Goal: Task Accomplishment & Management: Manage account settings

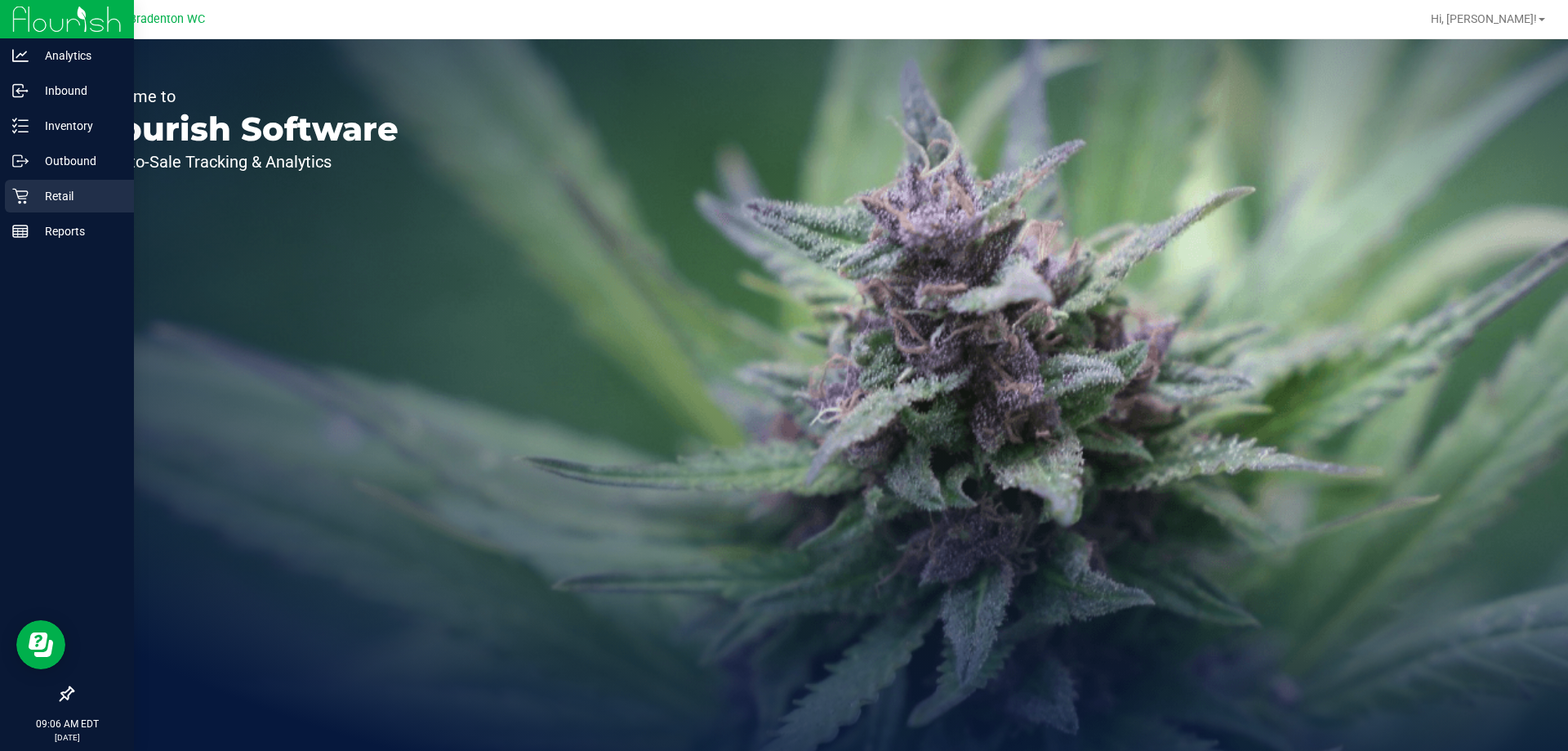
click at [32, 197] on p "Retail" at bounding box center [77, 195] width 98 height 20
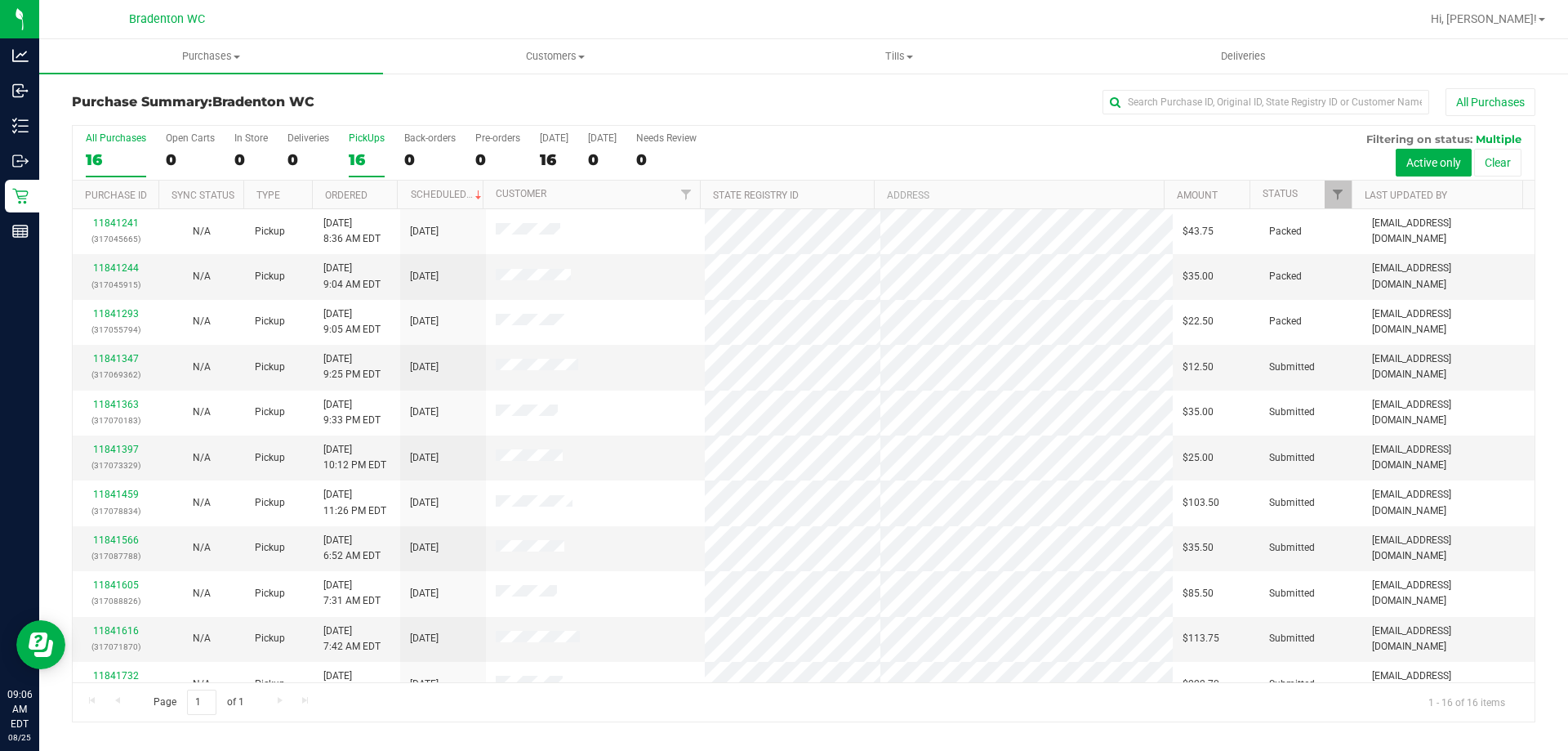
click at [369, 156] on div "16" at bounding box center [367, 160] width 36 height 19
click at [0, 0] on input "PickUps 16" at bounding box center [0, 0] width 0 height 0
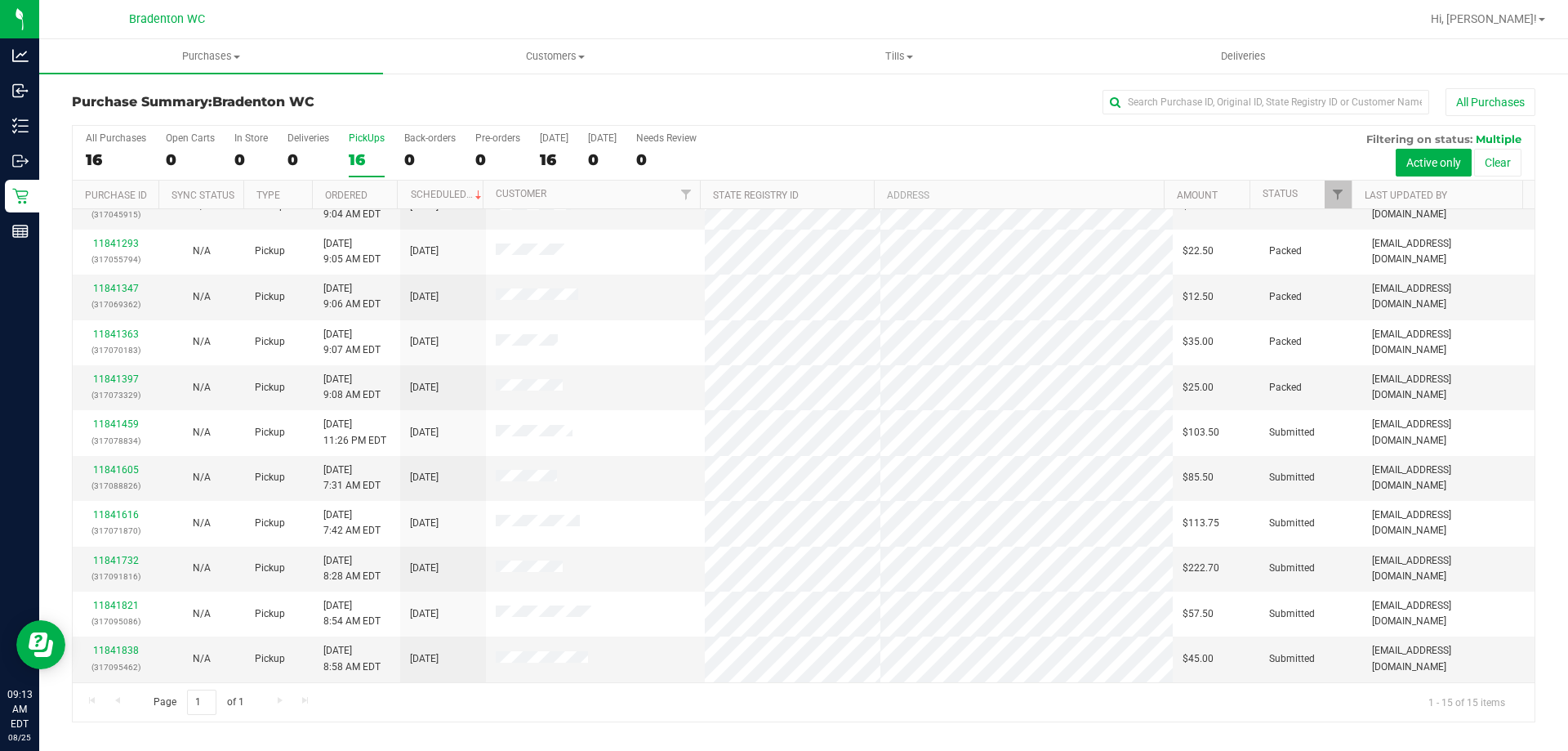
scroll to position [163, 0]
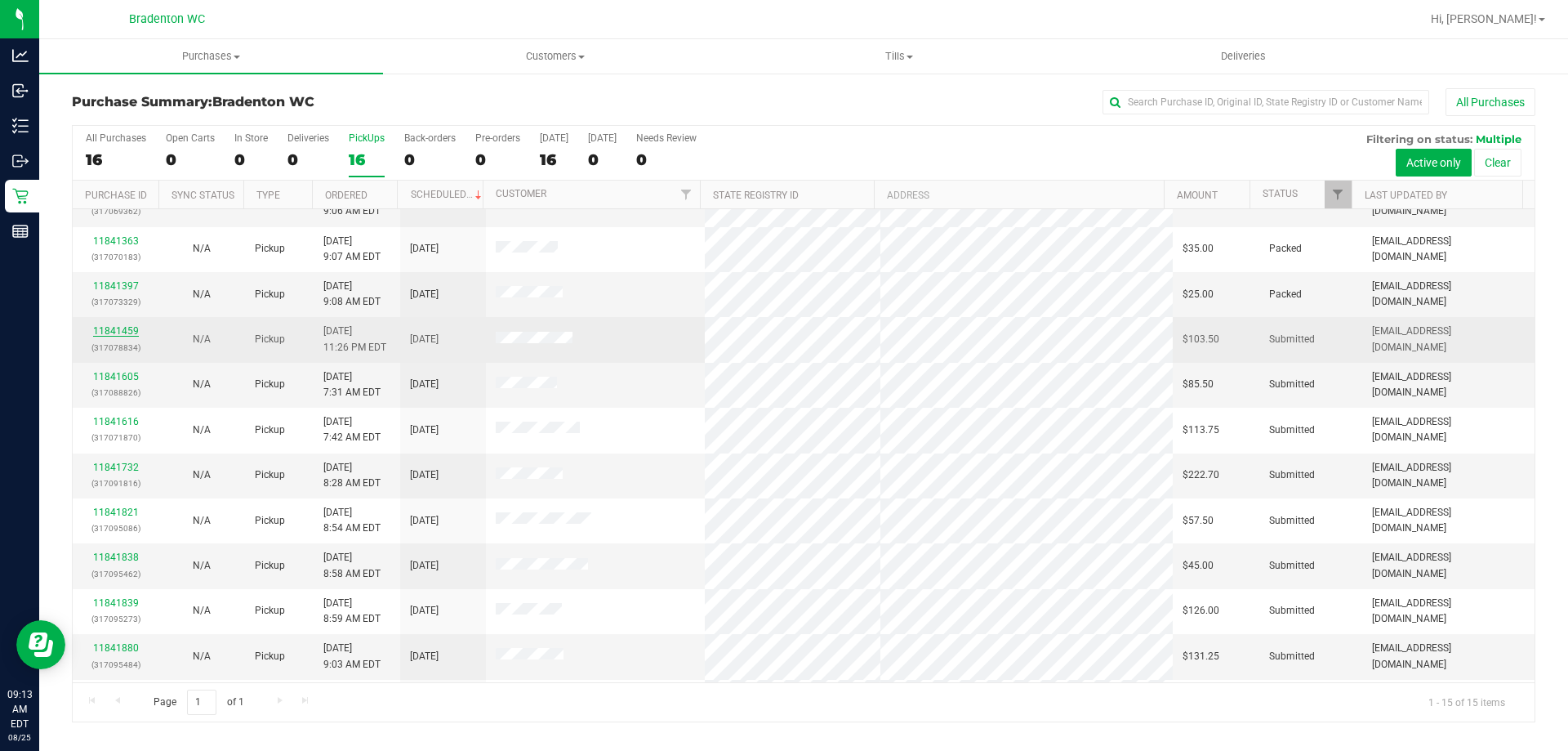
click at [123, 329] on link "11841459" at bounding box center [116, 331] width 46 height 11
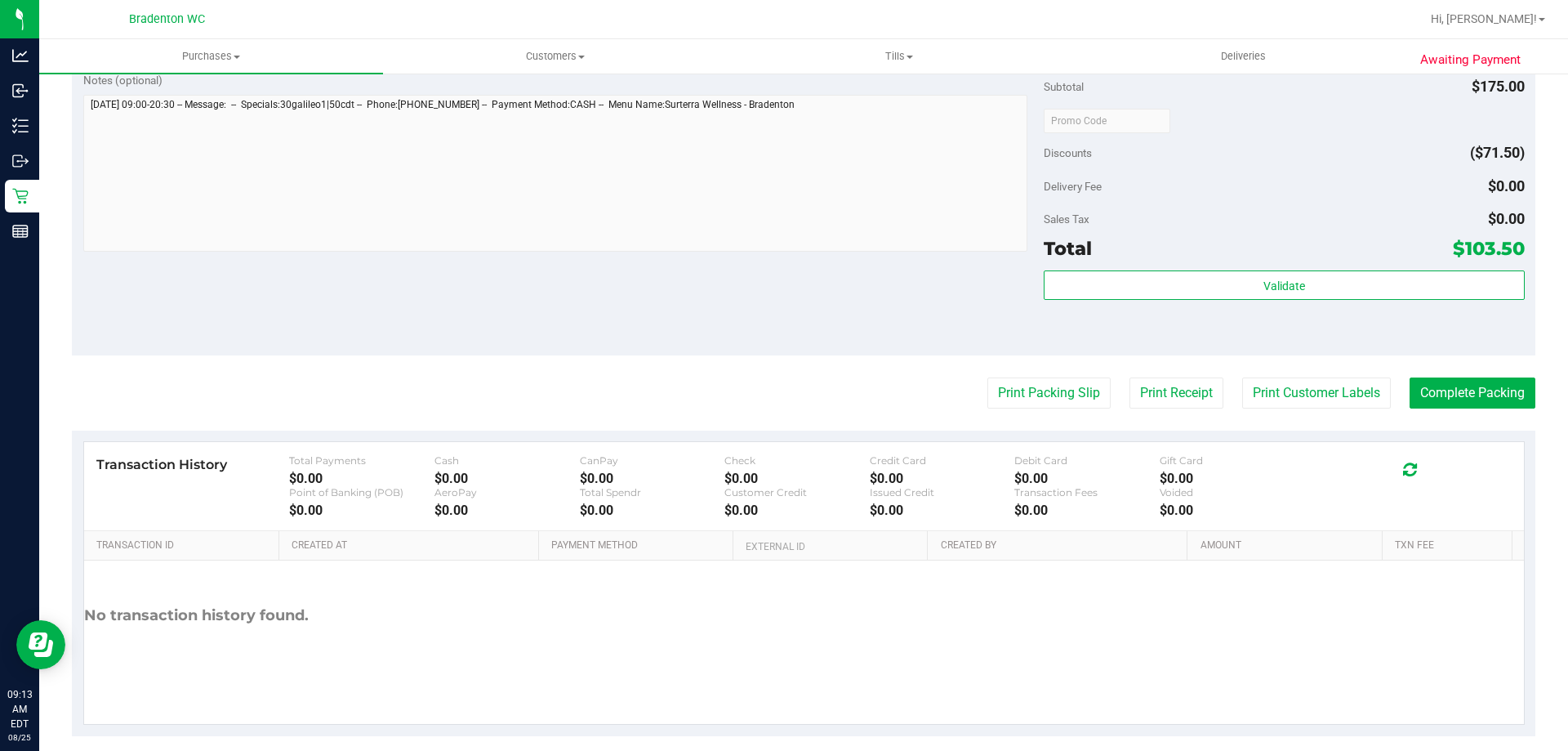
scroll to position [653, 0]
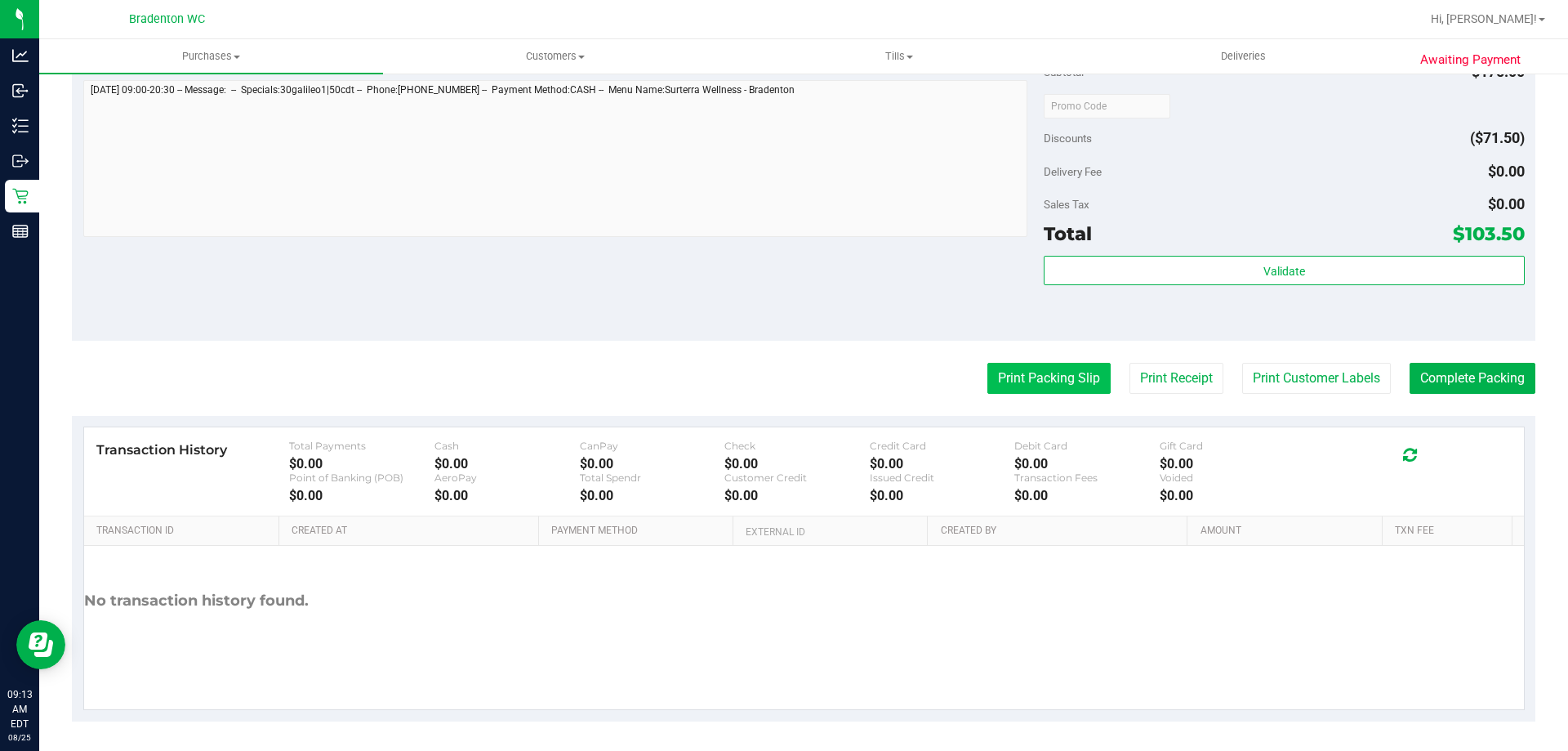
click at [1031, 378] on button "Print Packing Slip" at bounding box center [1049, 378] width 123 height 31
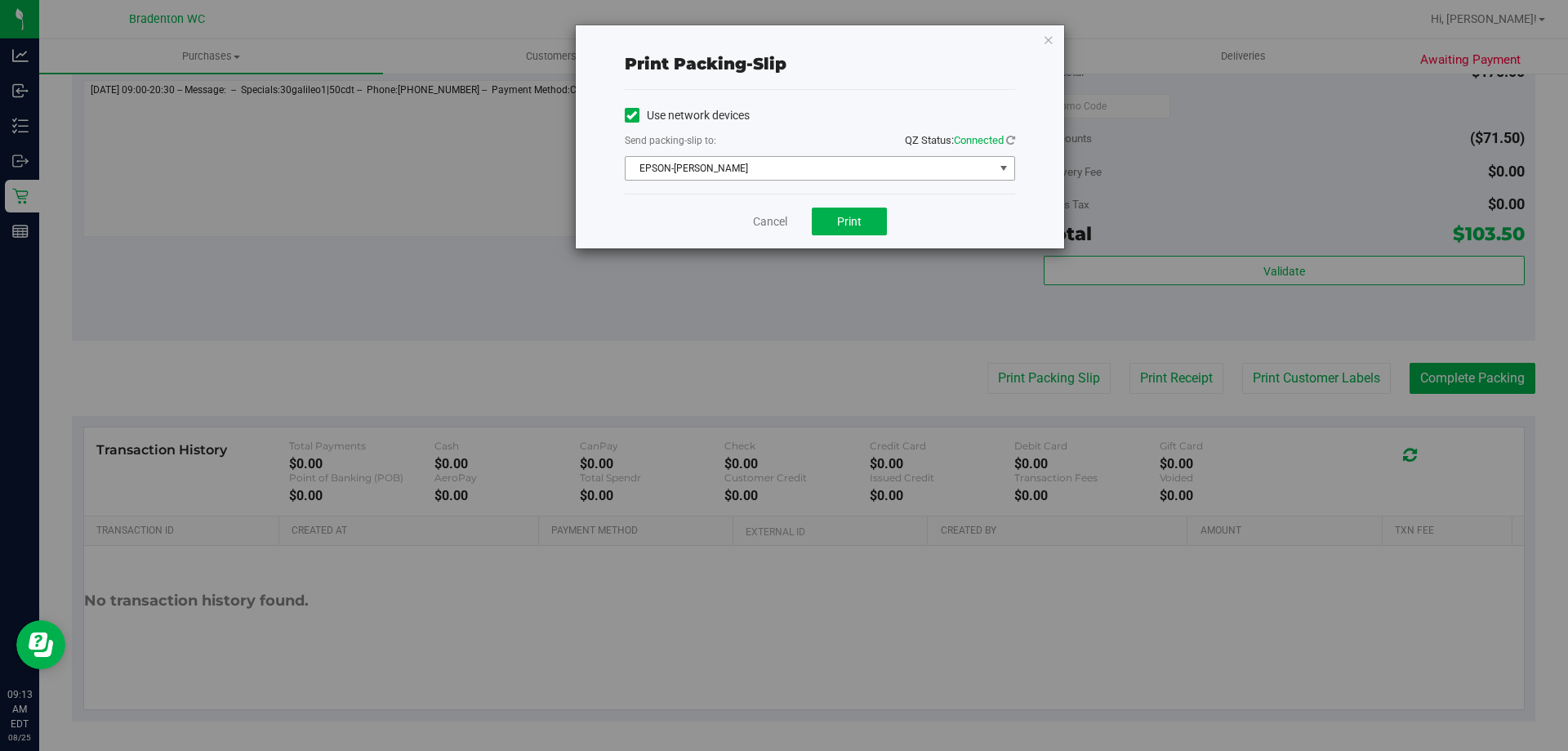
click at [841, 169] on span "EPSON-[PERSON_NAME]" at bounding box center [810, 168] width 369 height 23
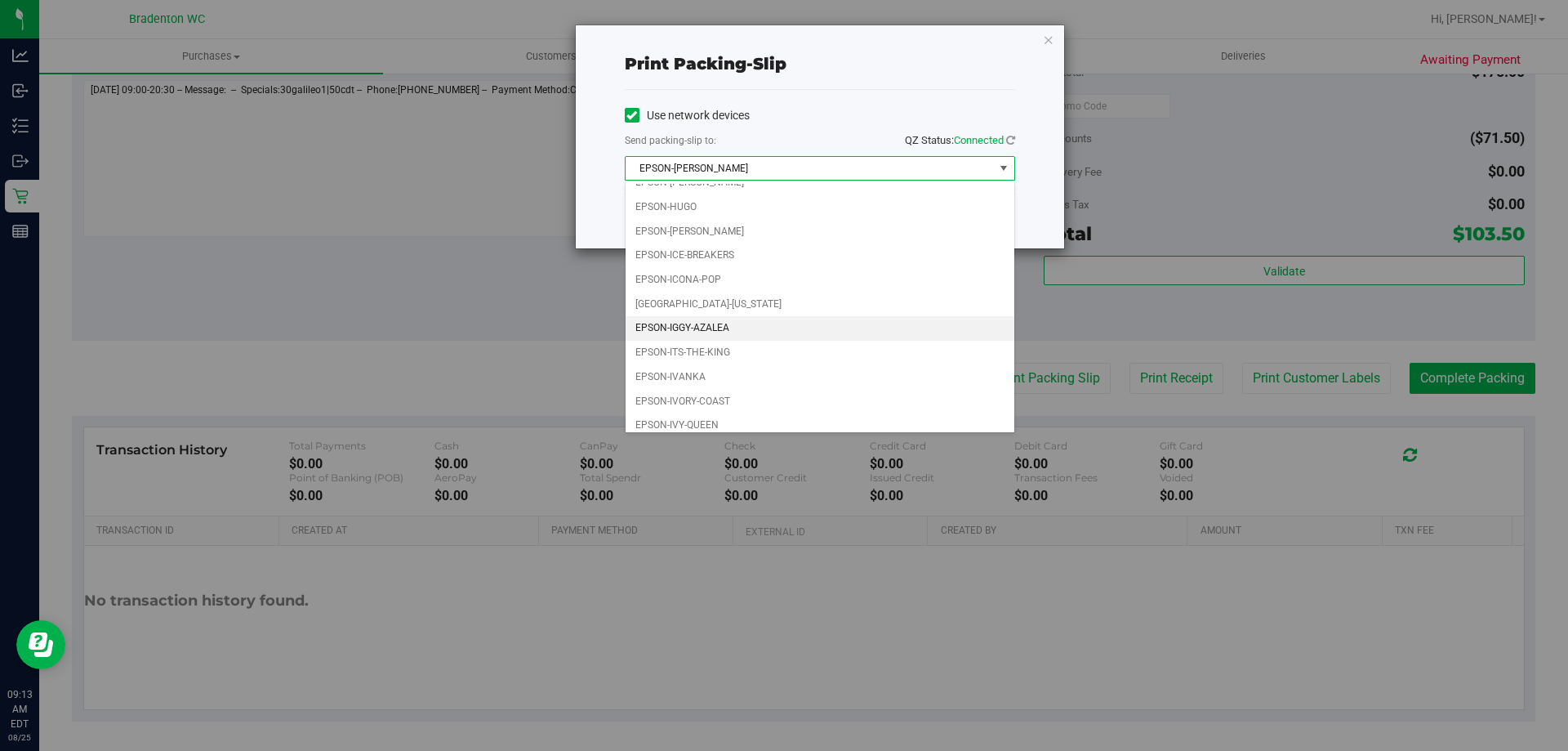
scroll to position [46, 0]
click at [714, 407] on li "EPSON-IVY-QUEEN" at bounding box center [820, 417] width 389 height 25
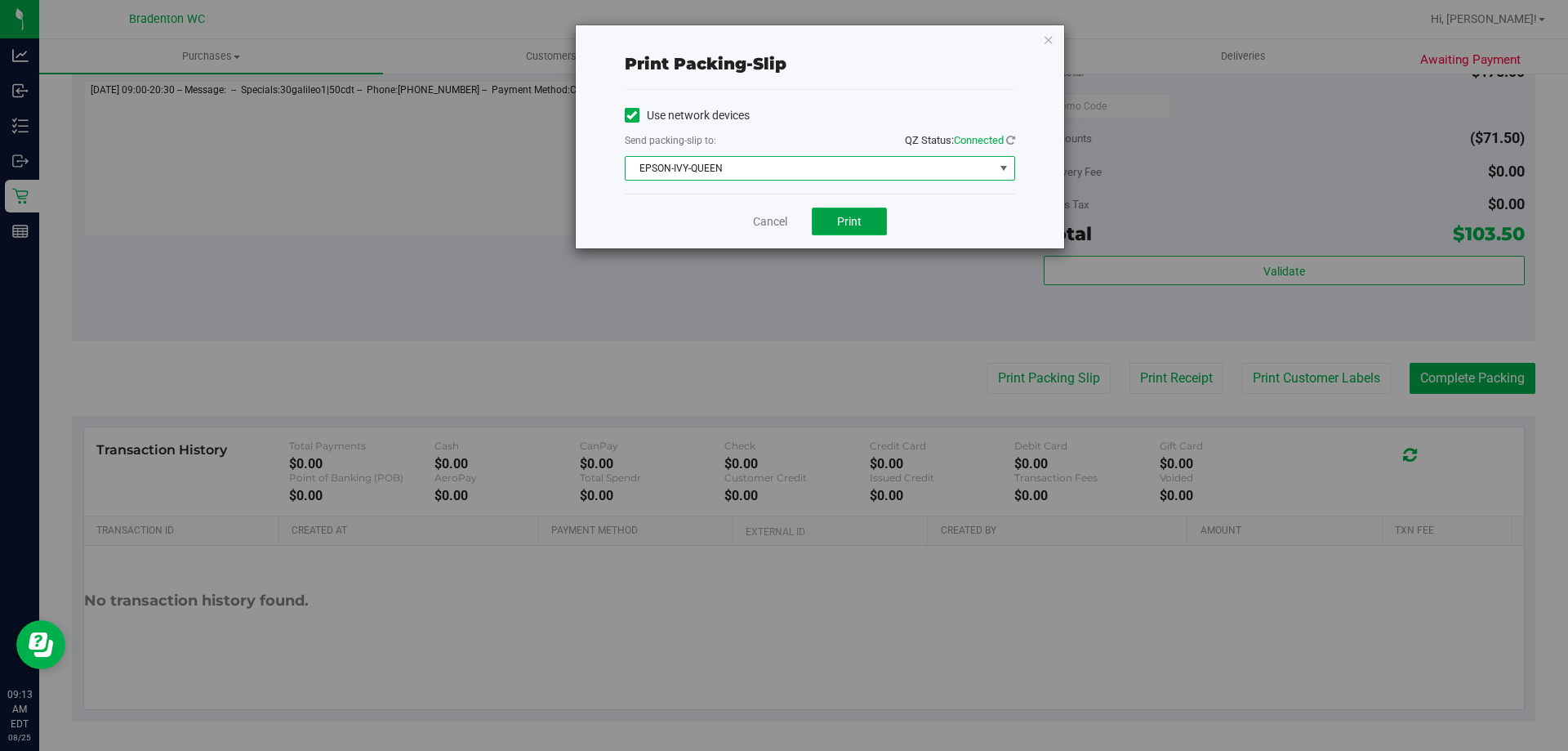
click at [849, 215] on span "Print" at bounding box center [849, 222] width 25 height 13
click at [1047, 44] on icon "button" at bounding box center [1048, 39] width 11 height 20
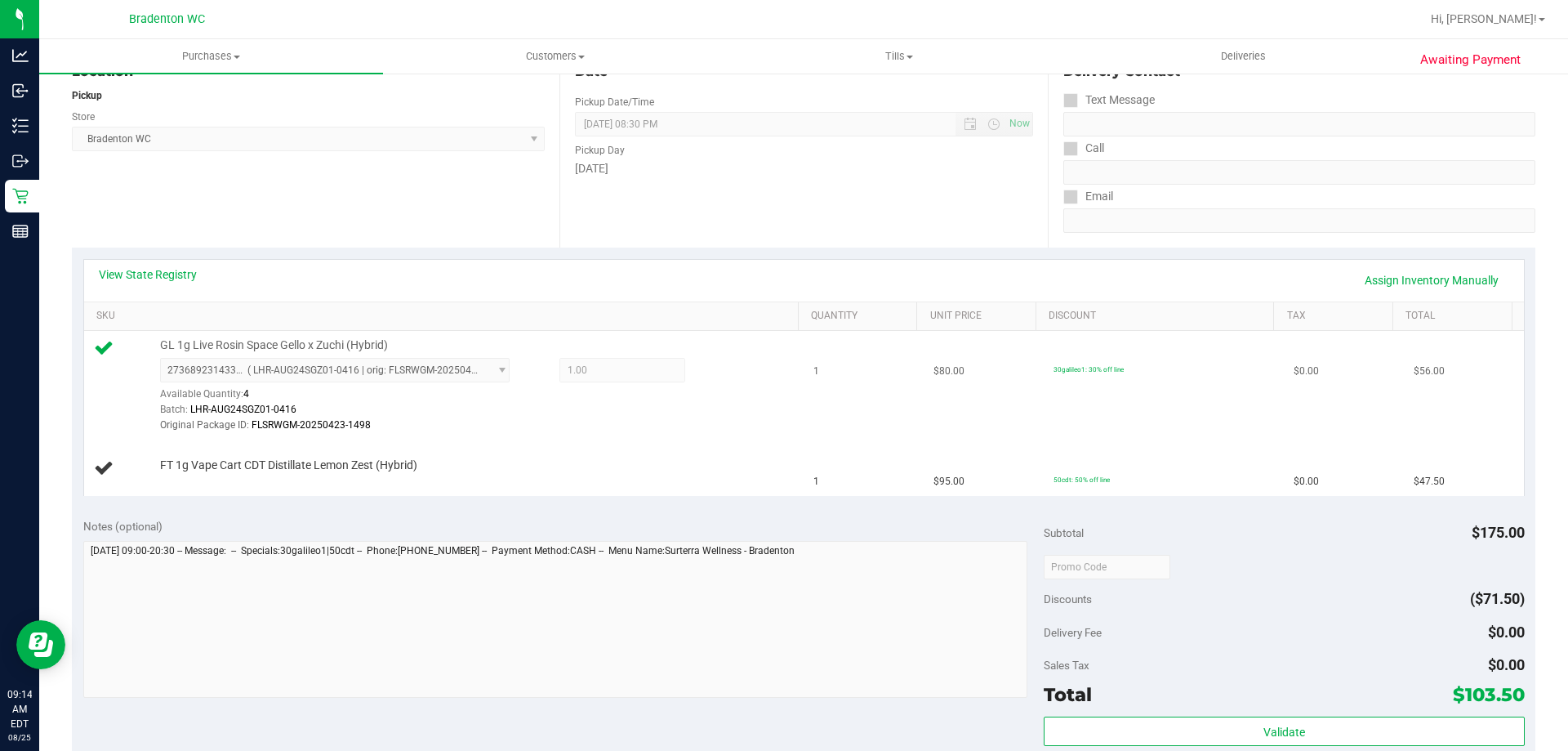
scroll to position [163, 0]
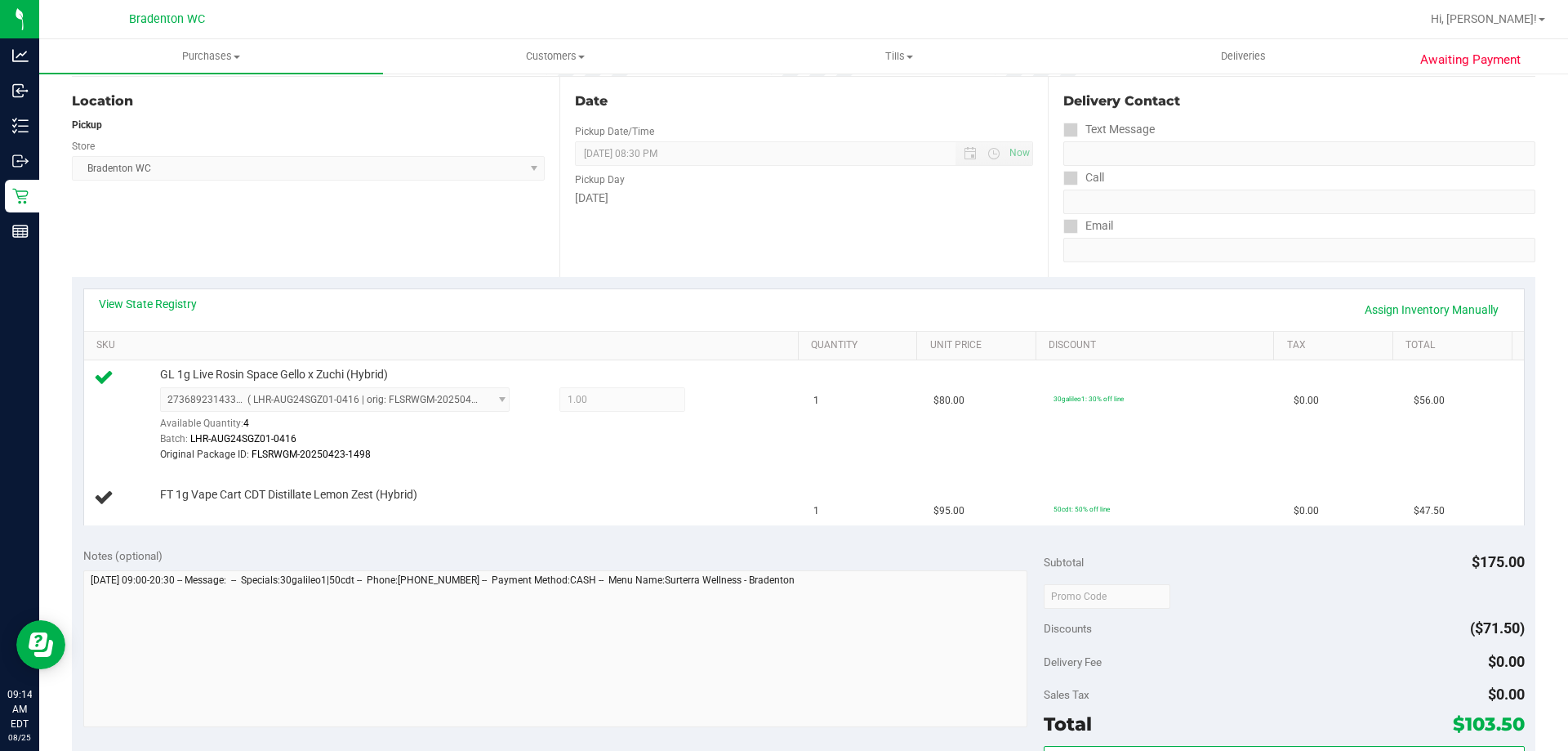
click at [802, 277] on div "View State Registry Assign Inventory Manually SKU Quantity Unit Price Discount …" at bounding box center [804, 407] width 1464 height 260
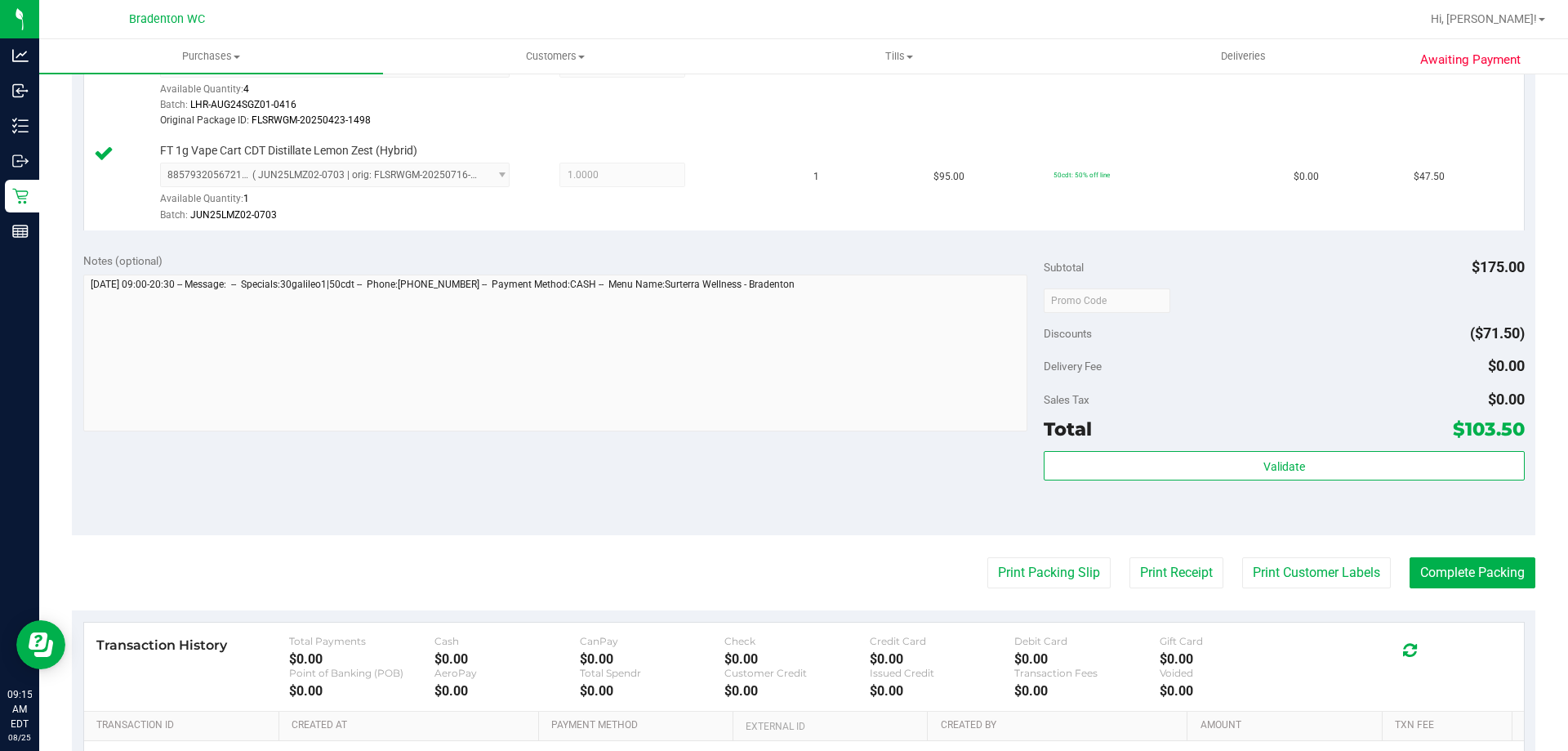
scroll to position [653, 0]
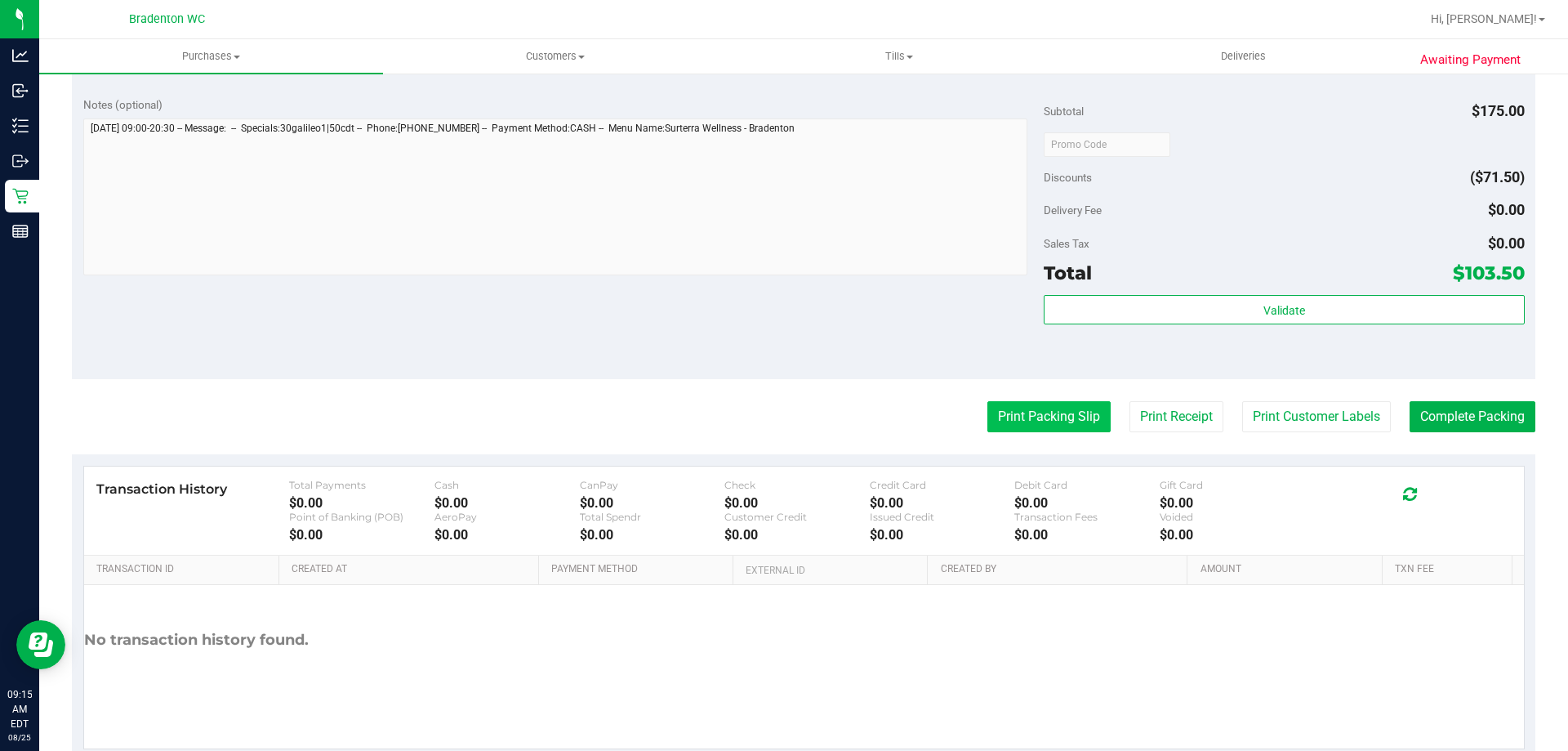
click at [1020, 415] on button "Print Packing Slip" at bounding box center [1049, 416] width 123 height 31
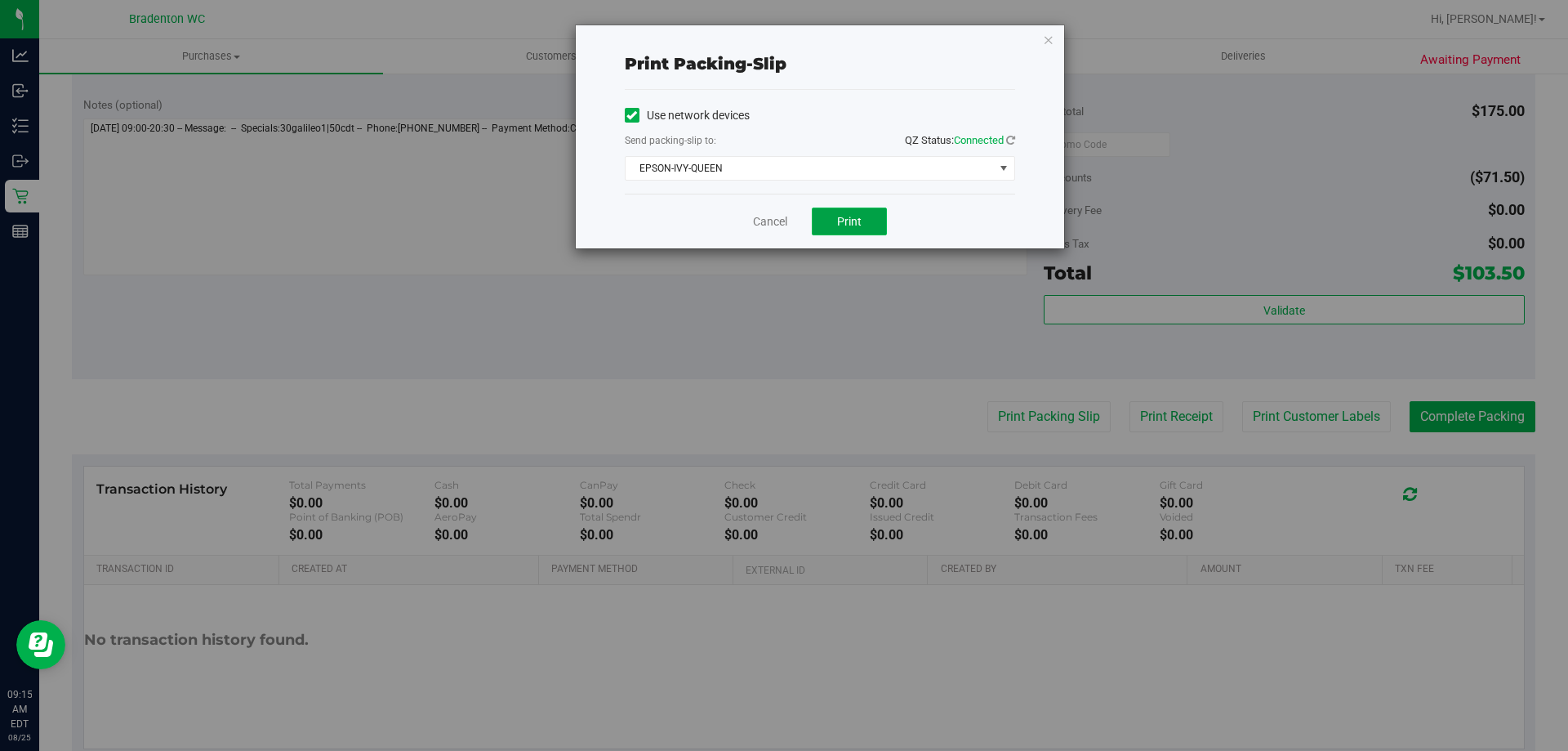
click at [839, 228] on span "Print" at bounding box center [849, 222] width 25 height 13
click at [1048, 39] on icon "button" at bounding box center [1048, 39] width 11 height 20
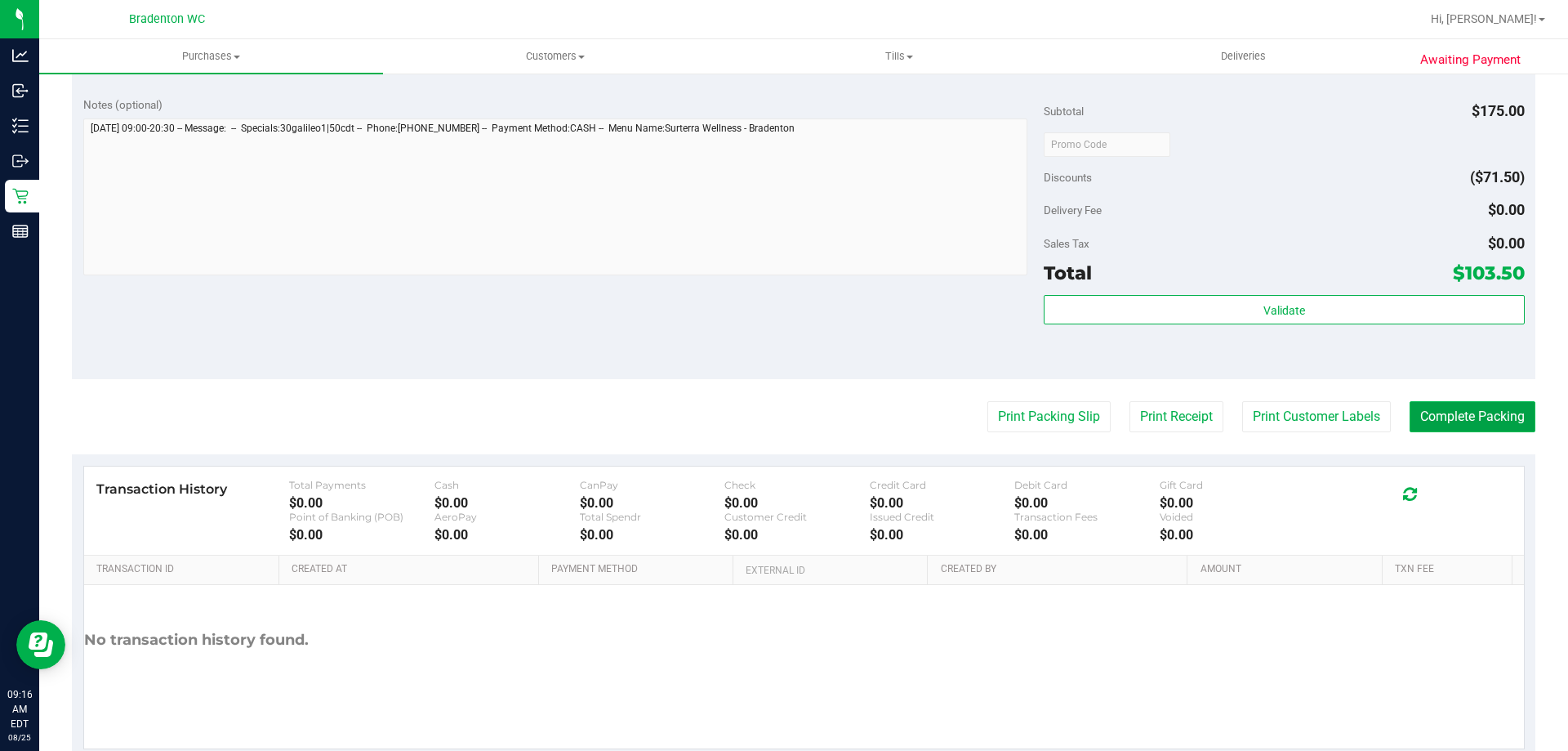
click at [1464, 426] on button "Complete Packing" at bounding box center [1472, 416] width 126 height 31
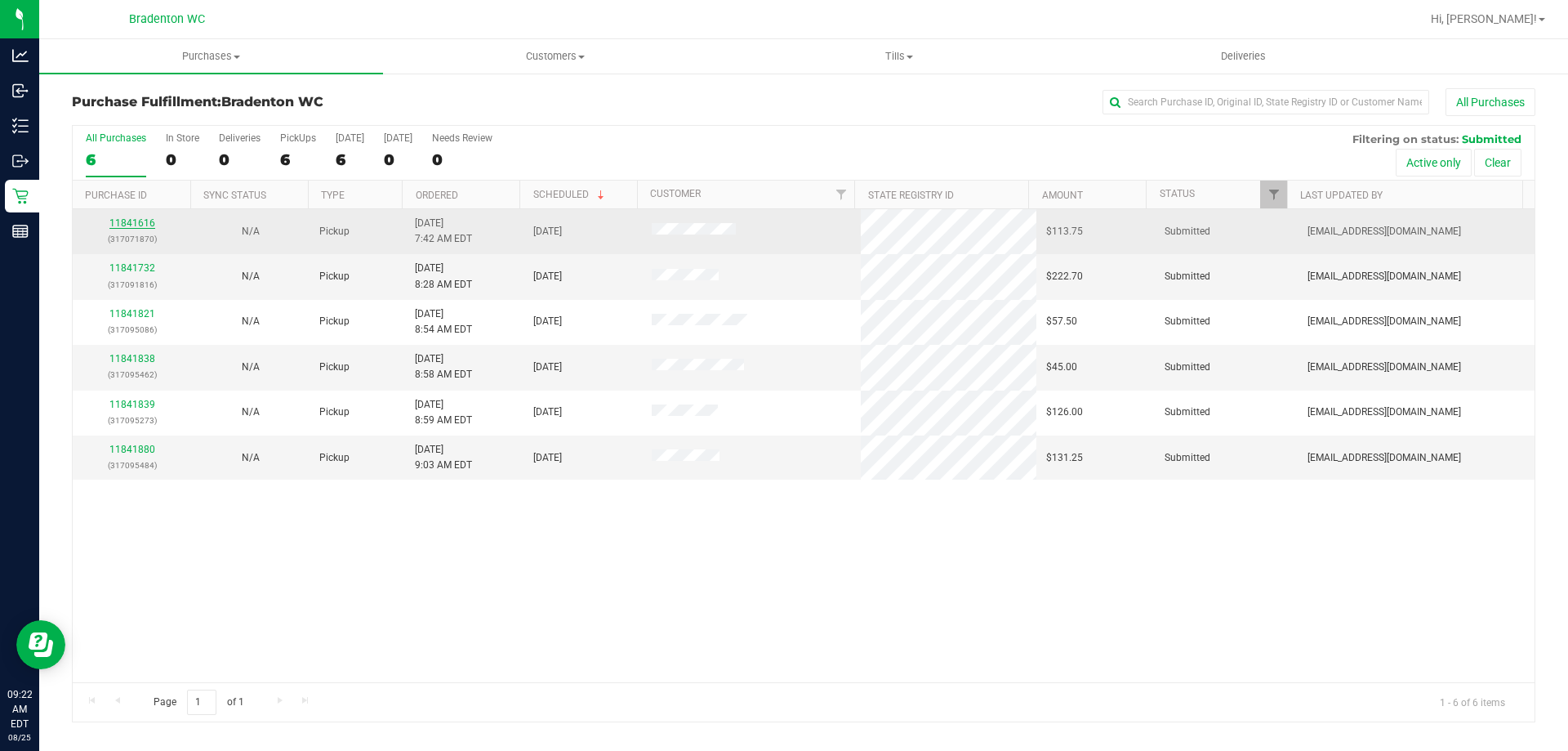
click at [120, 222] on link "11841616" at bounding box center [132, 223] width 46 height 11
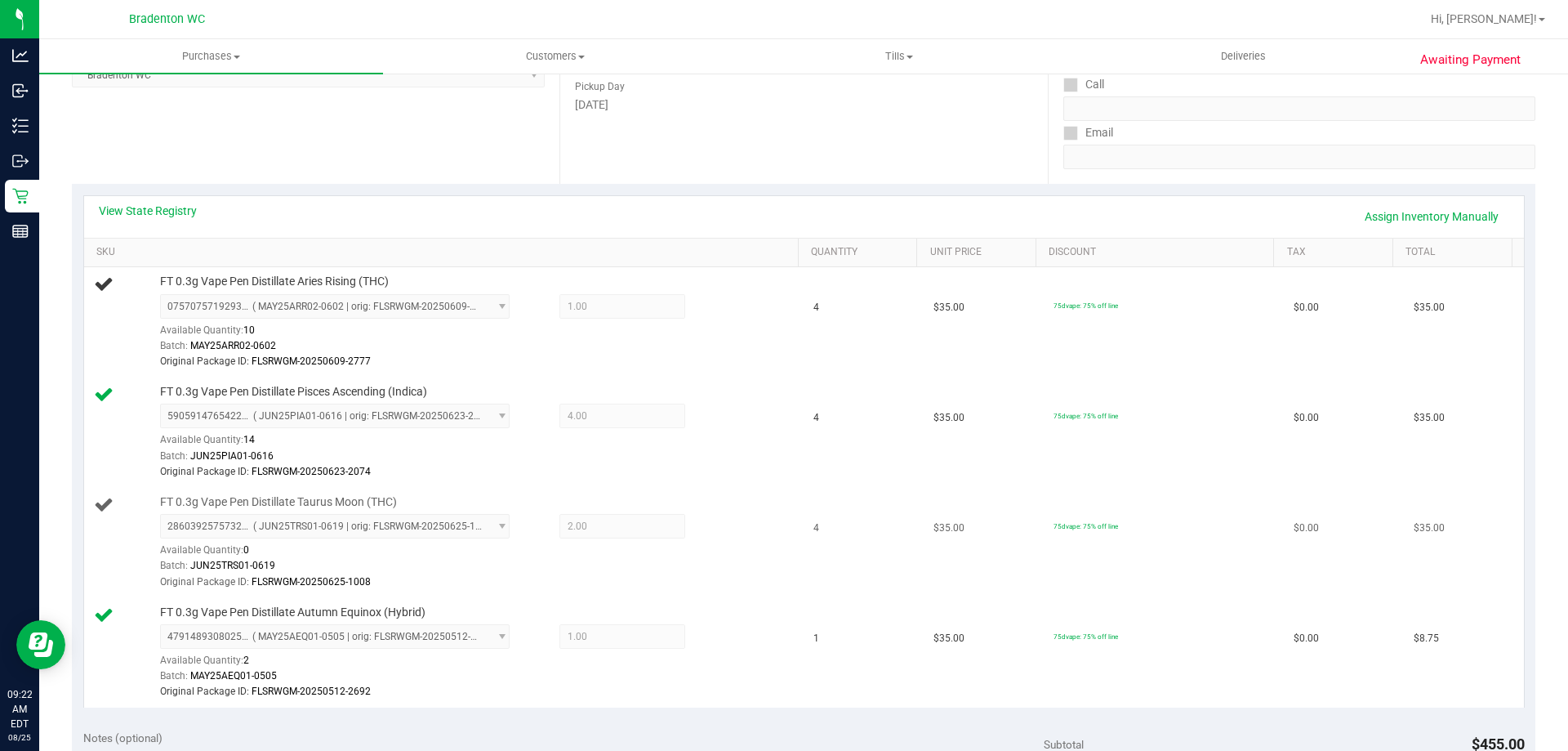
scroll to position [245, 0]
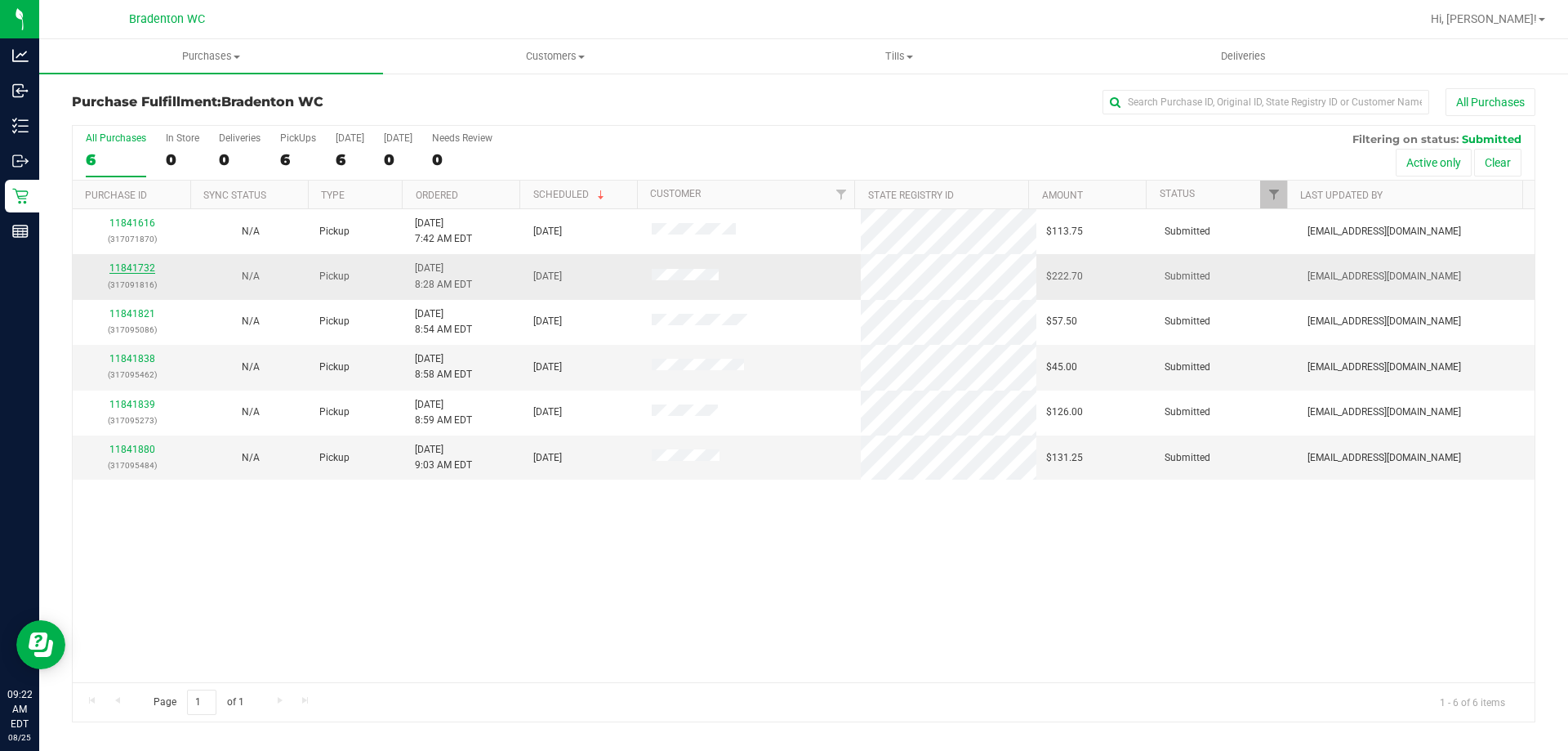
click at [122, 268] on link "11841732" at bounding box center [132, 268] width 46 height 11
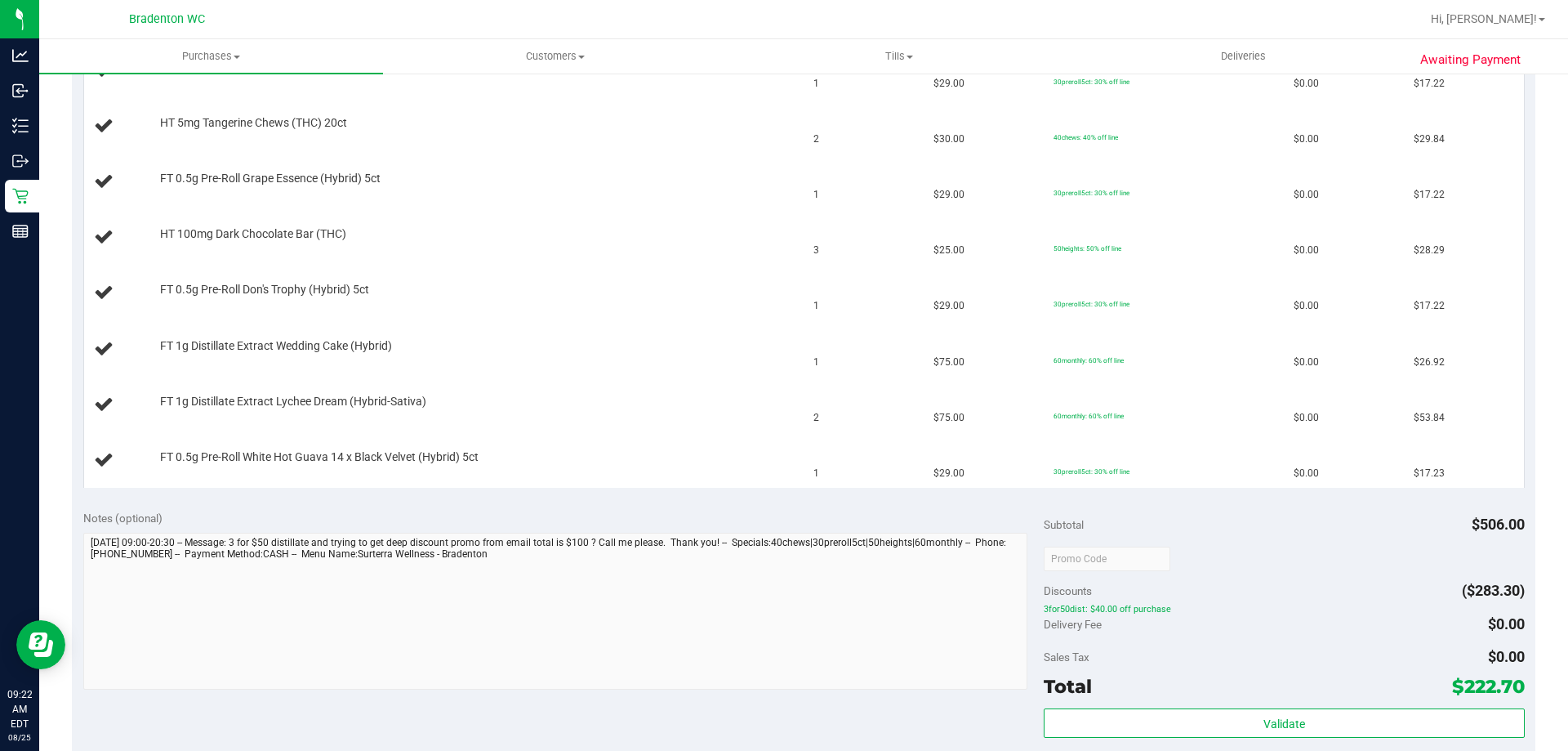
scroll to position [817, 0]
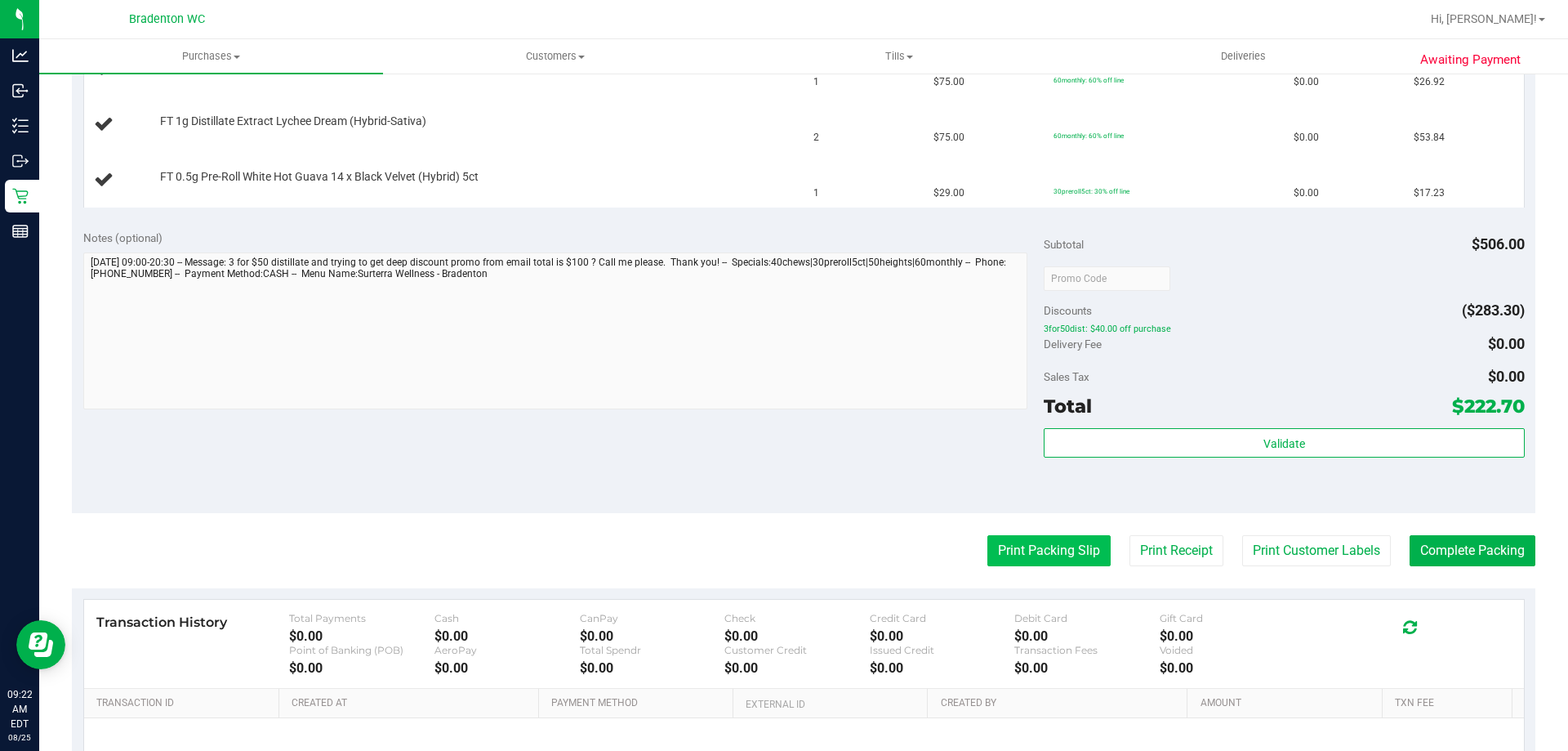
click at [1040, 559] on button "Print Packing Slip" at bounding box center [1049, 550] width 123 height 31
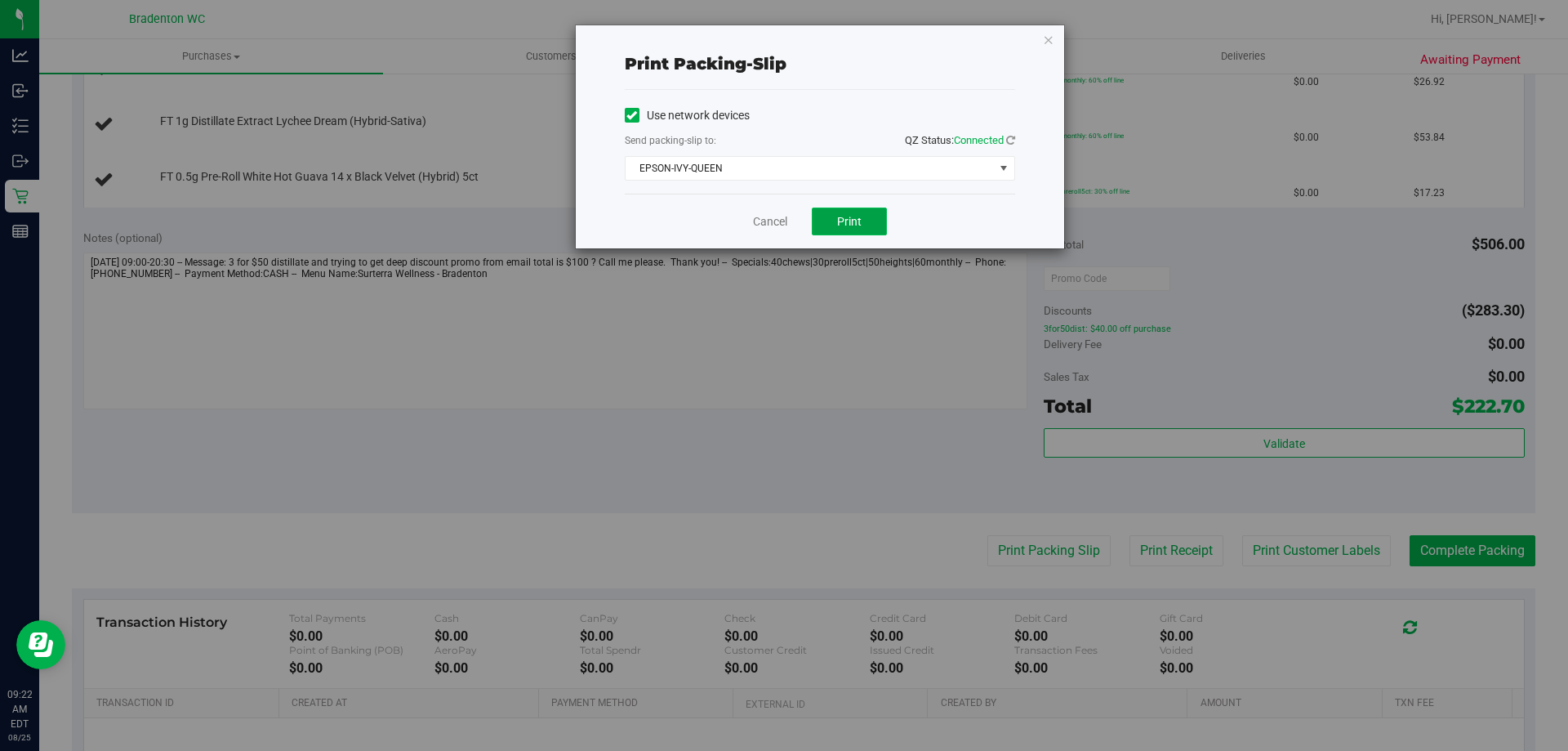
click at [833, 211] on button "Print" at bounding box center [848, 221] width 75 height 27
click at [1047, 39] on icon "button" at bounding box center [1048, 39] width 11 height 20
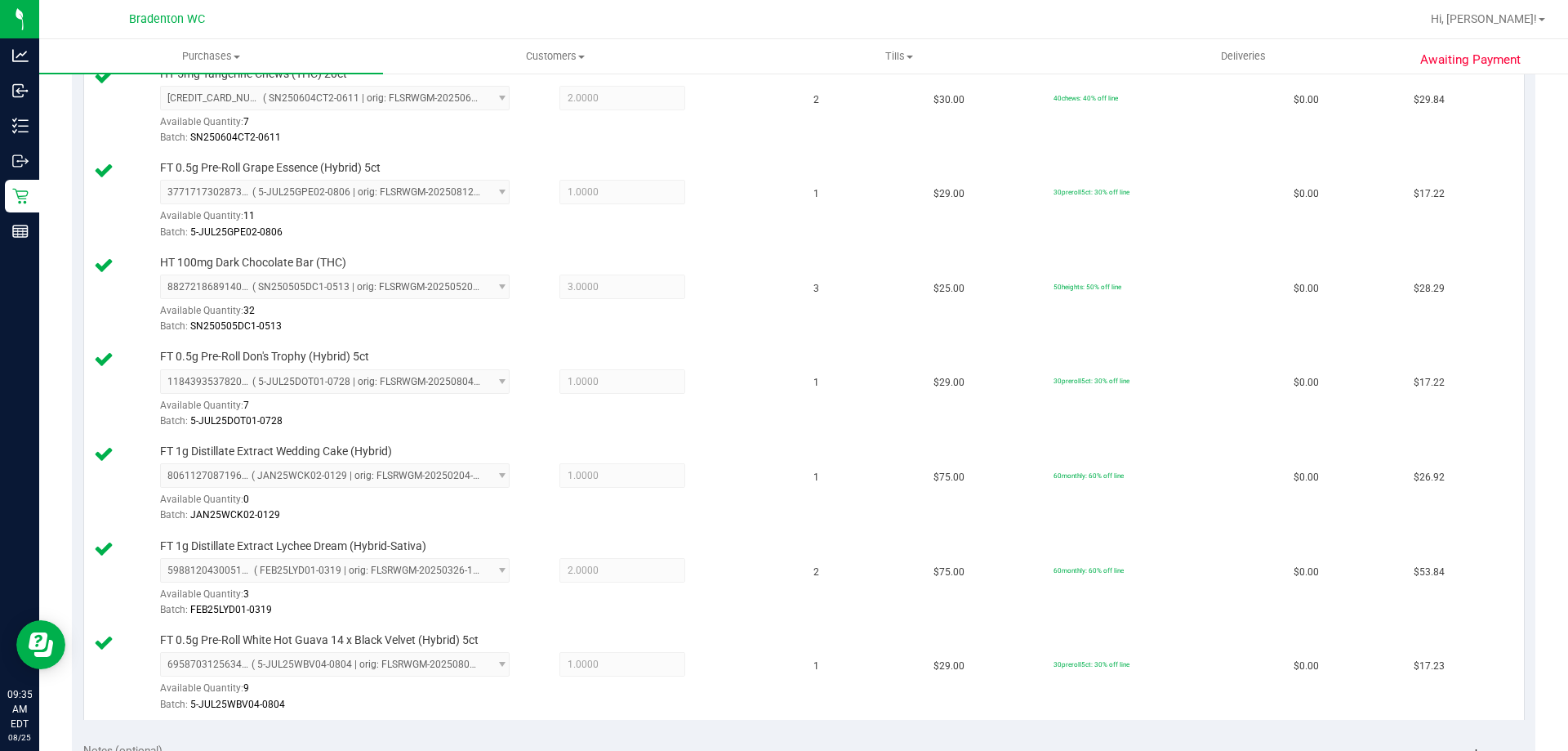
scroll to position [1144, 0]
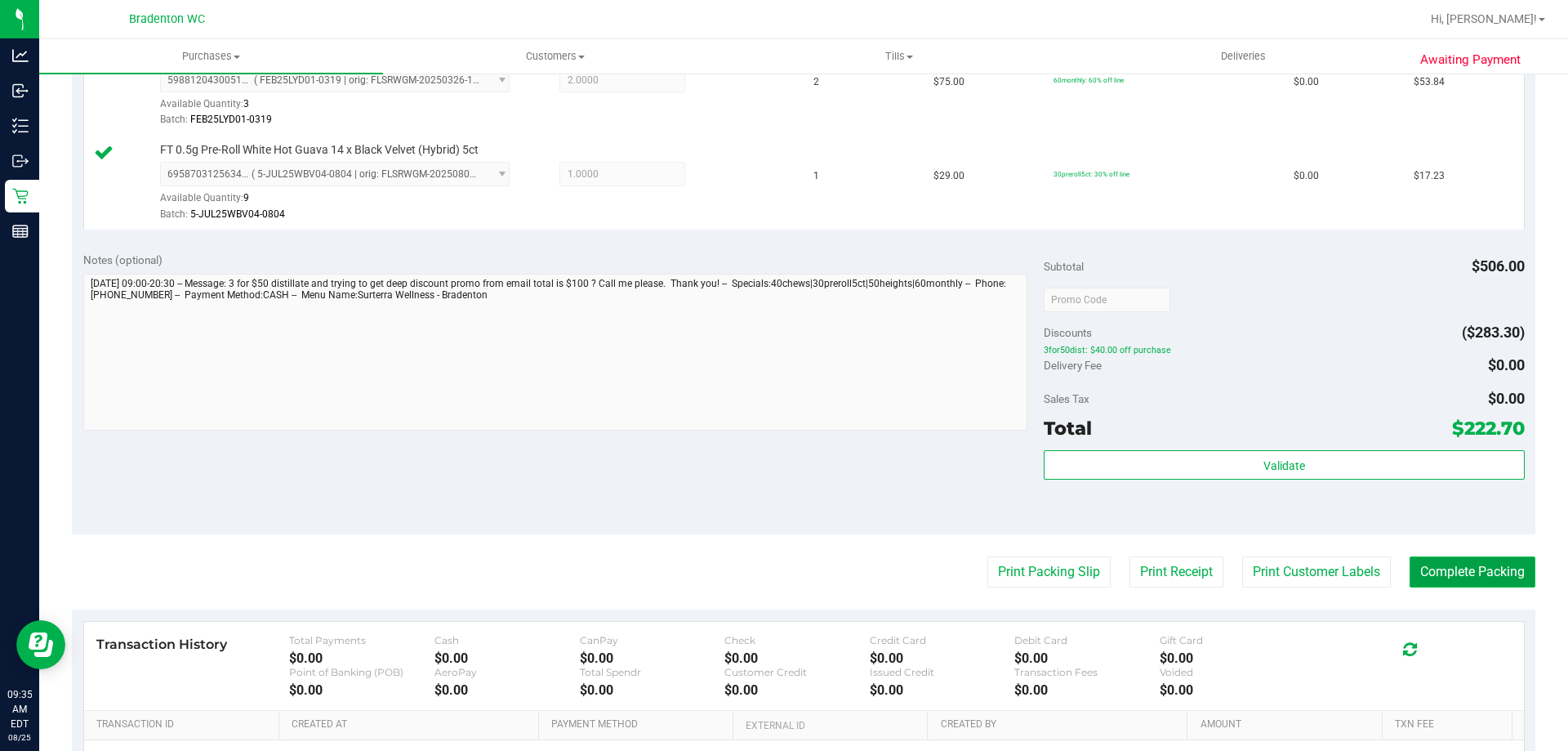
click at [1471, 570] on button "Complete Packing" at bounding box center [1472, 572] width 126 height 31
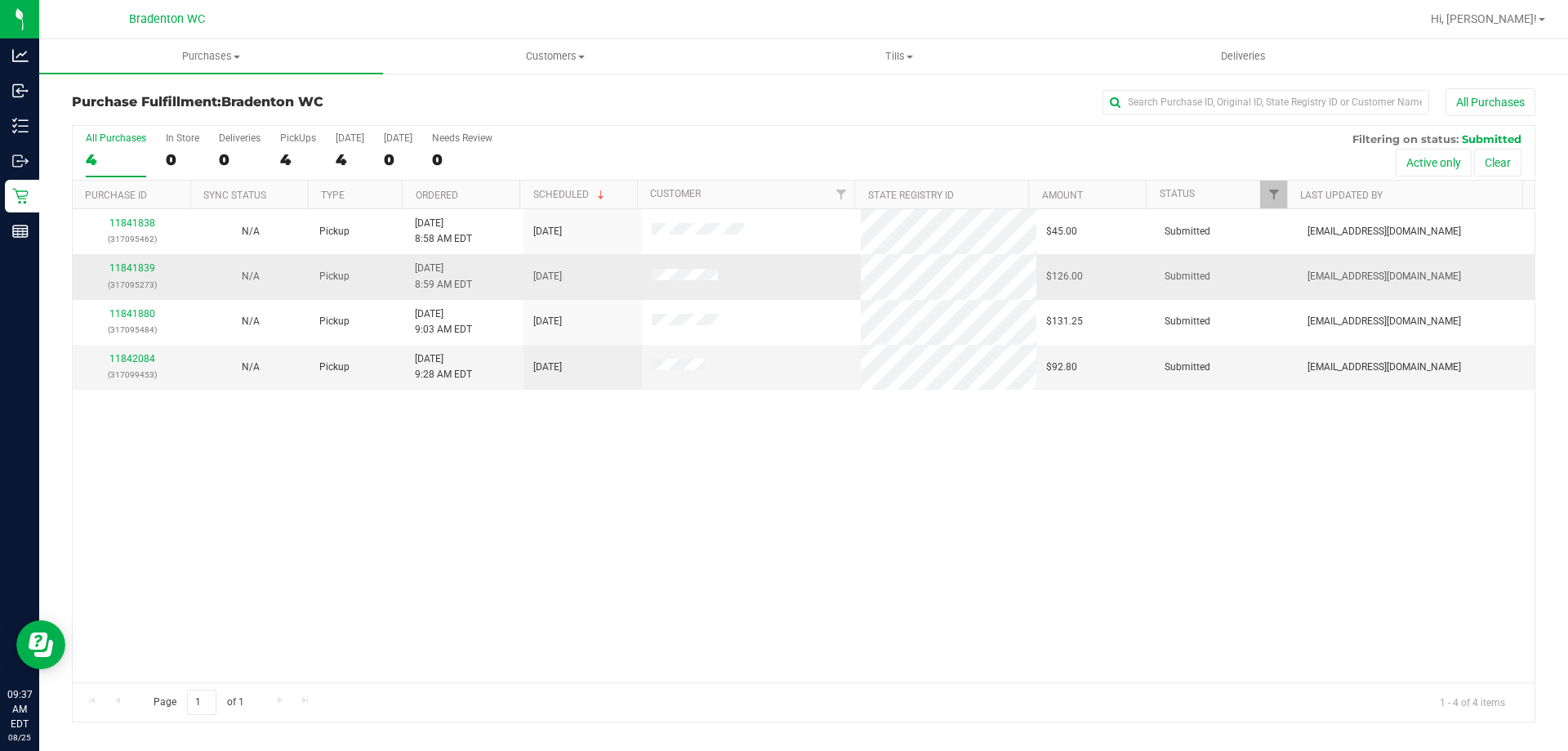
click at [145, 258] on td "11841839 (317095273)" at bounding box center [132, 276] width 119 height 45
click at [145, 267] on link "11841839" at bounding box center [132, 268] width 46 height 11
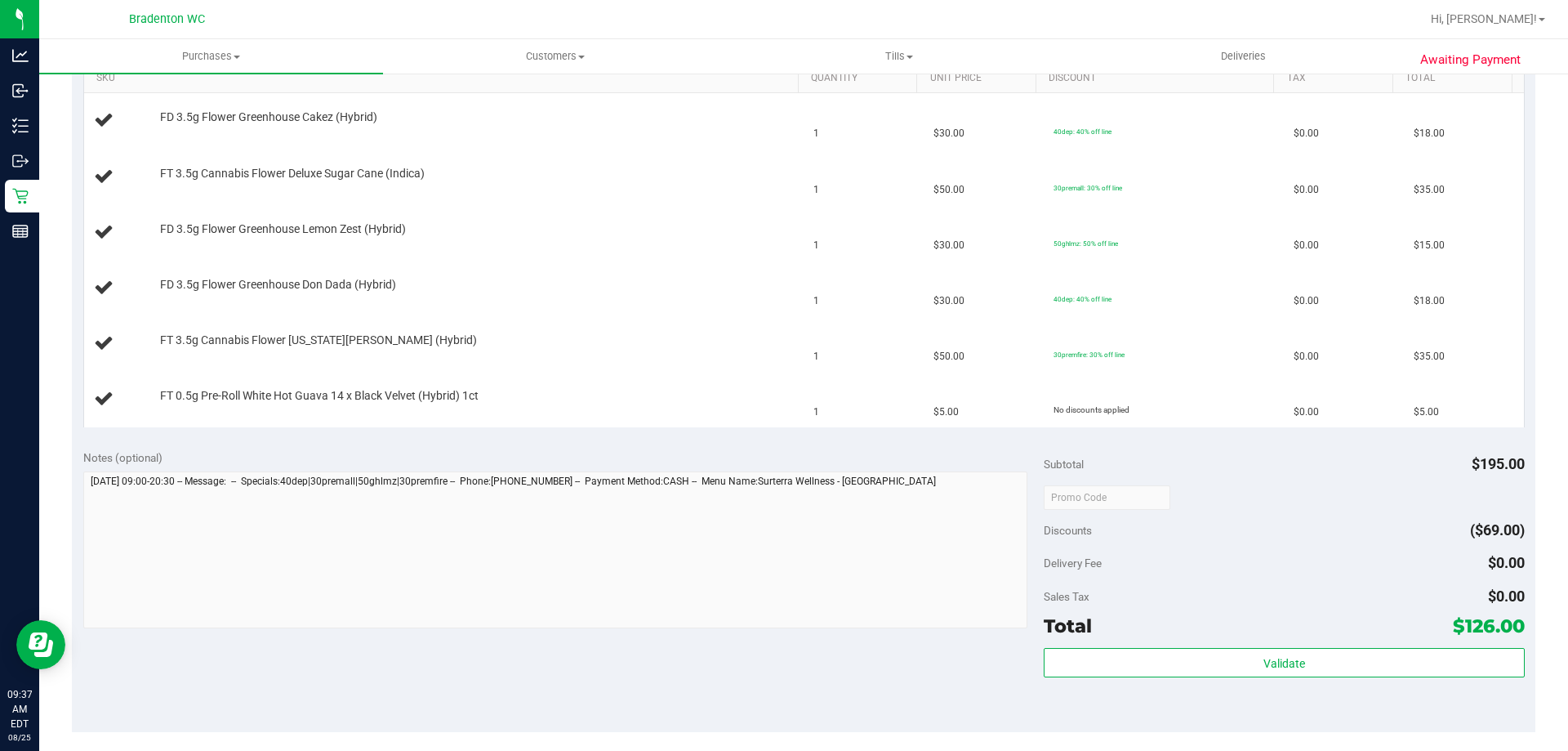
scroll to position [653, 0]
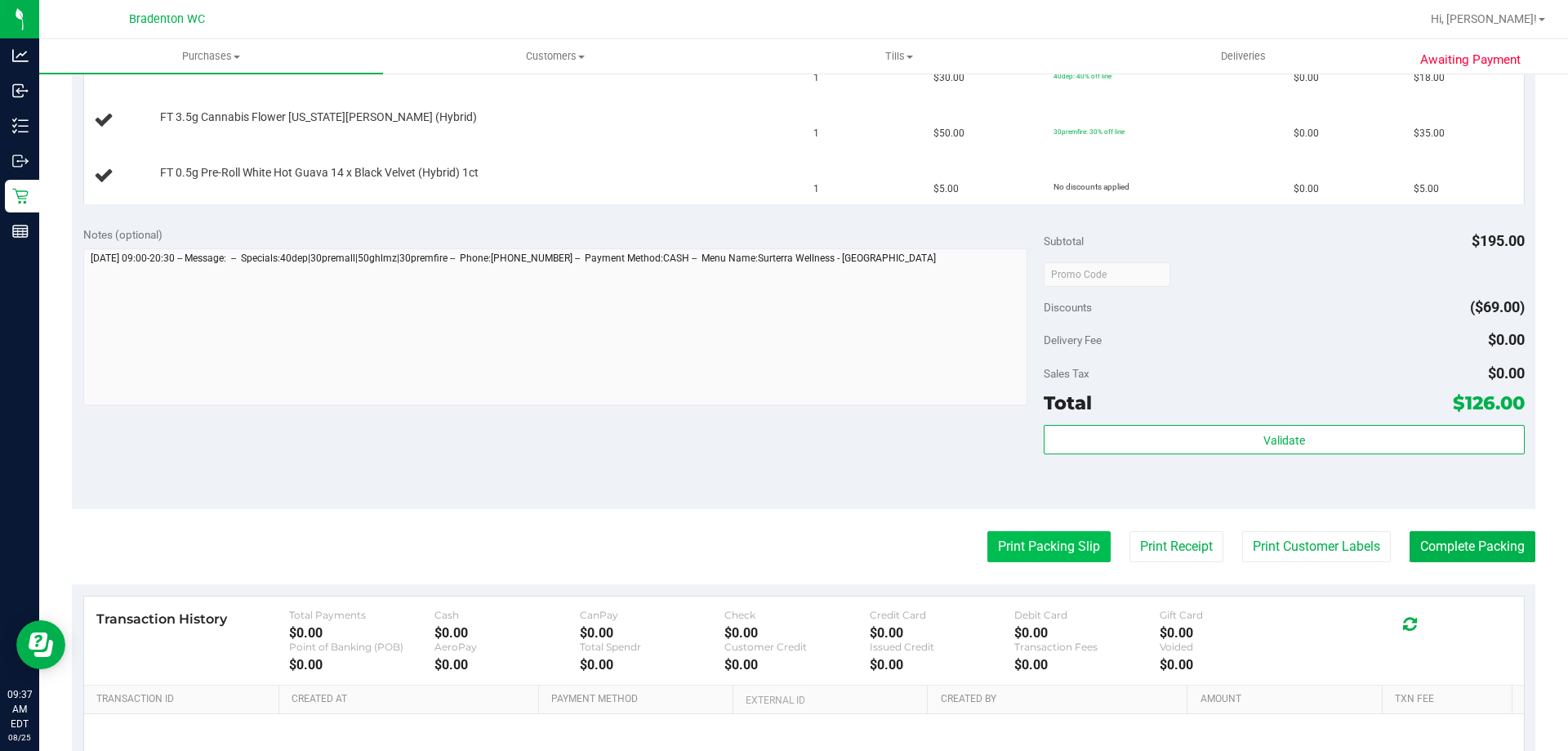
click at [1041, 554] on button "Print Packing Slip" at bounding box center [1049, 546] width 123 height 31
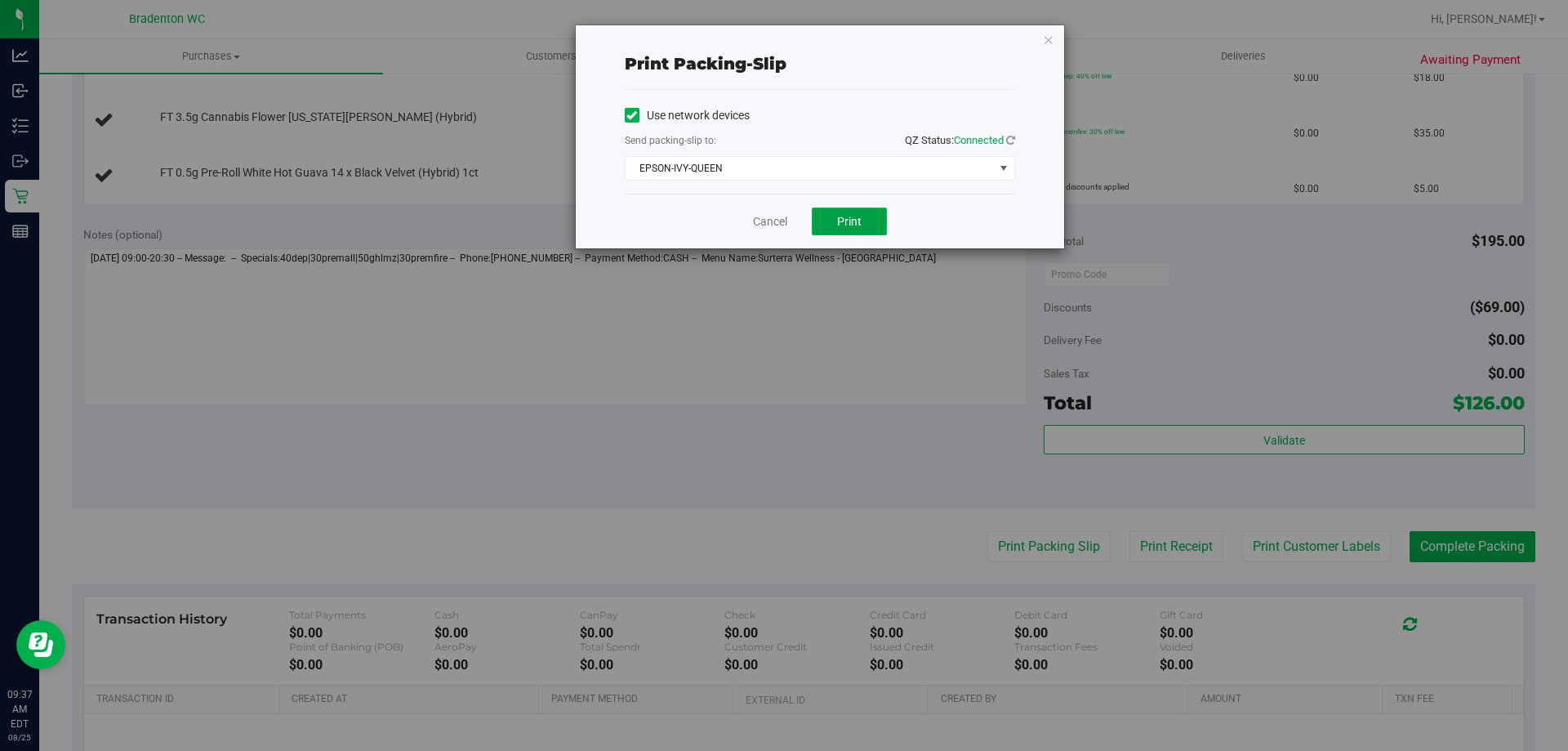
click at [868, 211] on button "Print" at bounding box center [848, 221] width 75 height 27
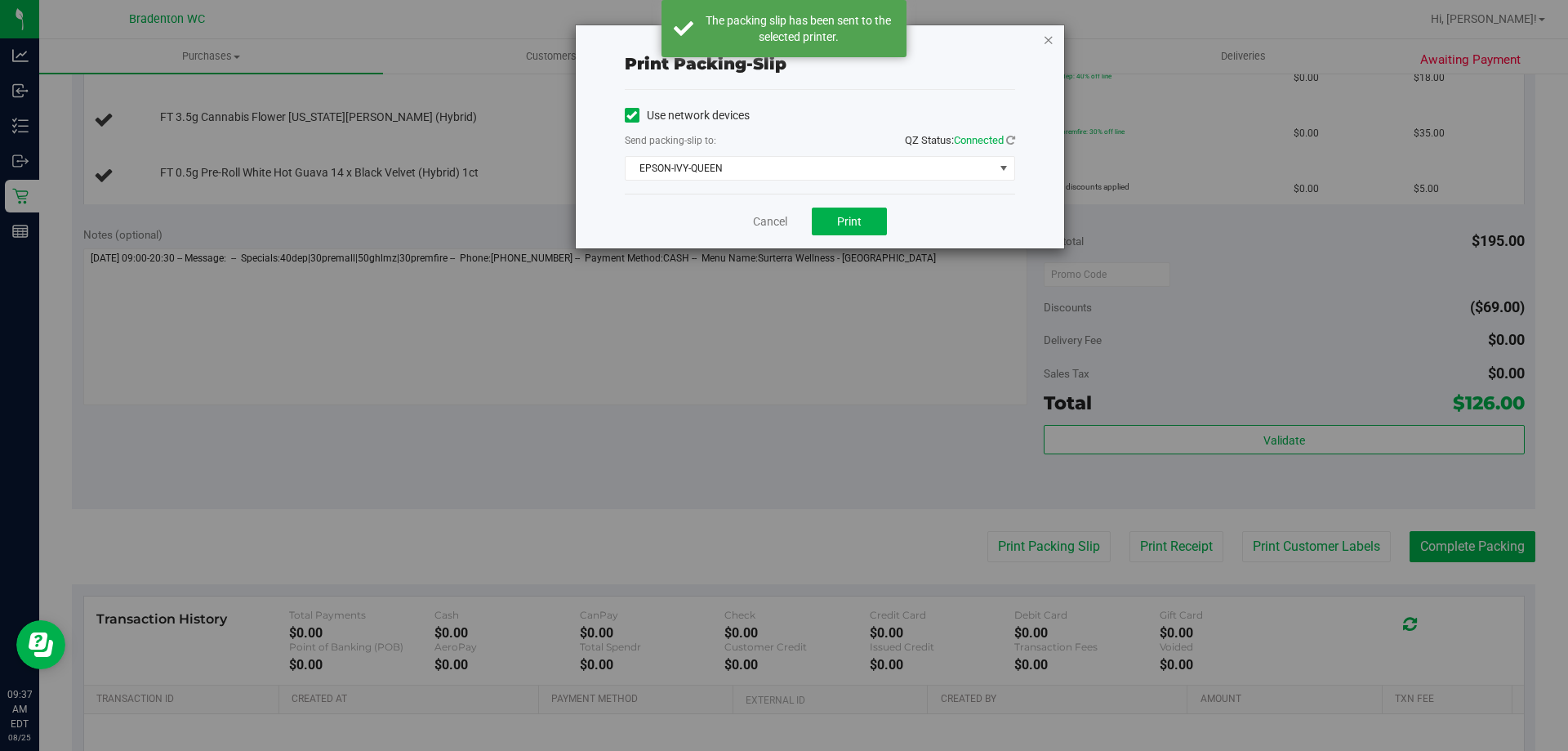
click at [1050, 40] on icon "button" at bounding box center [1048, 39] width 11 height 20
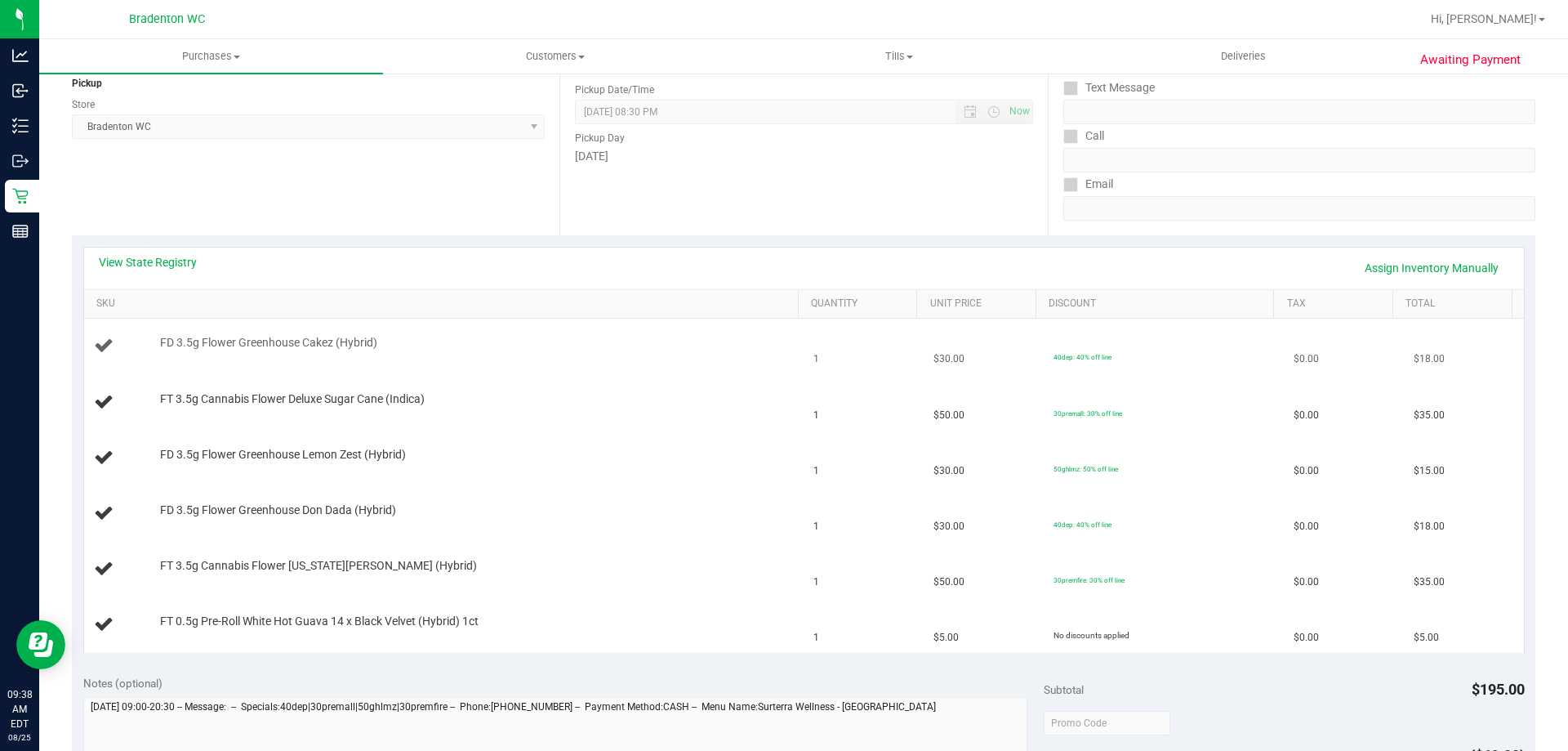
scroll to position [245, 0]
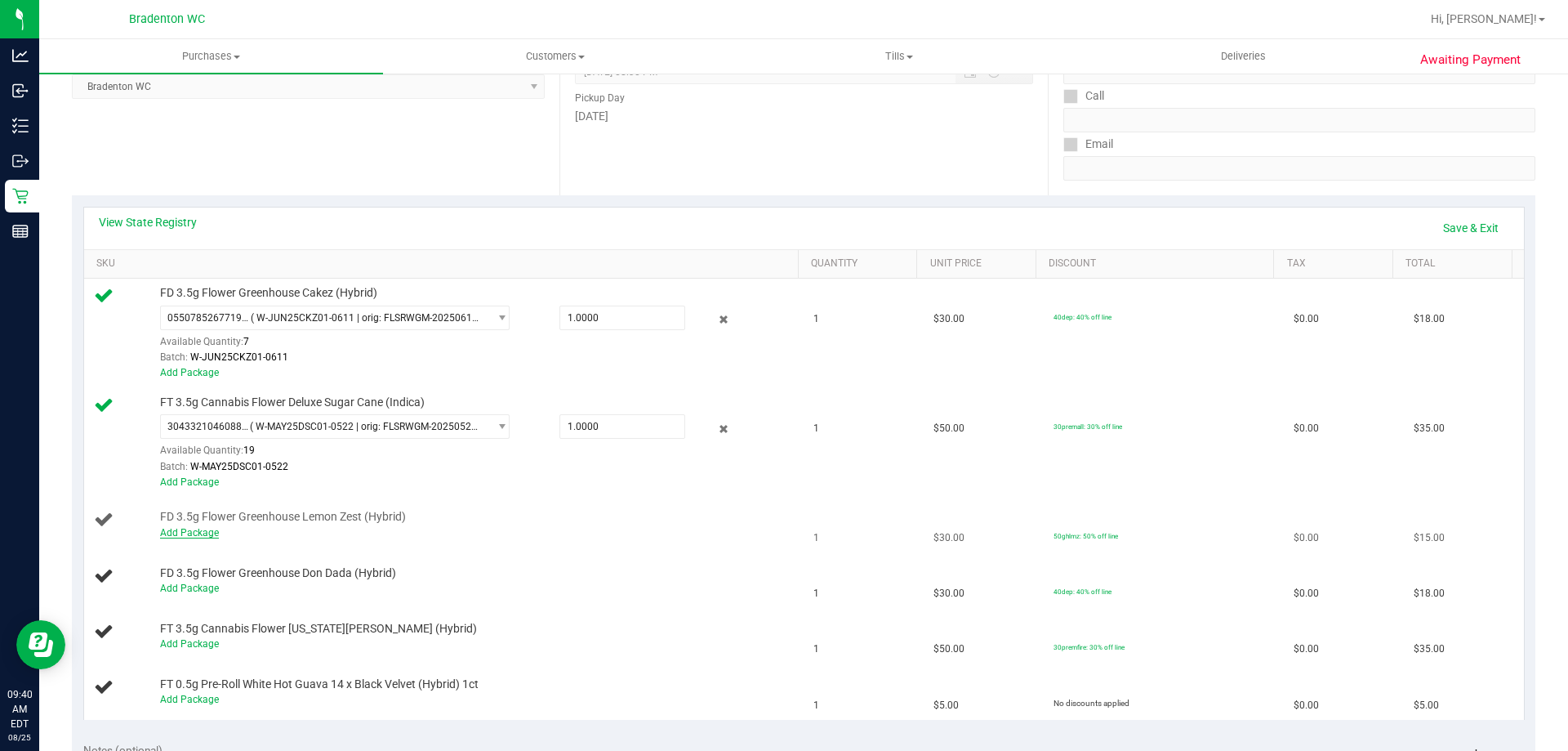
click at [201, 533] on link "Add Package" at bounding box center [190, 533] width 59 height 11
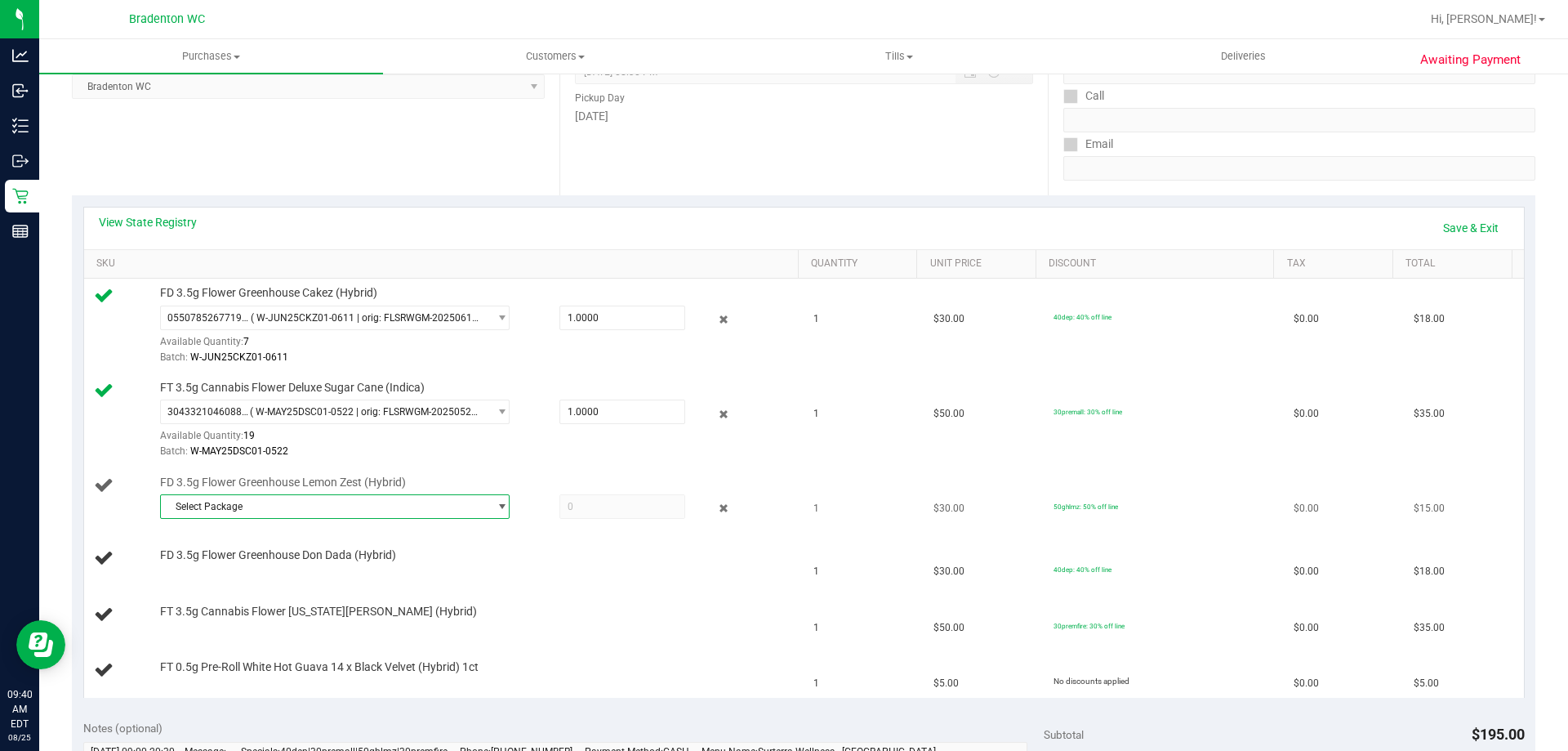
click at [311, 510] on span "Select Package" at bounding box center [325, 506] width 328 height 23
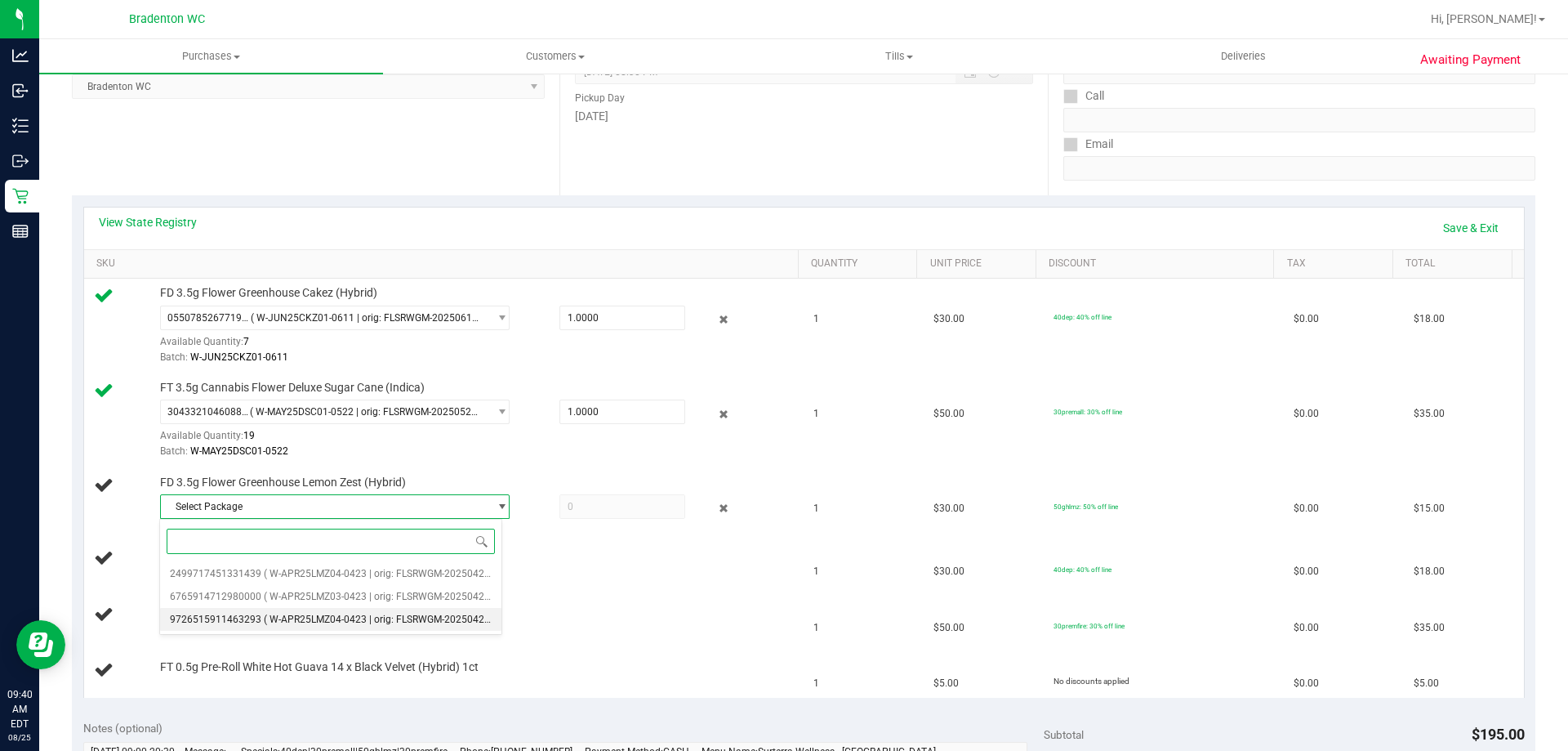
click at [342, 621] on span "( W-APR25LMZ04-0423 | orig: FLSRWGM-20250429-292 )" at bounding box center [389, 619] width 251 height 11
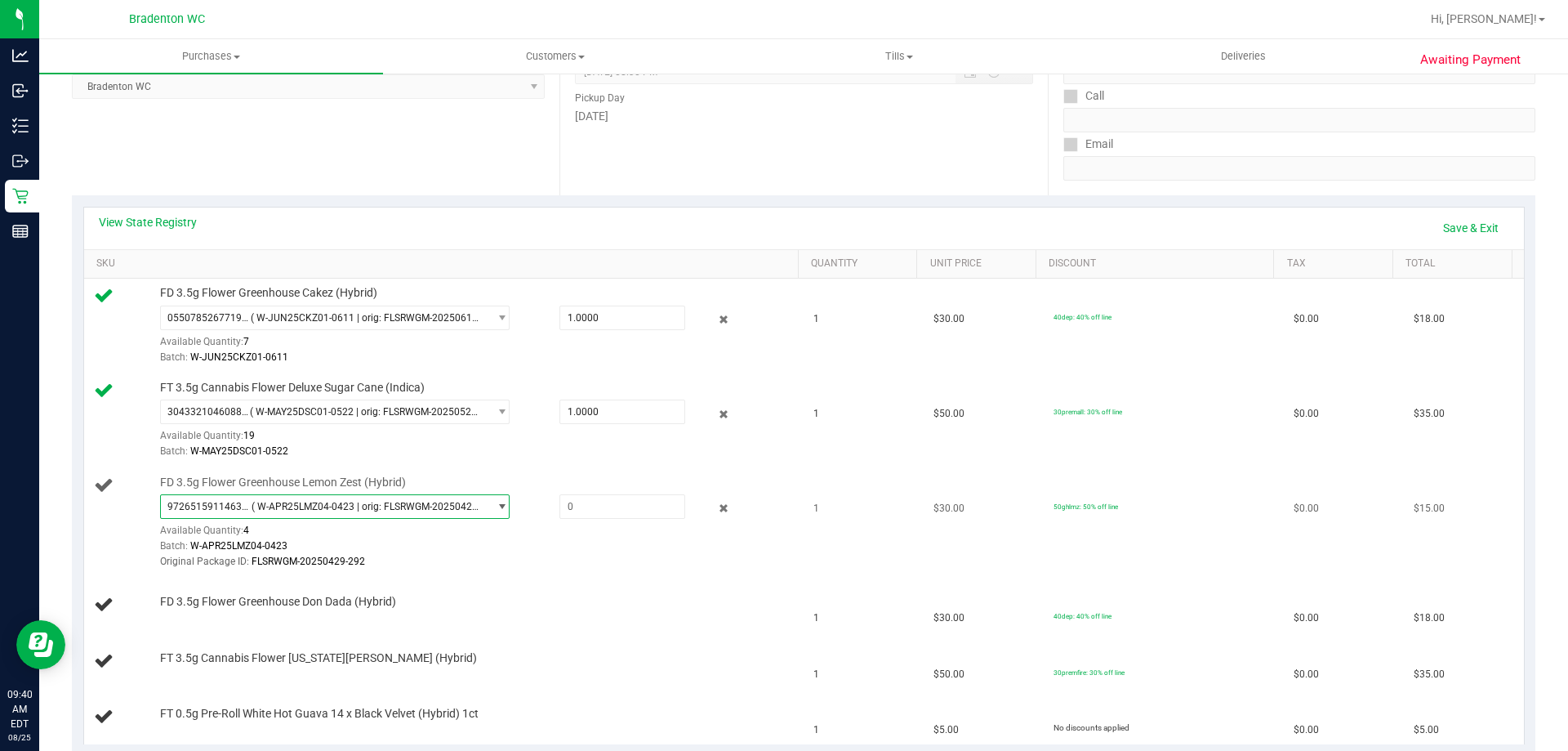
click at [397, 508] on span "( W-APR25LMZ04-0423 | orig: FLSRWGM-20250429-292 )" at bounding box center [366, 506] width 230 height 11
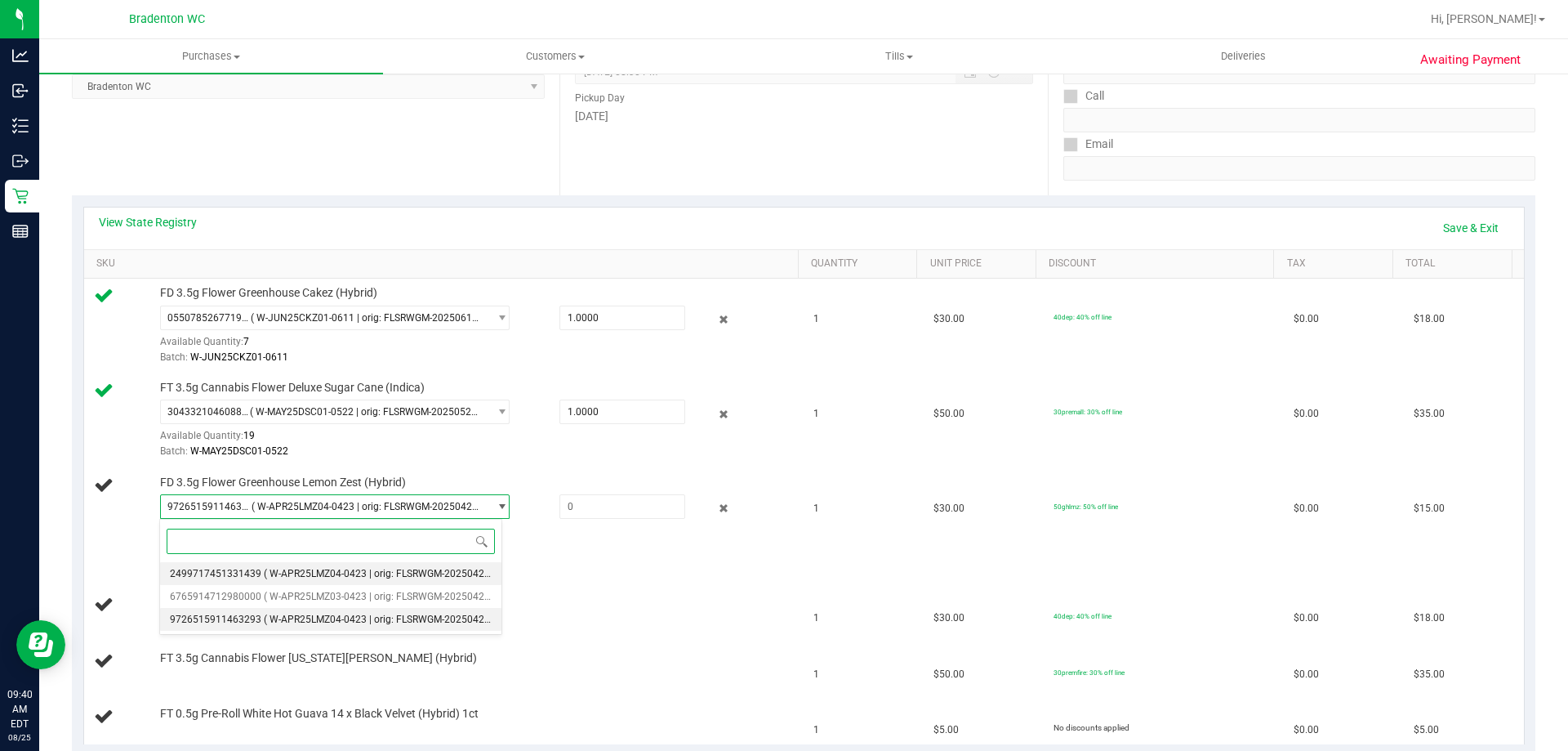
click at [377, 577] on span "( W-APR25LMZ04-0423 | orig: FLSRWGM-20250429-311 )" at bounding box center [389, 574] width 251 height 11
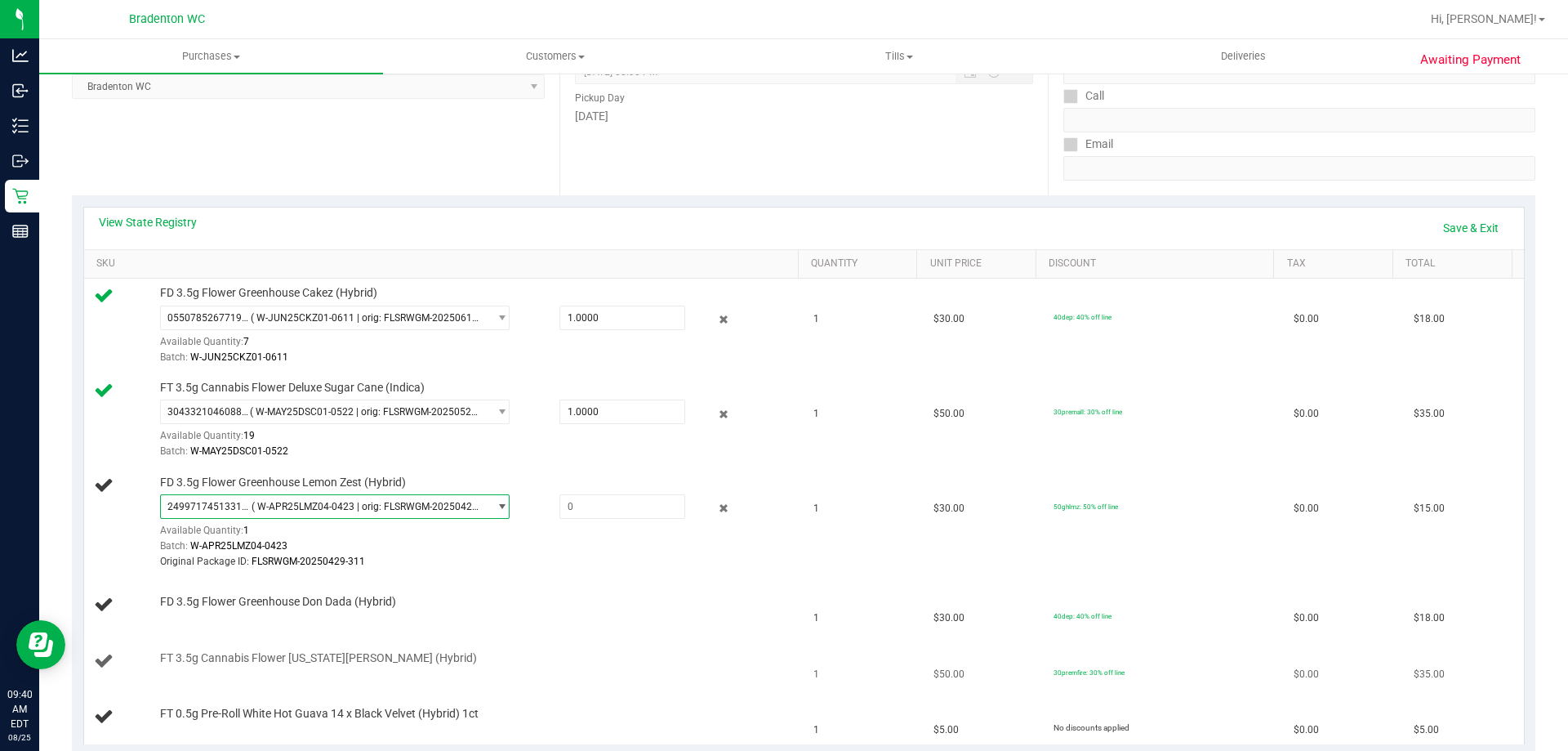
click at [721, 656] on div "FT 3.5g Cannabis Flower Georgia Runtz (Hybrid)" at bounding box center [471, 658] width 639 height 16
click at [622, 511] on span at bounding box center [622, 506] width 126 height 25
type input "1"
type input "1.0000"
click at [753, 487] on div "FD 3.5g Flower Greenhouse Lemon Zest (Hybrid) 2499717451331439 ( W-APR25LMZ04-0…" at bounding box center [471, 523] width 639 height 97
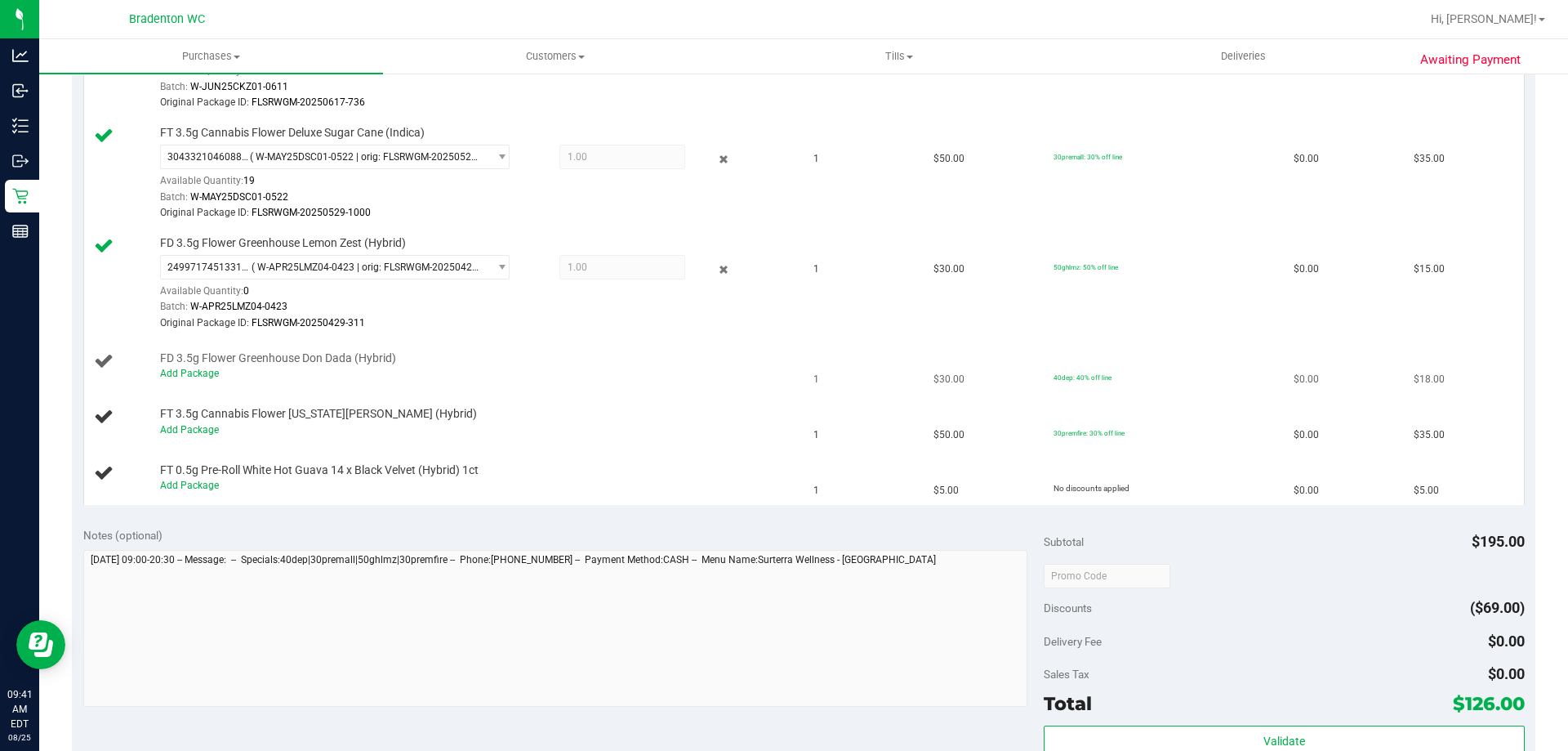
scroll to position [490, 0]
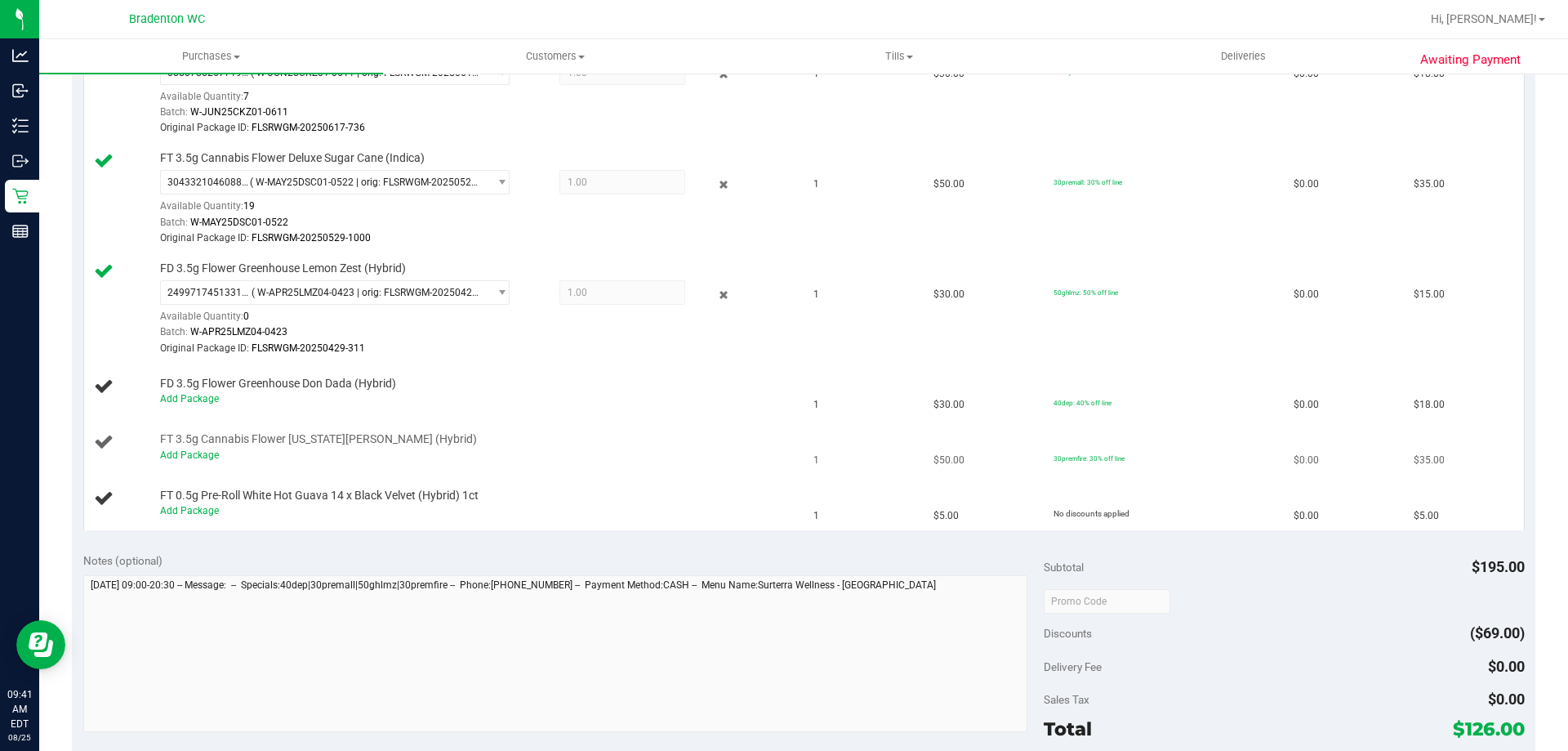
click at [626, 424] on td "FT 3.5g Cannabis Flower Georgia Runtz (Hybrid) Add Package" at bounding box center [445, 448] width 720 height 56
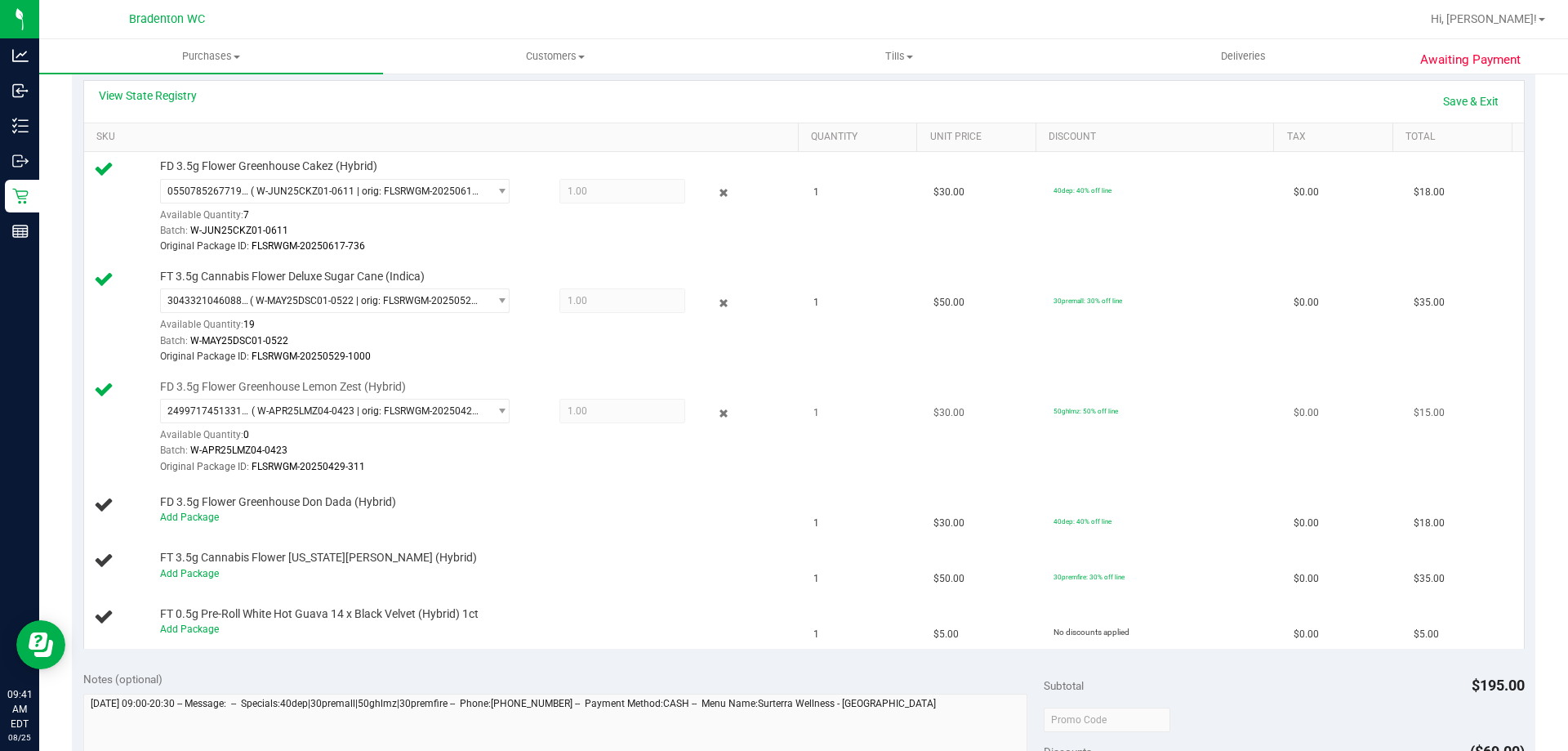
scroll to position [409, 0]
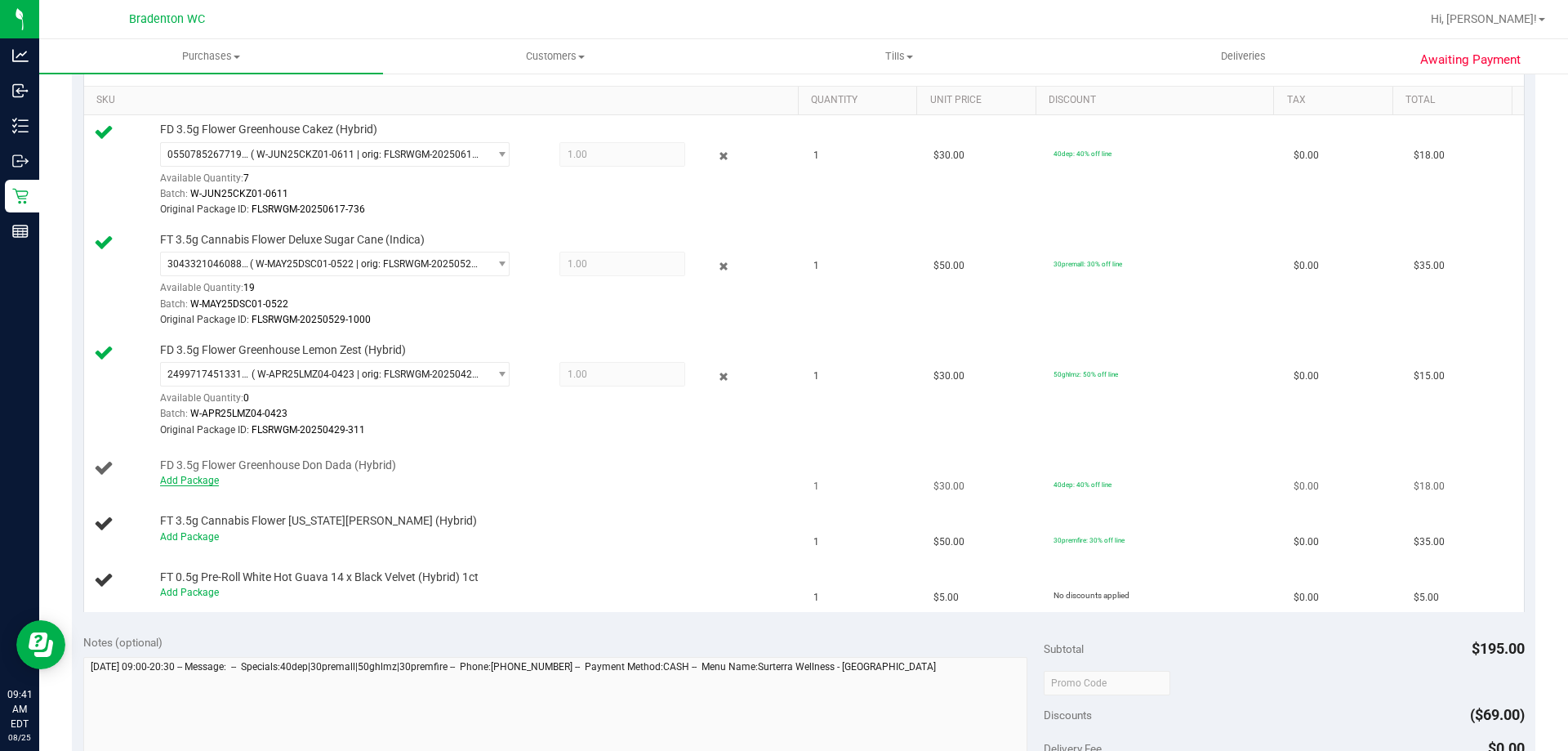
click at [215, 485] on link "Add Package" at bounding box center [190, 481] width 59 height 11
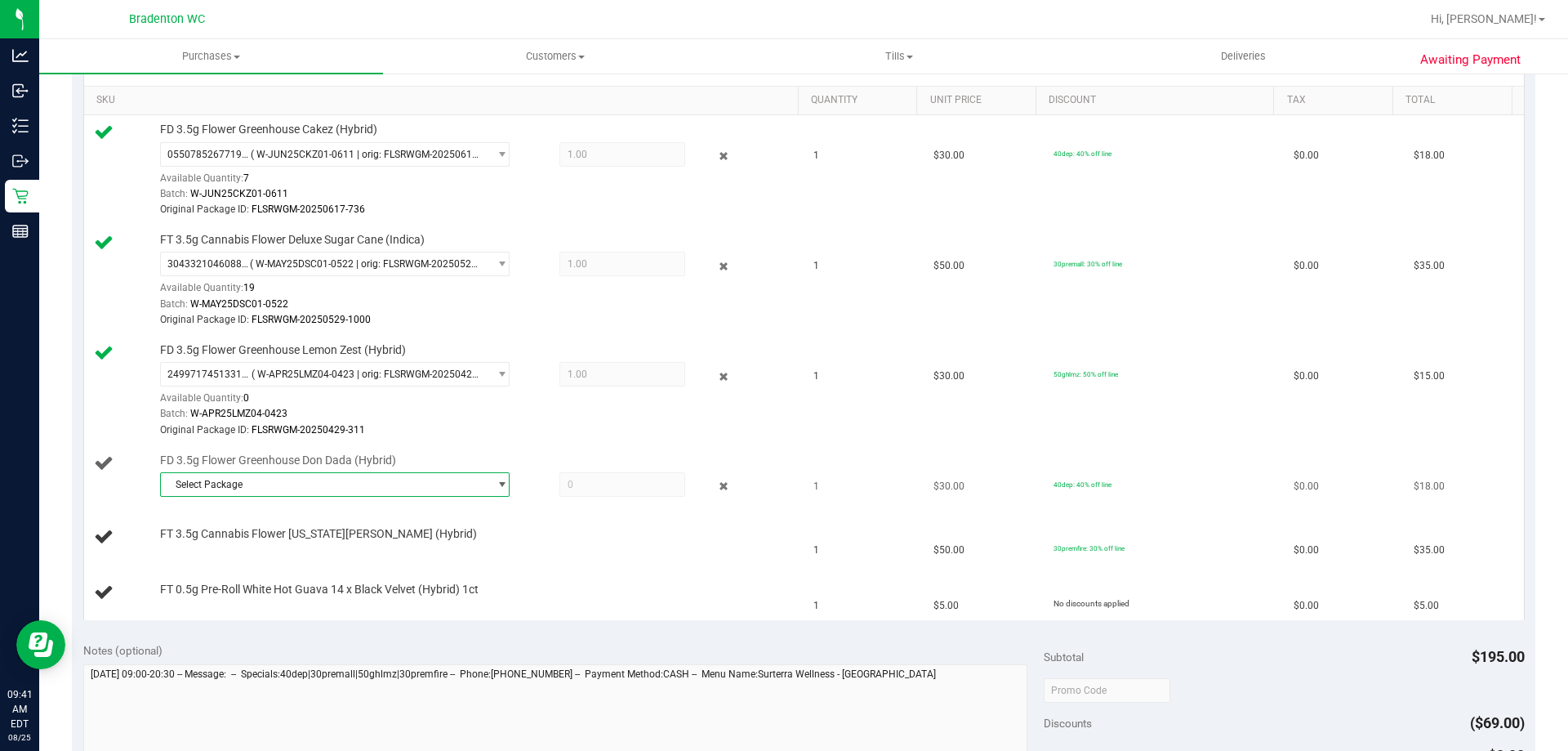
click at [275, 492] on span "Select Package" at bounding box center [325, 485] width 328 height 23
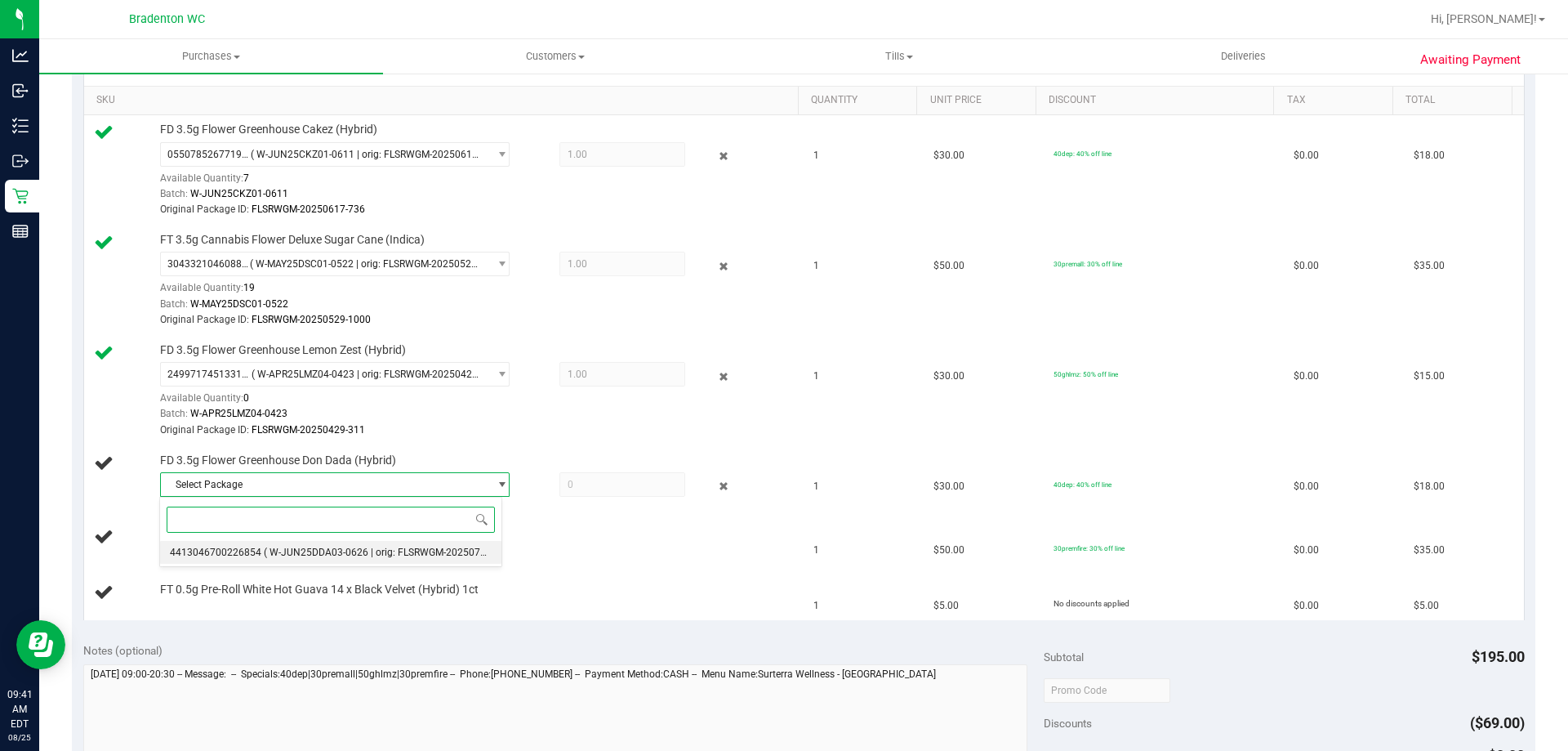
click at [357, 559] on li "4413046700226854 ( W-JUN25DDA03-0626 | orig: FLSRWGM-20250707-545 )" at bounding box center [331, 552] width 341 height 23
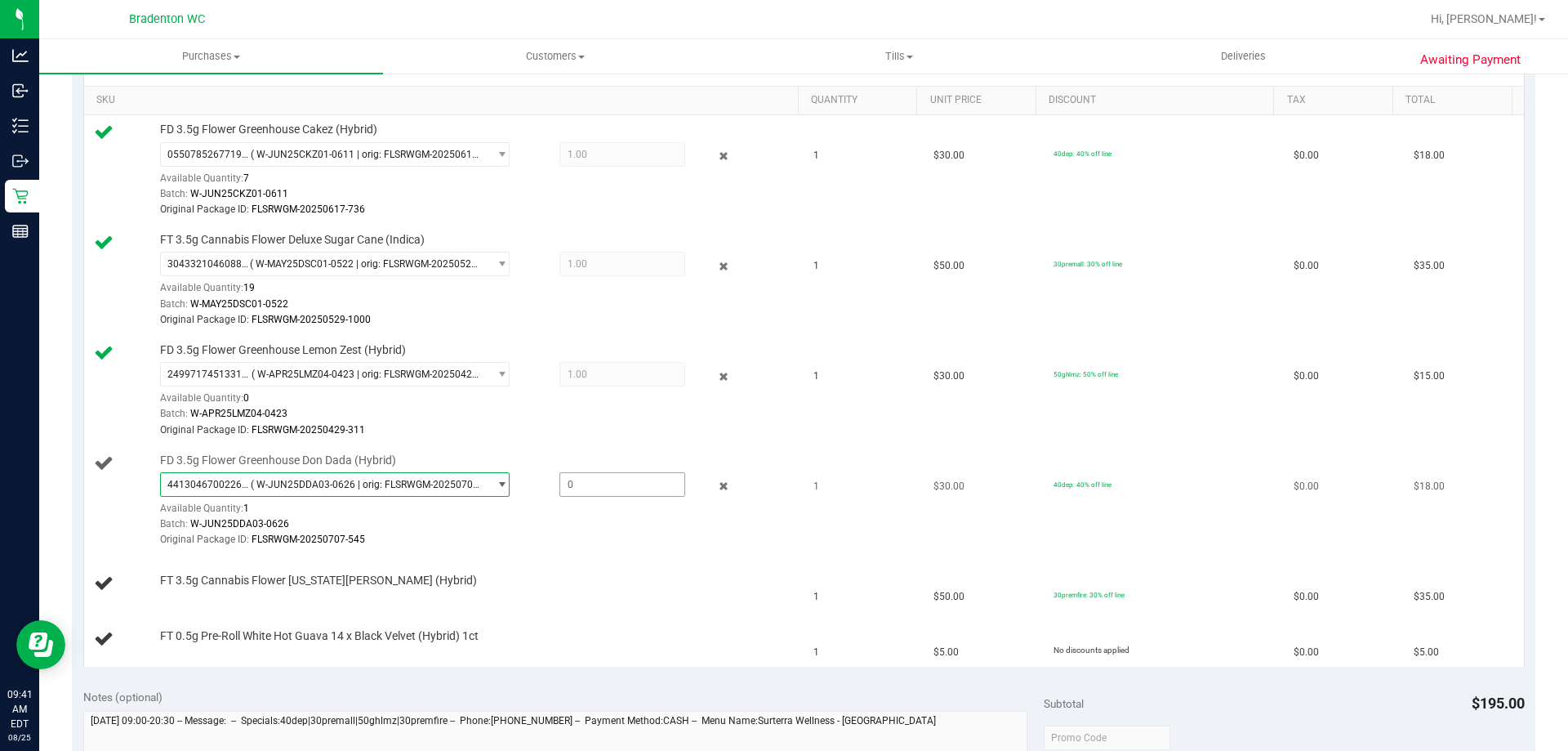
click at [623, 490] on span at bounding box center [622, 485] width 126 height 25
type input "1"
type input "1.0000"
click at [618, 420] on div "Batch: W-APR25LMZ04-0423" at bounding box center [475, 413] width 630 height 15
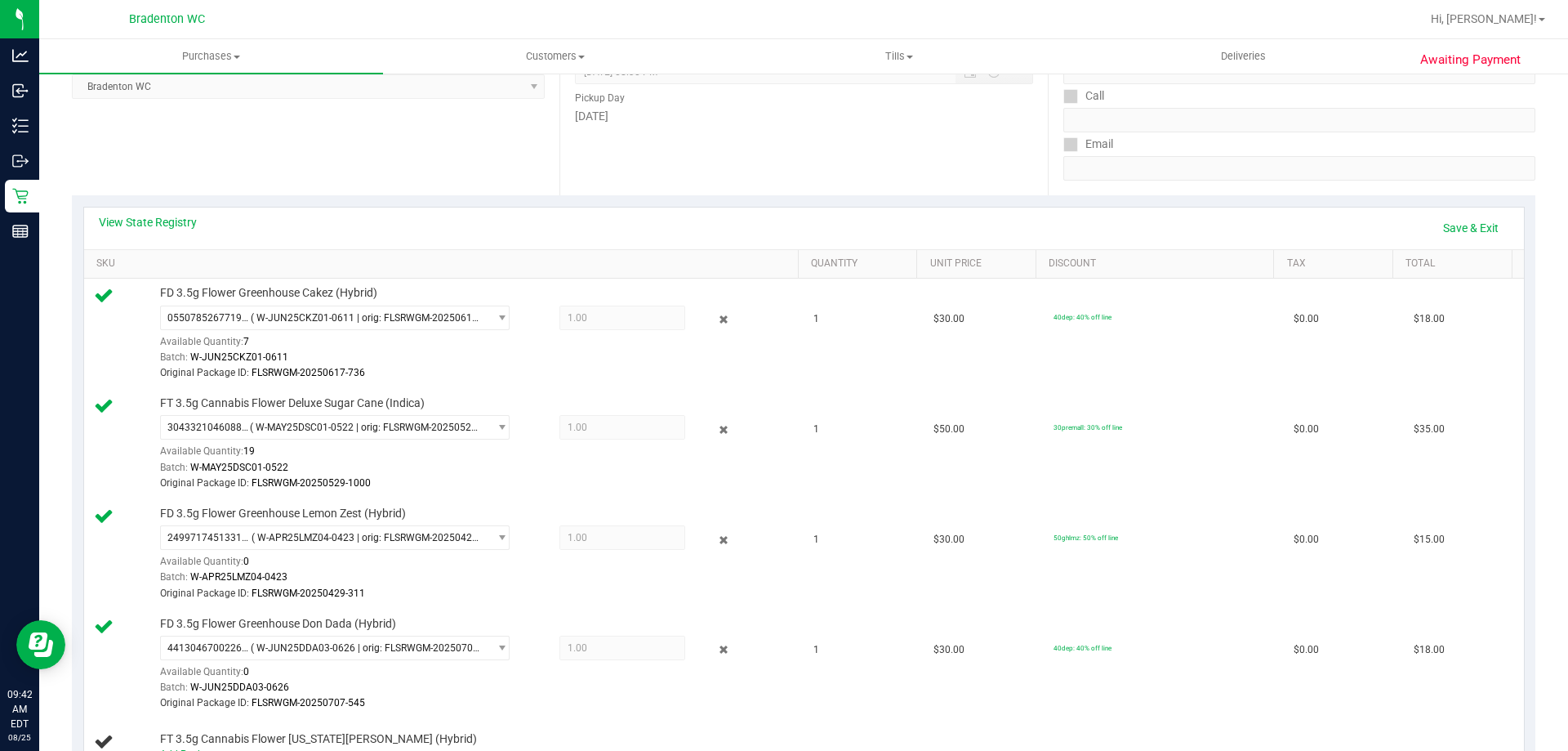
scroll to position [572, 0]
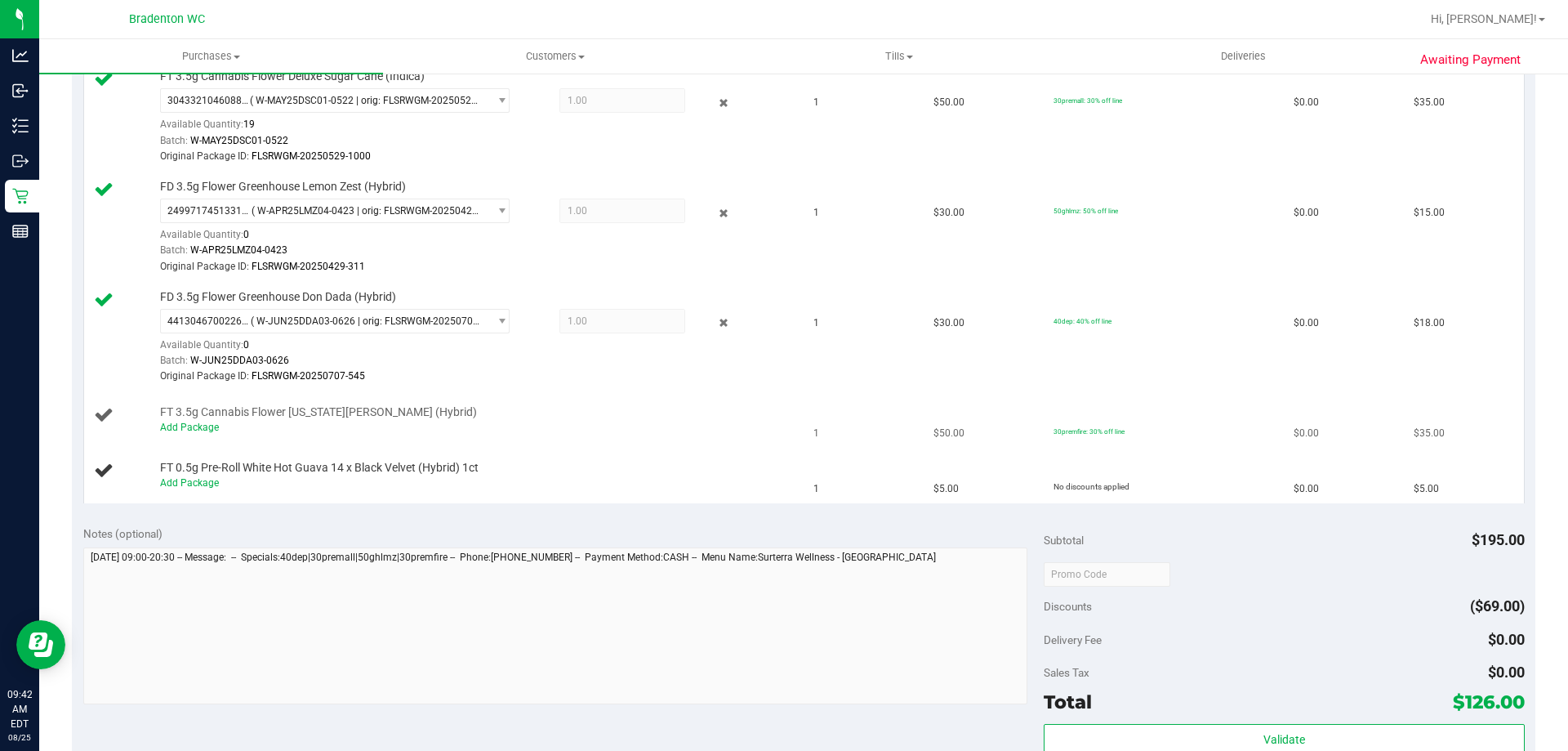
click at [639, 446] on td "FT 3.5g Cannabis Flower Georgia Runtz (Hybrid) Add Package" at bounding box center [445, 420] width 720 height 56
click at [210, 426] on link "Add Package" at bounding box center [190, 428] width 59 height 11
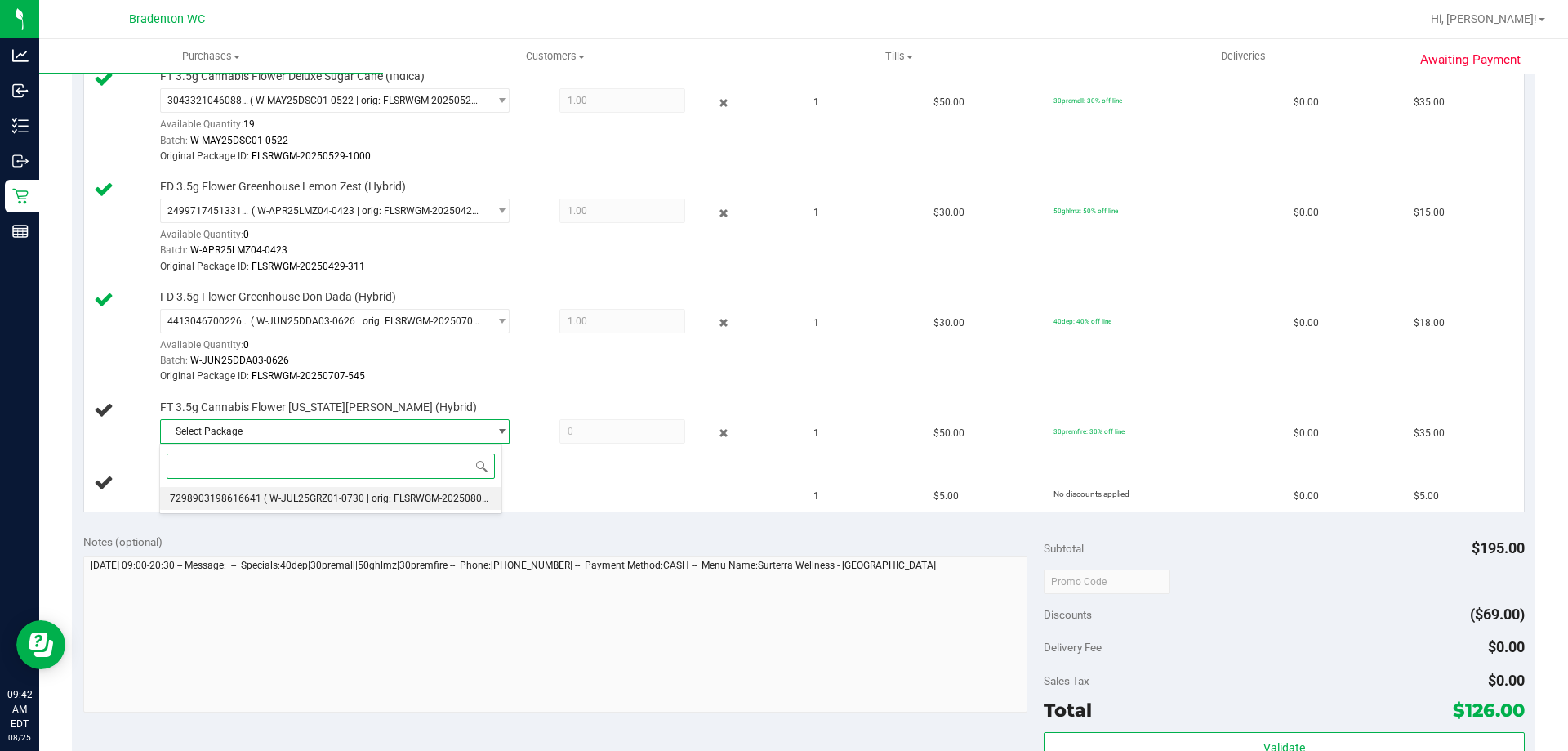
click at [357, 499] on span "( W-JUL25GRZ01-0730 | orig: FLSRWGM-20250806-1828 )" at bounding box center [391, 499] width 255 height 11
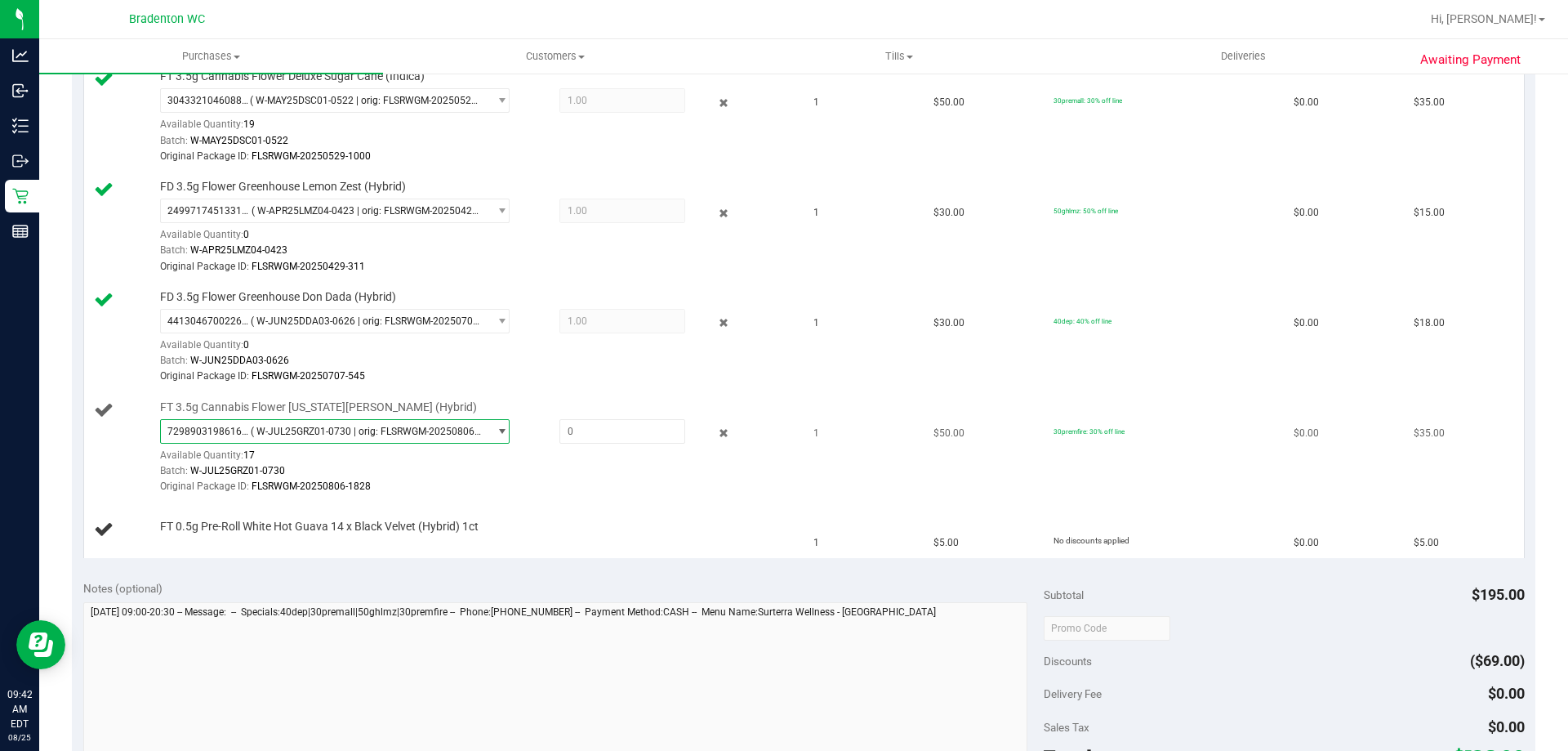
click at [403, 424] on span "7298903198616641 ( W-JUL25GRZ01-0730 | orig: FLSRWGM-20250806-1828 )" at bounding box center [325, 431] width 328 height 23
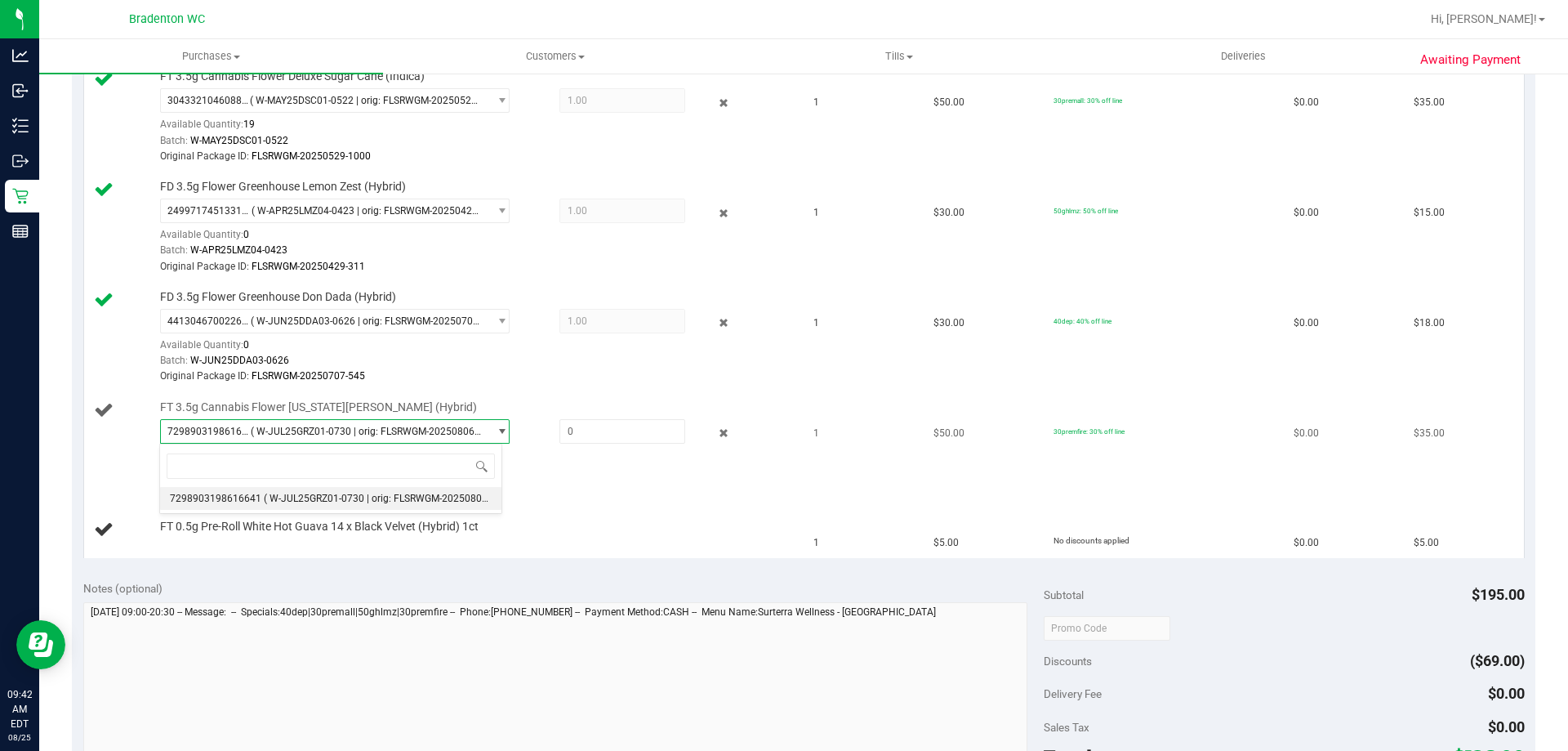
click at [403, 424] on span "7298903198616641 ( W-JUL25GRZ01-0730 | orig: FLSRWGM-20250806-1828 )" at bounding box center [325, 431] width 328 height 23
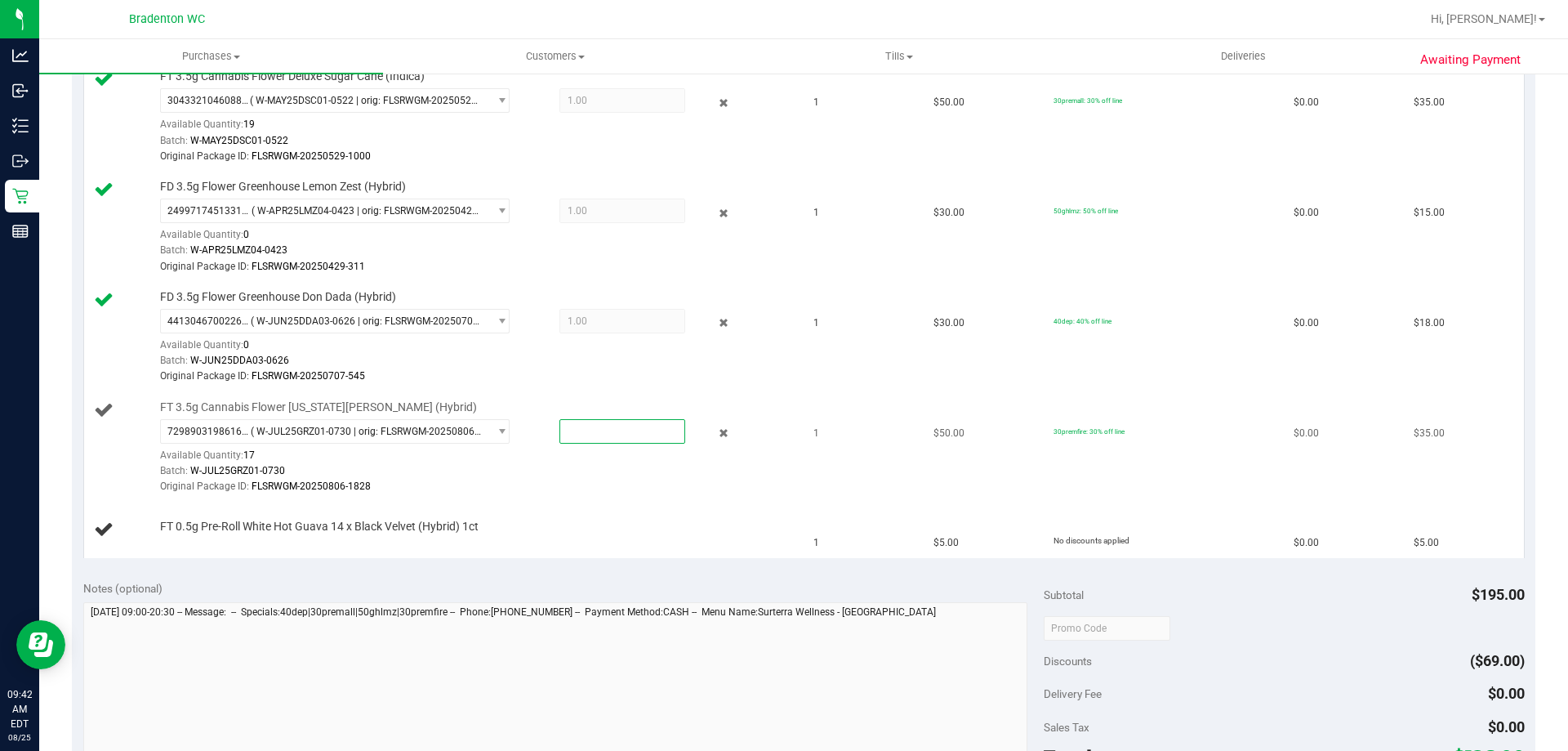
click at [648, 430] on span at bounding box center [622, 431] width 126 height 25
type input "1"
type input "1.0000"
click at [673, 358] on div "Batch: W-JUN25DDA03-0626" at bounding box center [475, 360] width 630 height 15
click at [1234, 470] on td "30premfire: 30% off line" at bounding box center [1163, 448] width 240 height 110
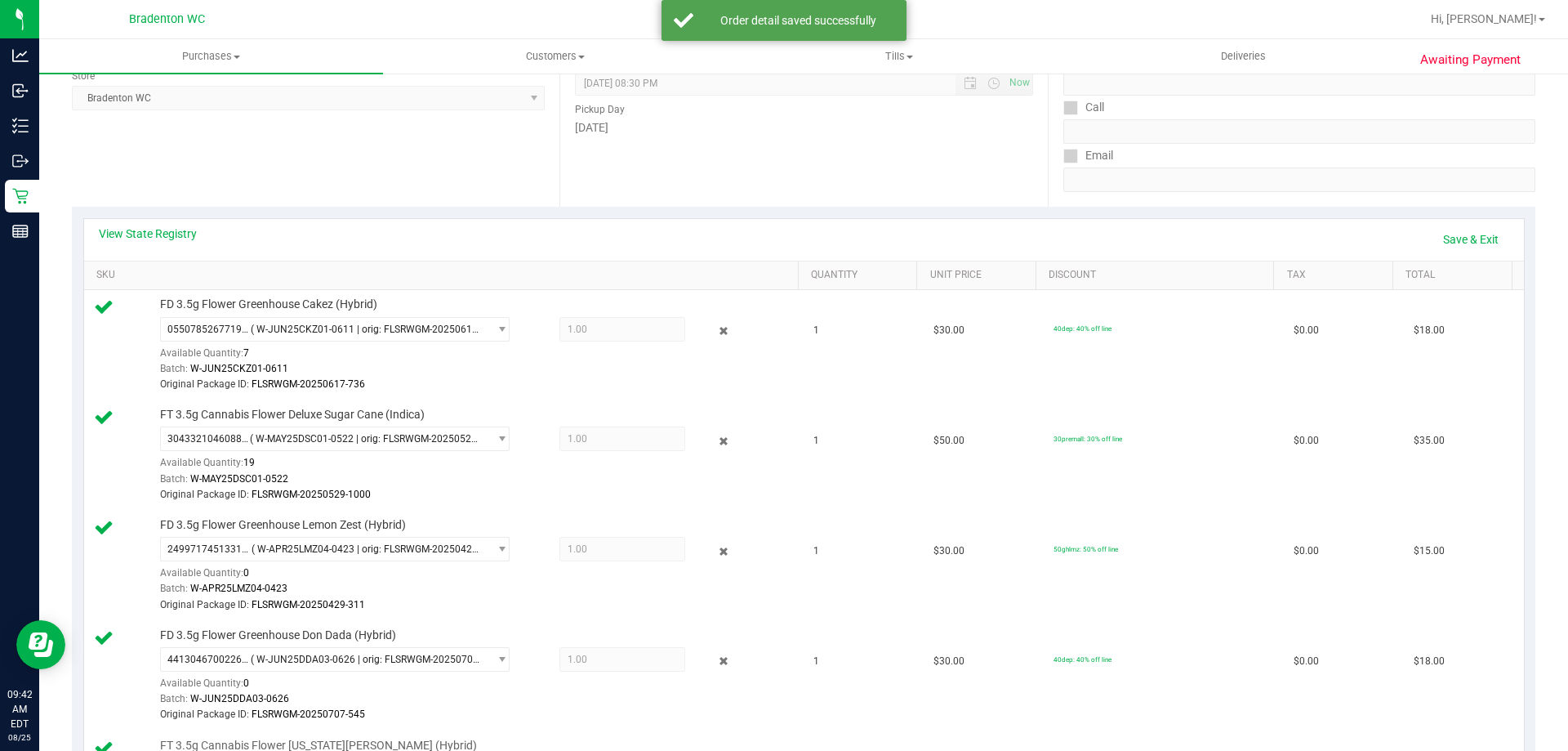
scroll to position [490, 0]
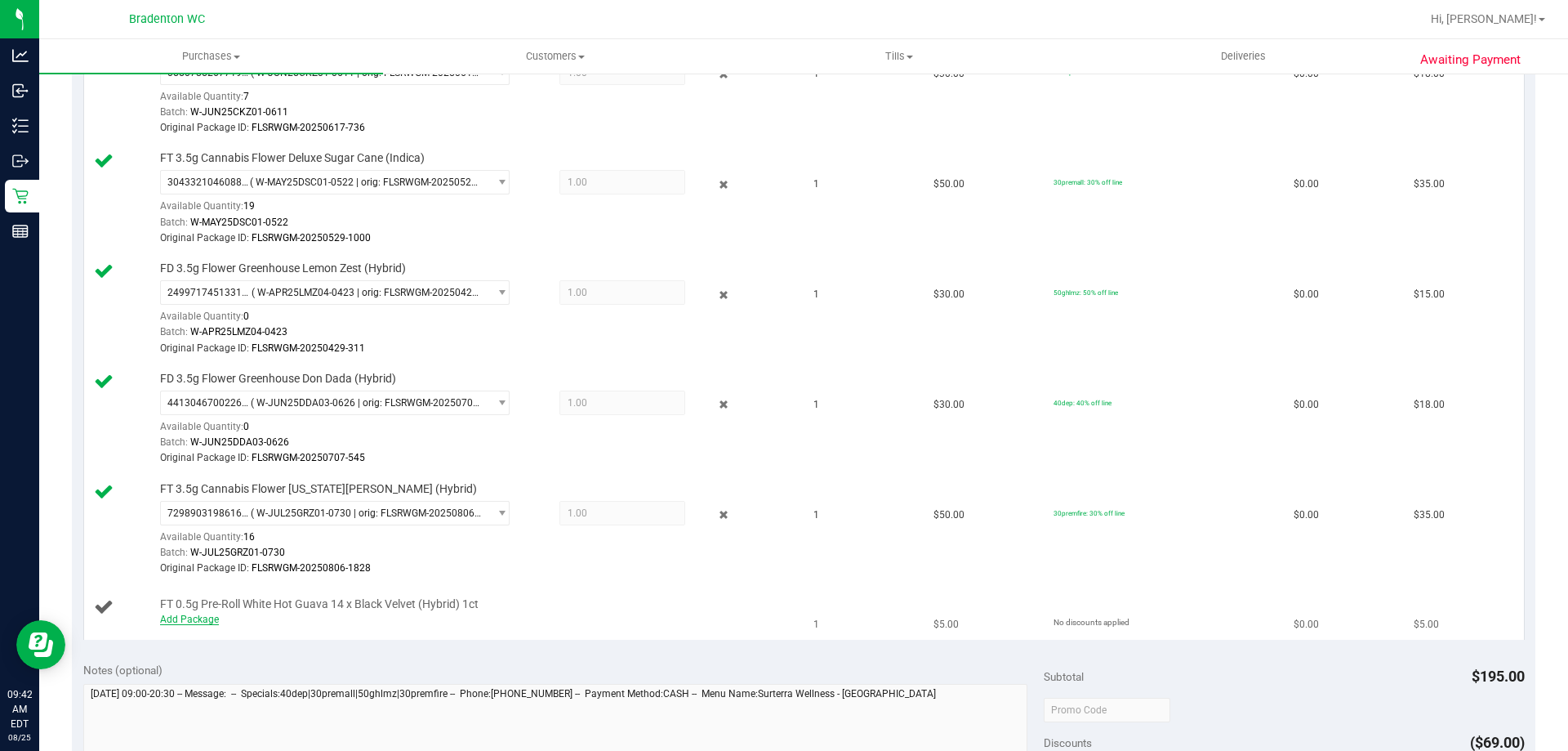
click at [199, 620] on link "Add Package" at bounding box center [190, 619] width 59 height 11
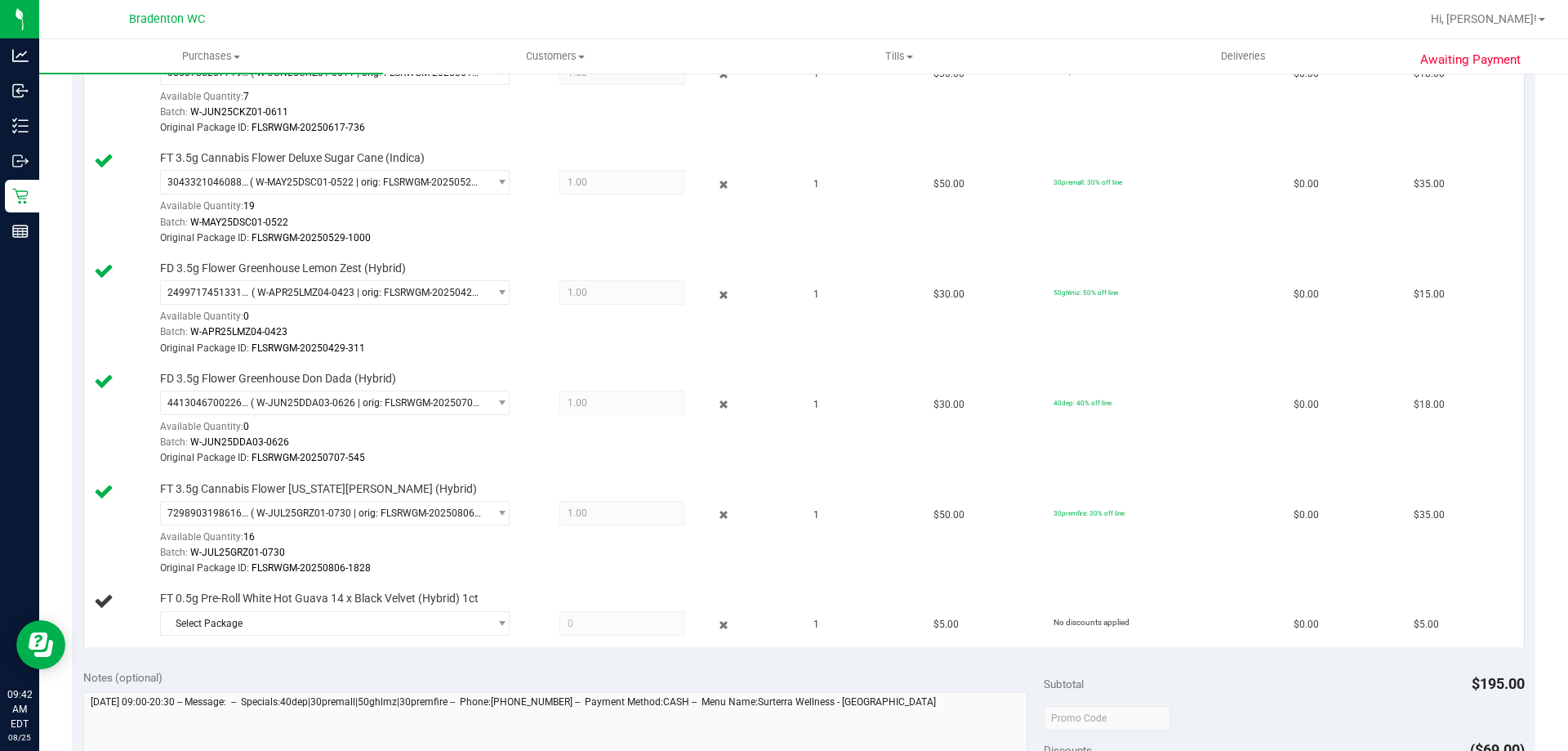
scroll to position [653, 0]
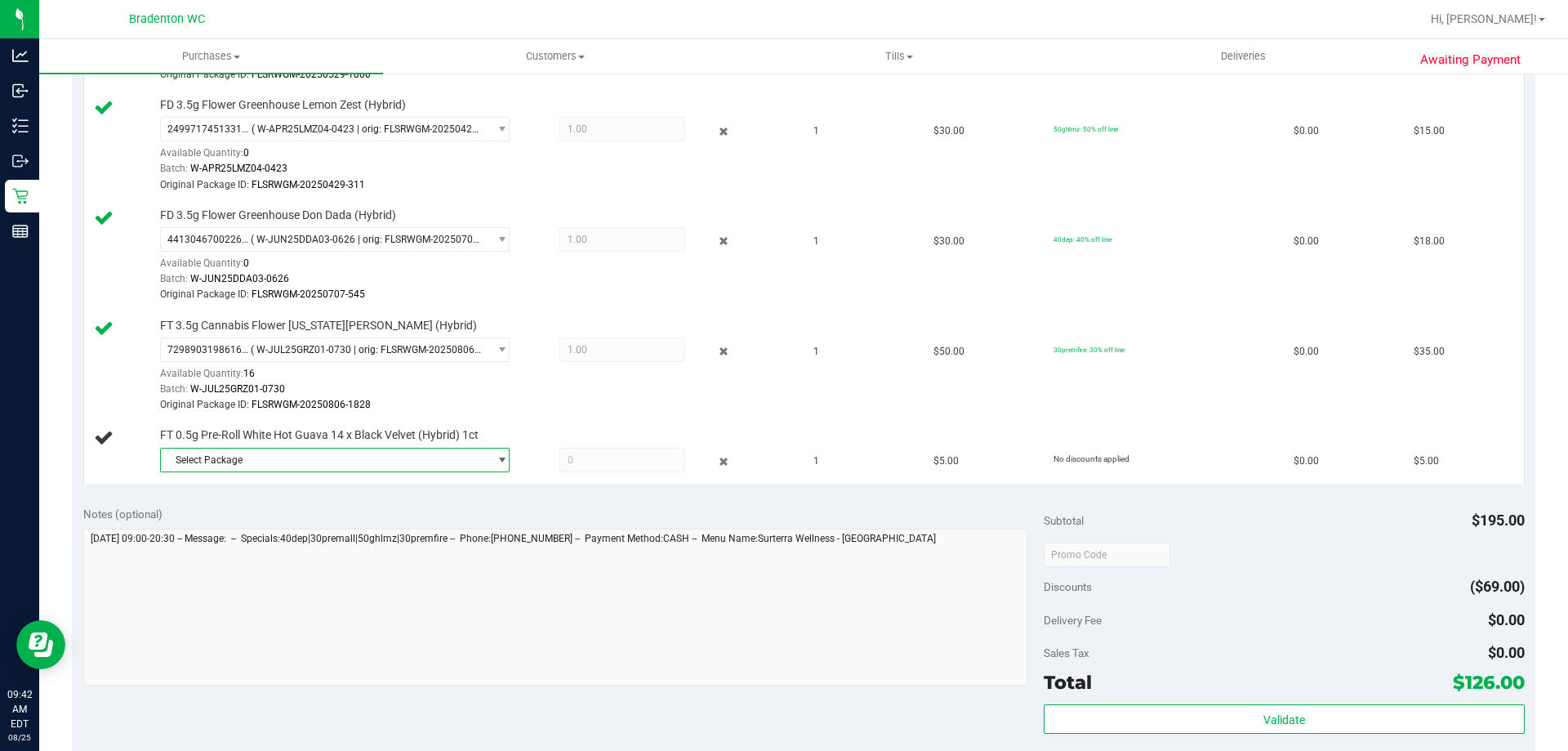
click at [272, 455] on span "Select Package" at bounding box center [325, 460] width 328 height 23
click at [303, 533] on span "( 1-JUL25WBV04-0804 | orig: FLSRWGM-20250808-640 )" at bounding box center [388, 527] width 249 height 11
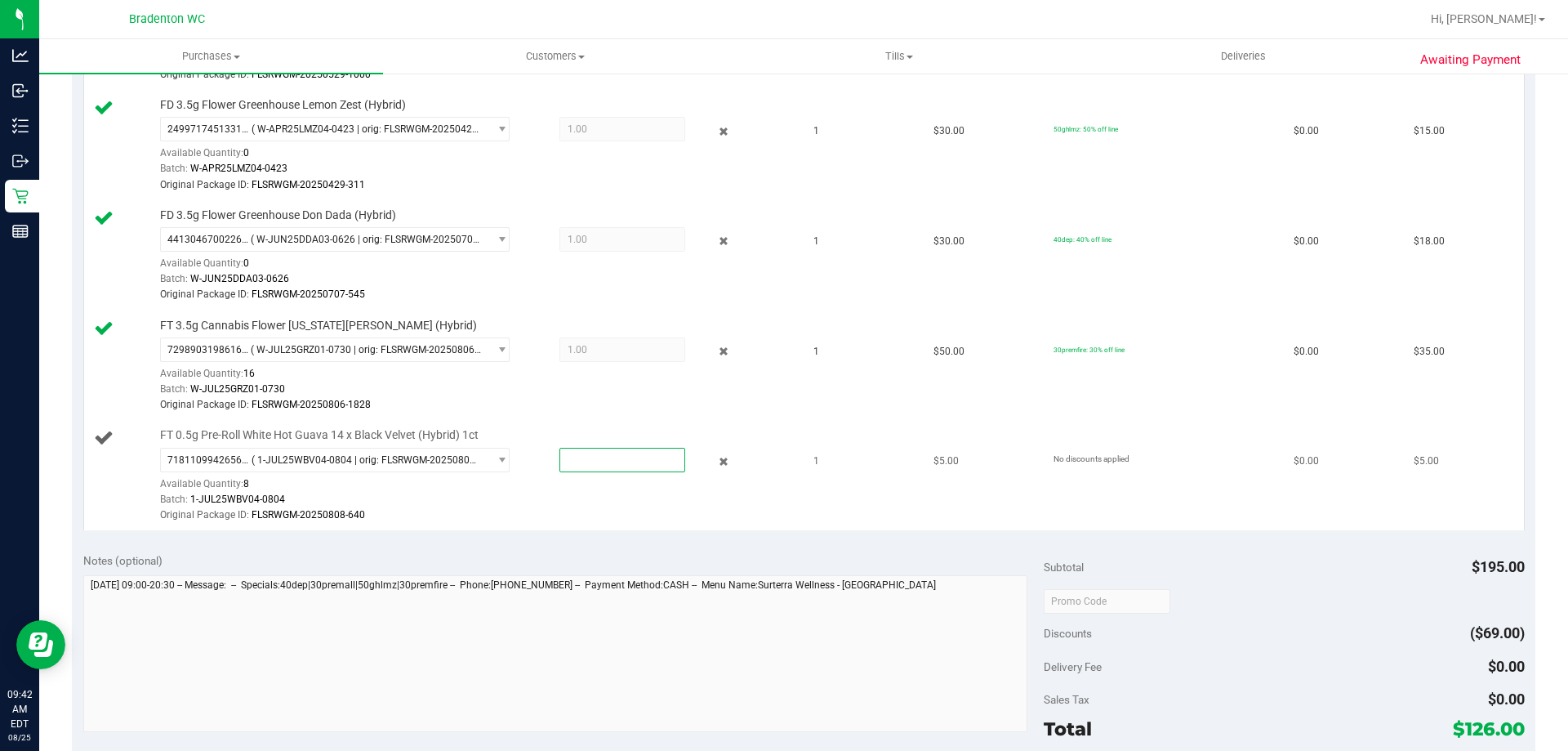
click at [588, 460] on span at bounding box center [622, 460] width 126 height 25
type input "1"
type input "1.0000"
click at [849, 286] on td "1" at bounding box center [864, 256] width 120 height 110
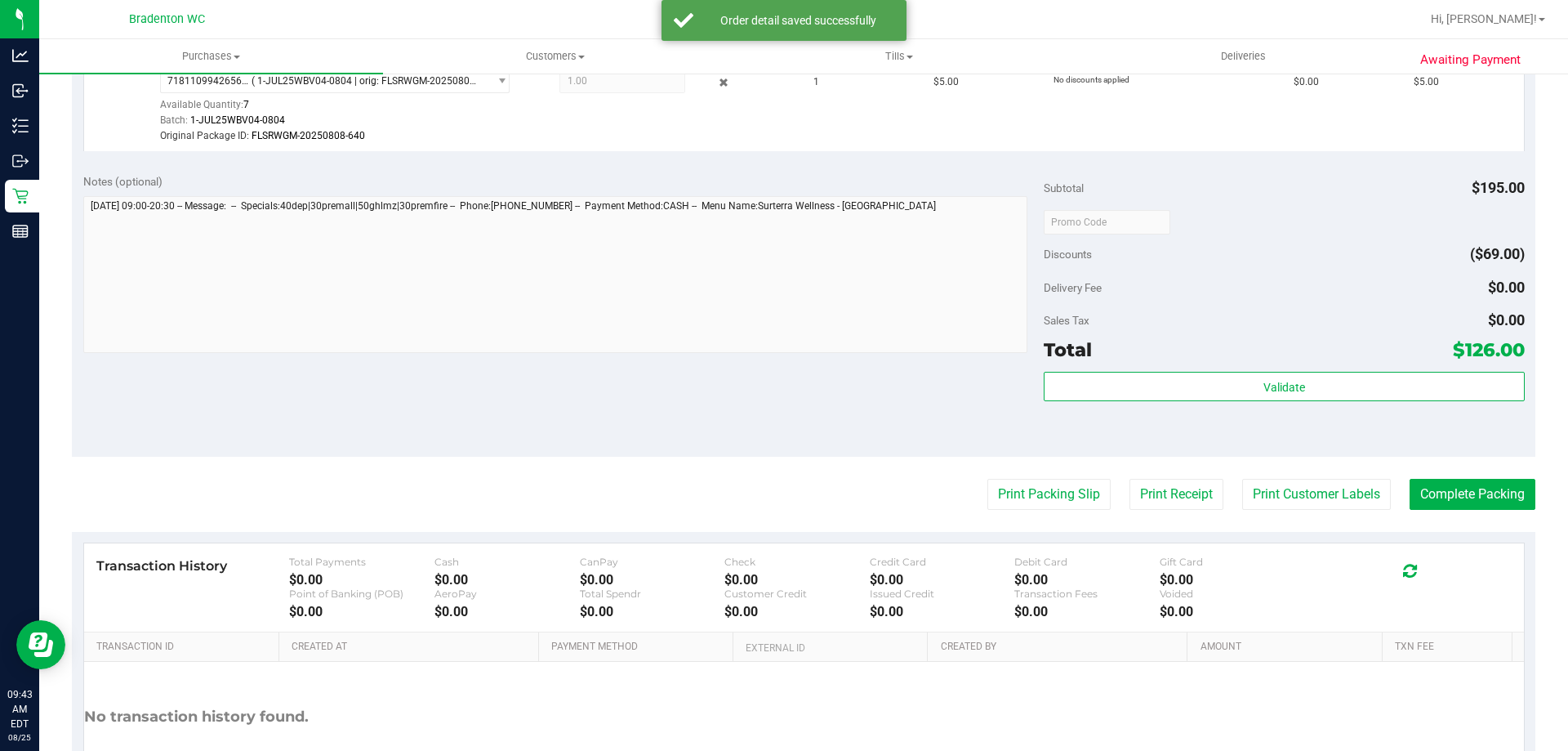
scroll to position [1062, 0]
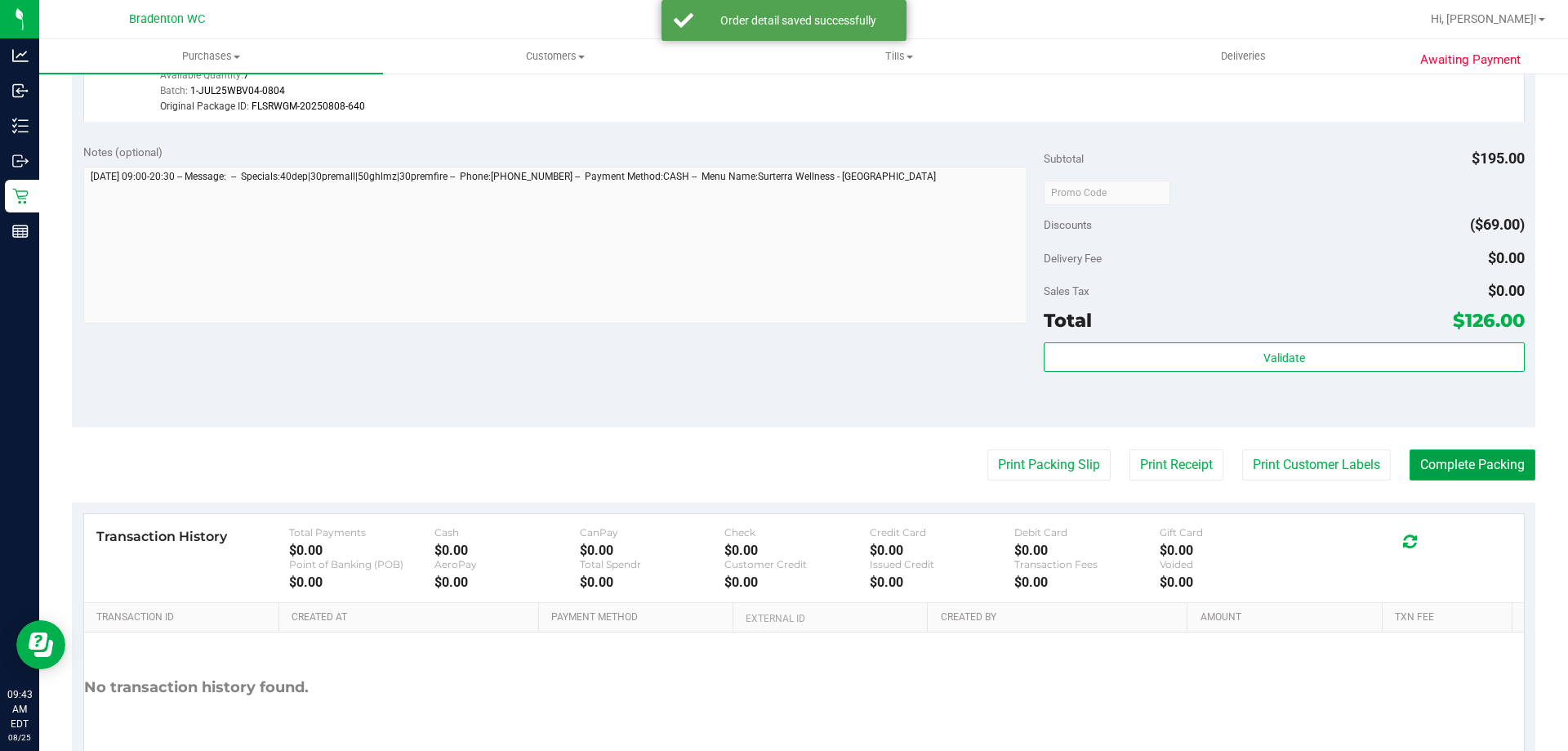
click at [1445, 465] on button "Complete Packing" at bounding box center [1472, 465] width 126 height 31
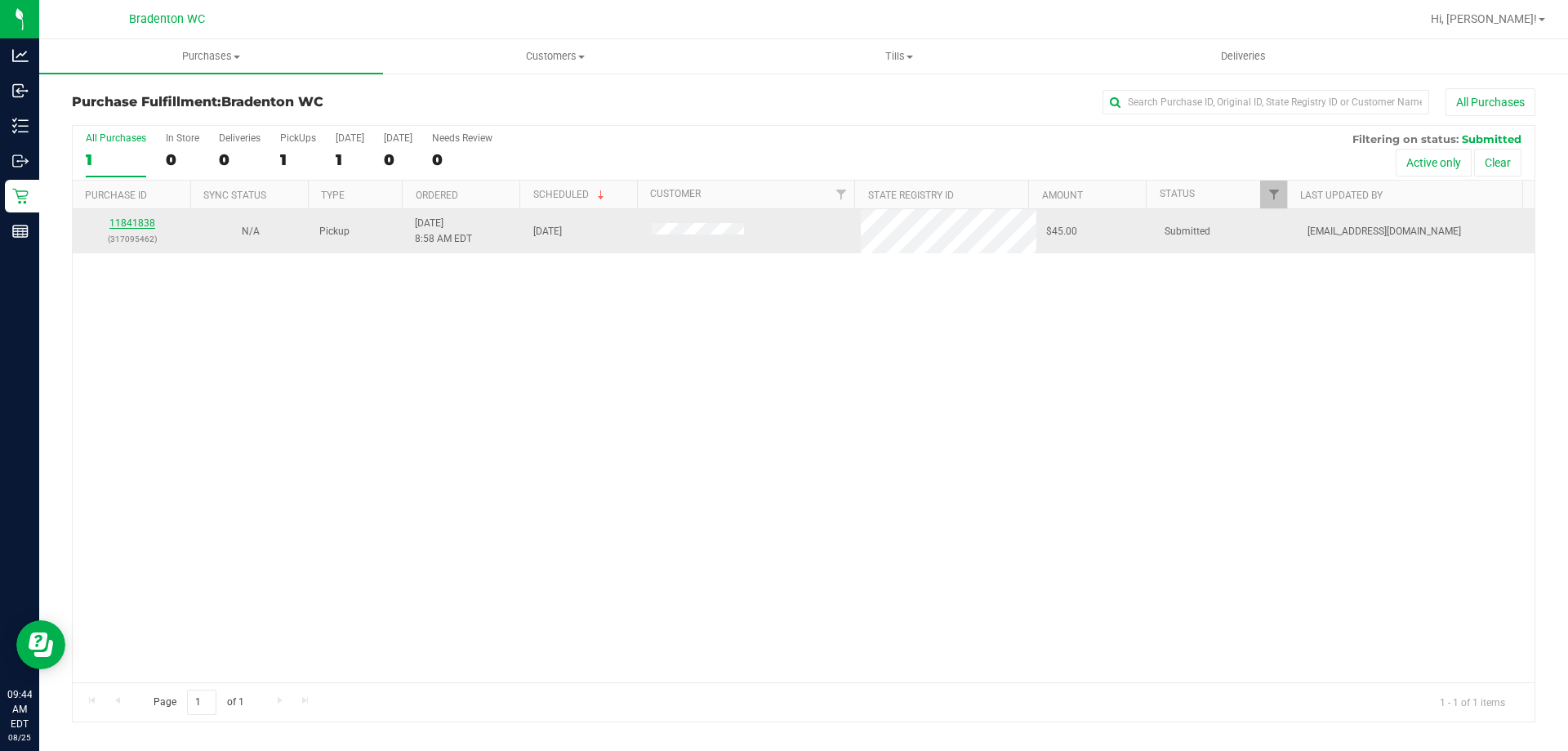
click at [138, 222] on link "11841838" at bounding box center [132, 223] width 46 height 11
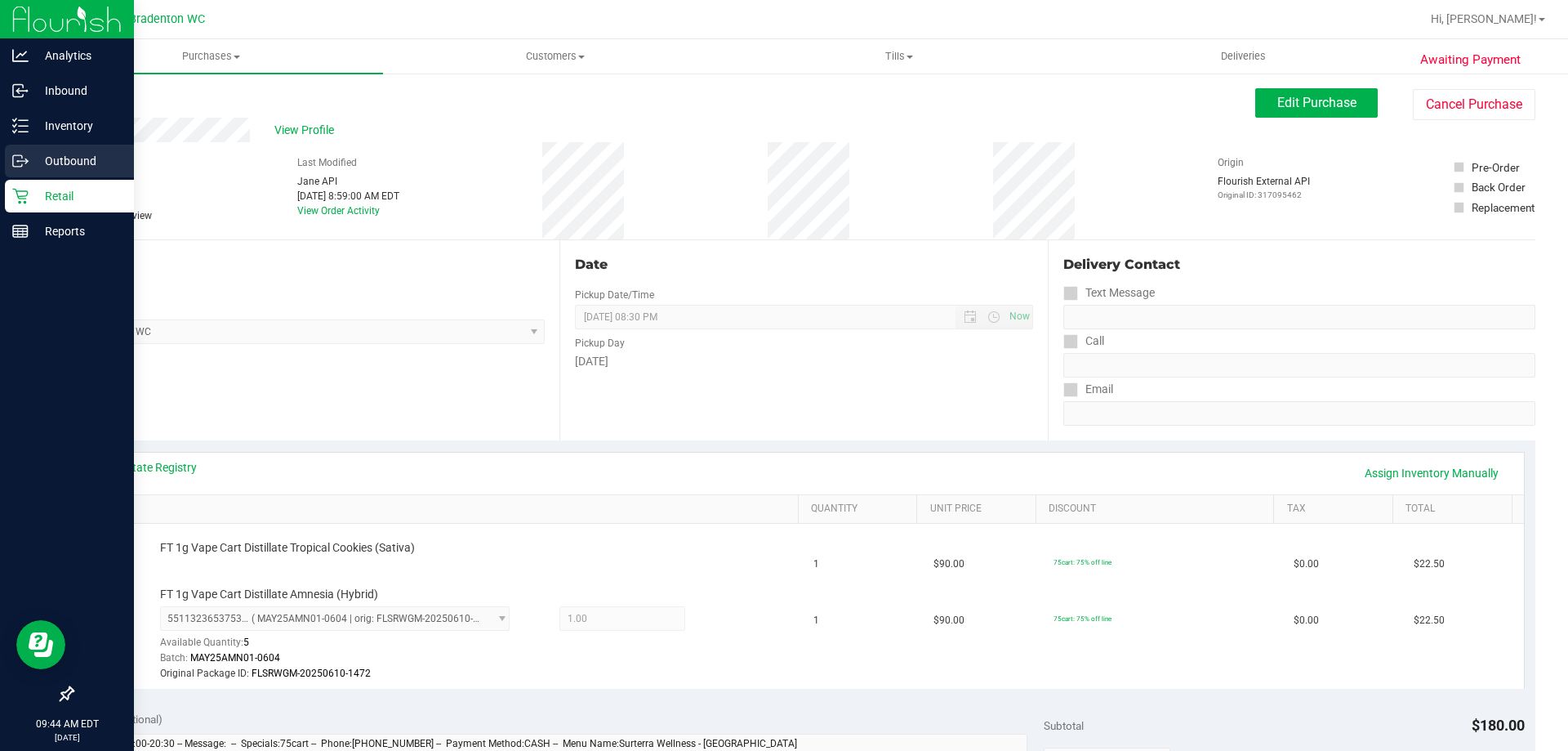
click at [50, 156] on p "Outbound" at bounding box center [77, 160] width 98 height 20
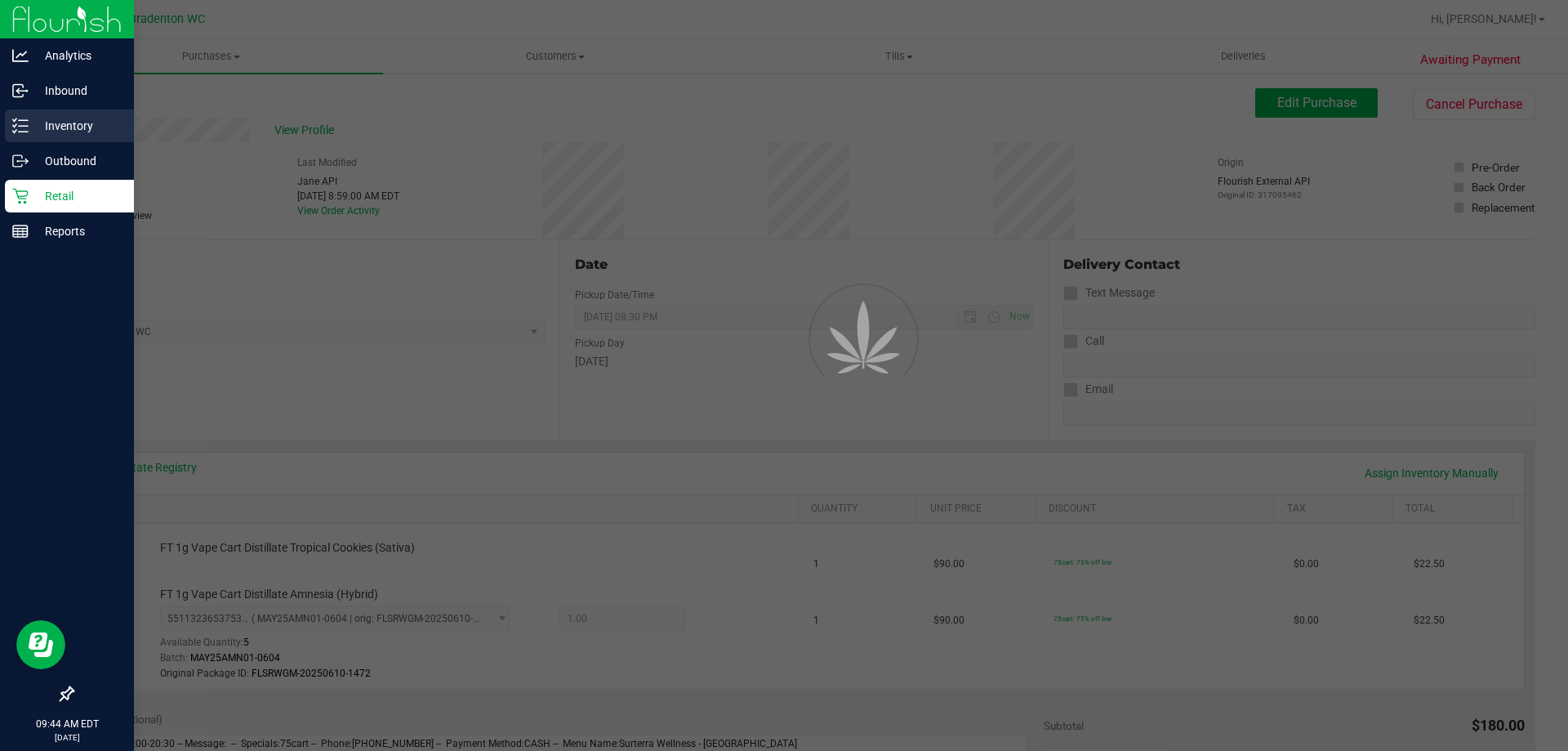
click at [62, 124] on p "Inventory" at bounding box center [77, 125] width 98 height 20
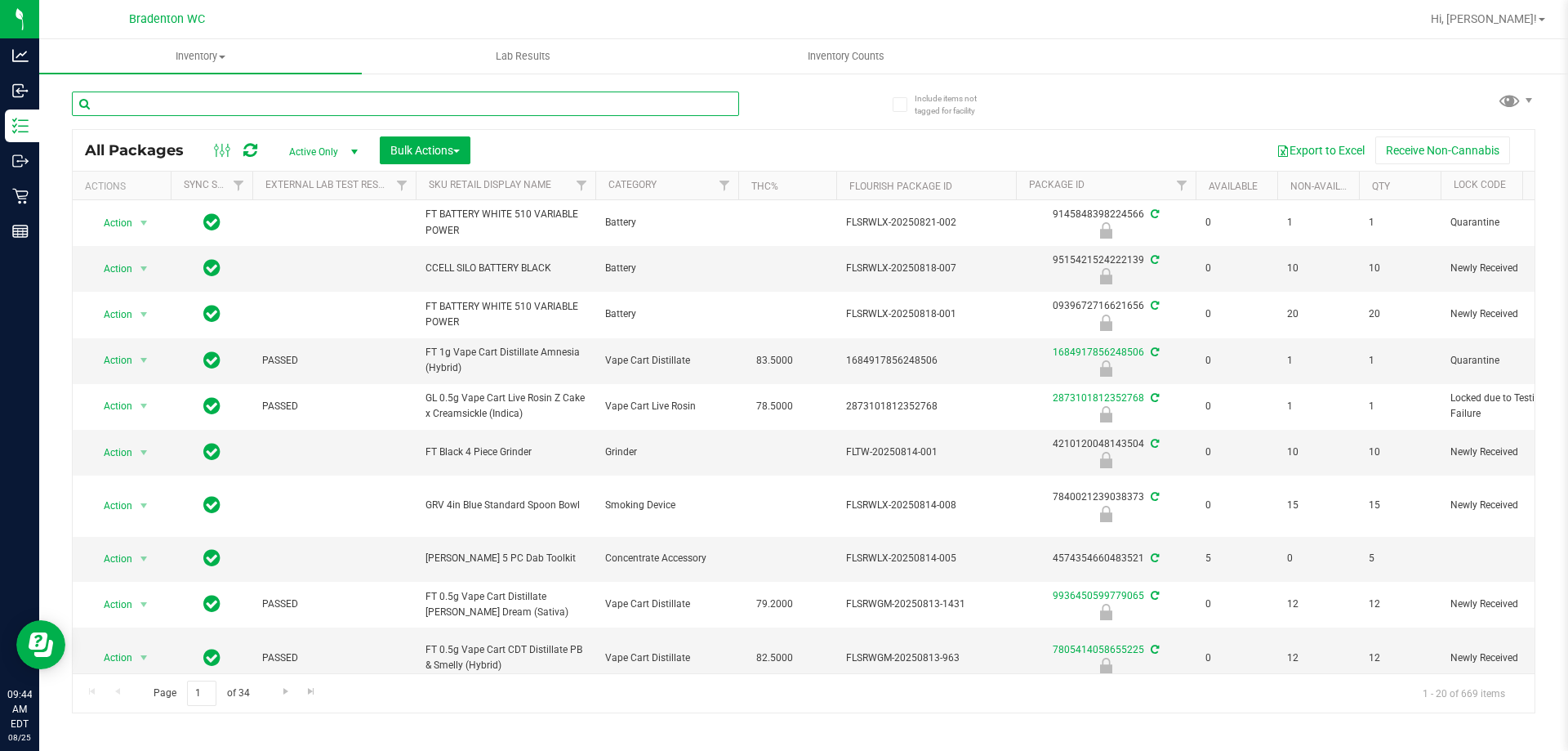
drag, startPoint x: 226, startPoint y: 107, endPoint x: 215, endPoint y: 112, distance: 12.1
click at [226, 107] on input "text" at bounding box center [406, 104] width 667 height 25
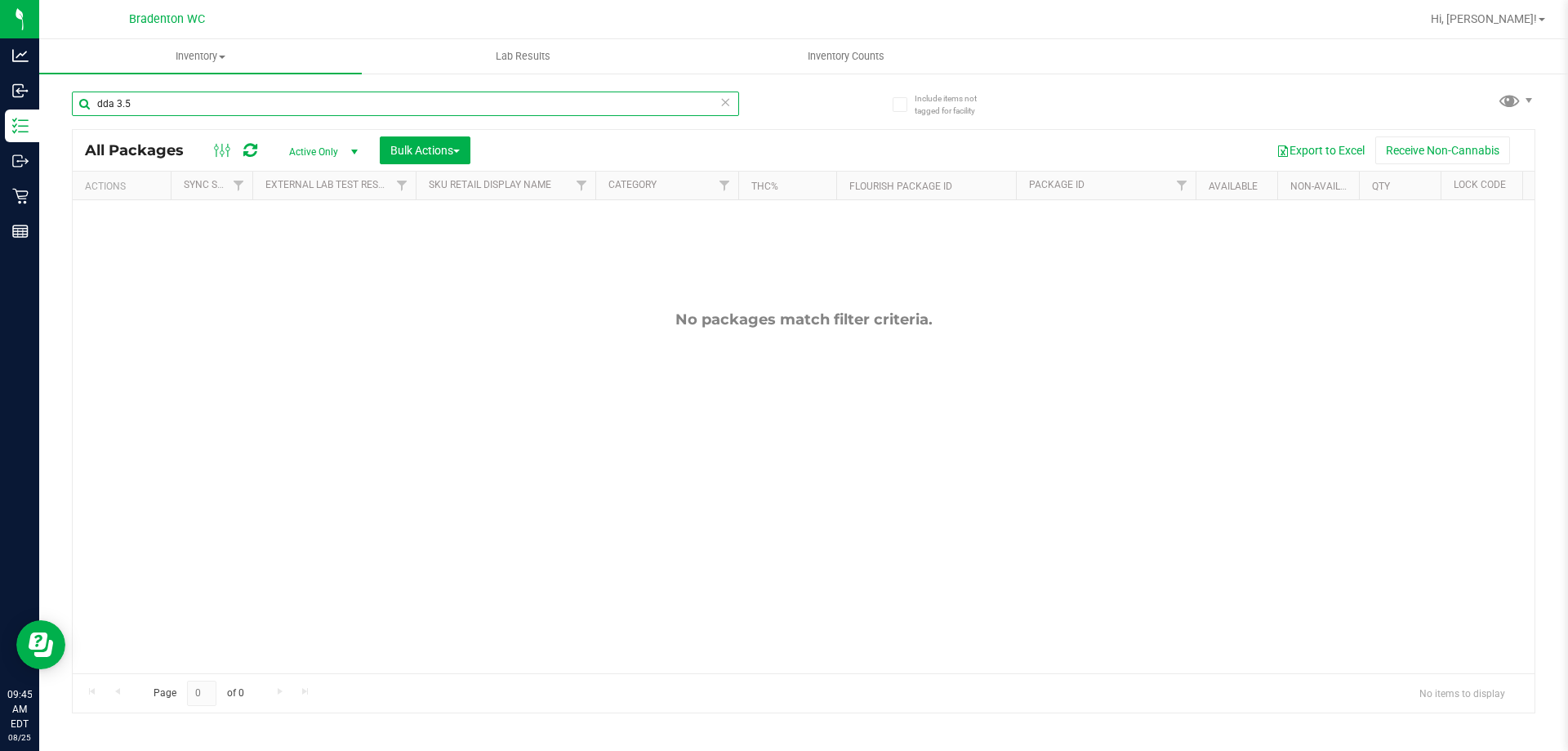
type input "dda 3.5"
click at [725, 101] on icon at bounding box center [725, 101] width 11 height 20
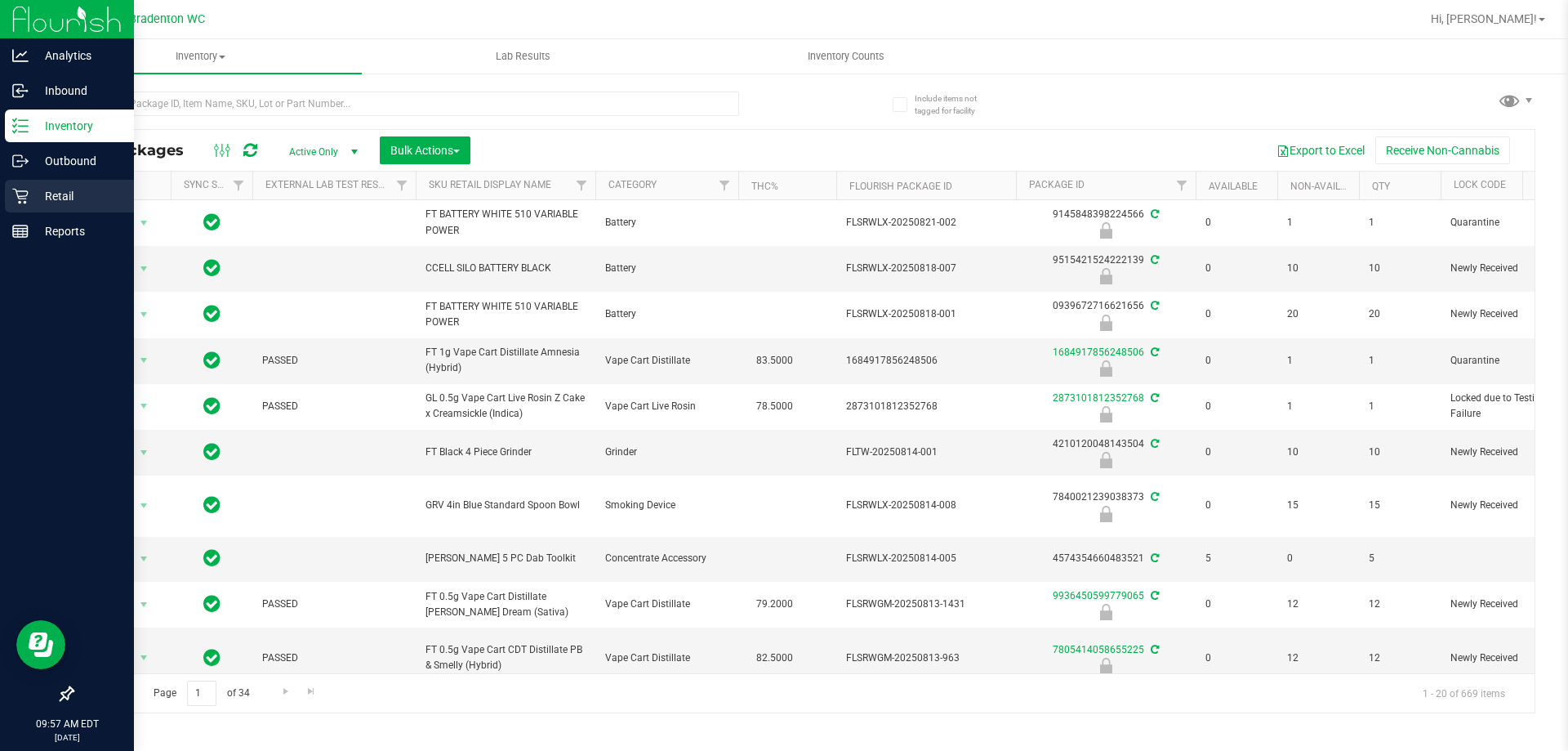
click at [60, 195] on p "Retail" at bounding box center [77, 195] width 98 height 20
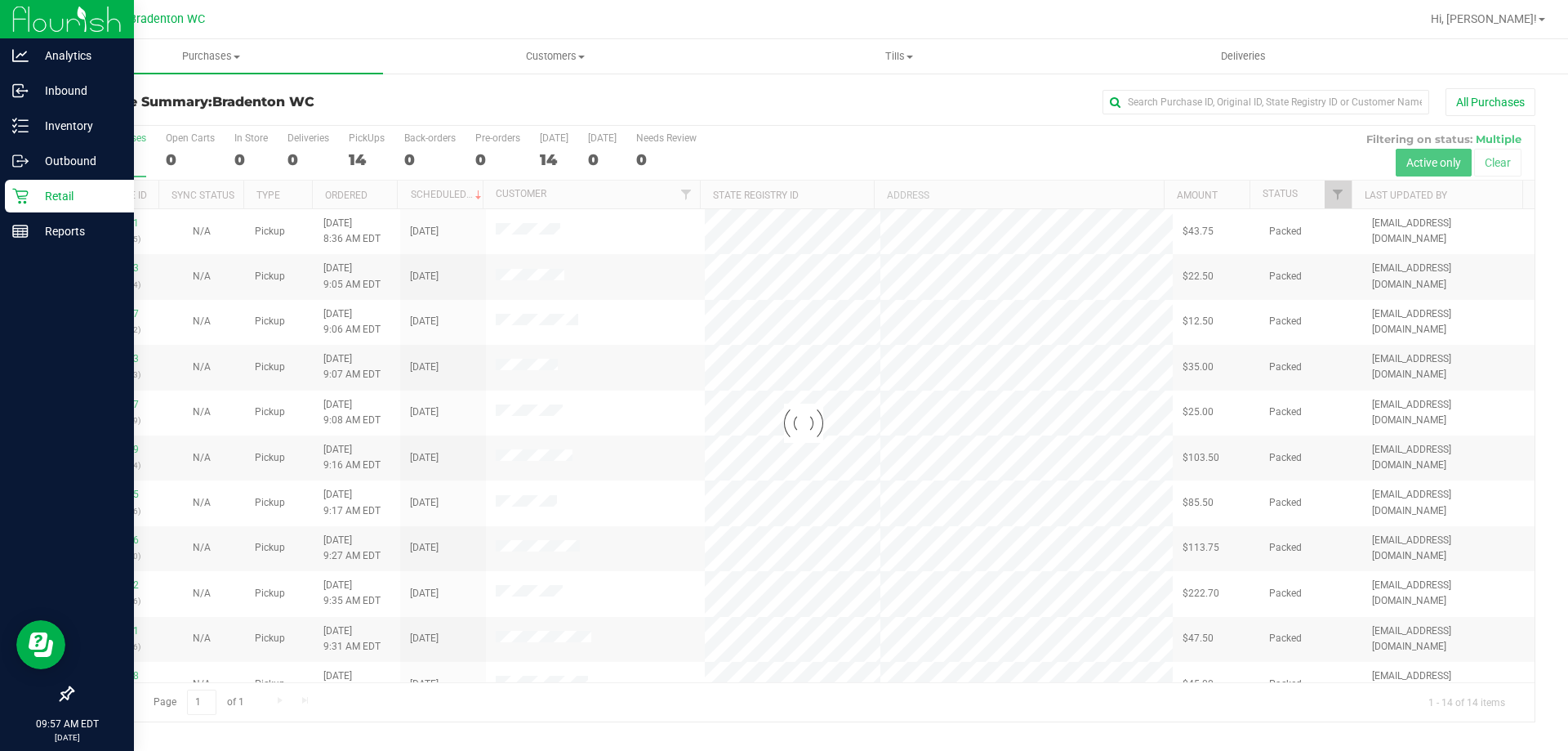
click at [369, 162] on div at bounding box center [804, 424] width 1462 height 595
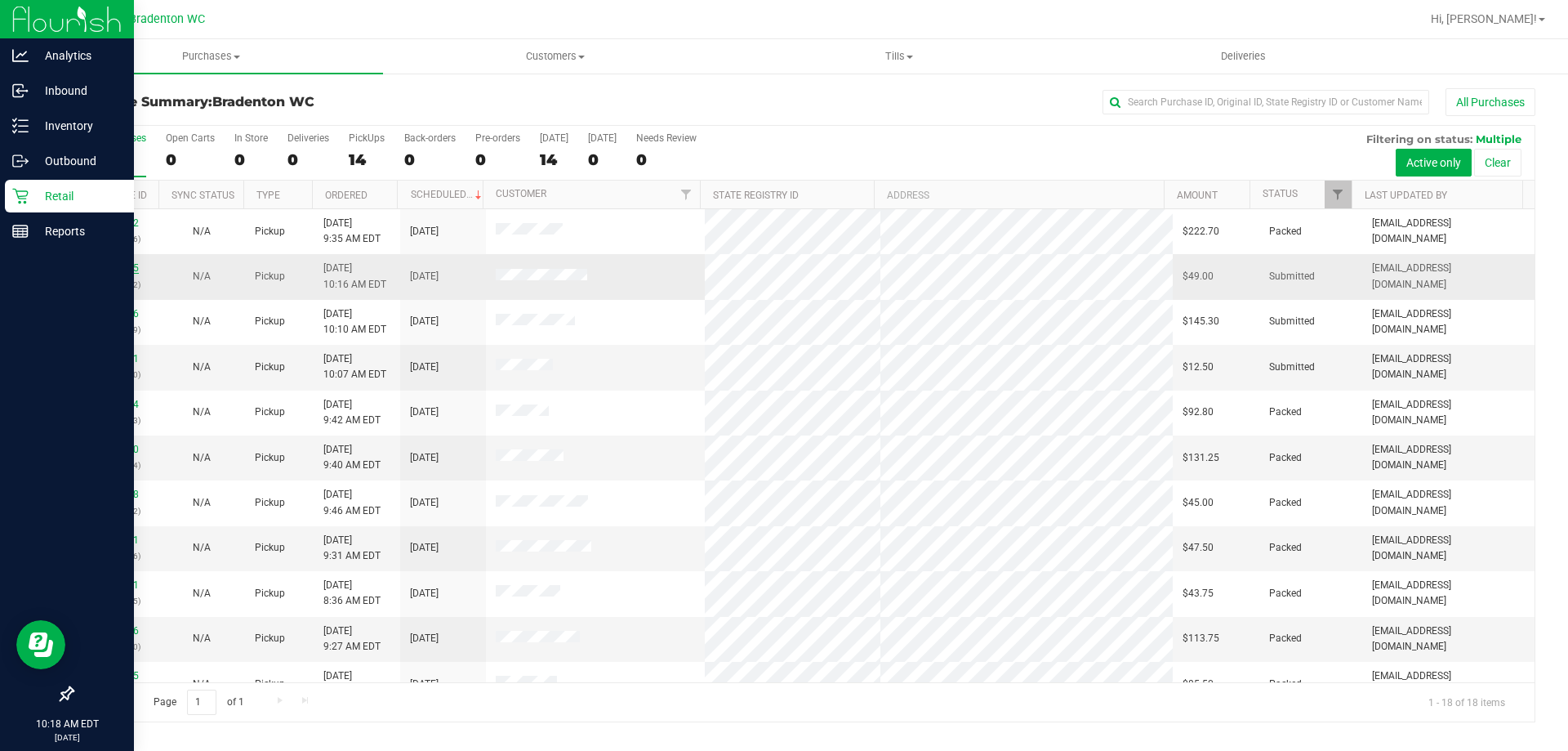
click at [133, 269] on link "11842425" at bounding box center [116, 268] width 46 height 11
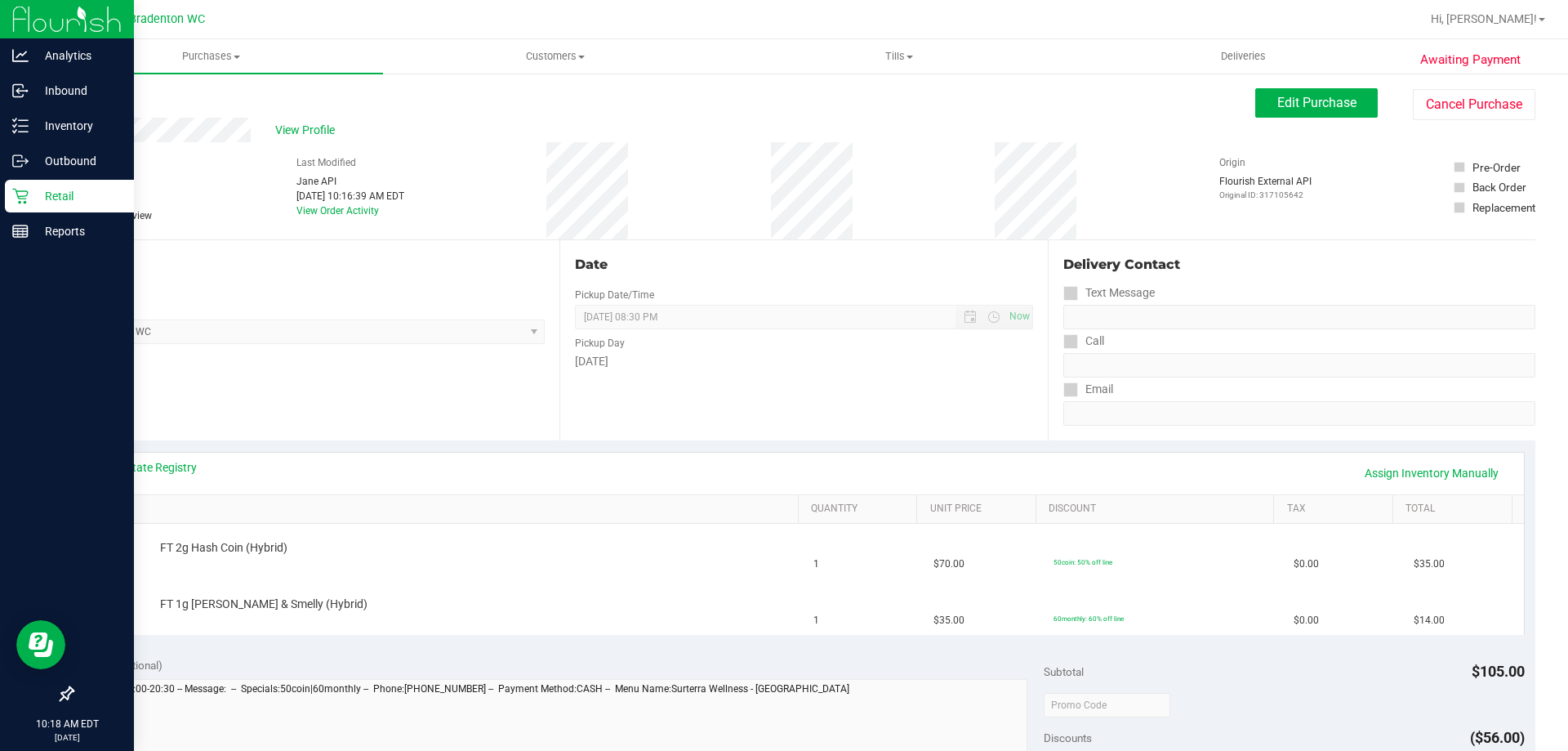
scroll to position [409, 0]
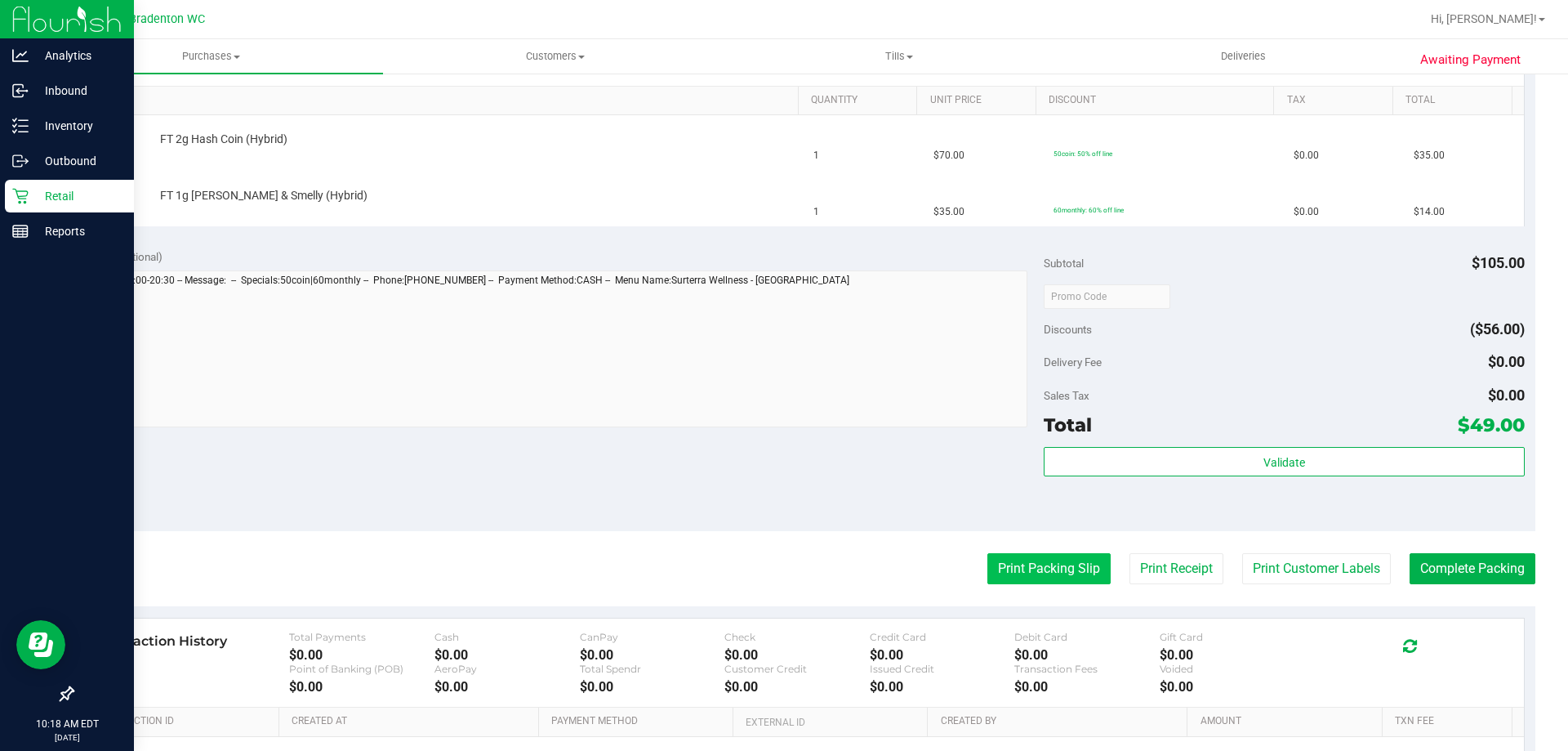
click at [1052, 563] on button "Print Packing Slip" at bounding box center [1049, 568] width 123 height 31
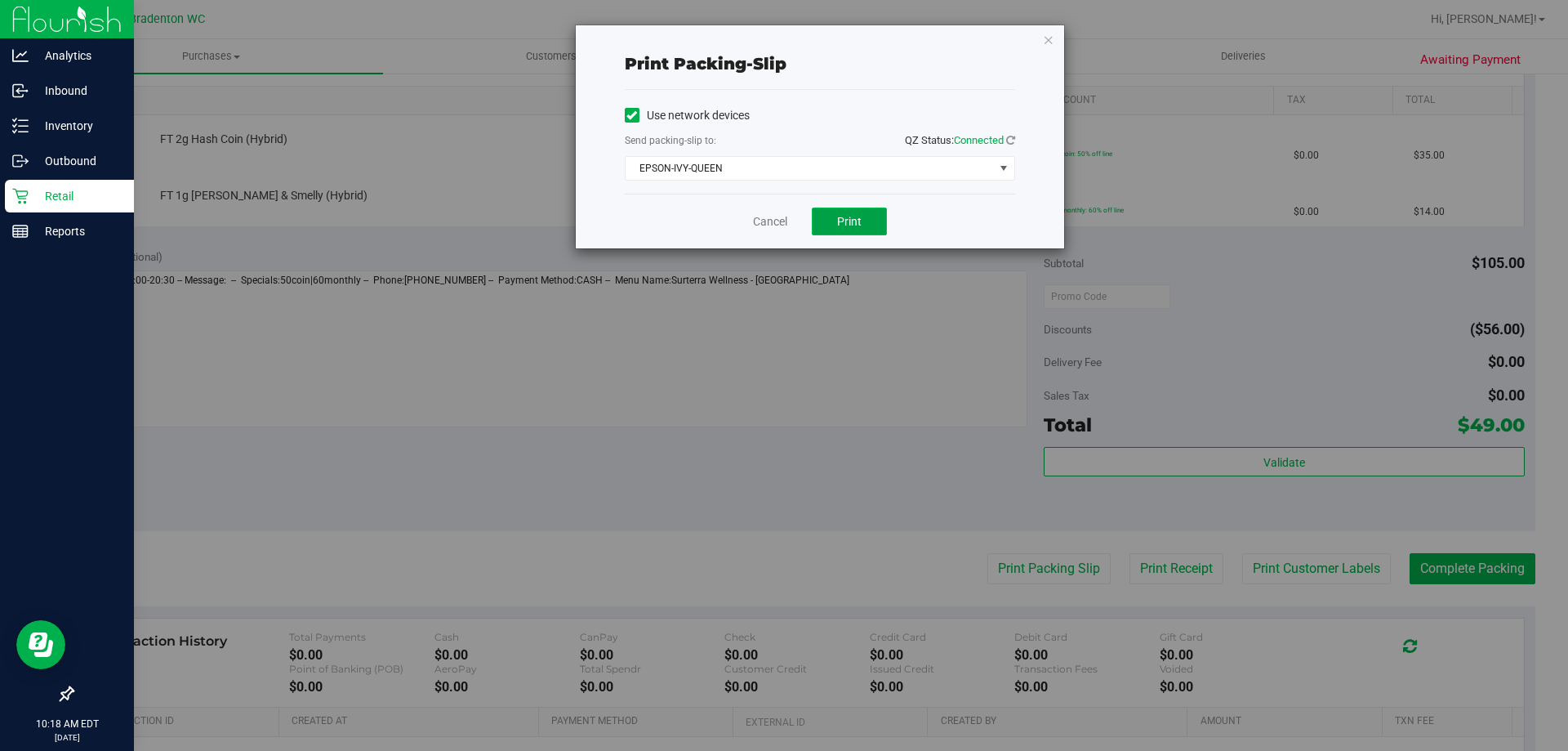
click at [874, 229] on button "Print" at bounding box center [848, 221] width 75 height 27
click at [1046, 38] on icon "button" at bounding box center [1048, 39] width 11 height 20
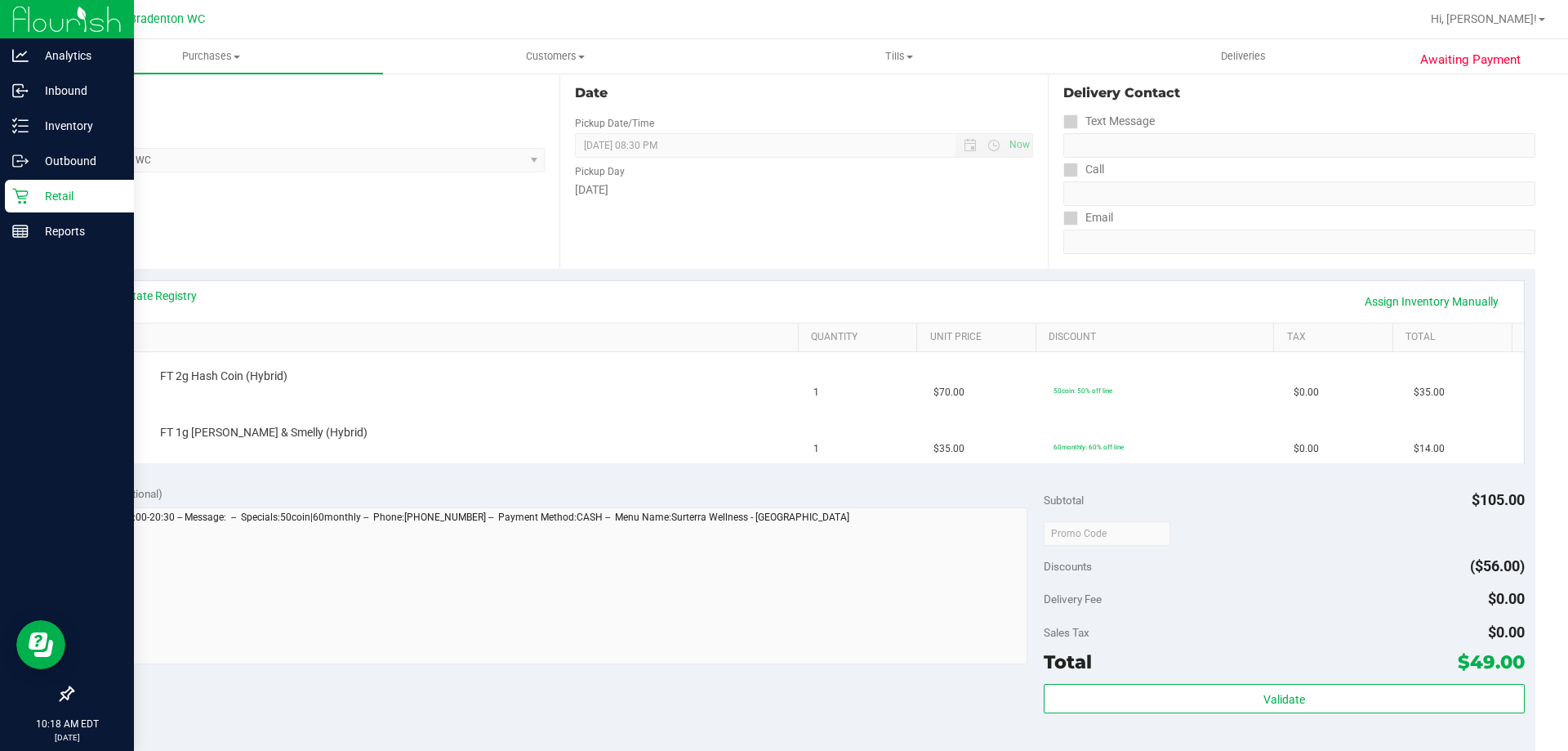
scroll to position [163, 0]
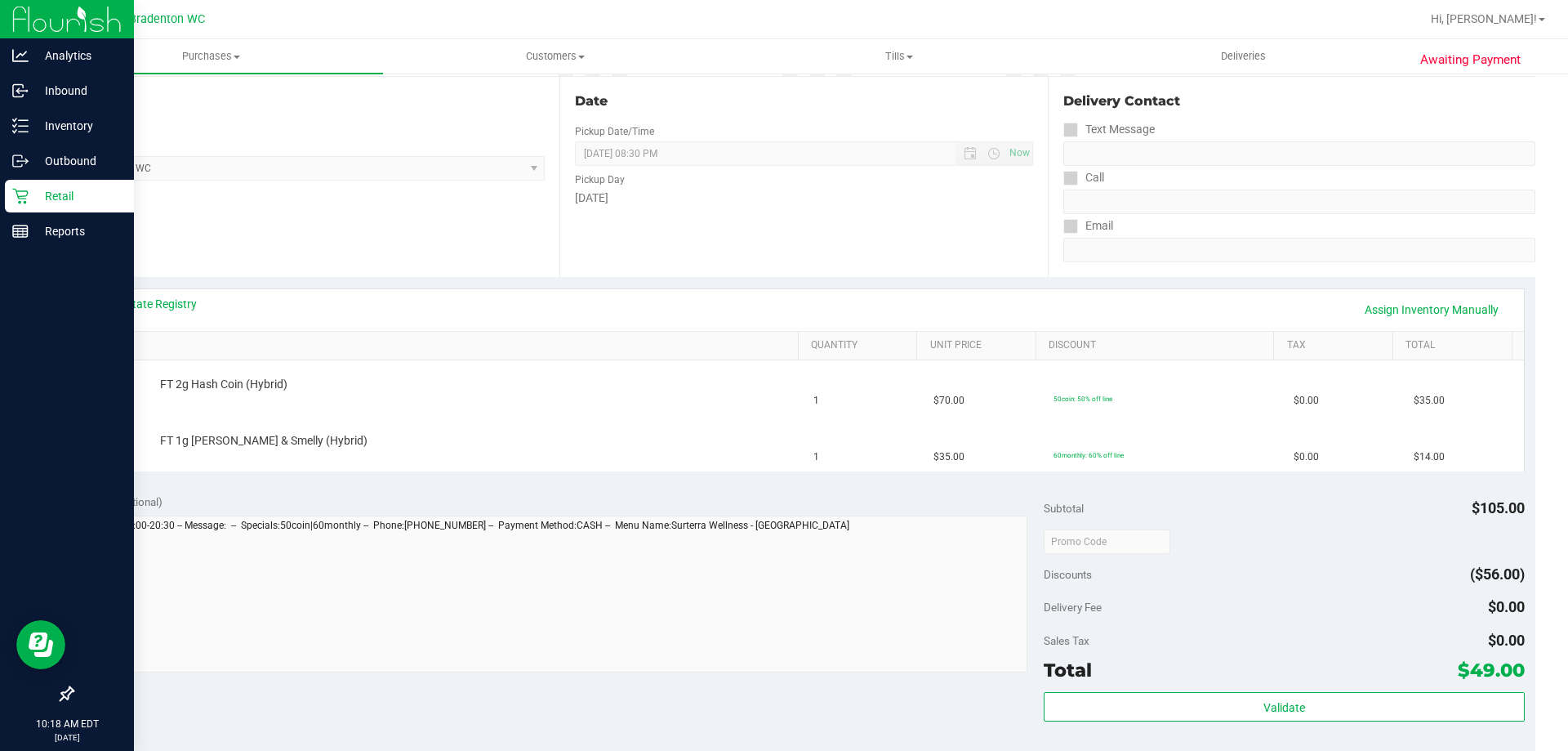
click at [741, 297] on div "View State Registry Assign Inventory Manually" at bounding box center [804, 309] width 1411 height 27
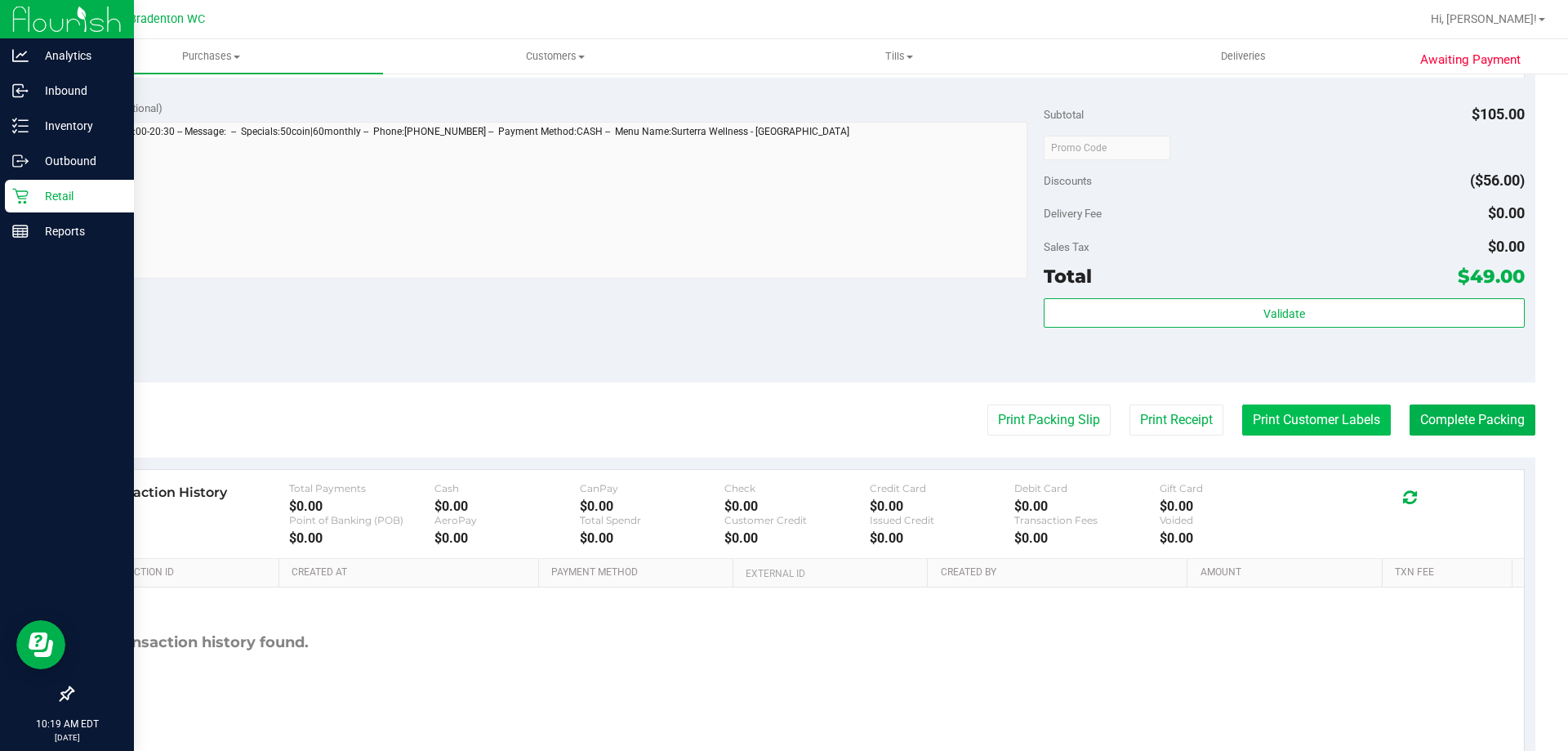
scroll to position [653, 0]
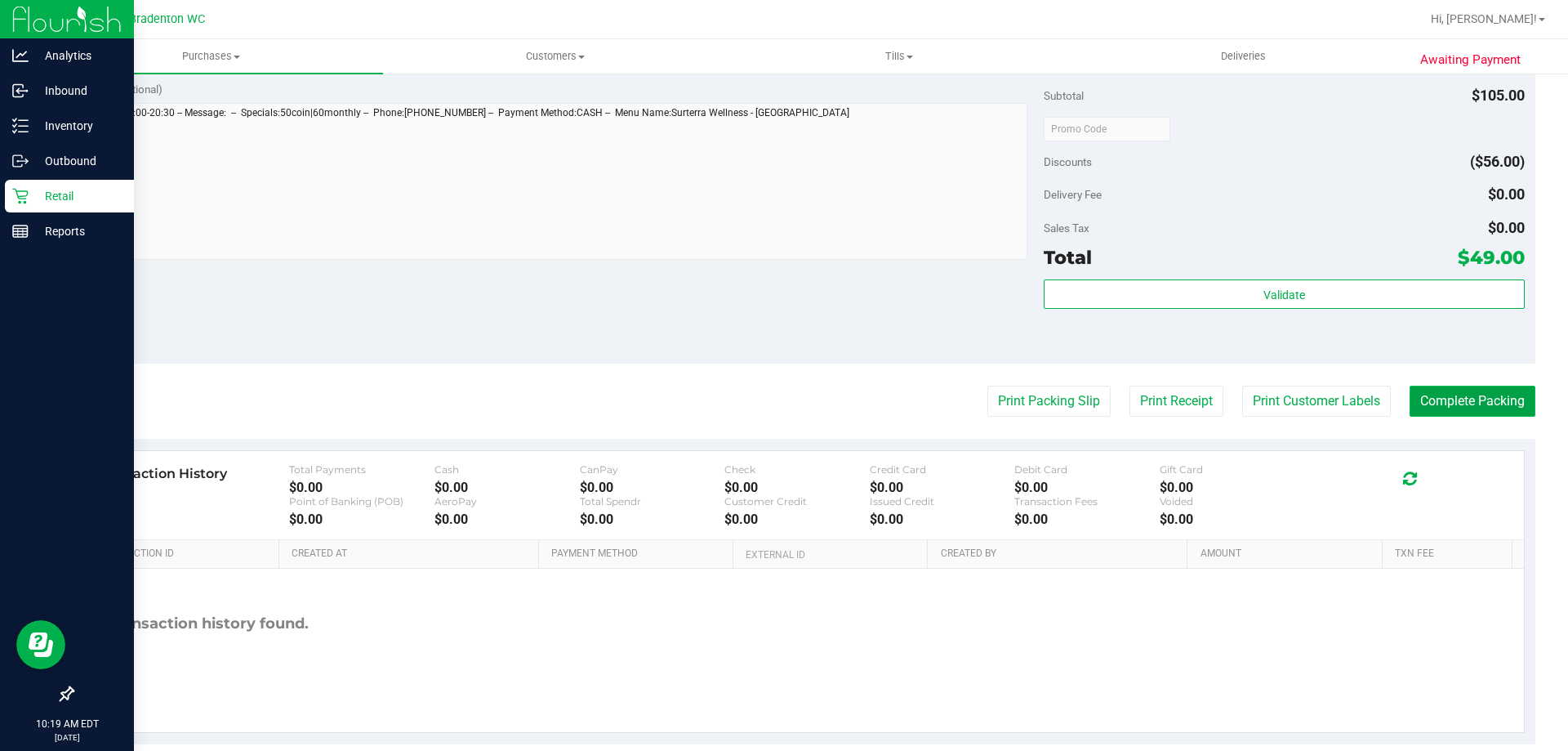
click at [1437, 387] on button "Complete Packing" at bounding box center [1472, 401] width 126 height 31
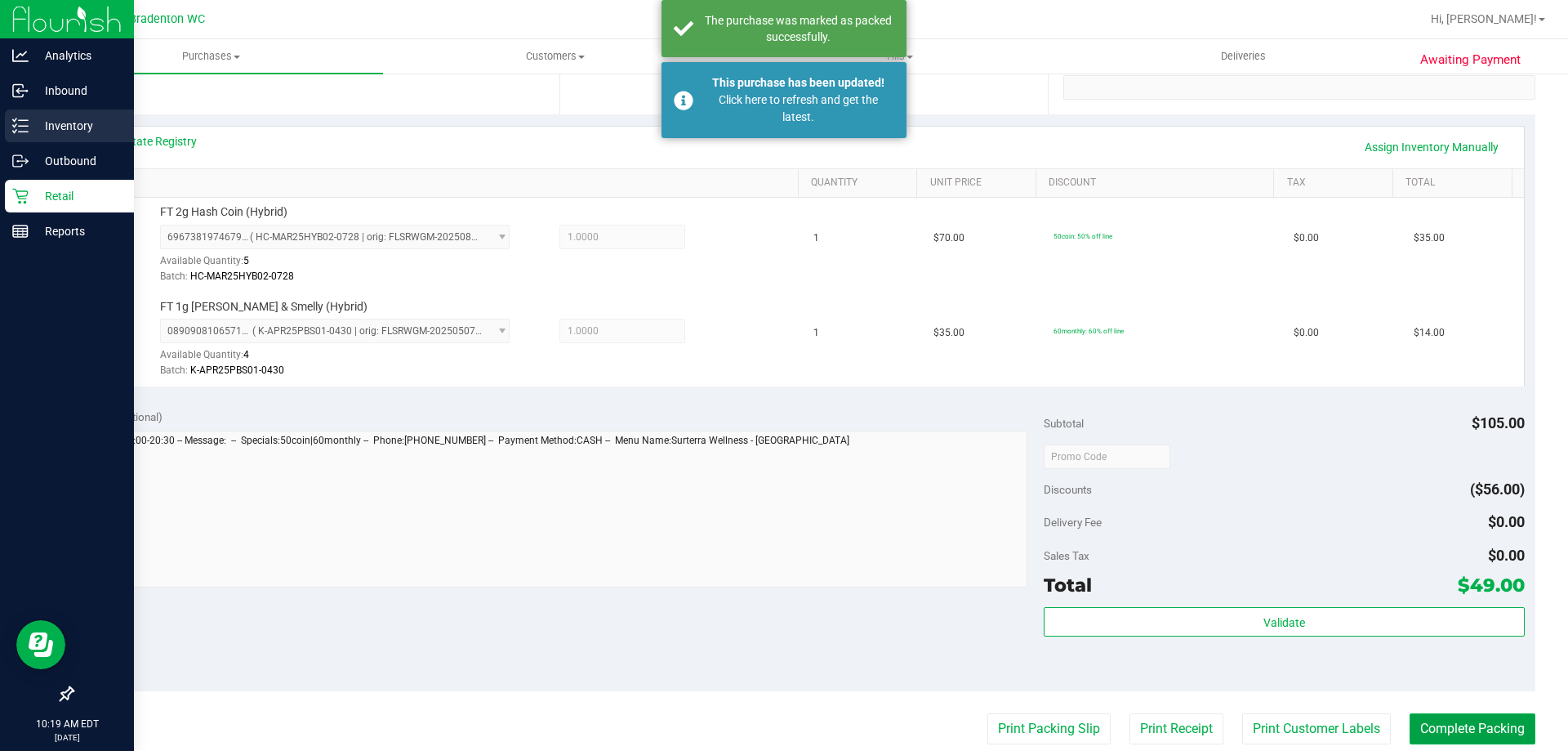
scroll to position [163, 0]
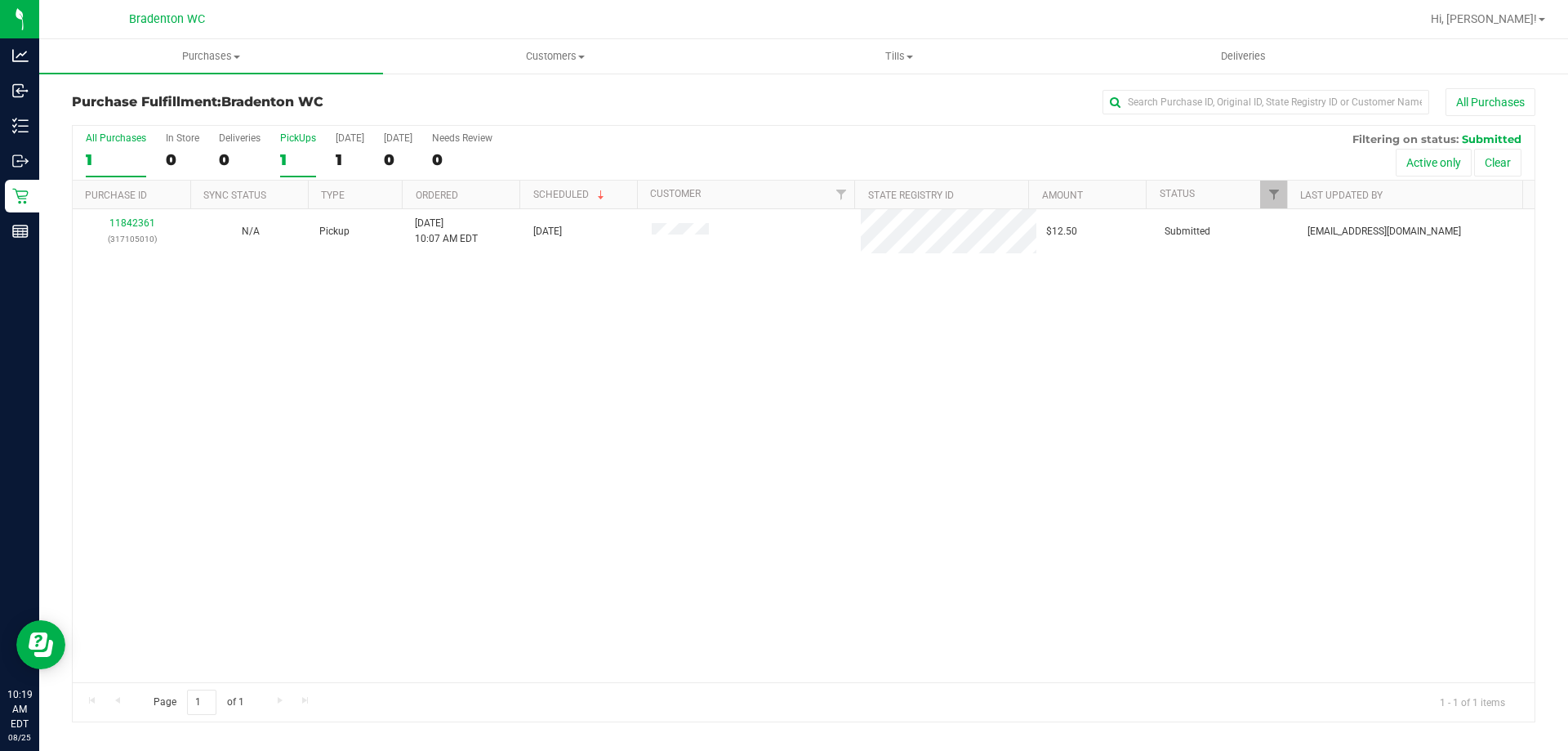
click at [287, 156] on div "1" at bounding box center [299, 160] width 36 height 19
click at [0, 0] on input "PickUps 1" at bounding box center [0, 0] width 0 height 0
click at [288, 153] on div "0" at bounding box center [299, 160] width 36 height 19
click at [0, 0] on input "PickUps 0" at bounding box center [0, 0] width 0 height 0
click at [126, 162] on div "1" at bounding box center [116, 160] width 61 height 19
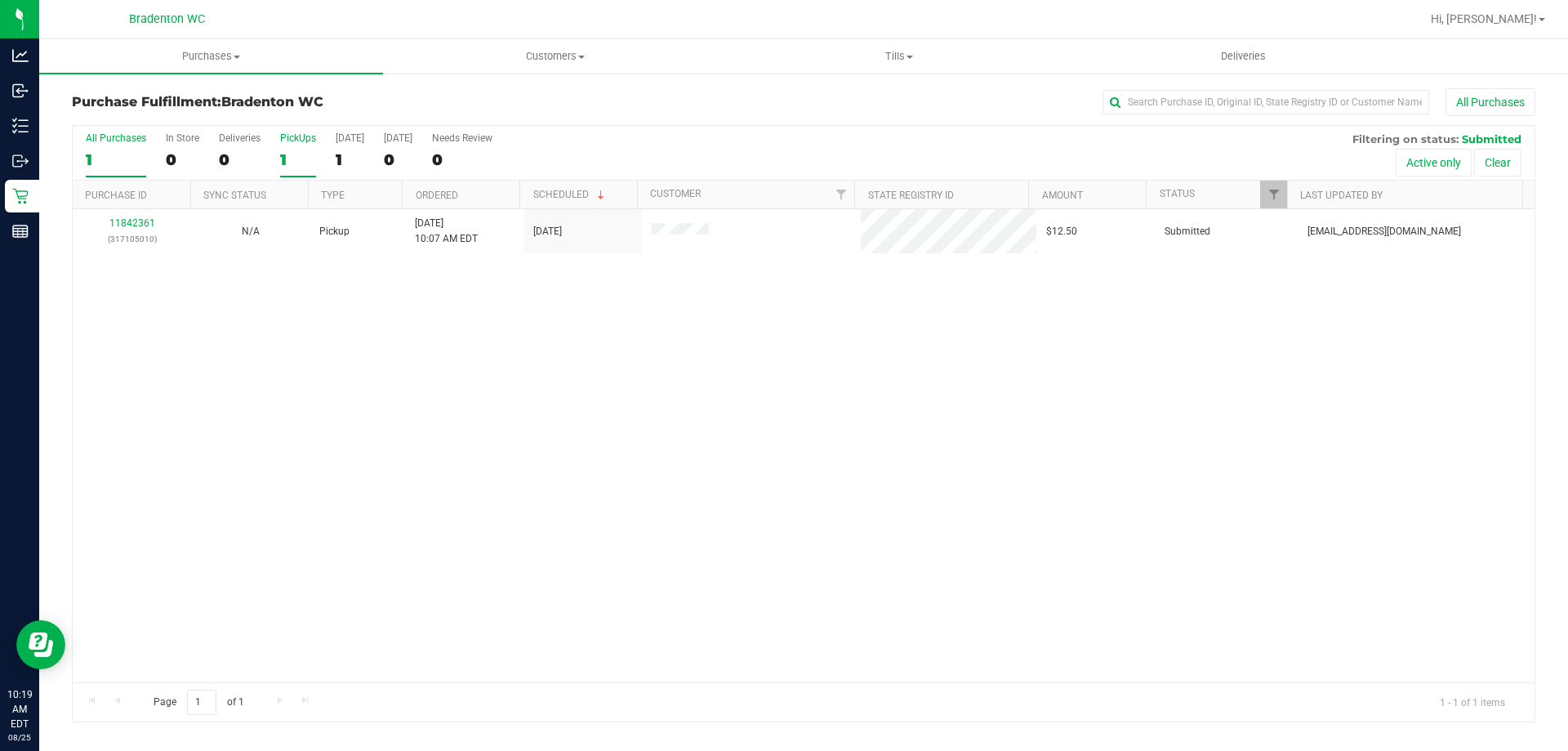
click at [0, 0] on input "All Purchases 1" at bounding box center [0, 0] width 0 height 0
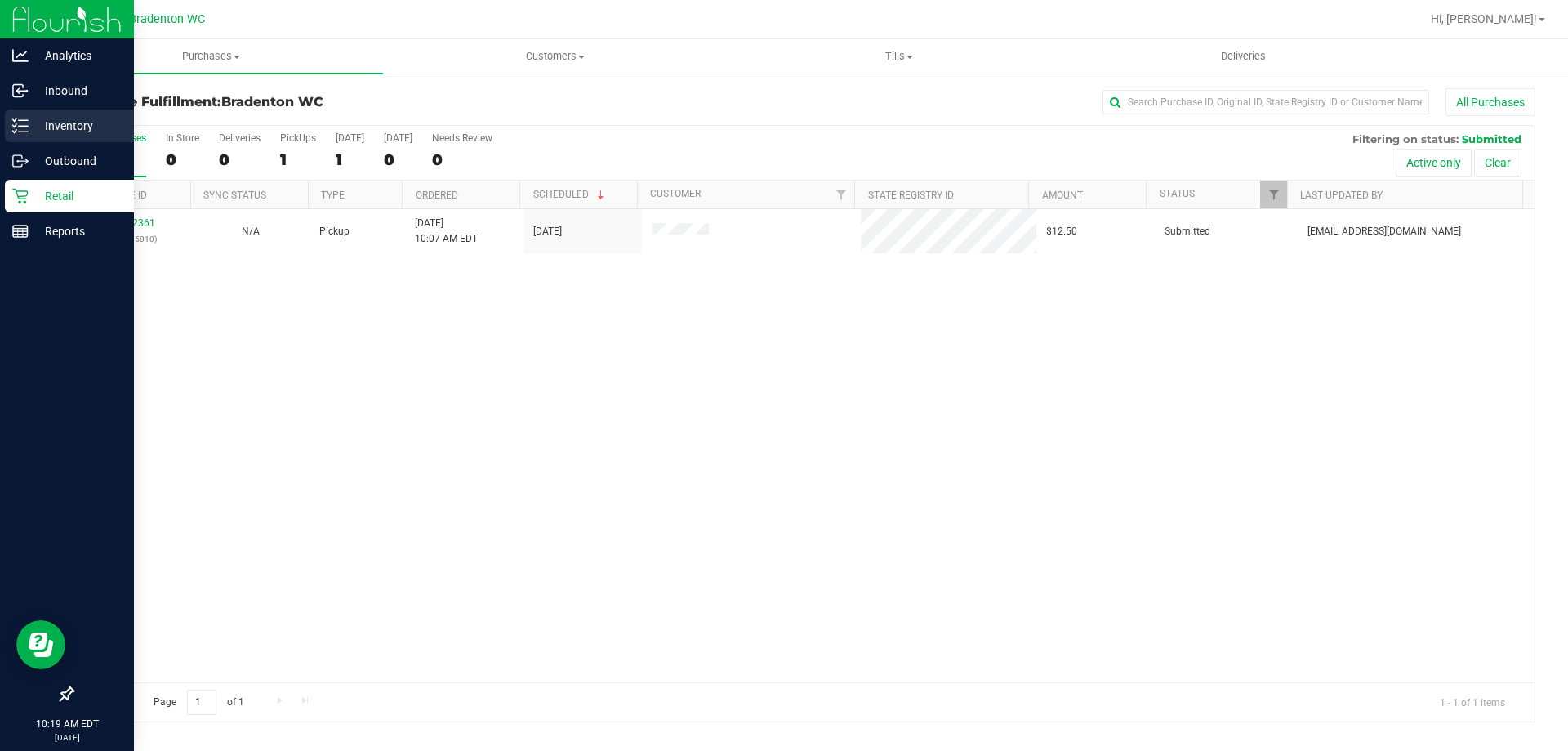
click at [57, 128] on p "Inventory" at bounding box center [77, 125] width 98 height 20
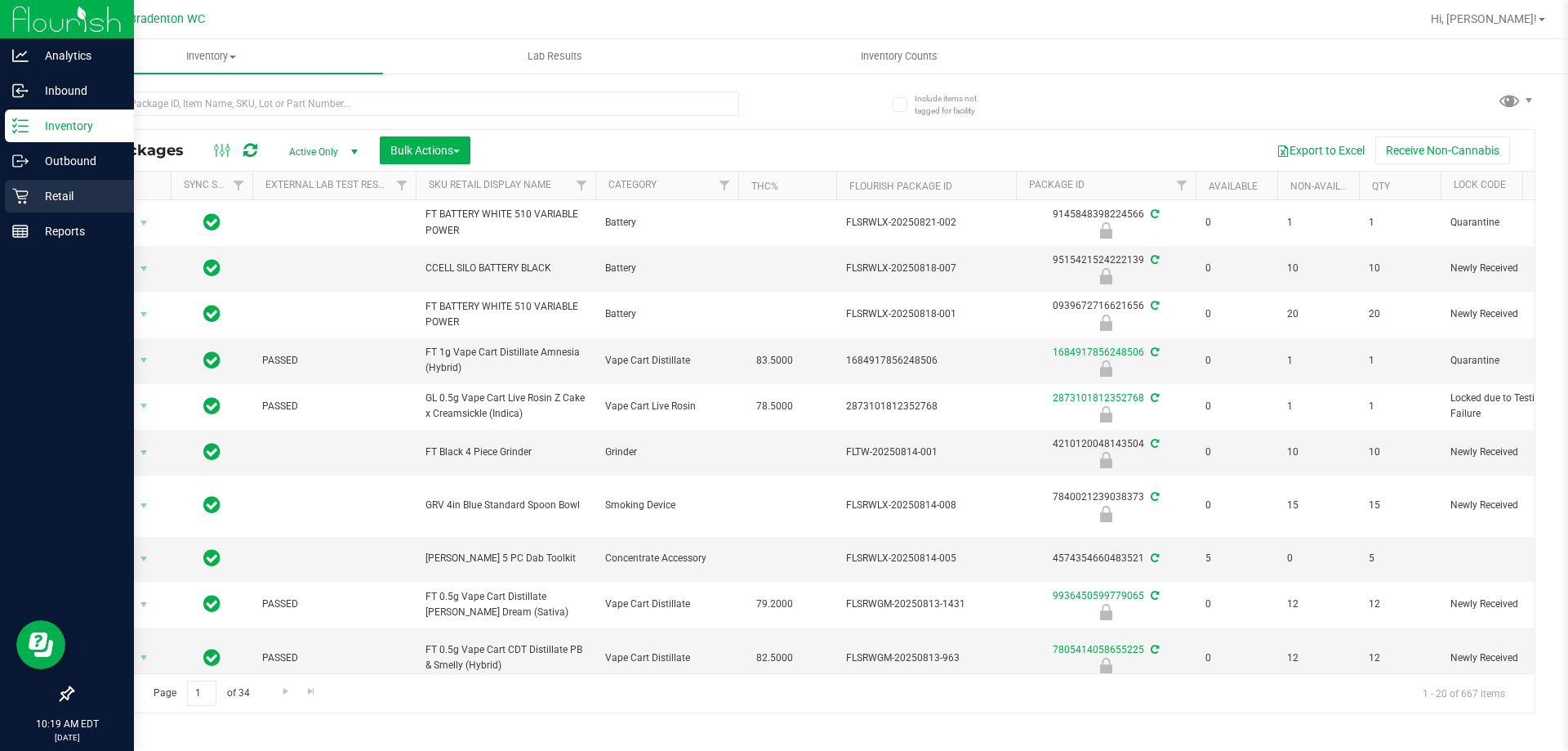
click at [56, 202] on p "Retail" at bounding box center [77, 195] width 98 height 20
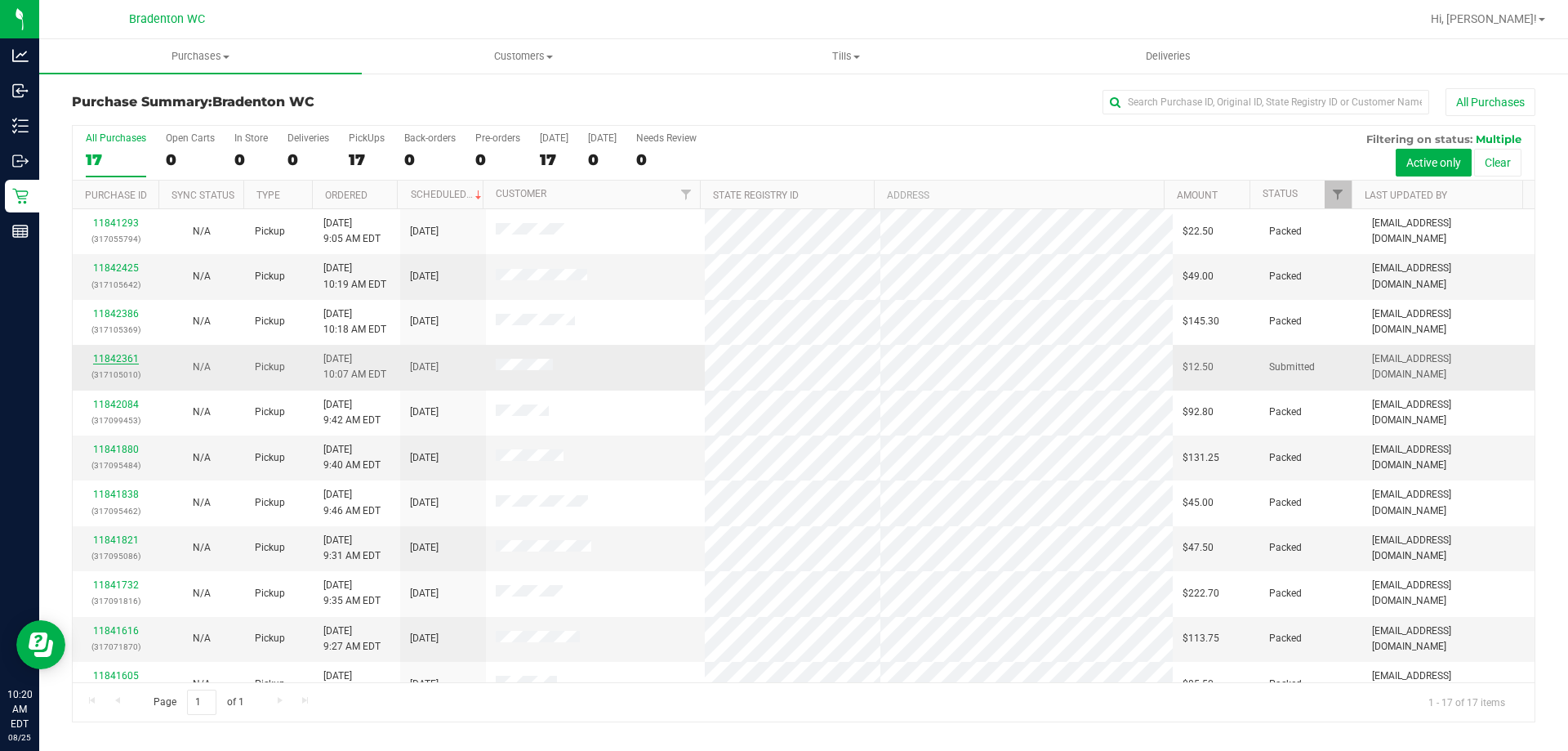
click at [115, 356] on link "11842361" at bounding box center [116, 358] width 46 height 11
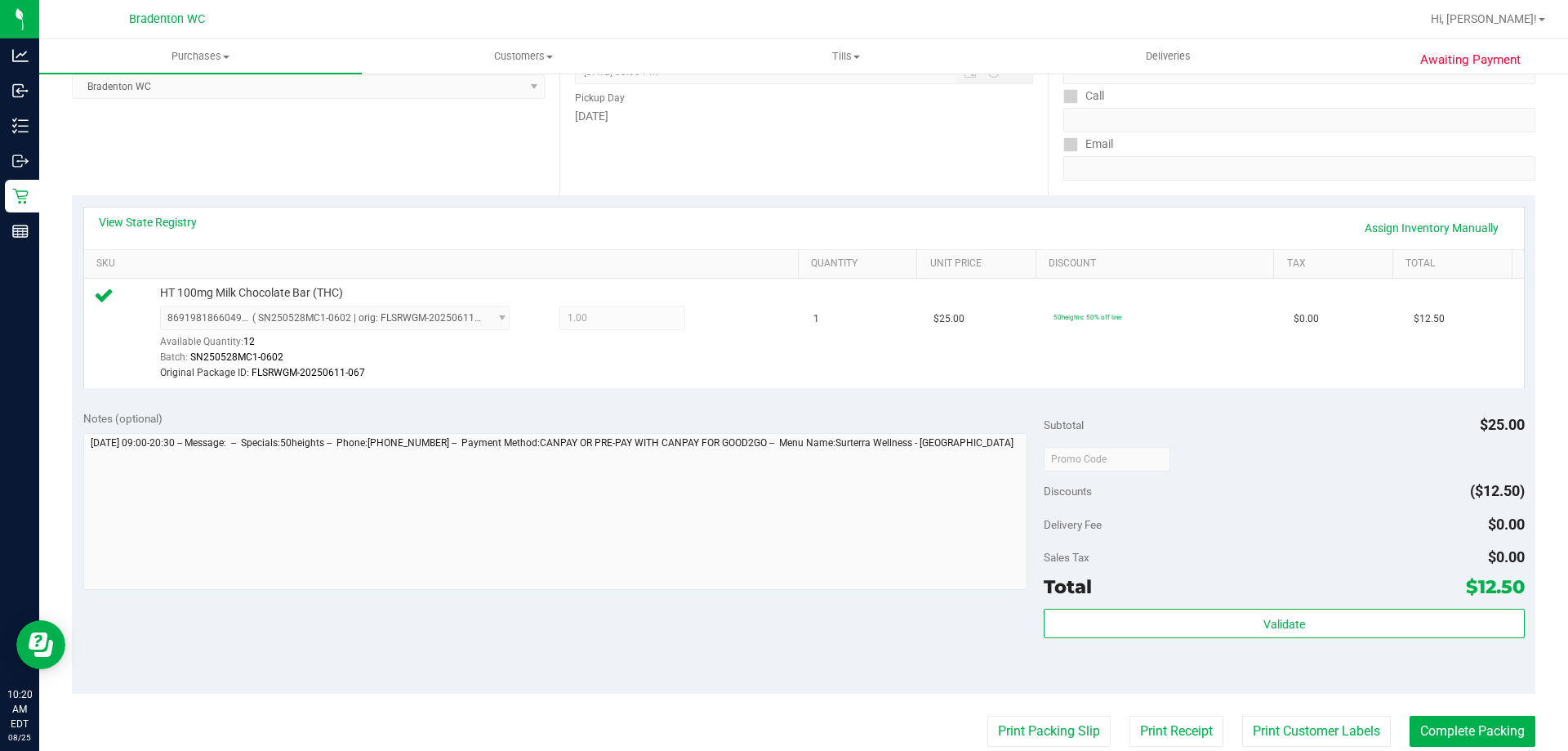
scroll to position [490, 0]
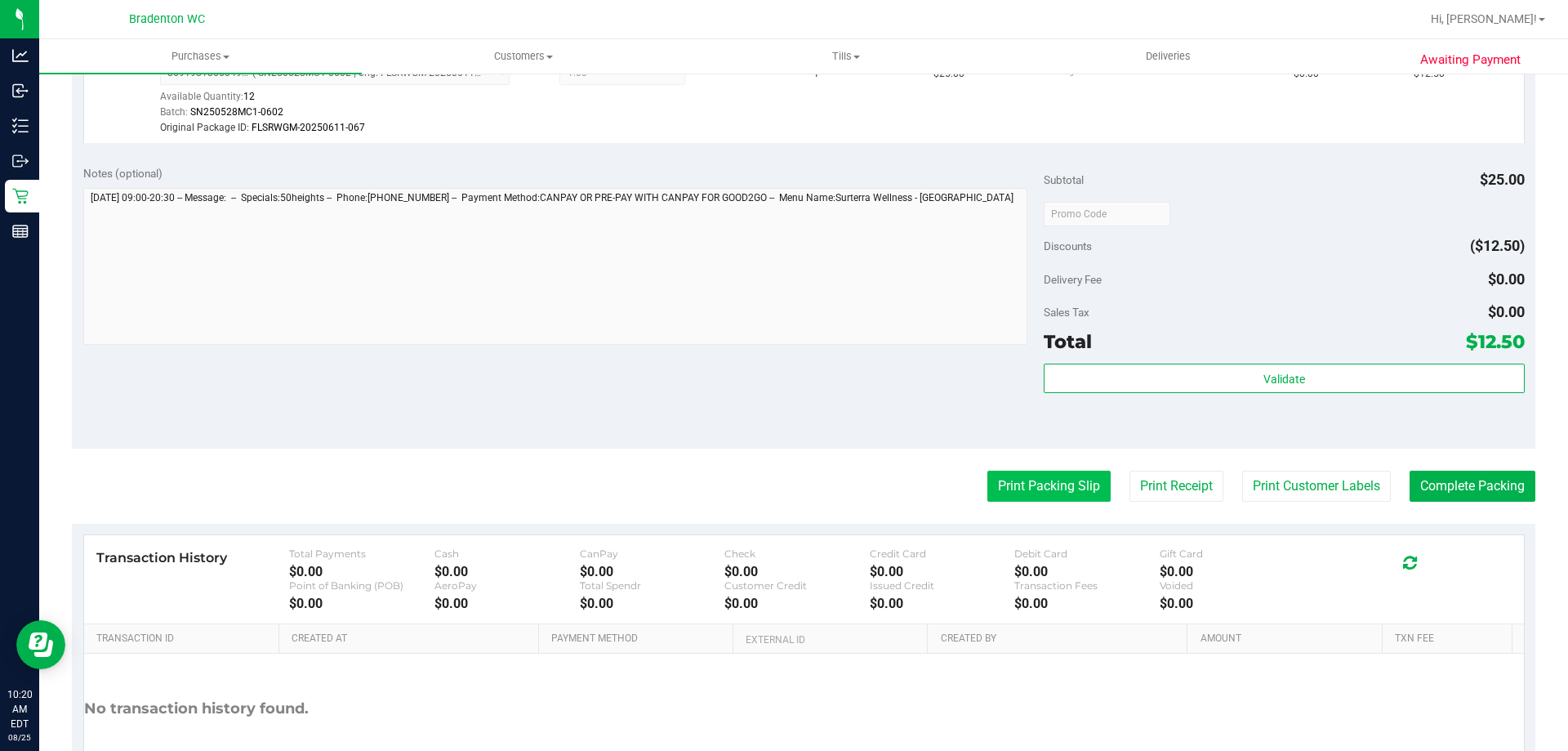
click at [997, 487] on button "Print Packing Slip" at bounding box center [1049, 485] width 123 height 31
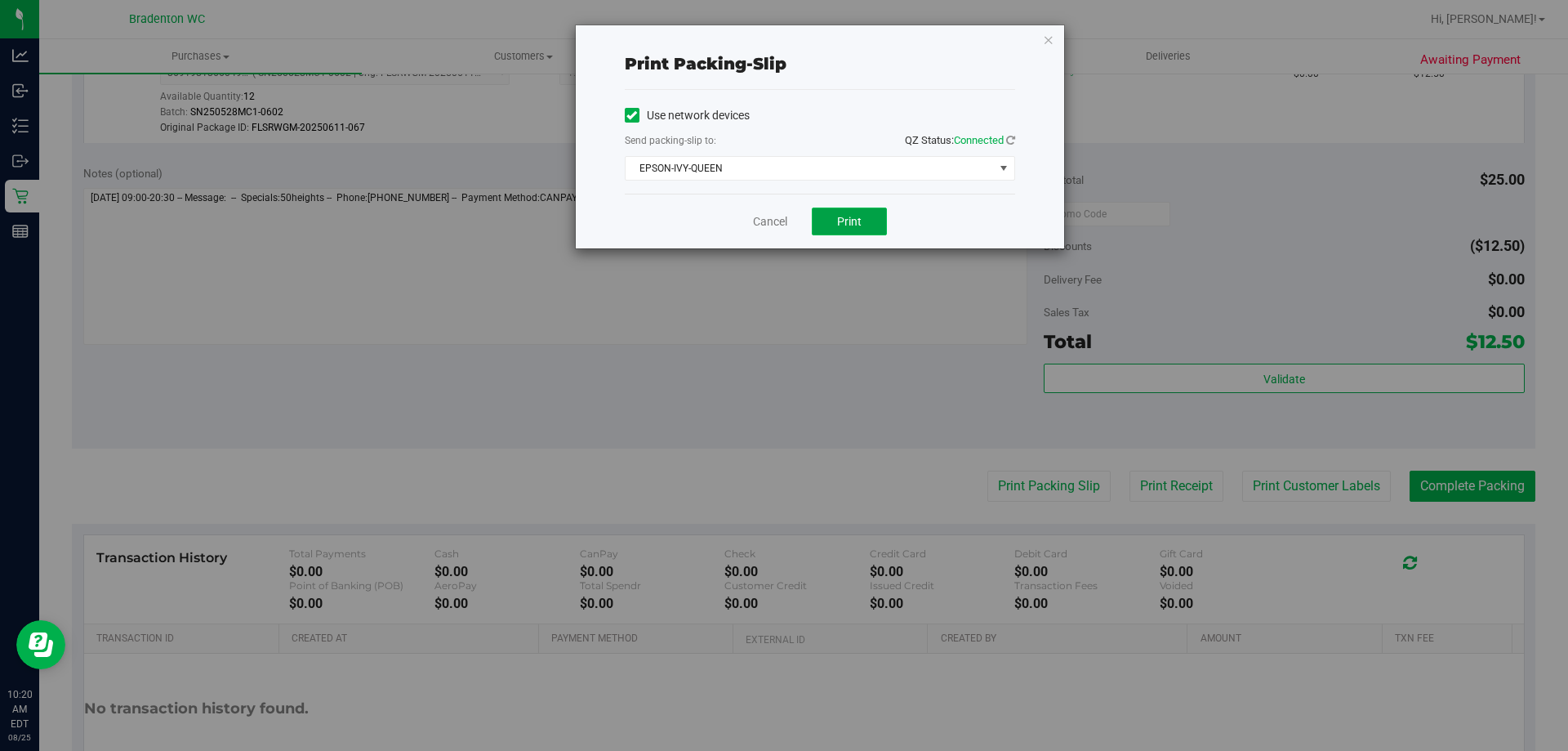
click at [861, 221] on span "Print" at bounding box center [849, 222] width 25 height 13
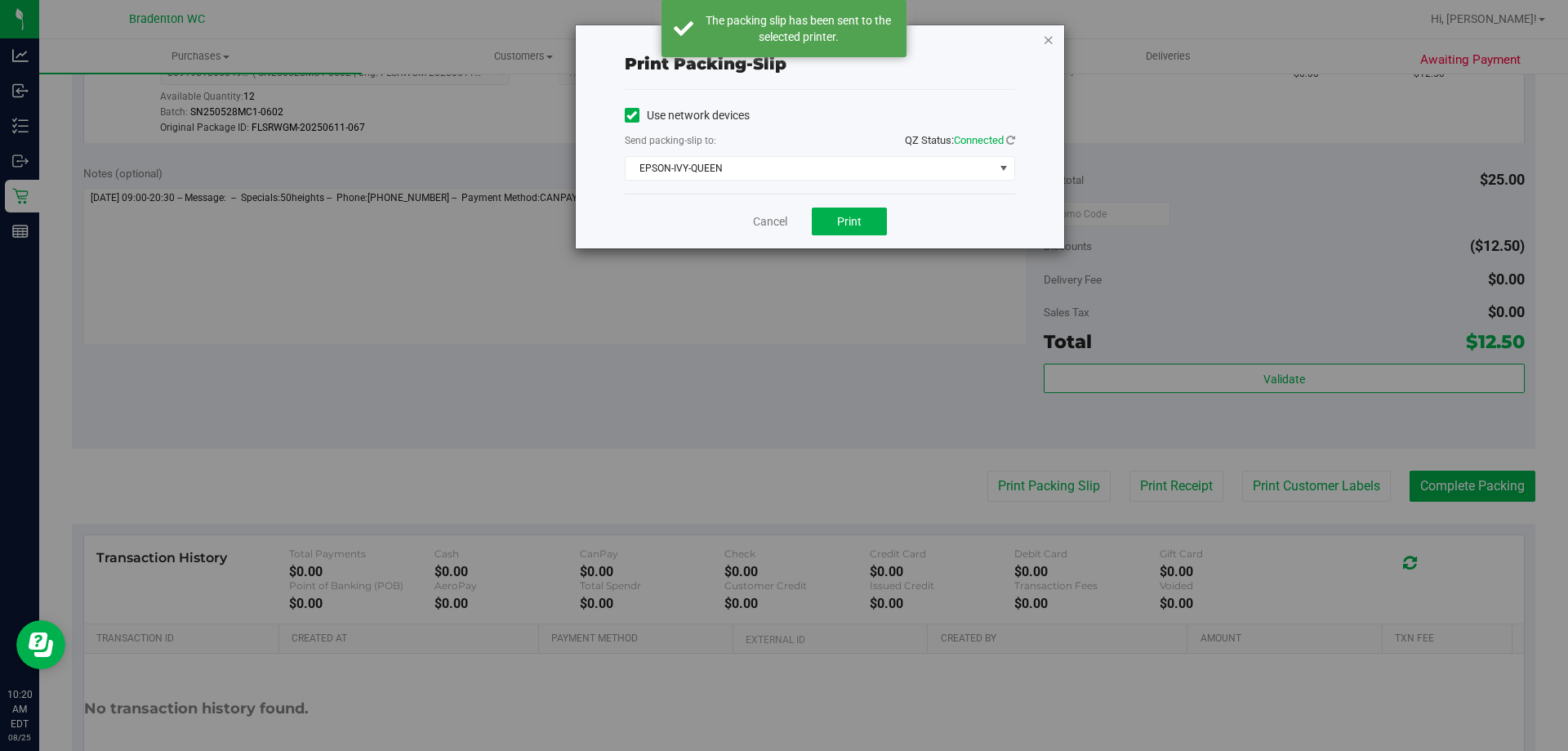
click at [1043, 34] on icon "button" at bounding box center [1048, 39] width 11 height 20
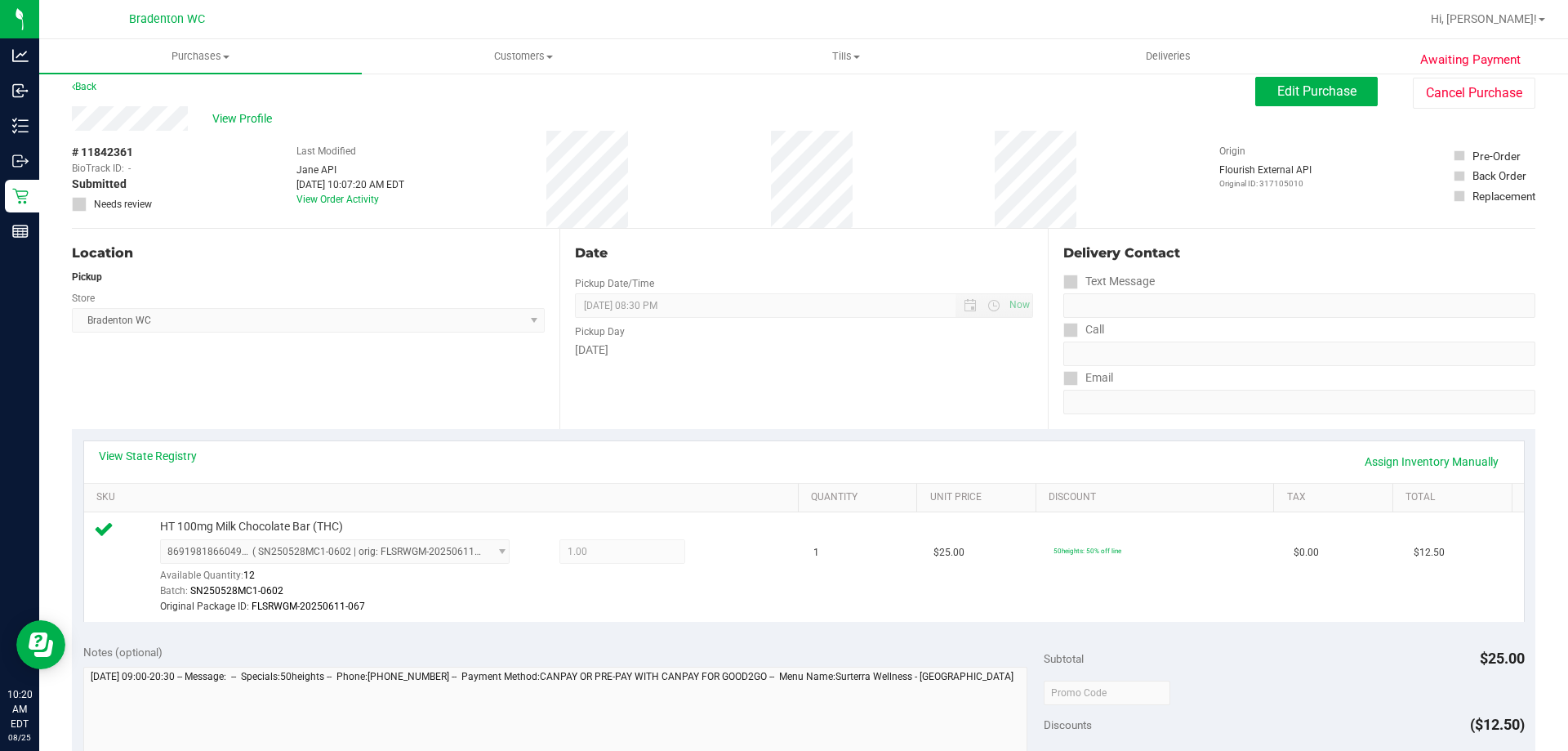
scroll to position [0, 0]
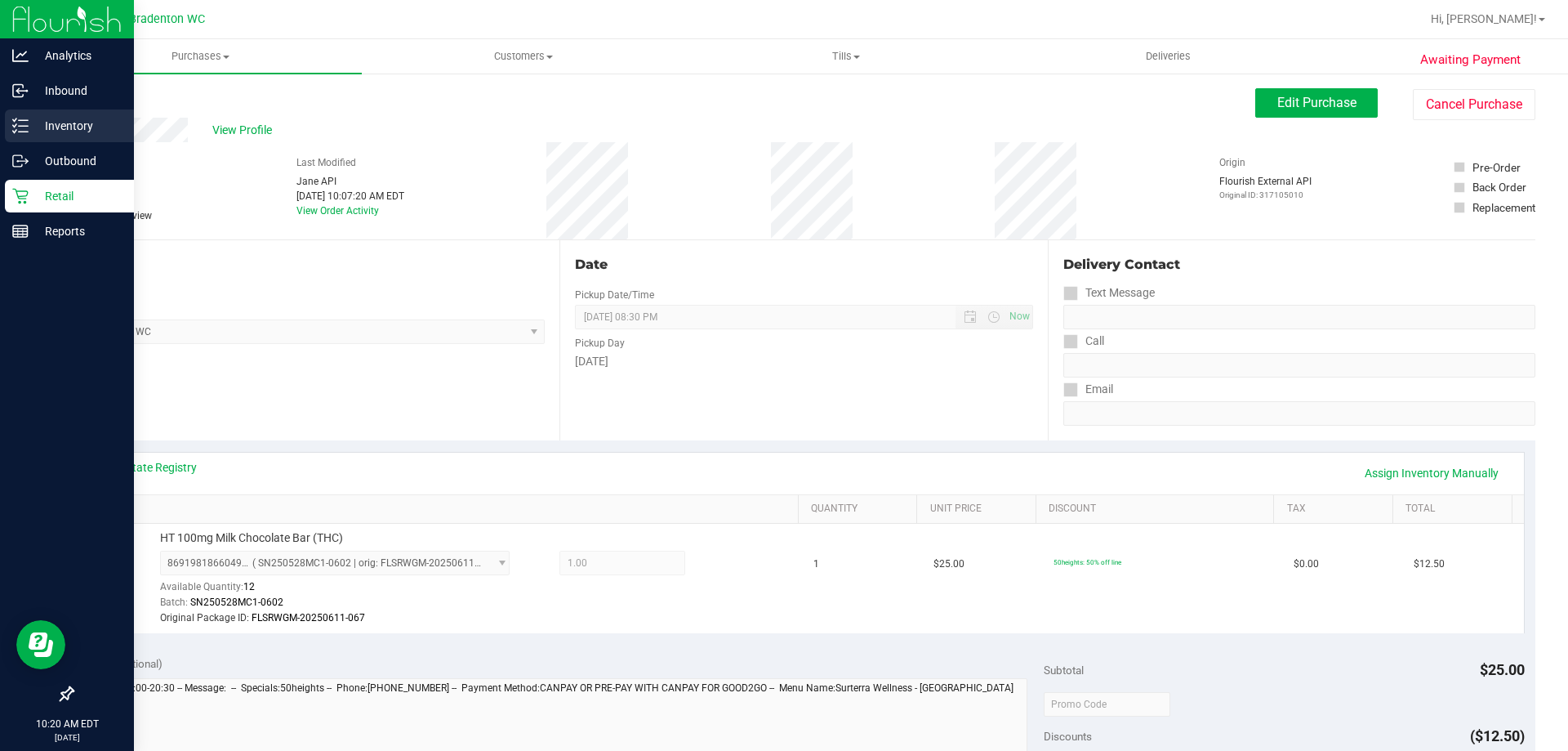
click at [56, 129] on p "Inventory" at bounding box center [77, 125] width 98 height 20
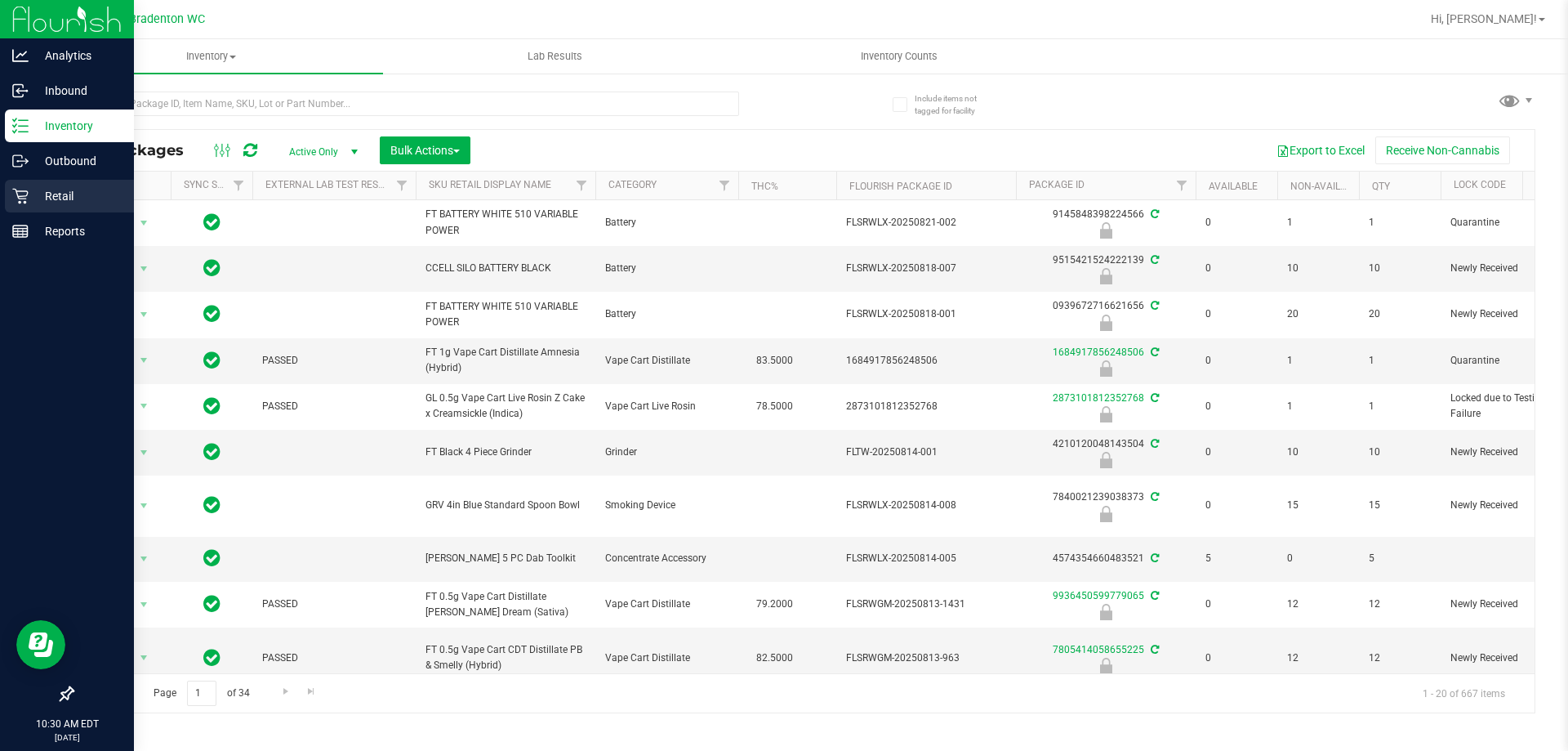
click at [23, 208] on div "Retail" at bounding box center [69, 196] width 129 height 32
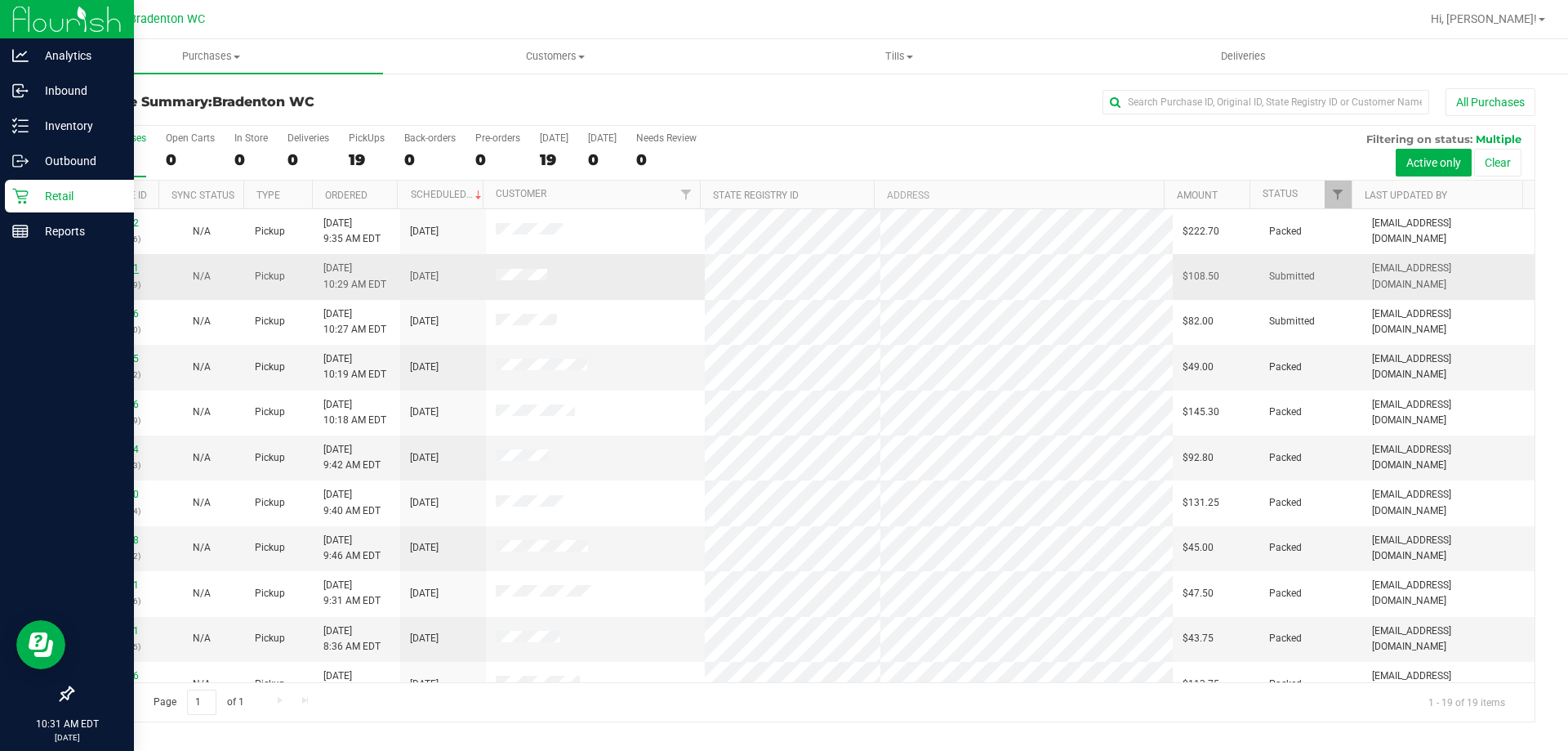
click at [111, 269] on link "11842531" at bounding box center [116, 268] width 46 height 11
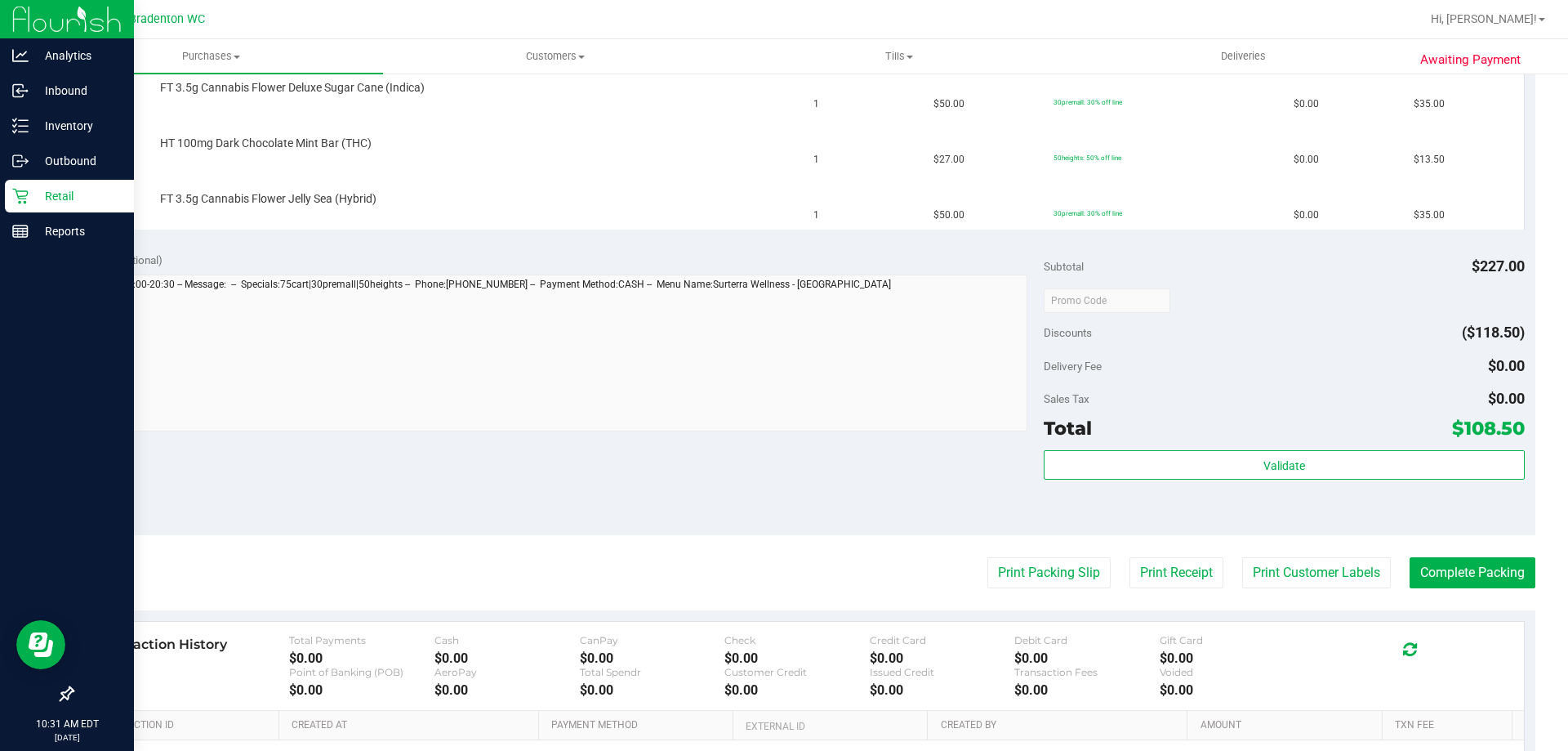
scroll to position [770, 0]
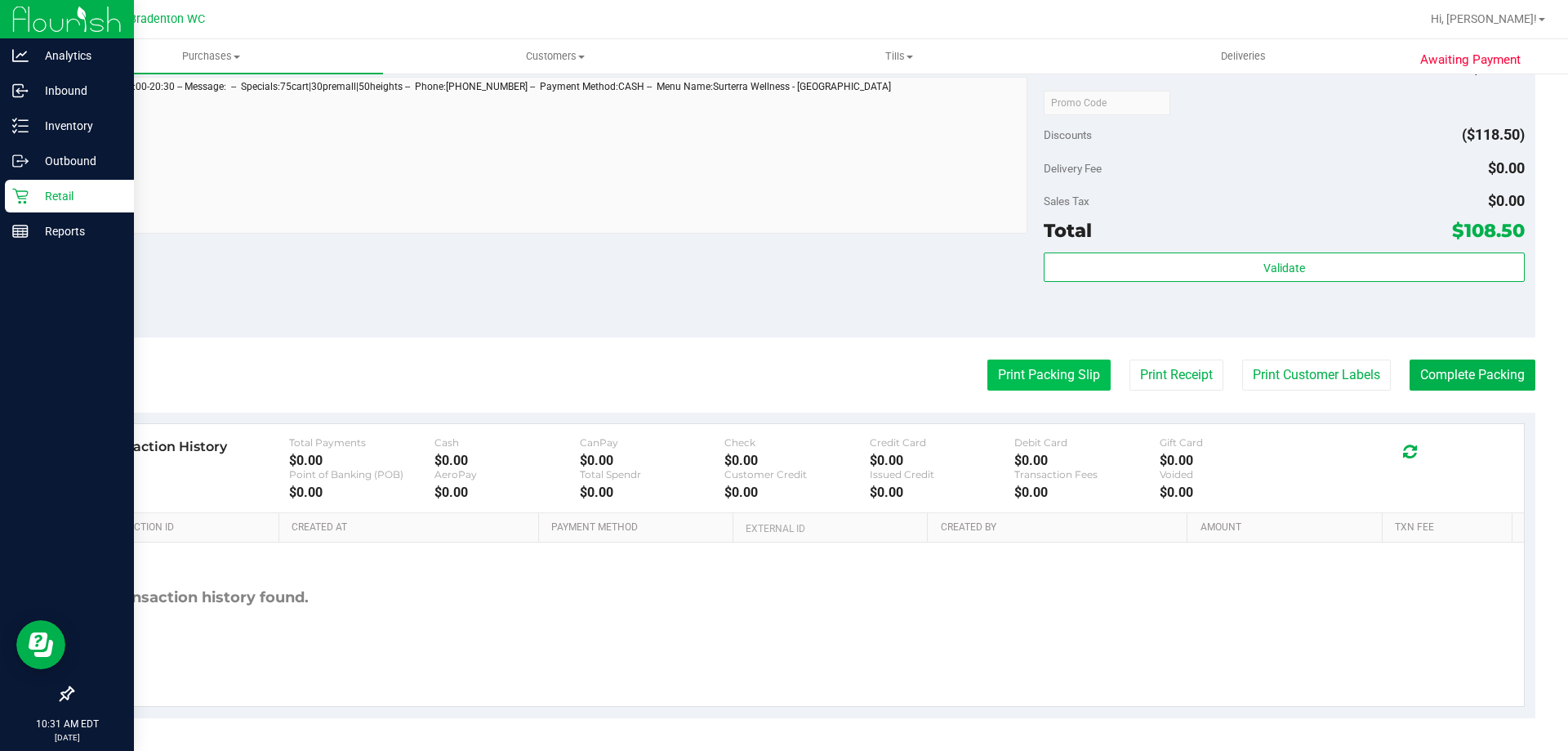
click at [1036, 377] on button "Print Packing Slip" at bounding box center [1049, 375] width 123 height 31
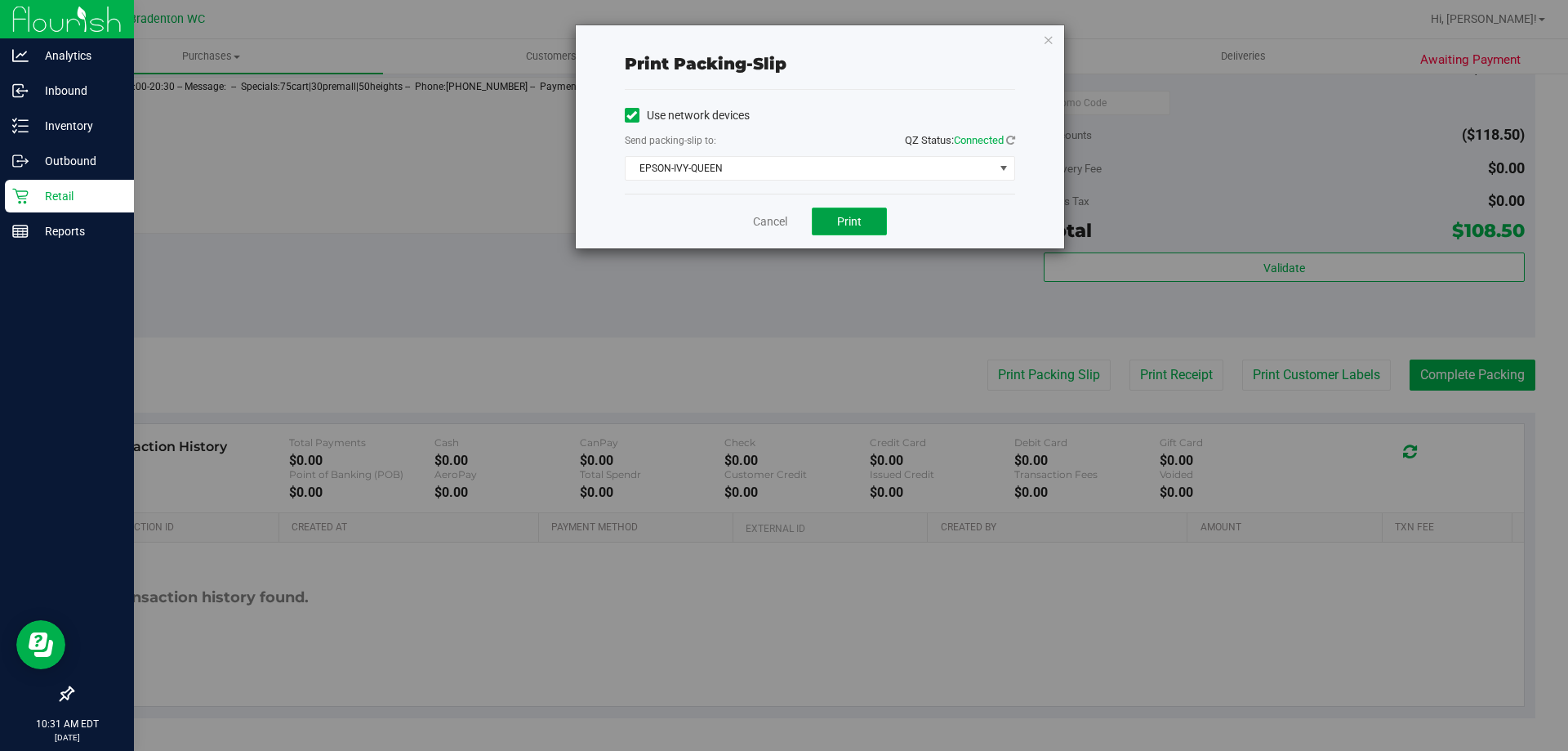
click at [835, 215] on button "Print" at bounding box center [848, 221] width 75 height 27
click at [197, 301] on div "Print packing-slip Use network devices Send packing-slip to: QZ Status: Connect…" at bounding box center [790, 376] width 1580 height 751
click at [1050, 43] on icon "button" at bounding box center [1048, 39] width 11 height 20
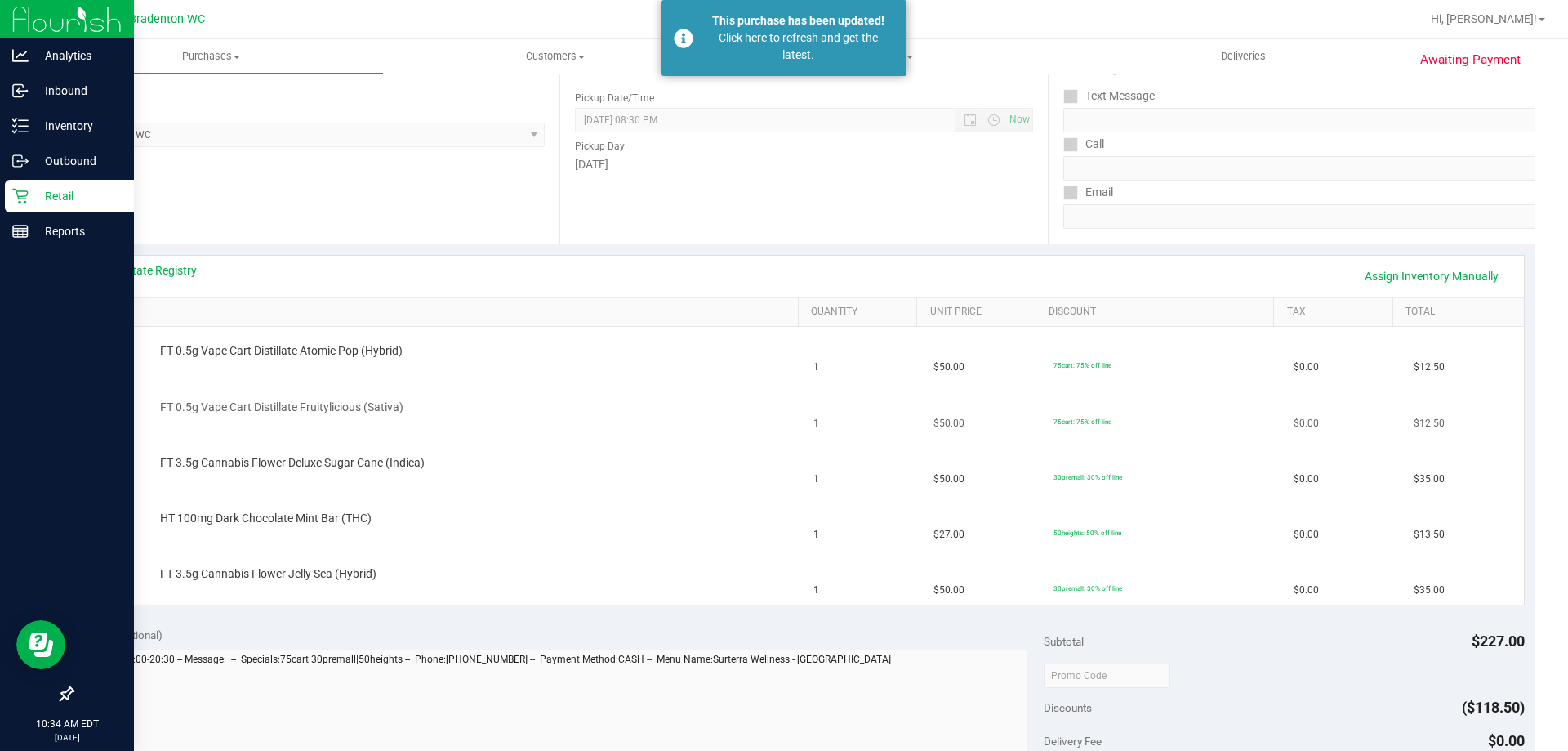
scroll to position [34, 0]
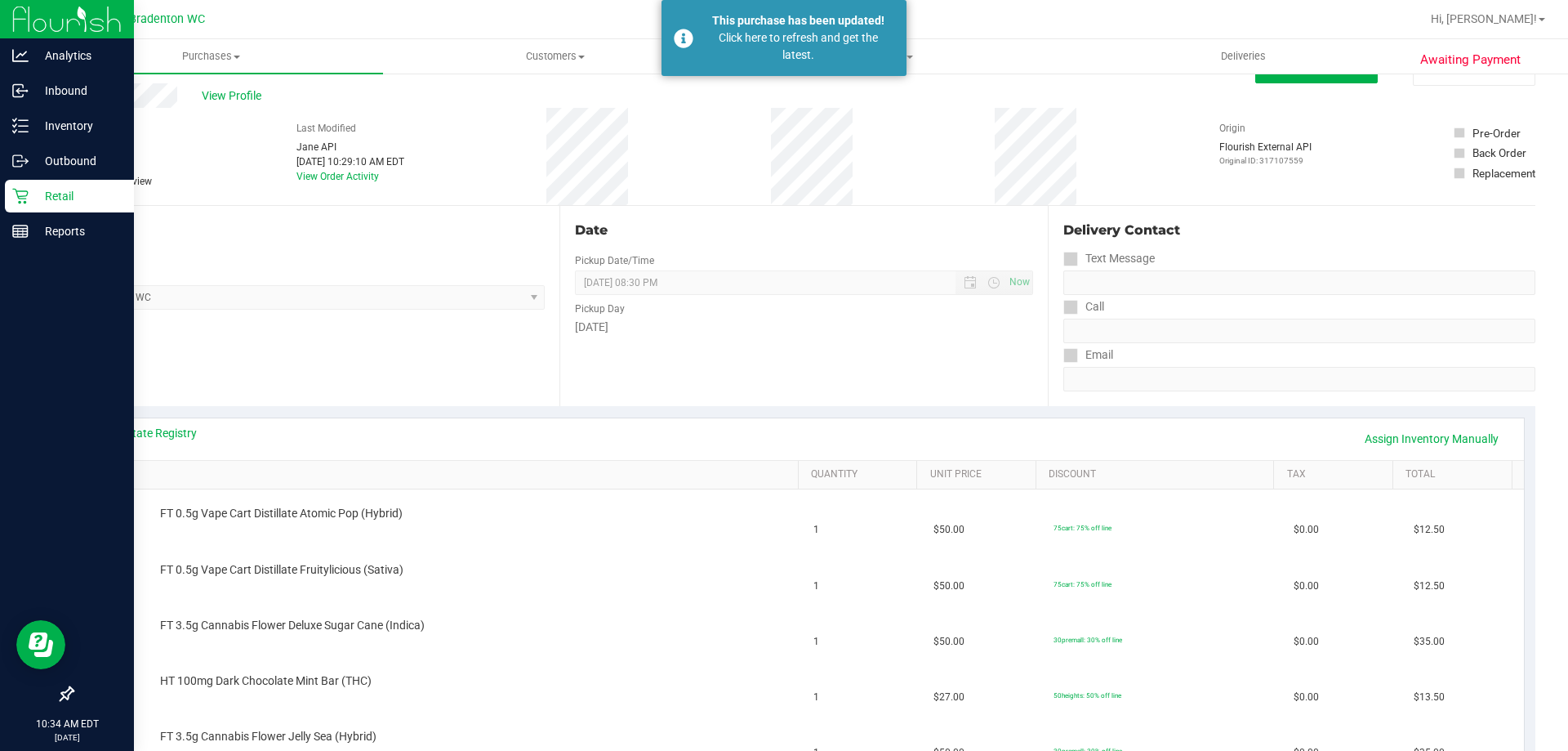
click at [971, 19] on div at bounding box center [856, 19] width 1128 height 32
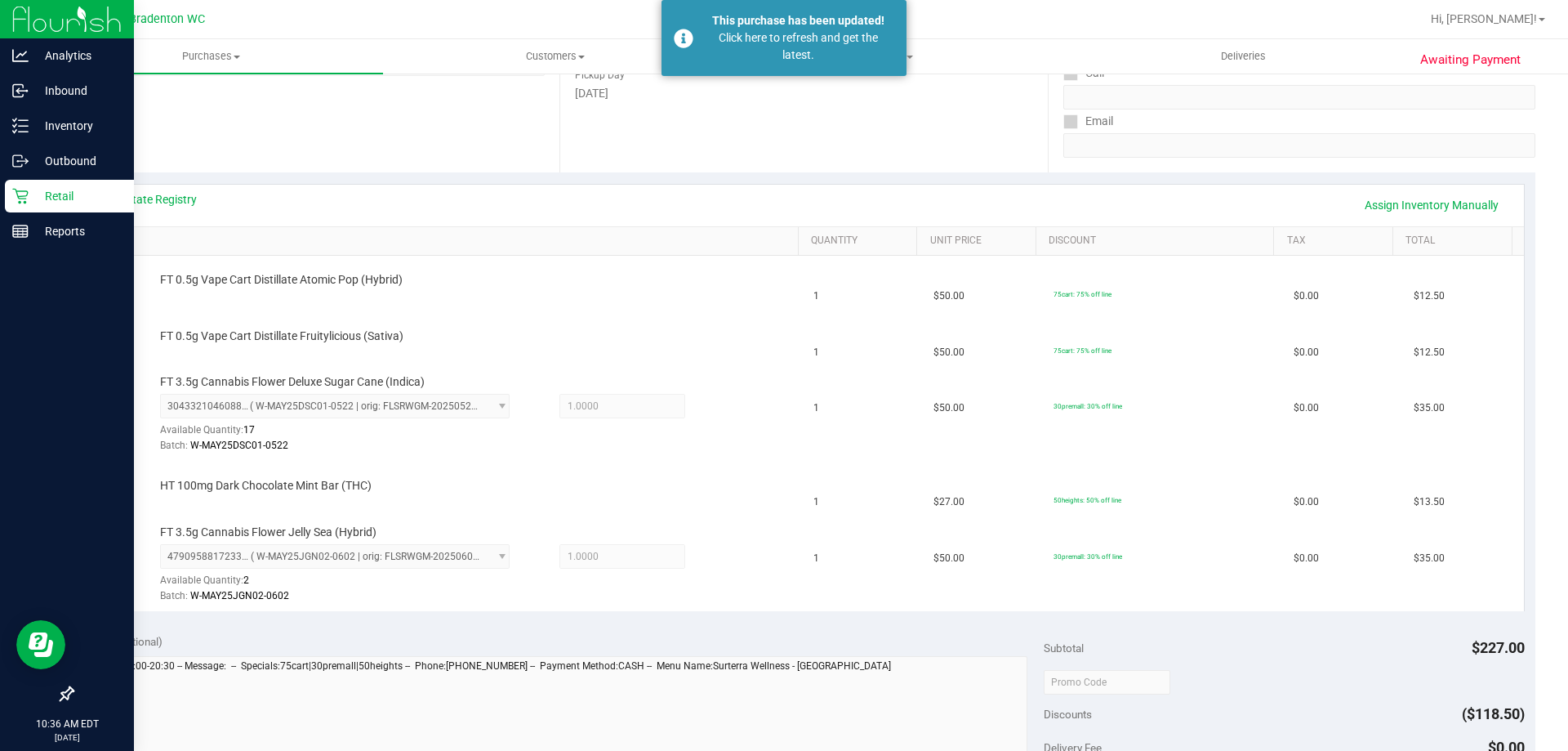
scroll to position [198, 0]
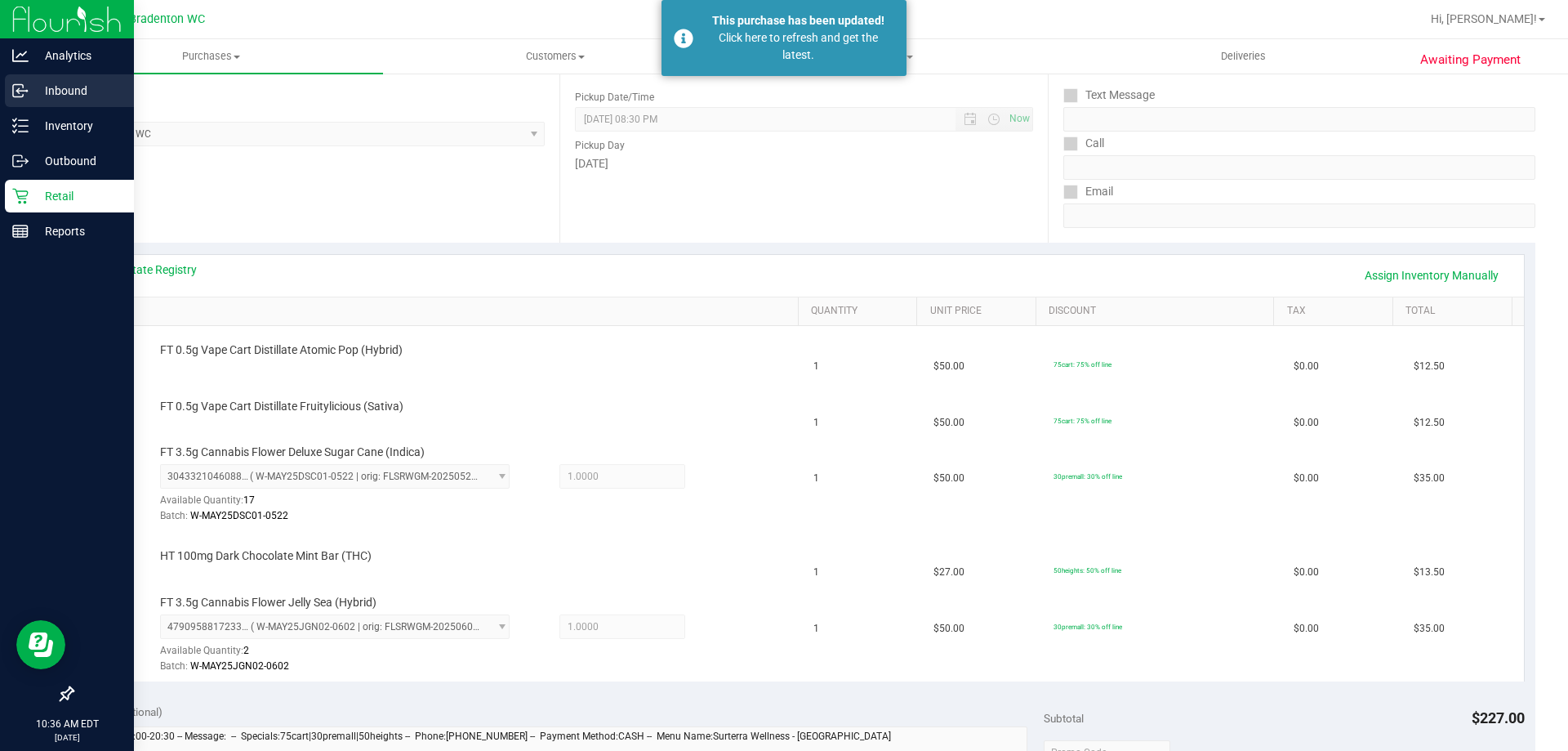
click at [74, 87] on p "Inbound" at bounding box center [77, 90] width 98 height 20
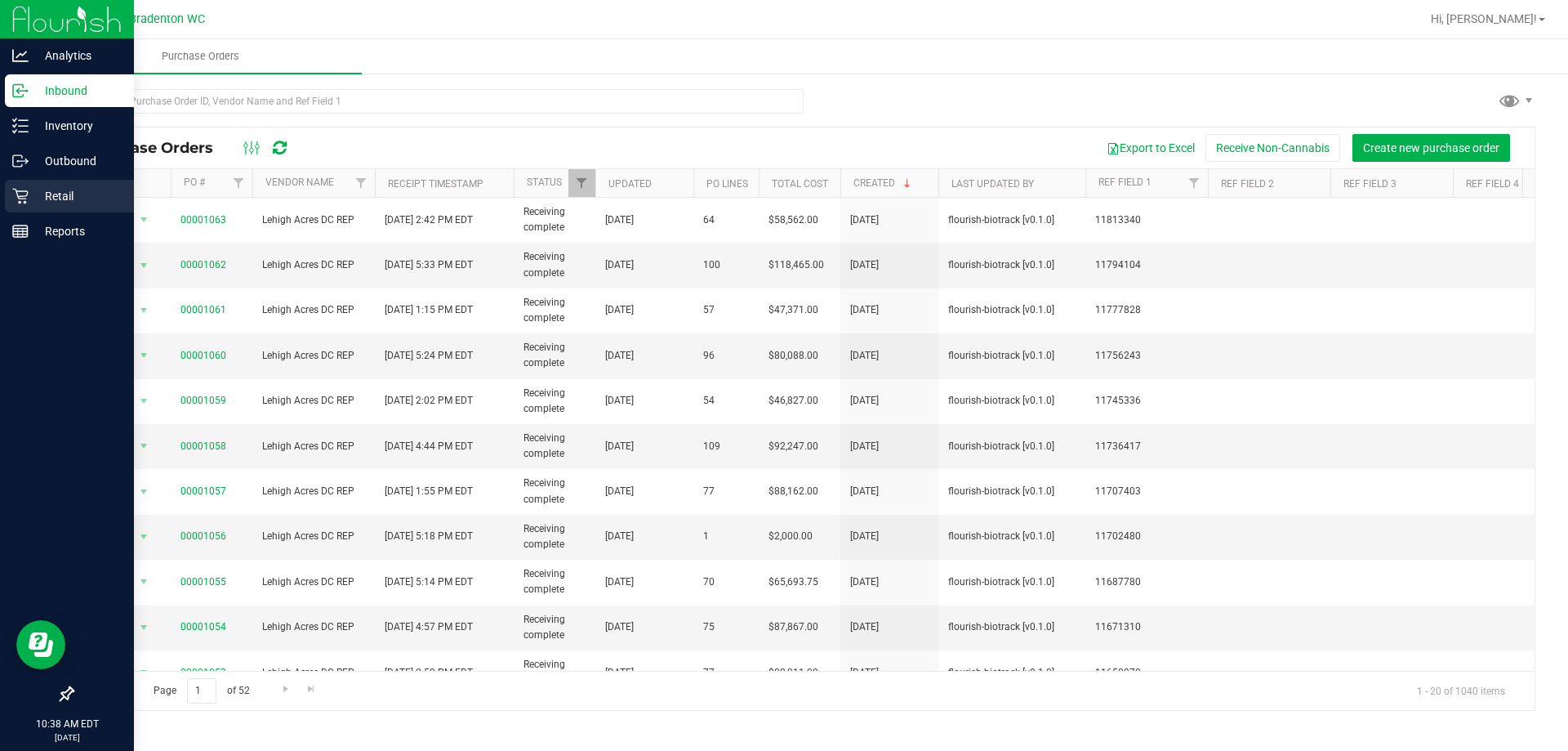
click at [23, 197] on icon at bounding box center [20, 195] width 16 height 16
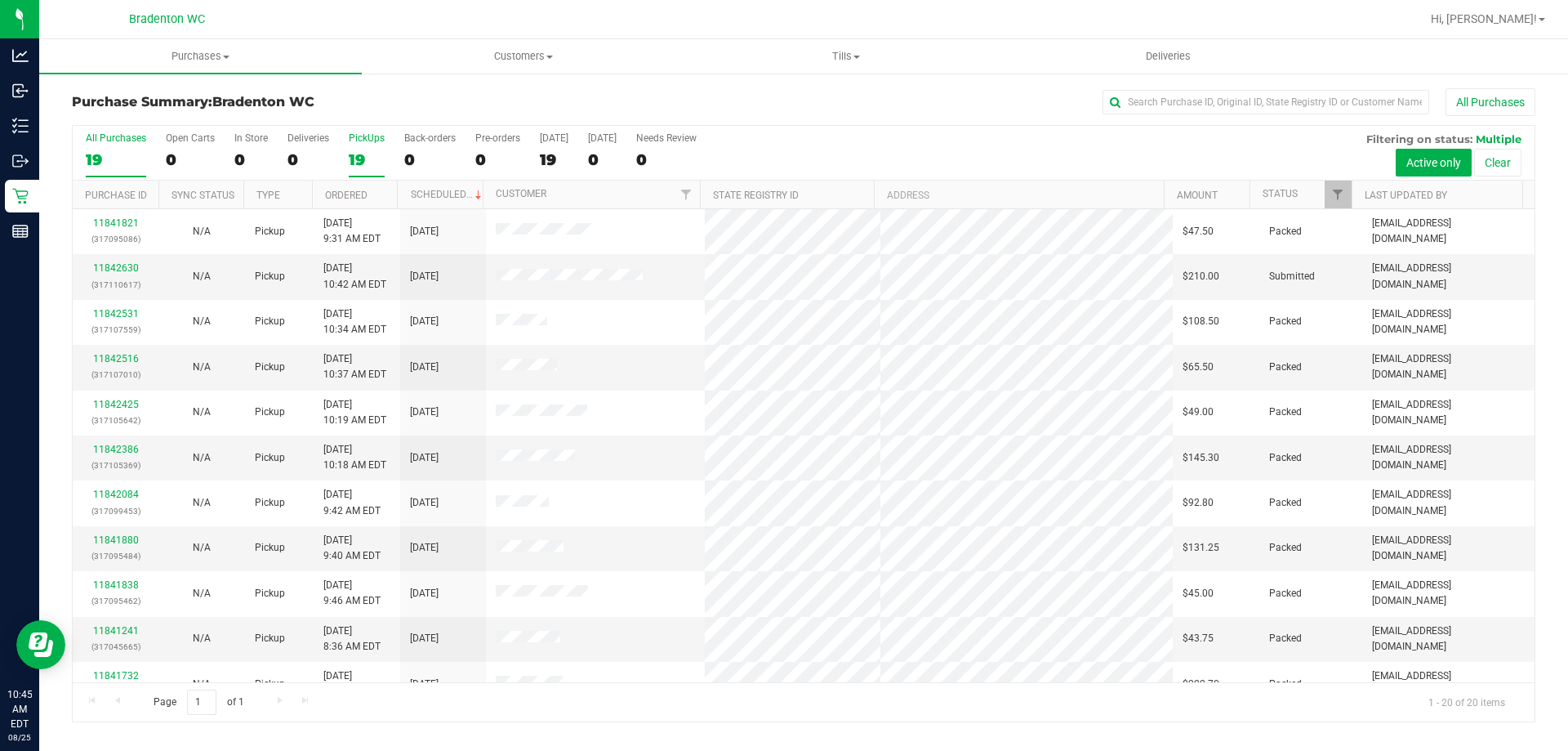
click at [352, 146] on label "PickUps 19" at bounding box center [367, 155] width 36 height 45
click at [126, 267] on link "11842630" at bounding box center [116, 268] width 46 height 11
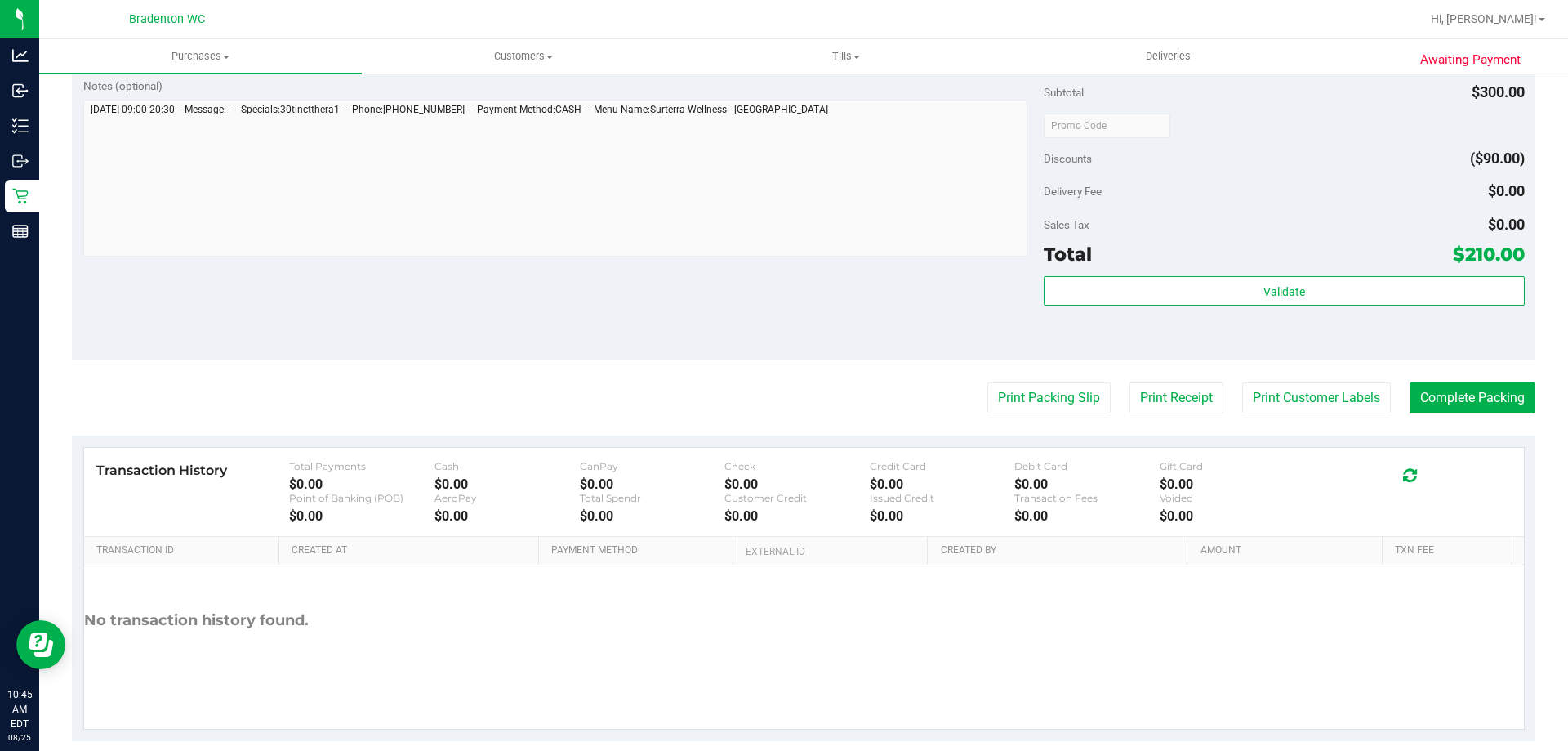
scroll to position [546, 0]
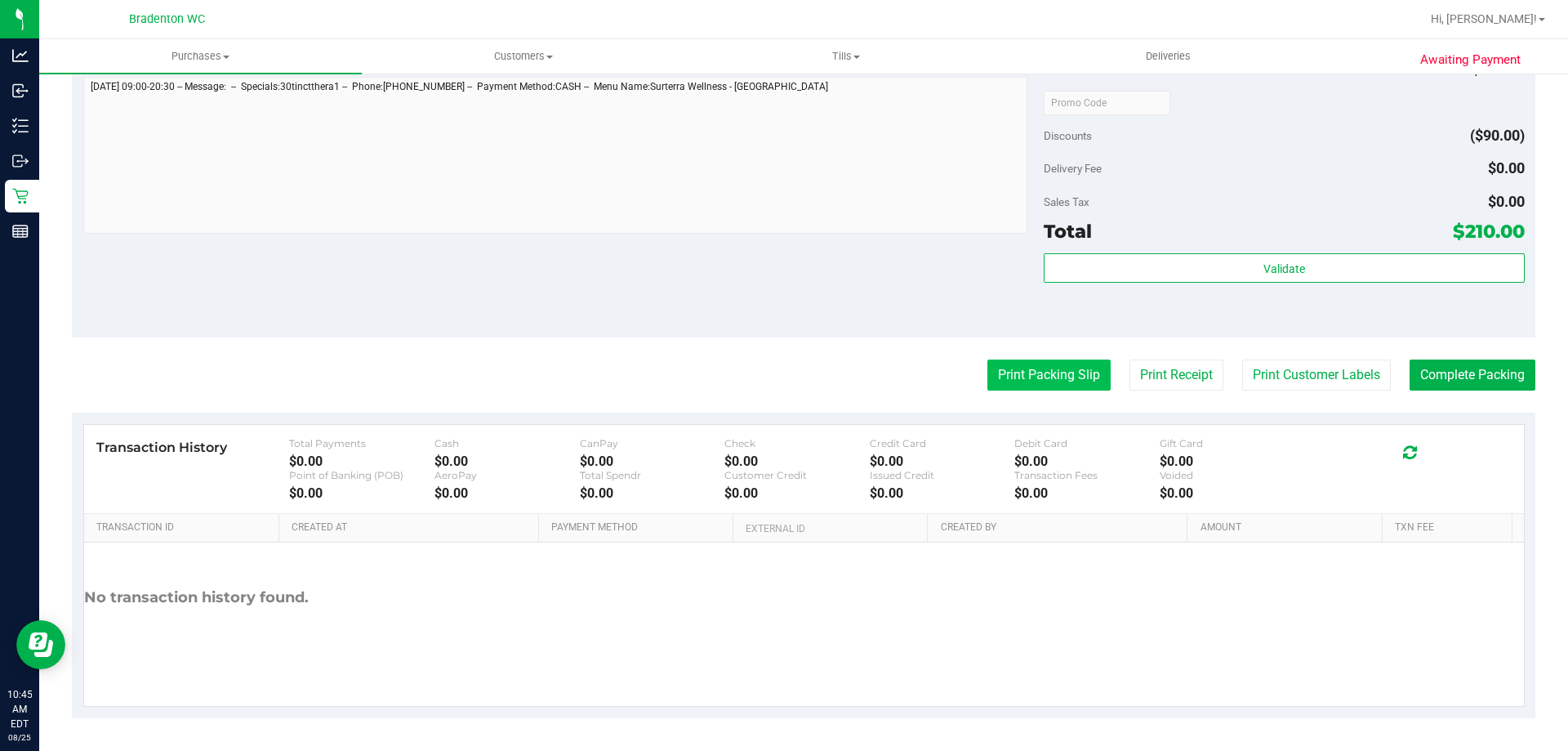
click at [997, 375] on button "Print Packing Slip" at bounding box center [1049, 375] width 123 height 31
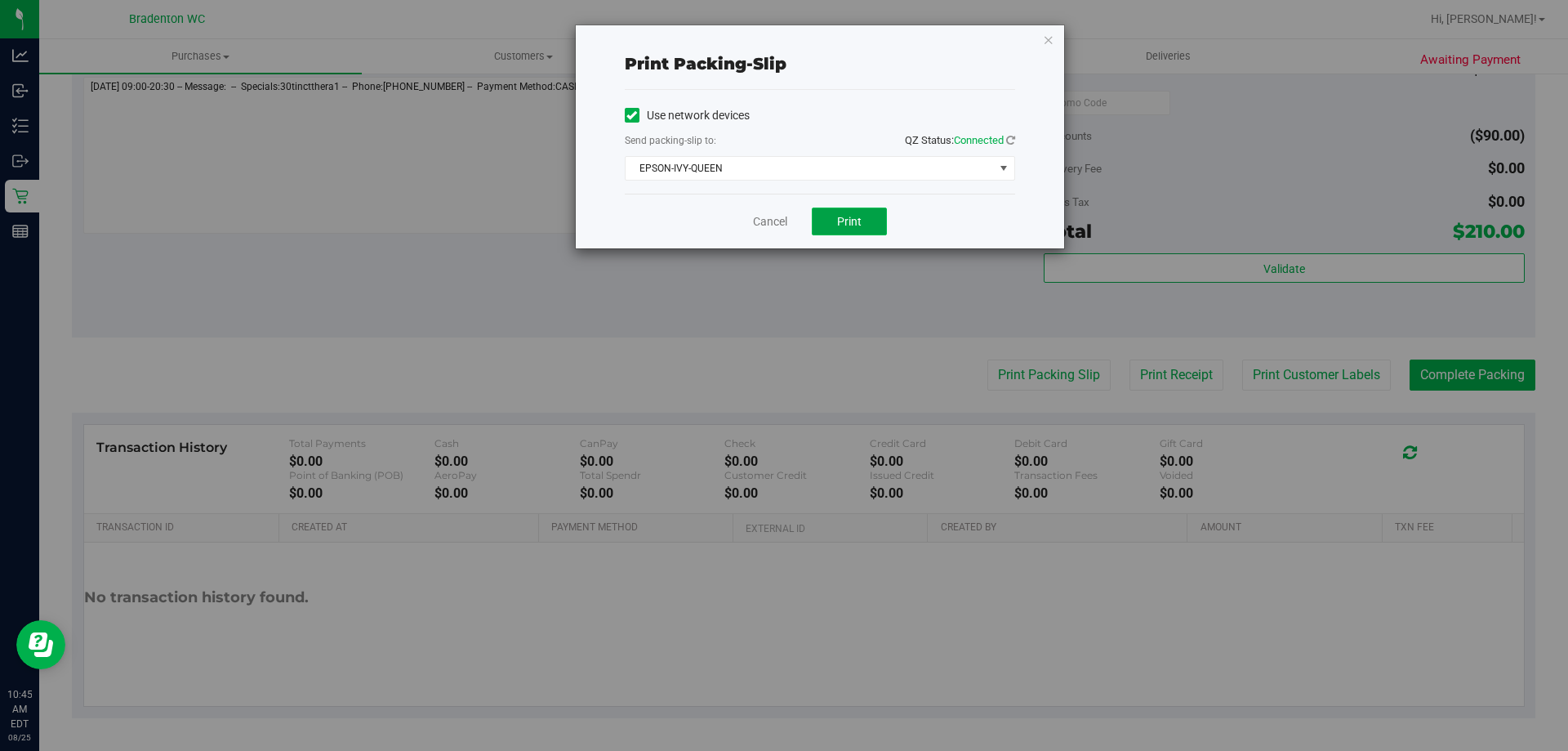
click at [839, 221] on span "Print" at bounding box center [849, 222] width 25 height 13
click at [1047, 48] on icon "button" at bounding box center [1048, 39] width 11 height 20
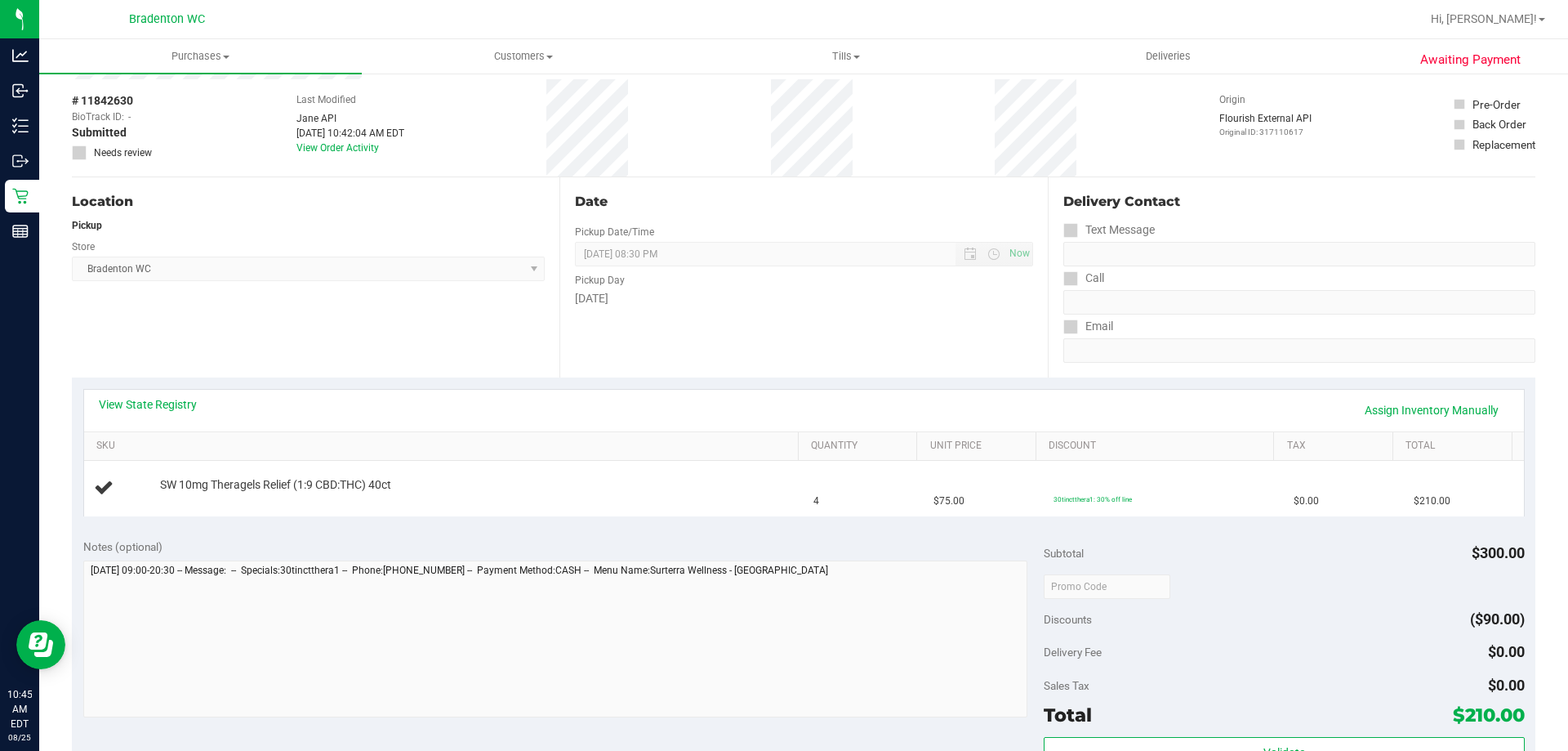
scroll to position [0, 0]
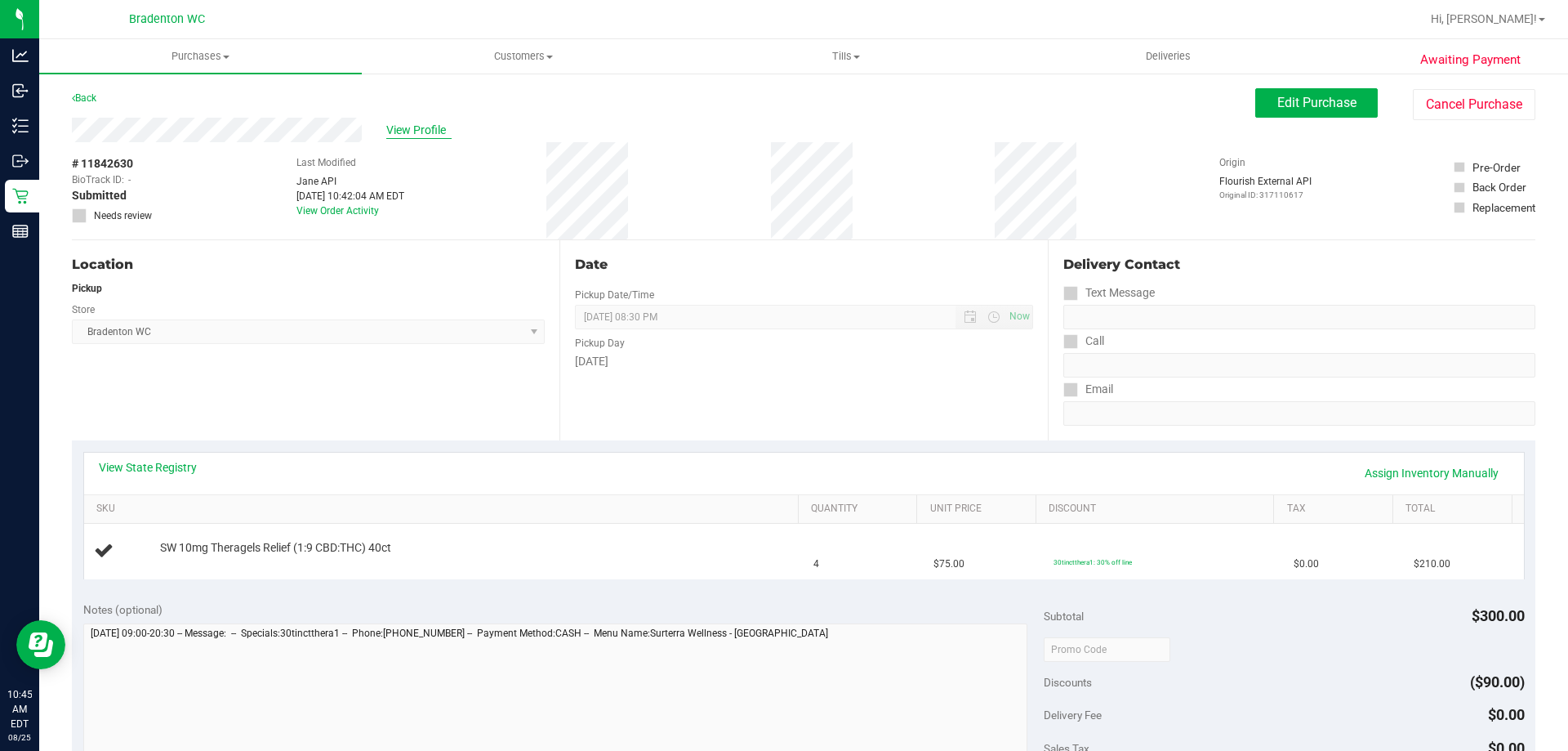
click at [416, 131] on span "View Profile" at bounding box center [419, 130] width 65 height 17
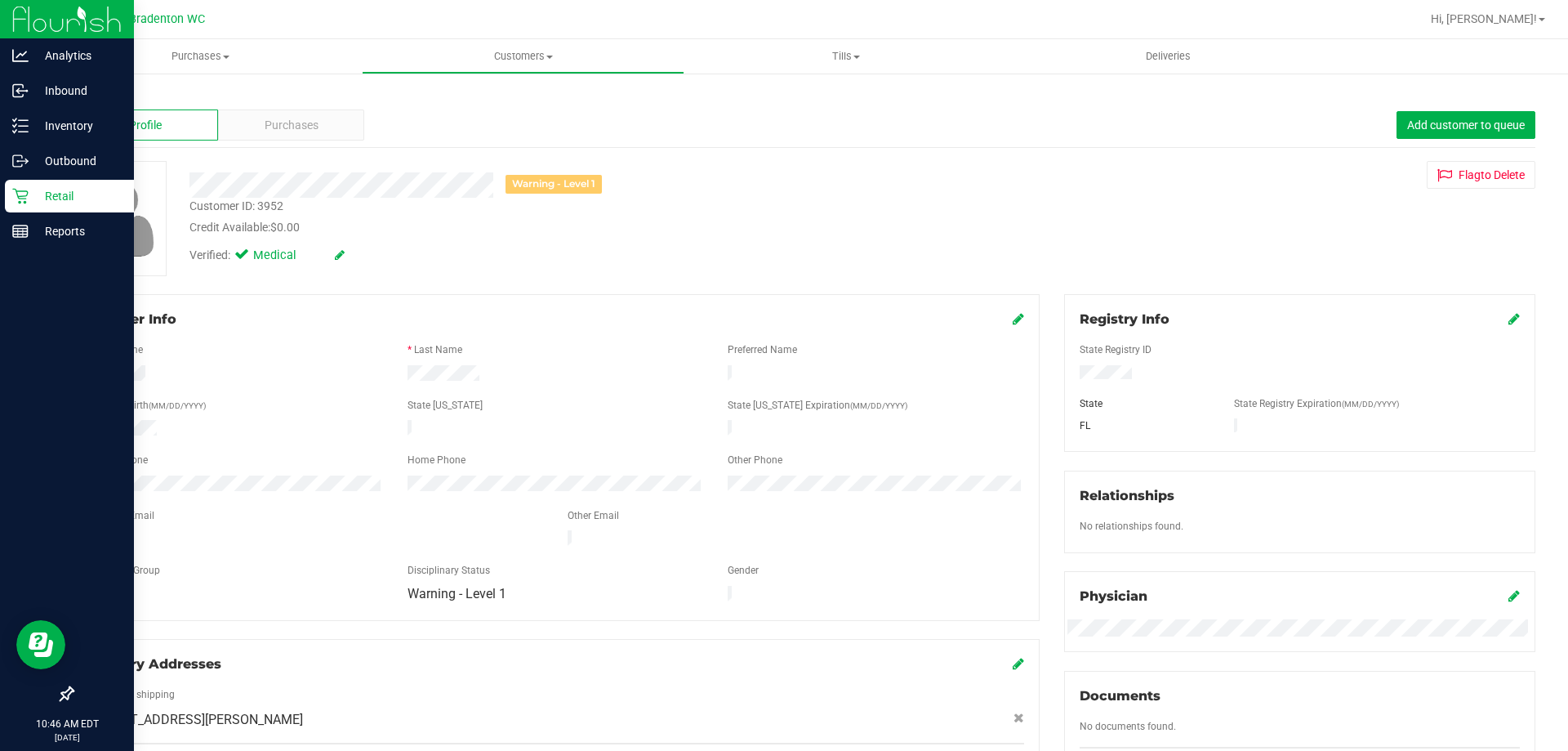
click at [21, 199] on icon at bounding box center [20, 195] width 16 height 16
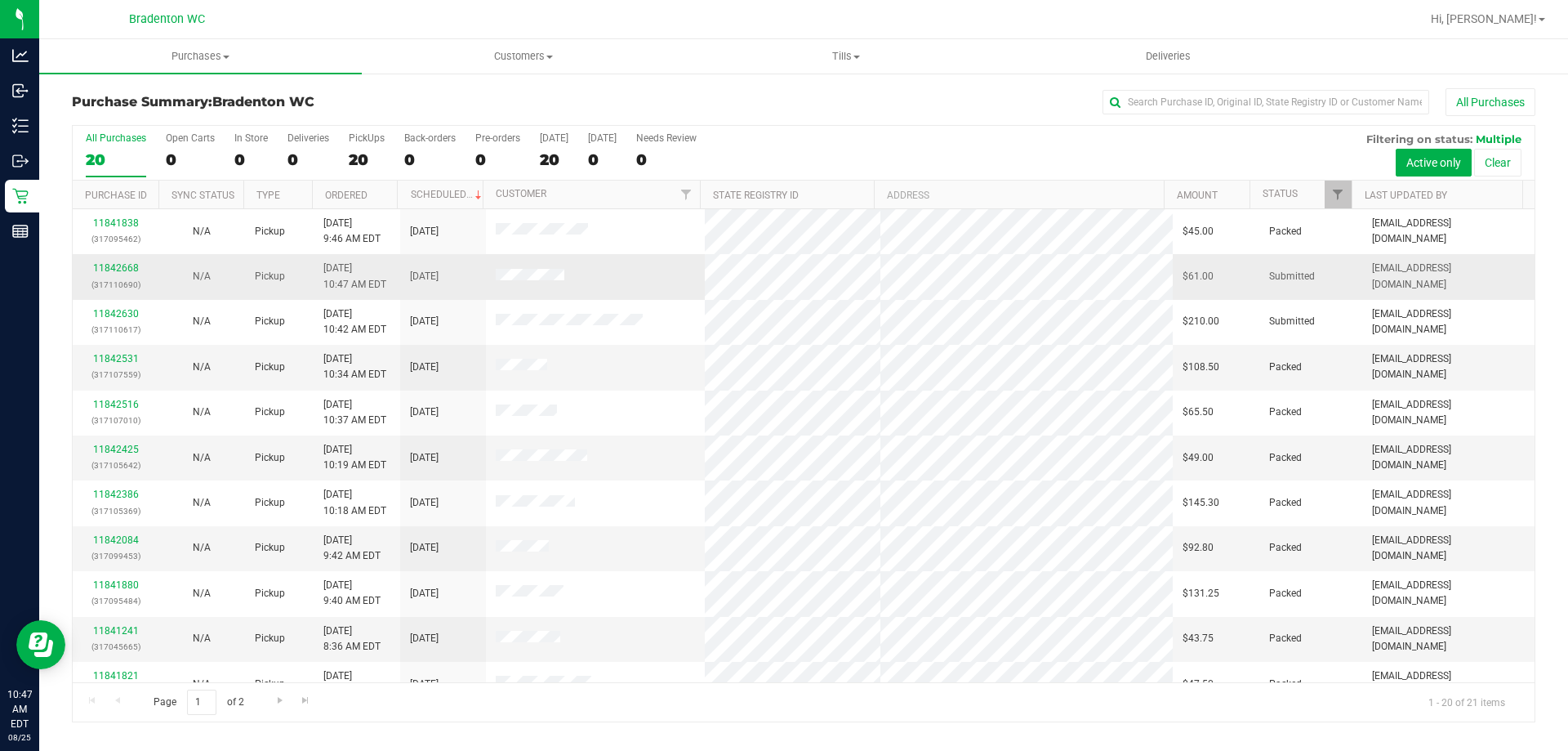
click at [129, 258] on td "11842668 (317110690)" at bounding box center [116, 276] width 85 height 45
click at [116, 272] on link "11842668" at bounding box center [116, 268] width 46 height 11
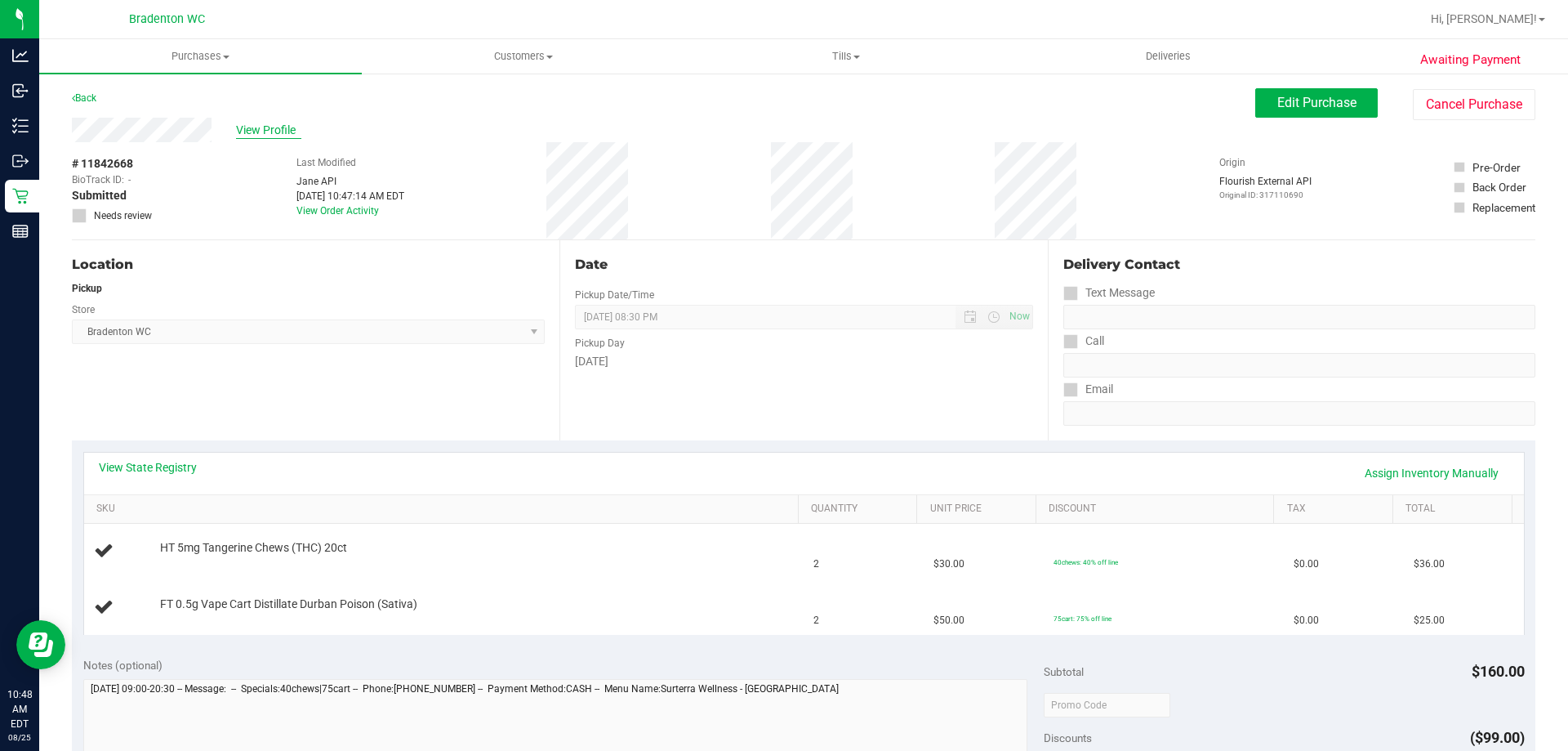
click at [263, 128] on span "View Profile" at bounding box center [268, 130] width 65 height 17
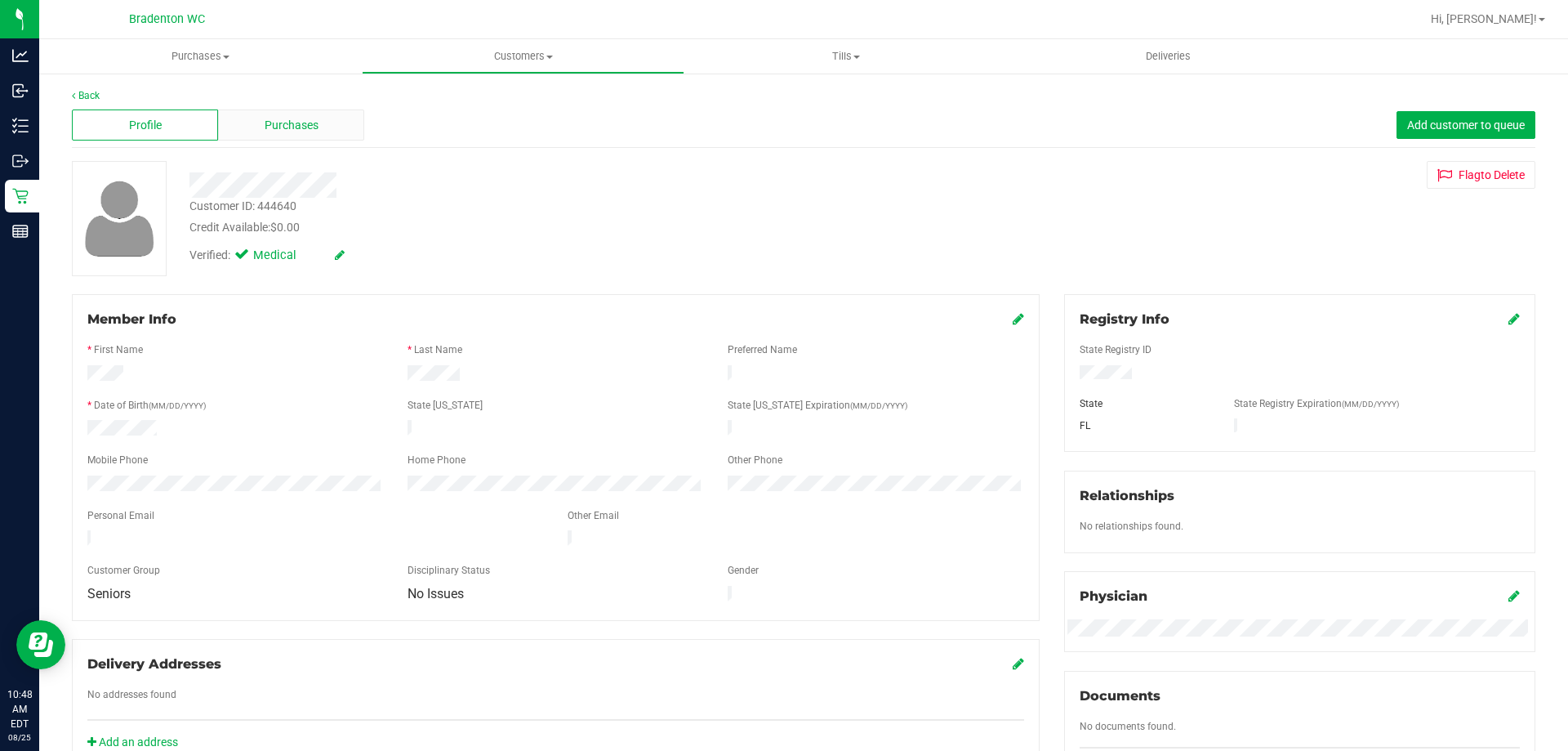
click at [299, 120] on span "Purchases" at bounding box center [291, 125] width 54 height 17
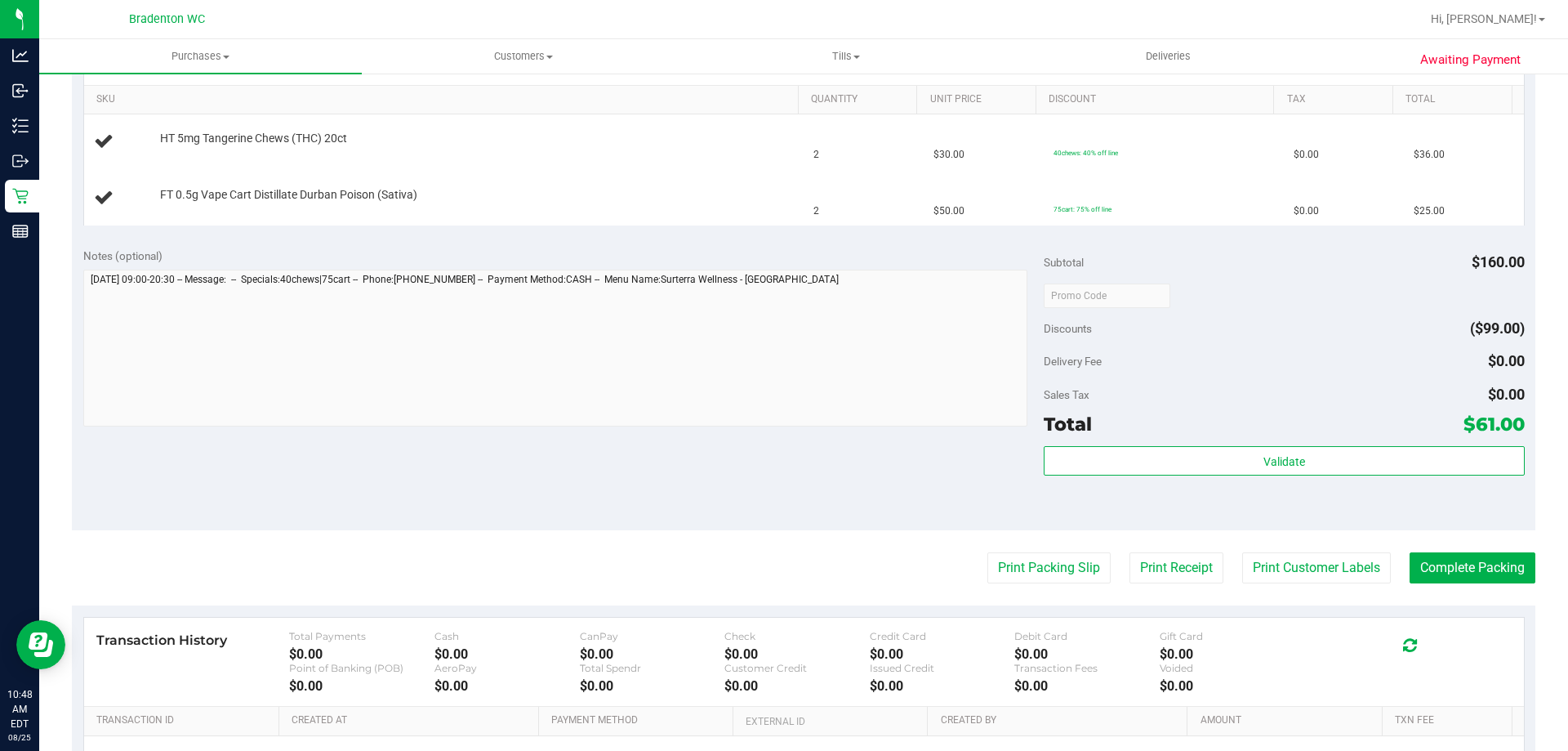
scroll to position [490, 0]
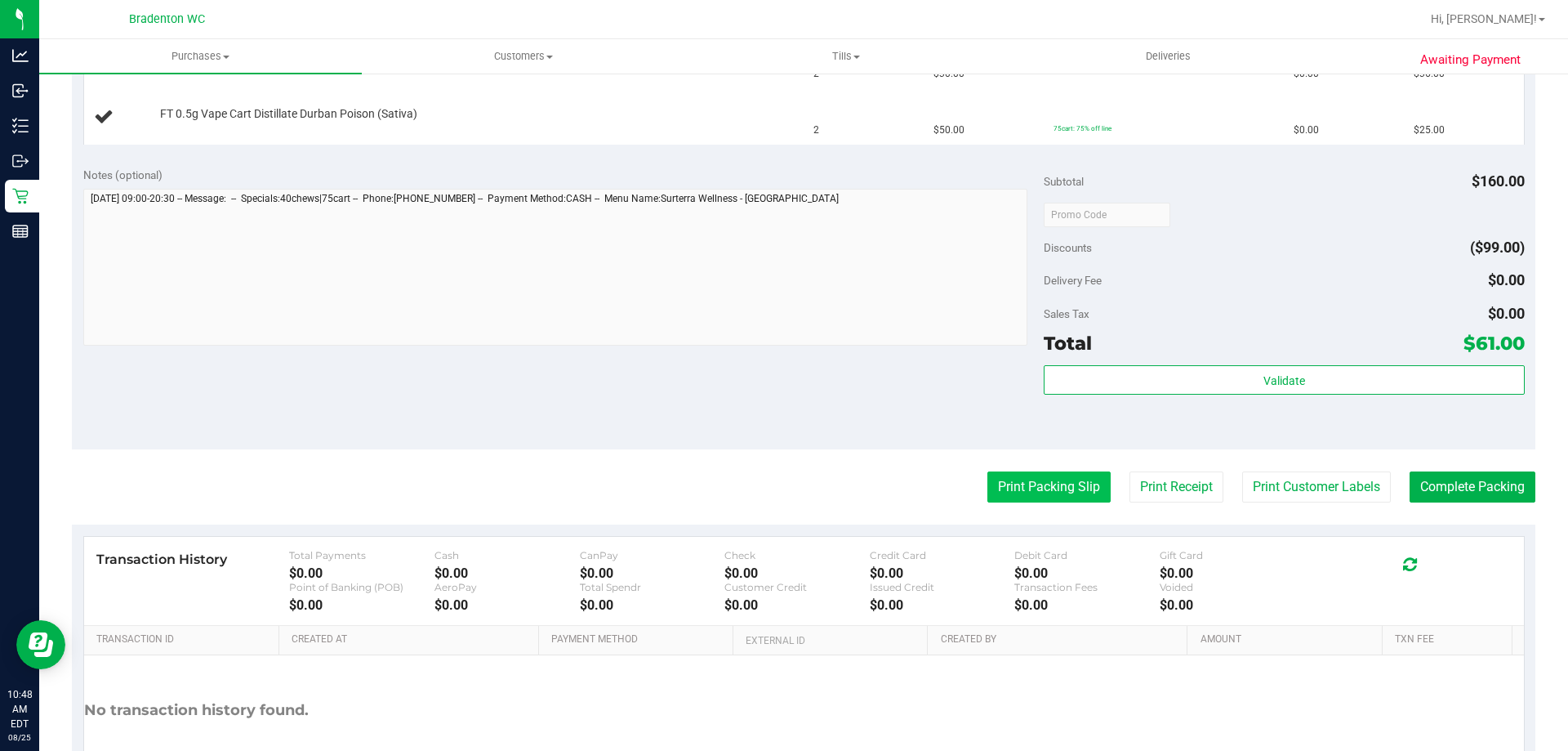
click at [1032, 481] on button "Print Packing Slip" at bounding box center [1049, 486] width 123 height 31
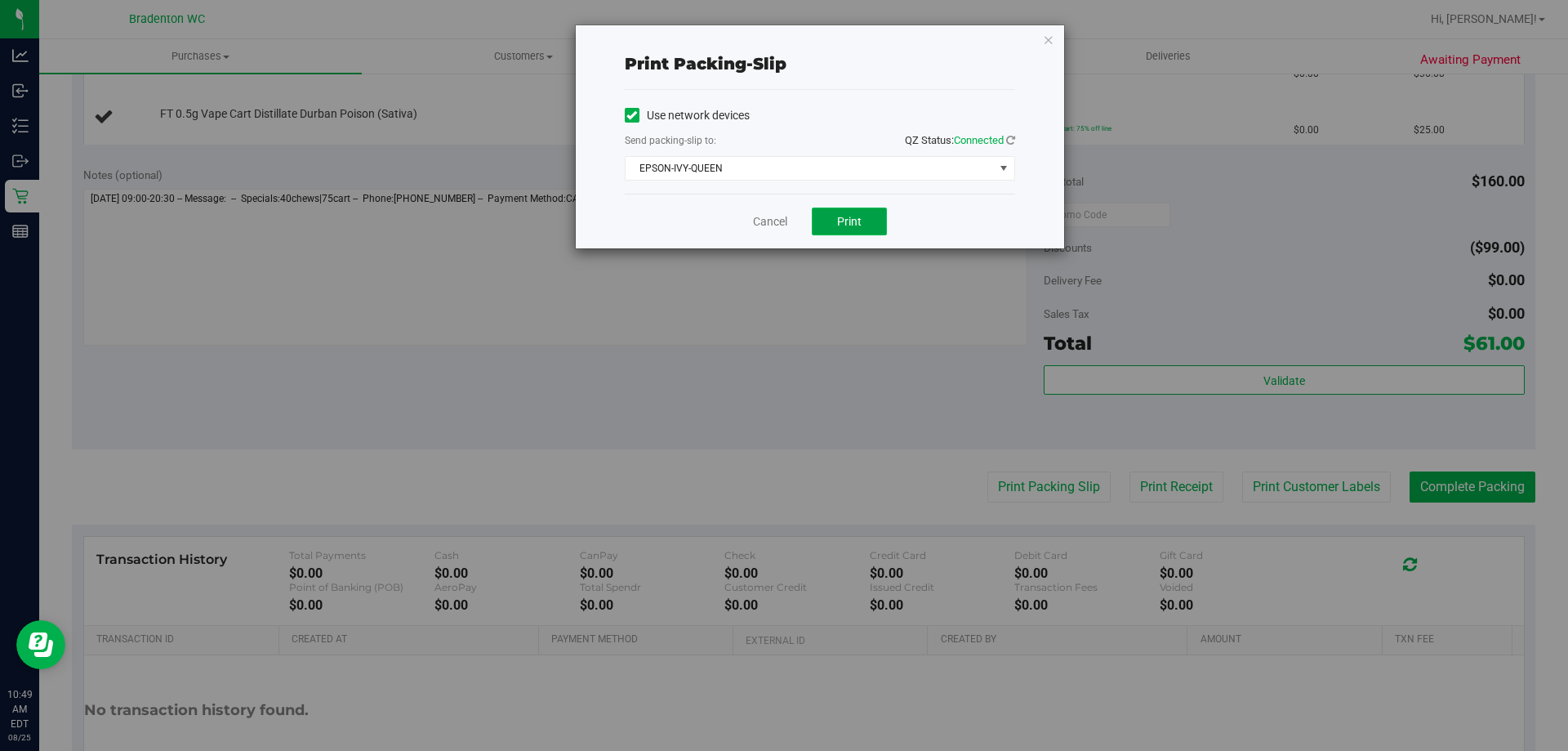
click at [836, 224] on button "Print" at bounding box center [848, 221] width 75 height 27
click at [1046, 36] on icon "button" at bounding box center [1048, 39] width 11 height 20
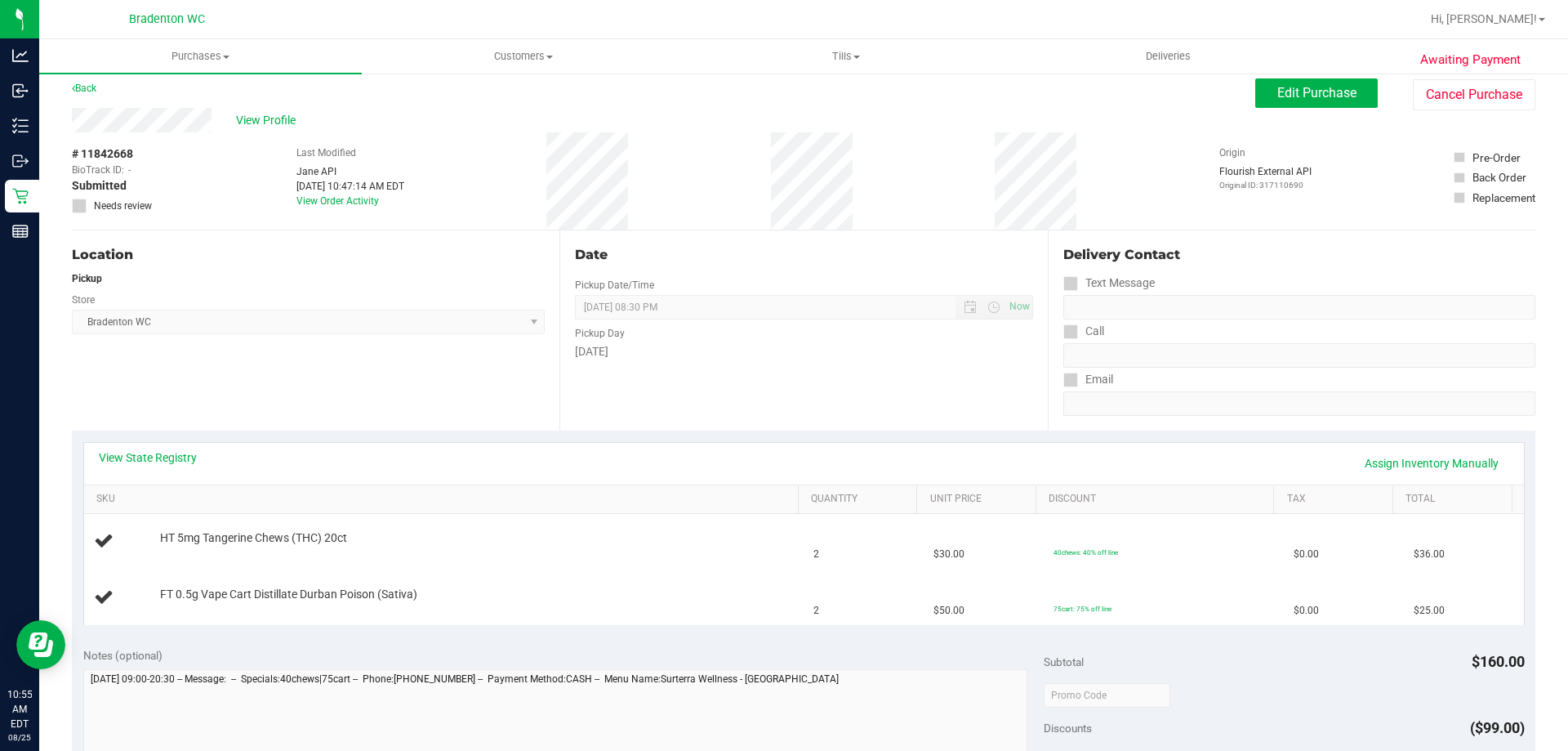
scroll to position [0, 0]
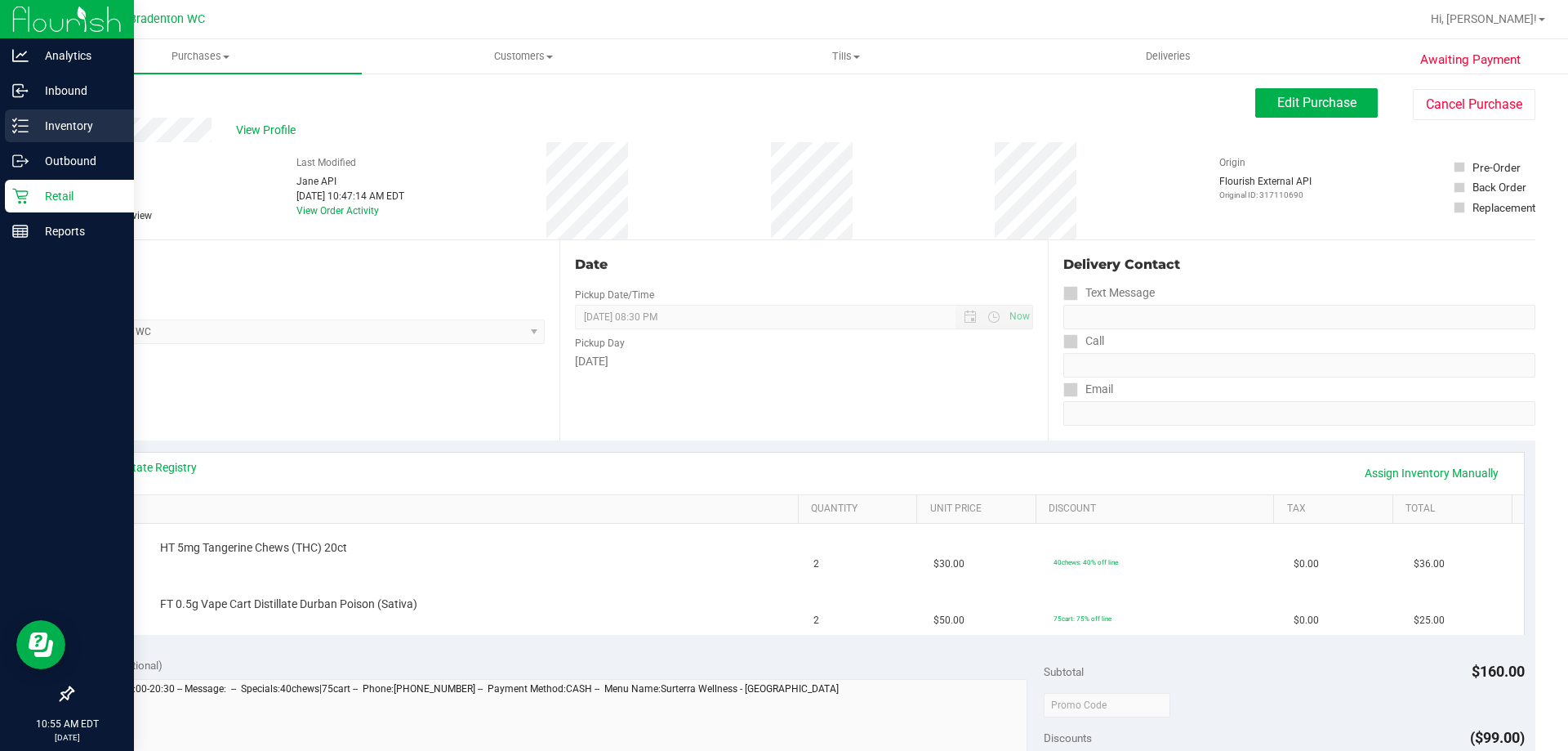
click at [73, 127] on p "Inventory" at bounding box center [77, 125] width 98 height 20
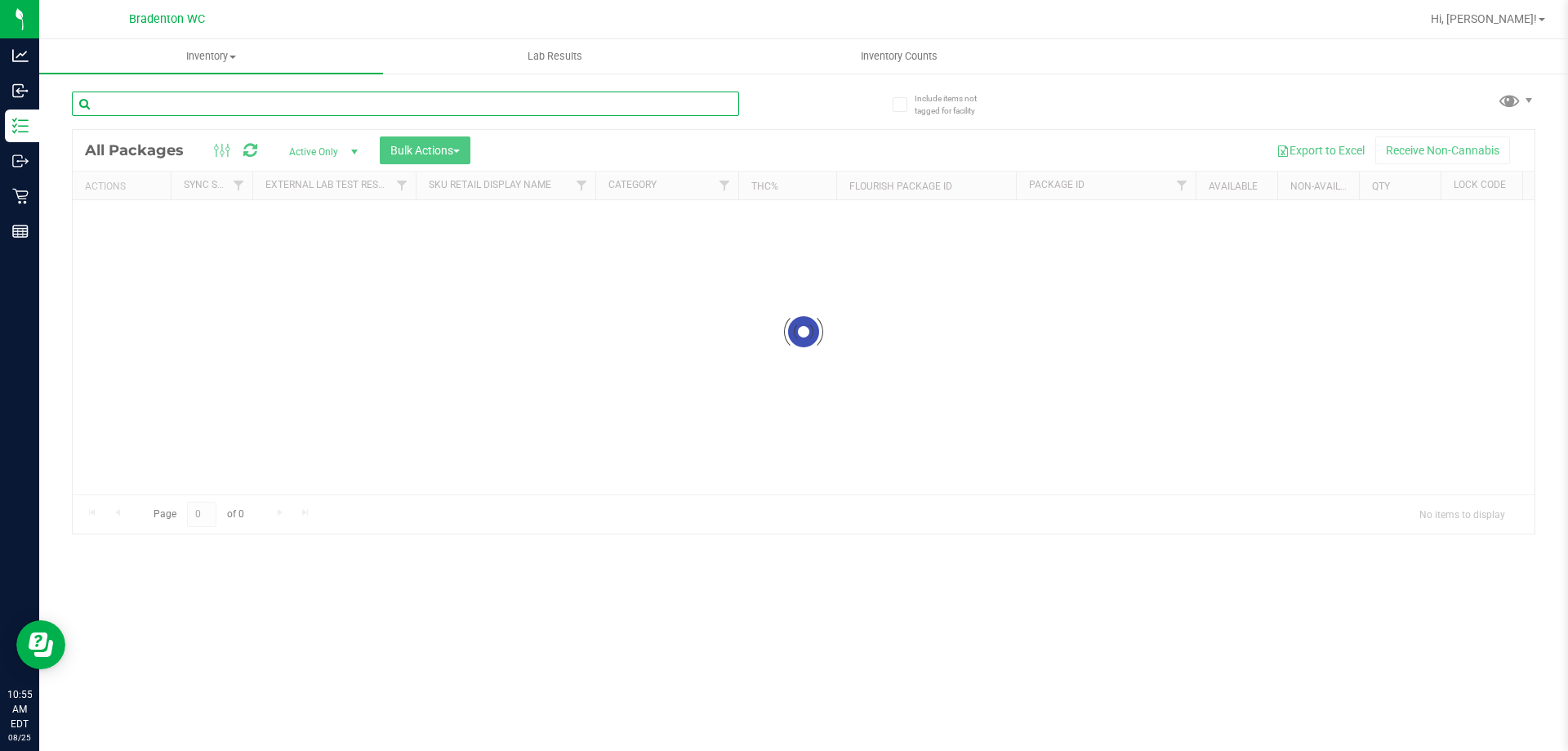
click at [242, 103] on input "text" at bounding box center [406, 104] width 667 height 25
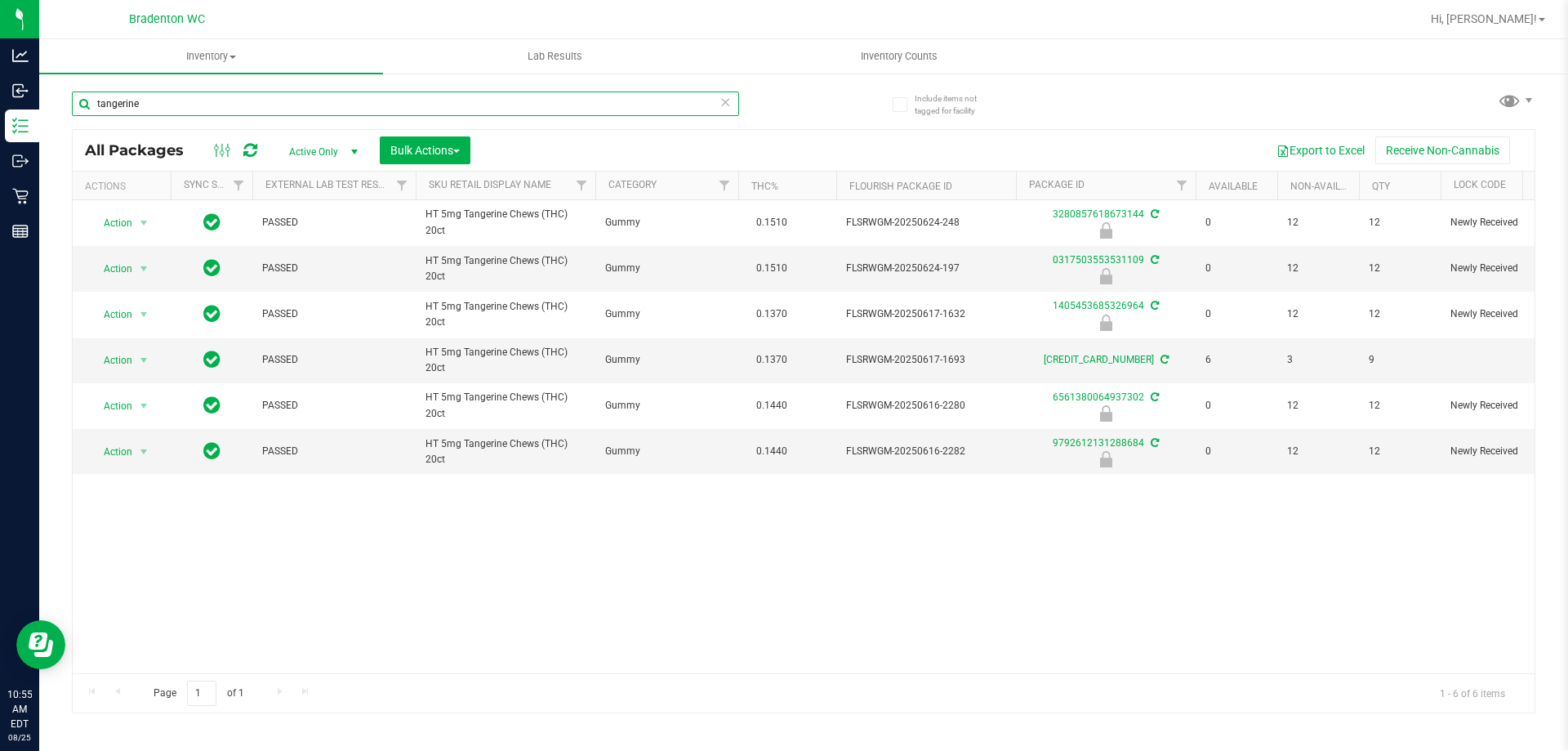
type input "tangerine"
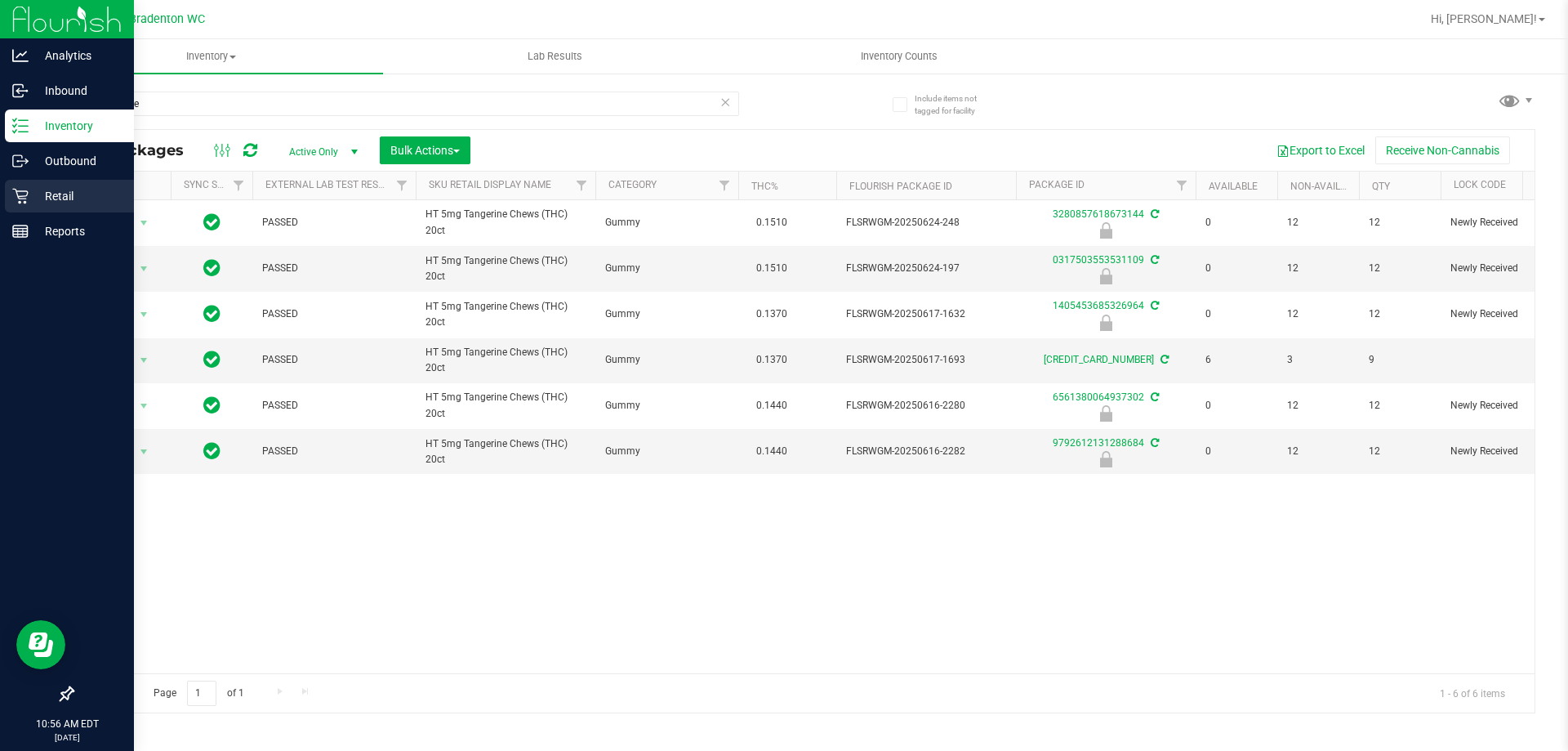
click at [47, 196] on p "Retail" at bounding box center [77, 195] width 98 height 20
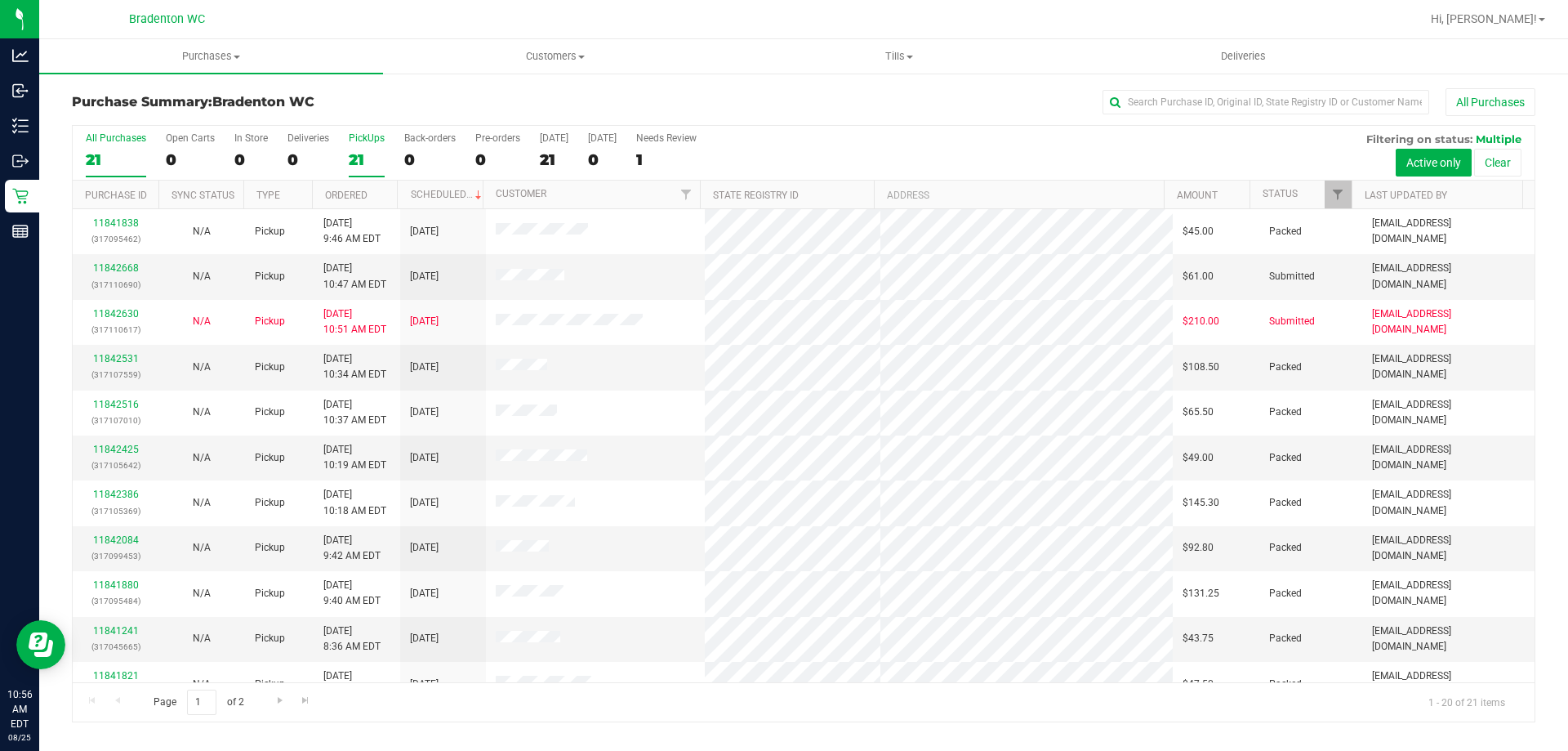
click at [358, 146] on label "PickUps 21" at bounding box center [367, 155] width 36 height 45
click at [0, 0] on input "PickUps 21" at bounding box center [0, 0] width 0 height 0
click at [109, 264] on link "11842668" at bounding box center [116, 268] width 46 height 11
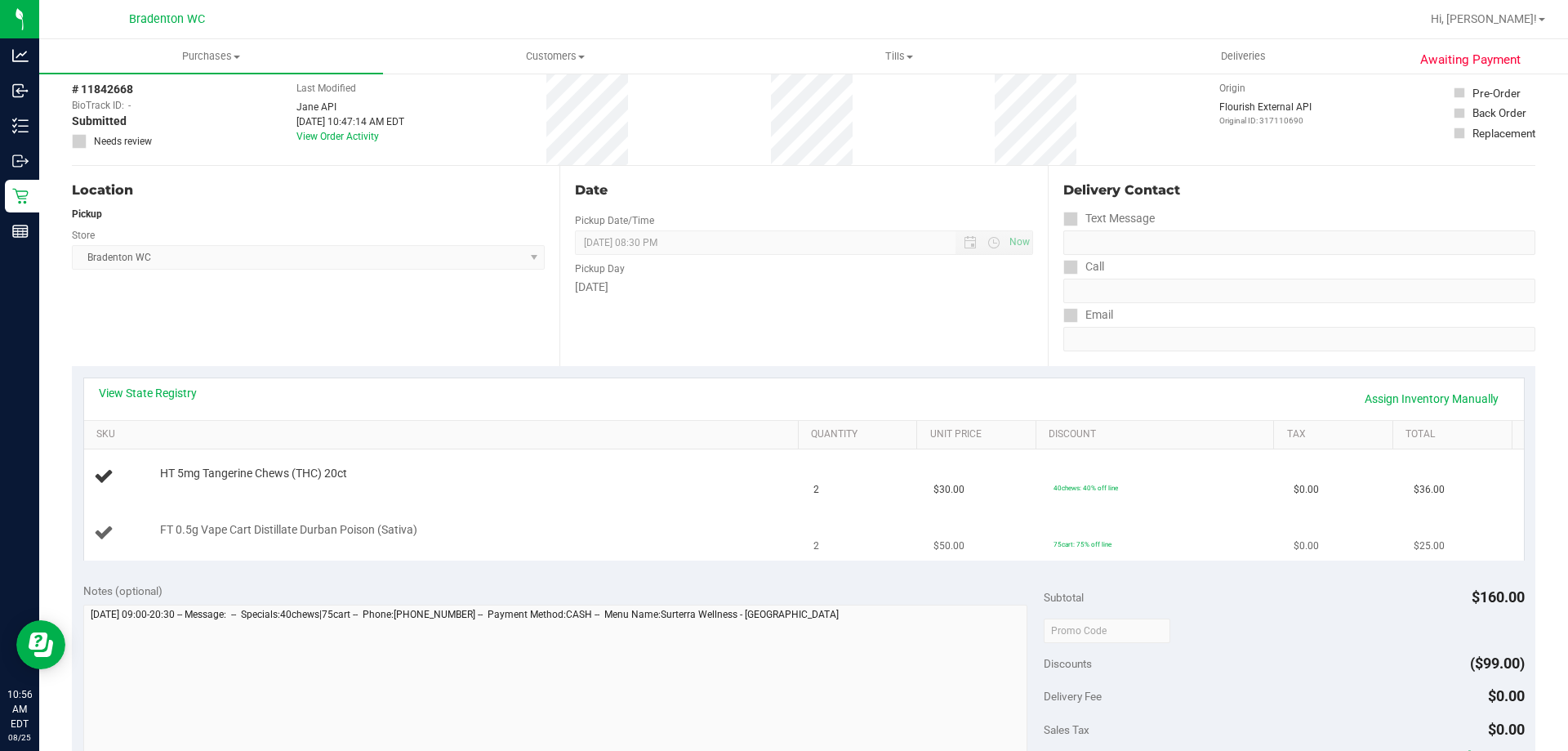
scroll to position [163, 0]
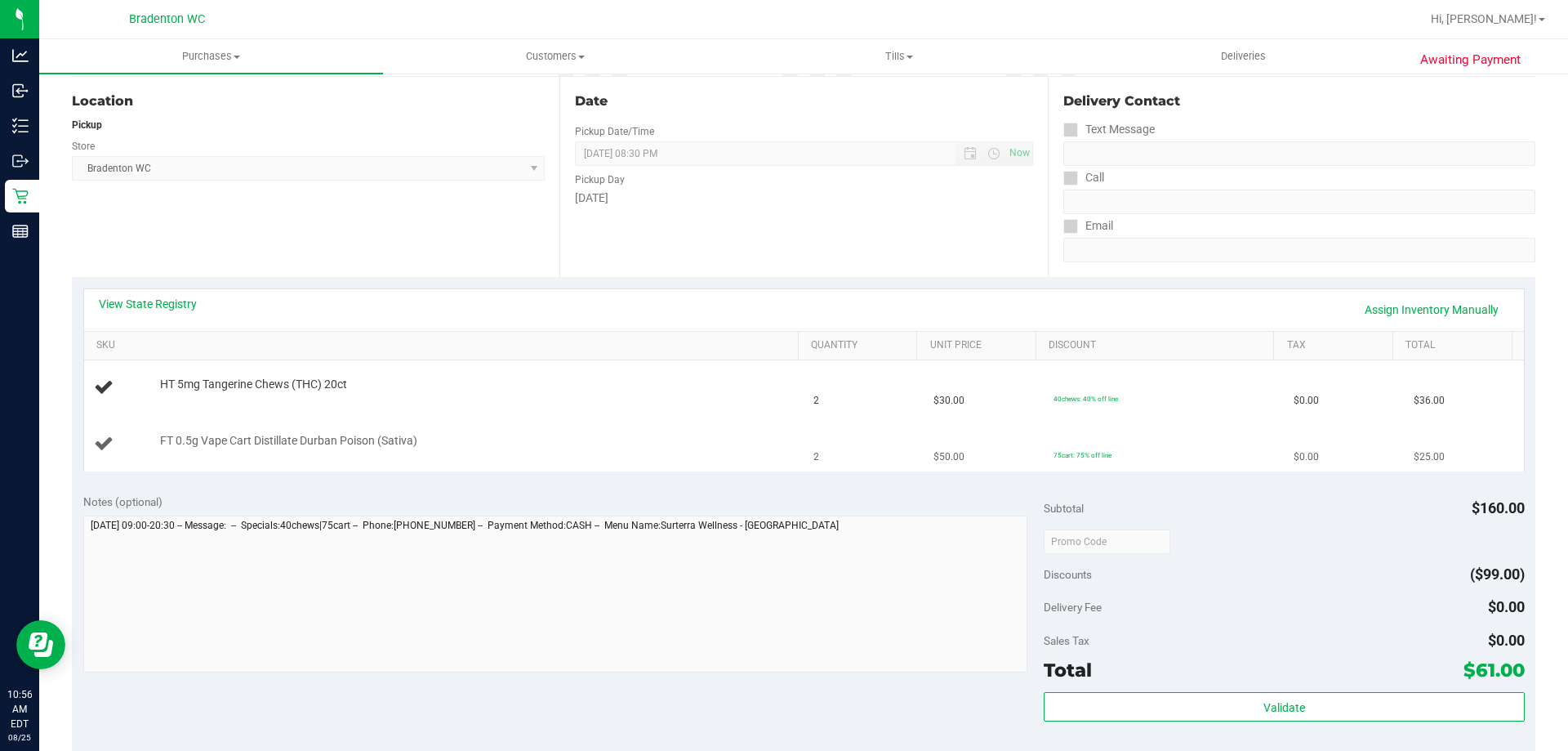
click at [1222, 443] on td "75cart: 75% off line" at bounding box center [1163, 444] width 240 height 55
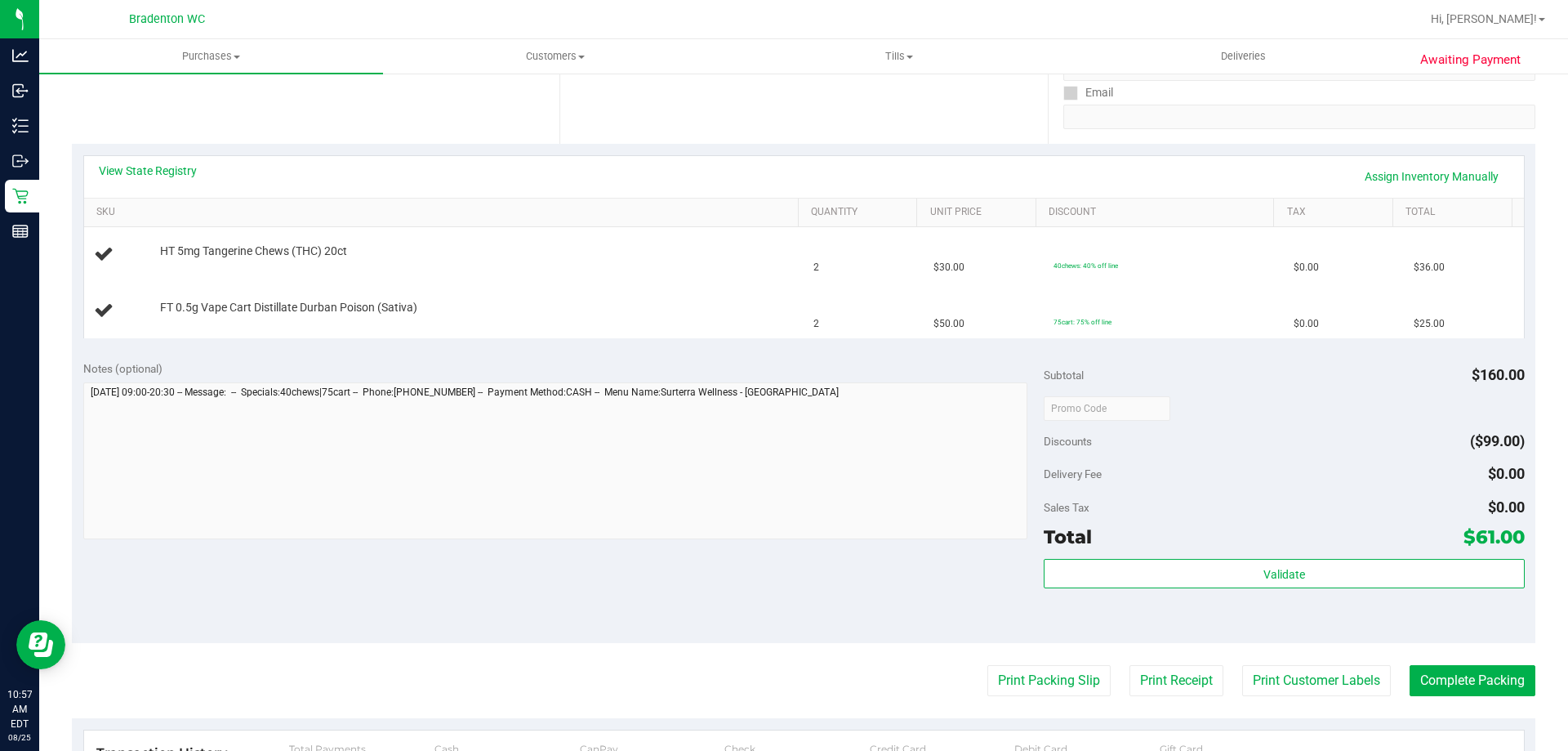
scroll to position [275, 0]
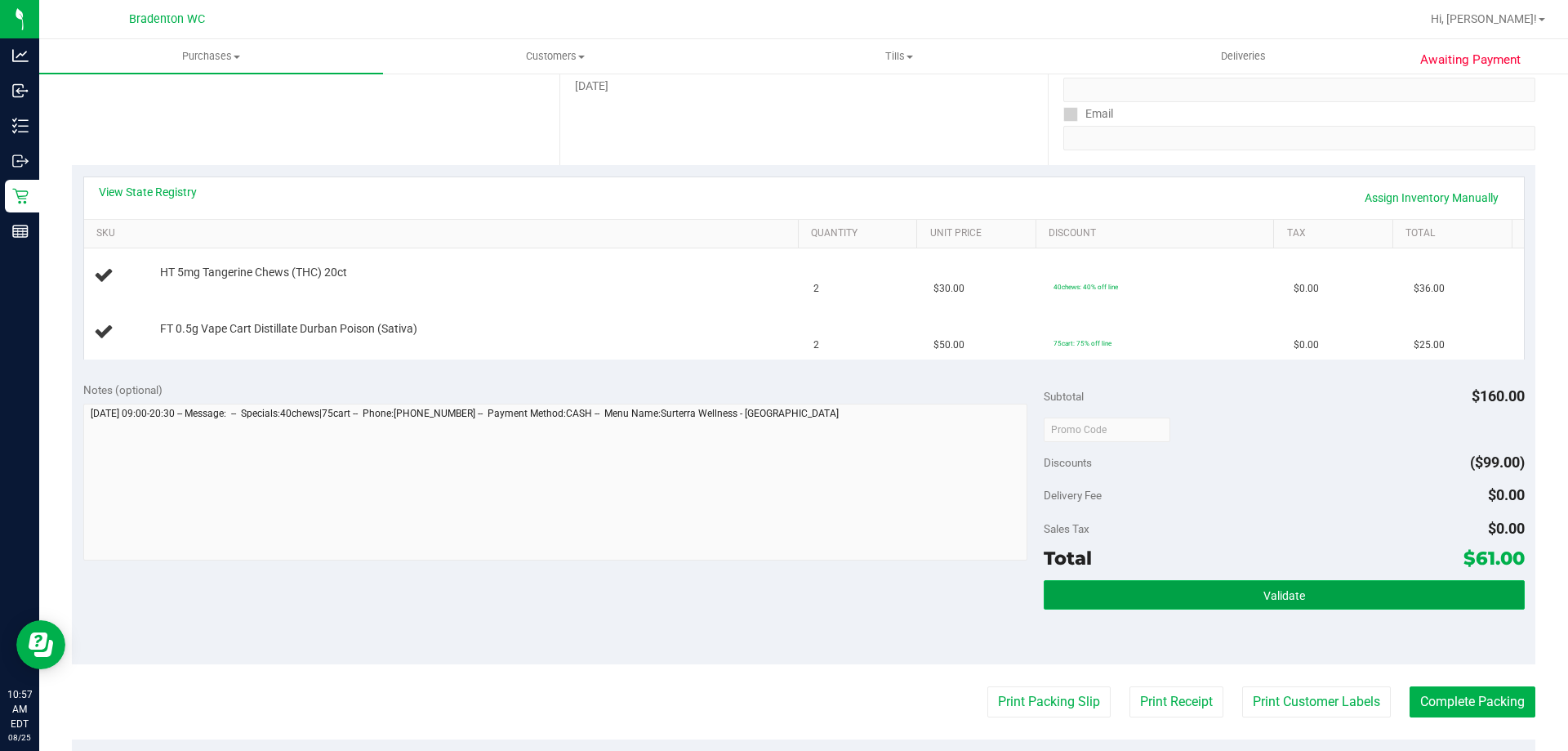
click at [1163, 604] on button "Validate" at bounding box center [1284, 595] width 481 height 29
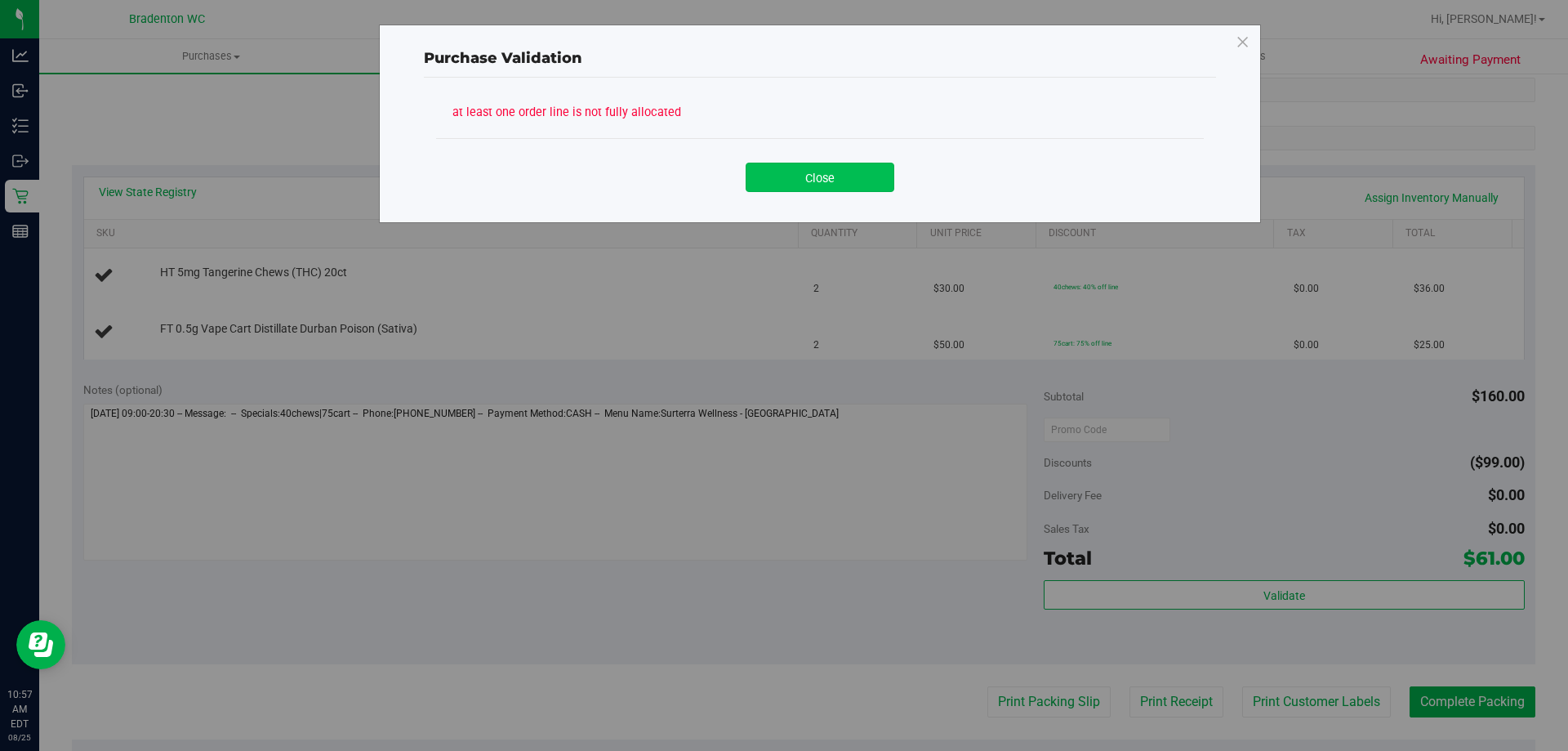
click at [824, 165] on button "Close" at bounding box center [820, 176] width 149 height 29
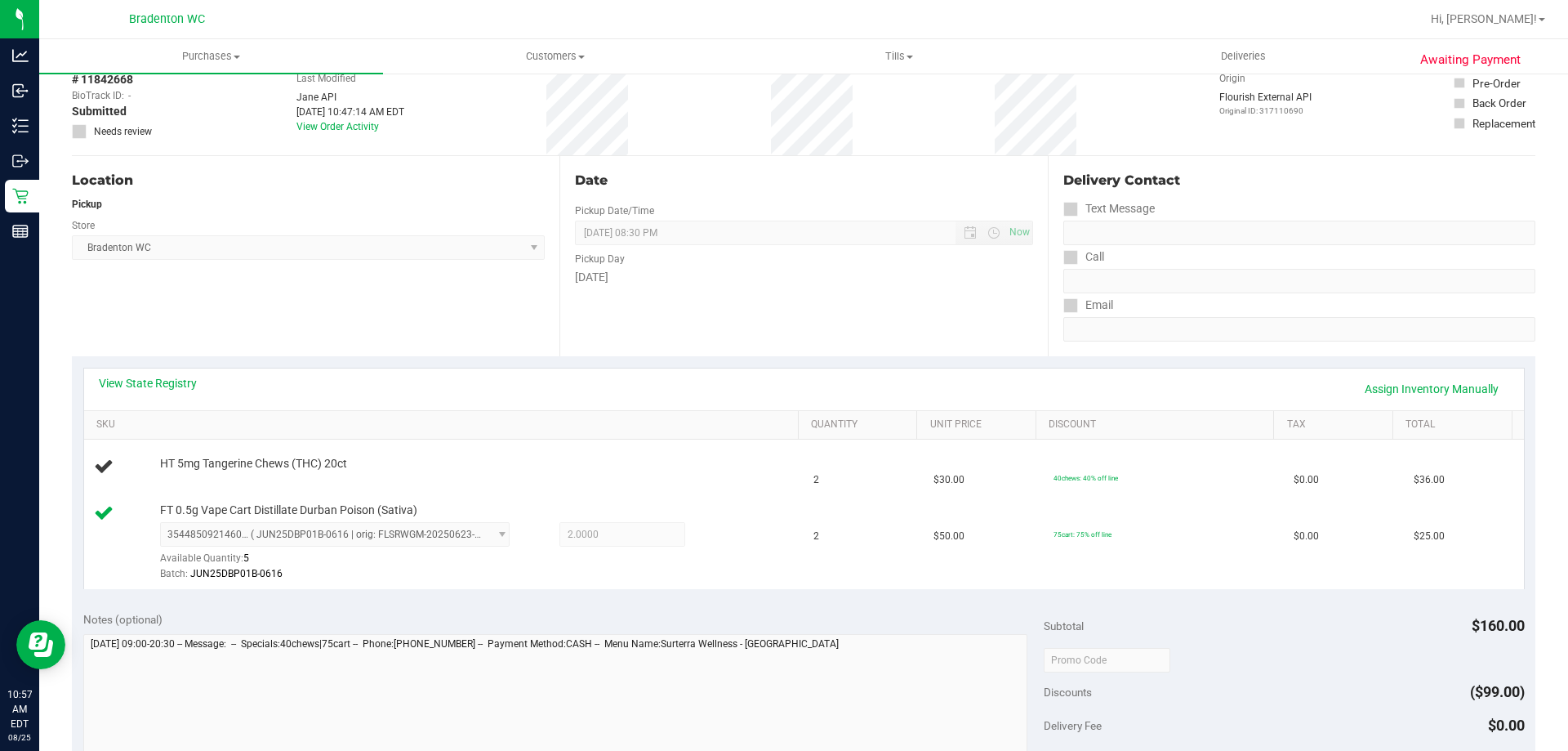
scroll to position [0, 0]
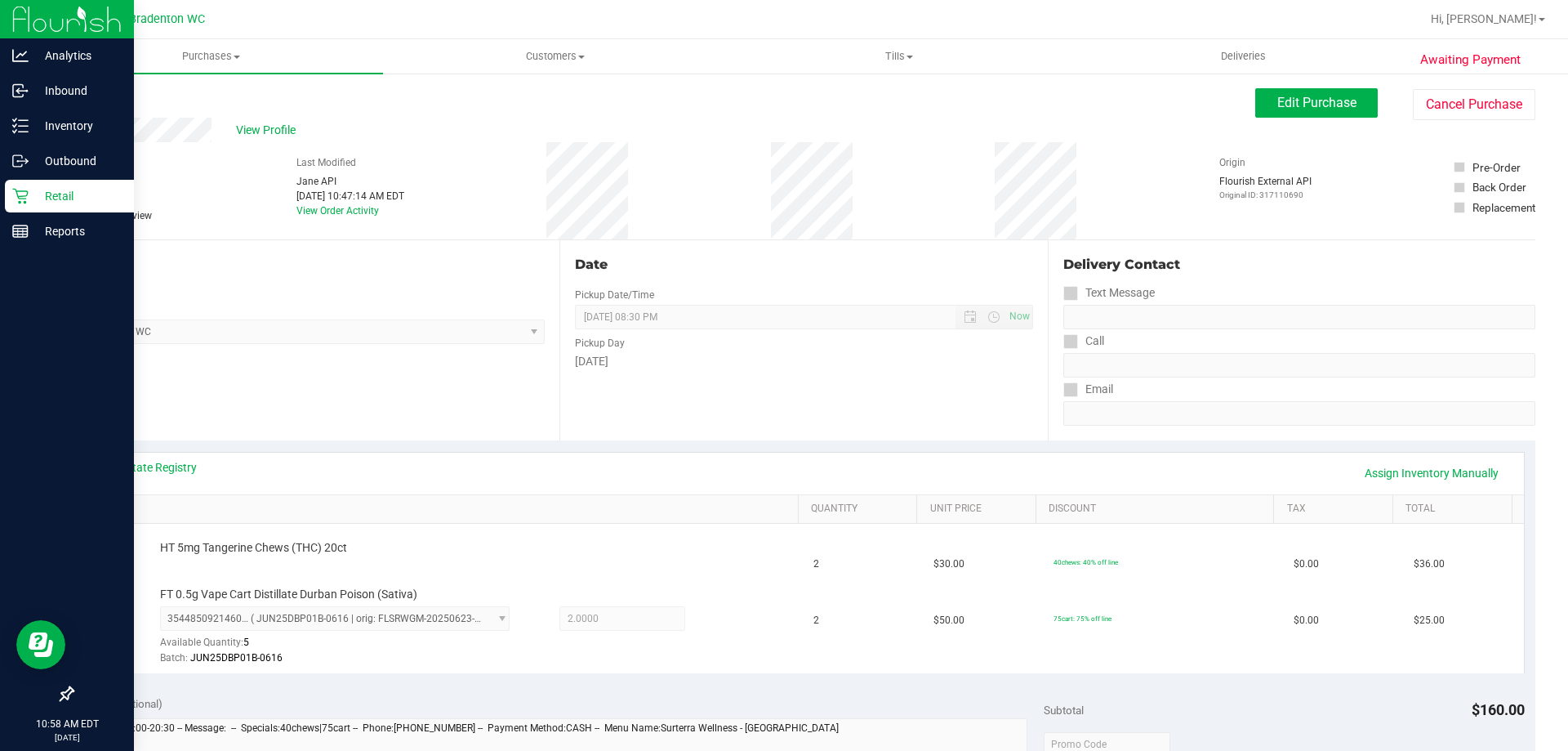
click at [15, 192] on icon at bounding box center [20, 195] width 16 height 16
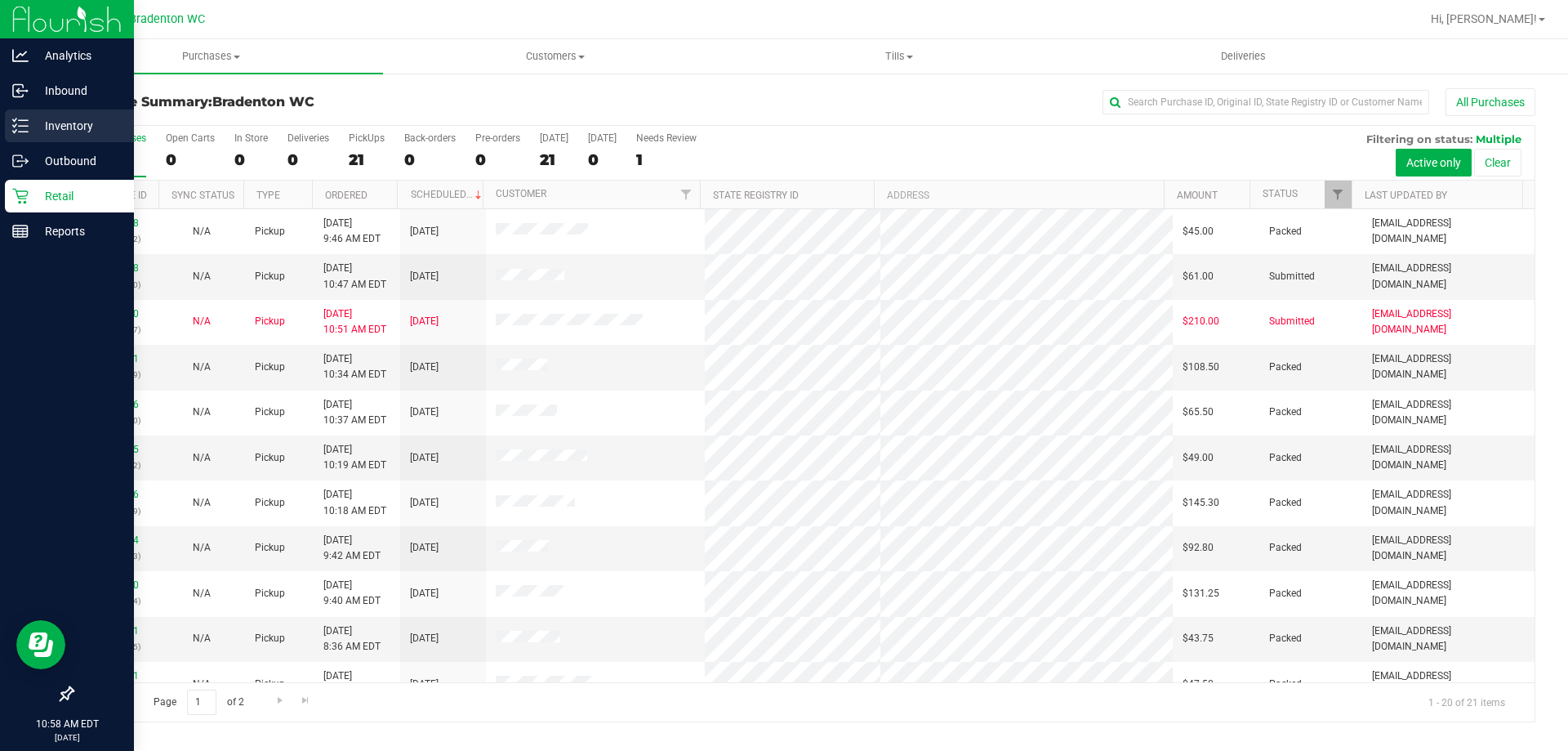
drag, startPoint x: 10, startPoint y: 119, endPoint x: 77, endPoint y: 134, distance: 68.7
click at [11, 121] on div "Inventory" at bounding box center [69, 125] width 129 height 32
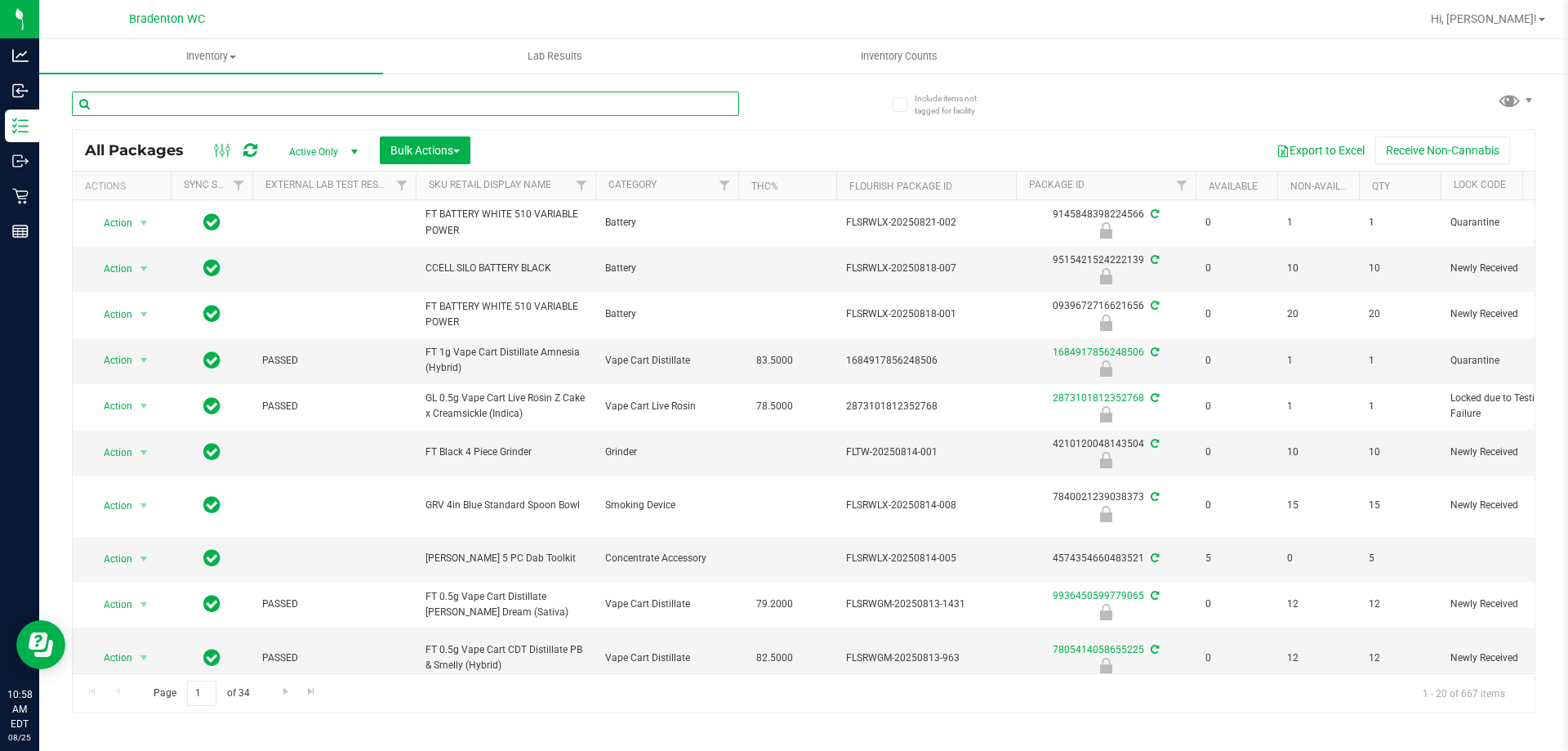
click at [268, 108] on input "text" at bounding box center [406, 104] width 667 height 25
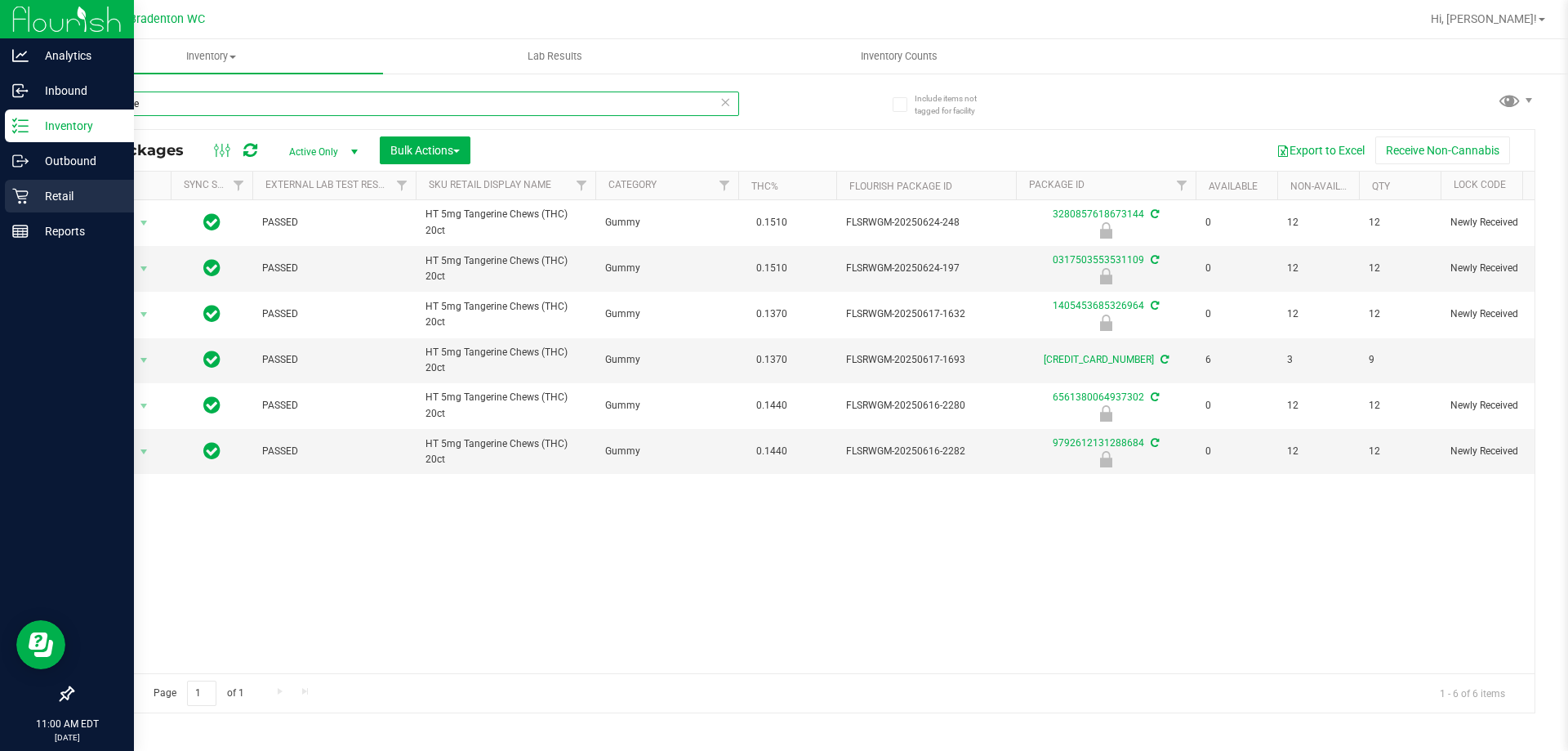
type input "tangerine"
click at [54, 198] on p "Retail" at bounding box center [77, 195] width 98 height 20
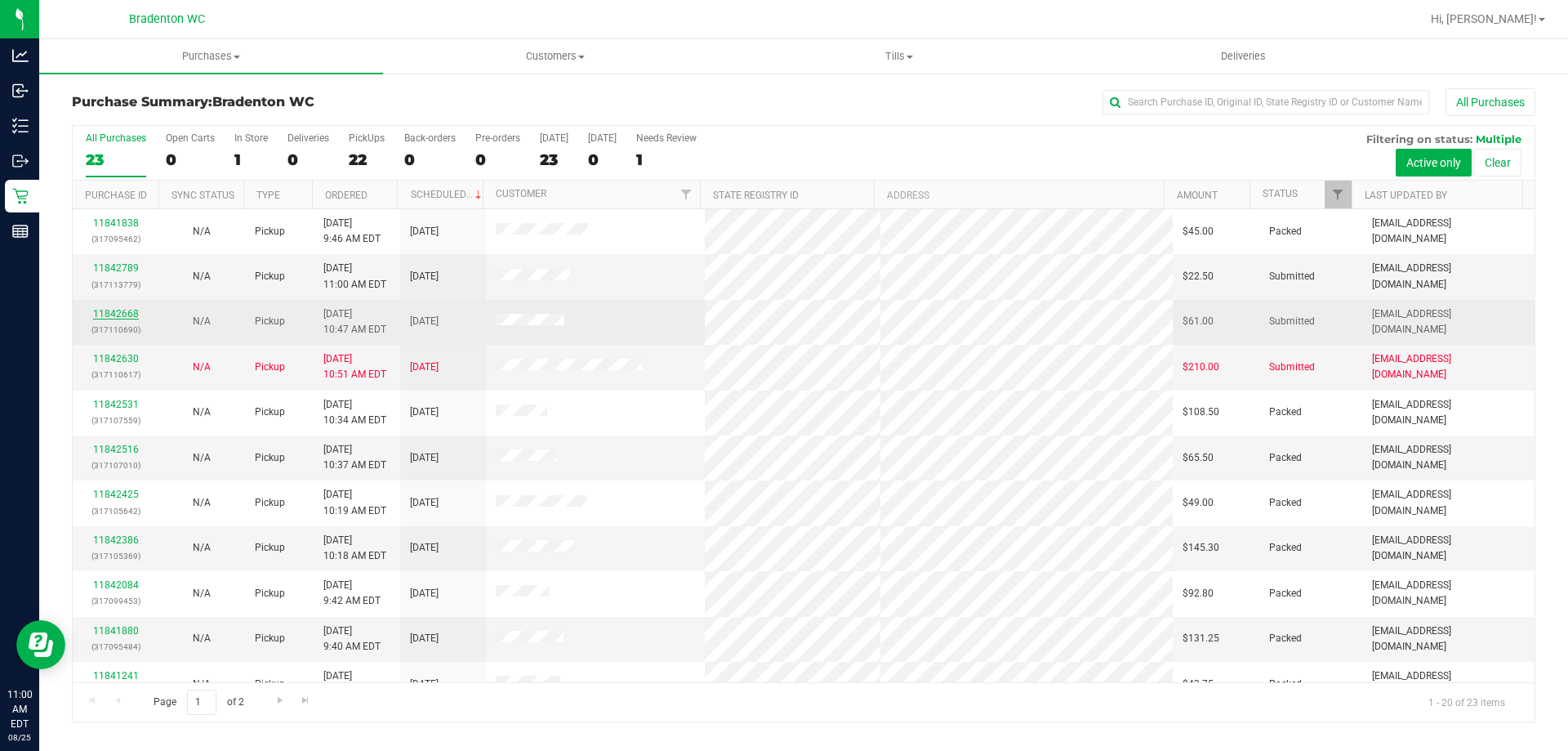
click at [119, 315] on link "11842668" at bounding box center [116, 314] width 46 height 11
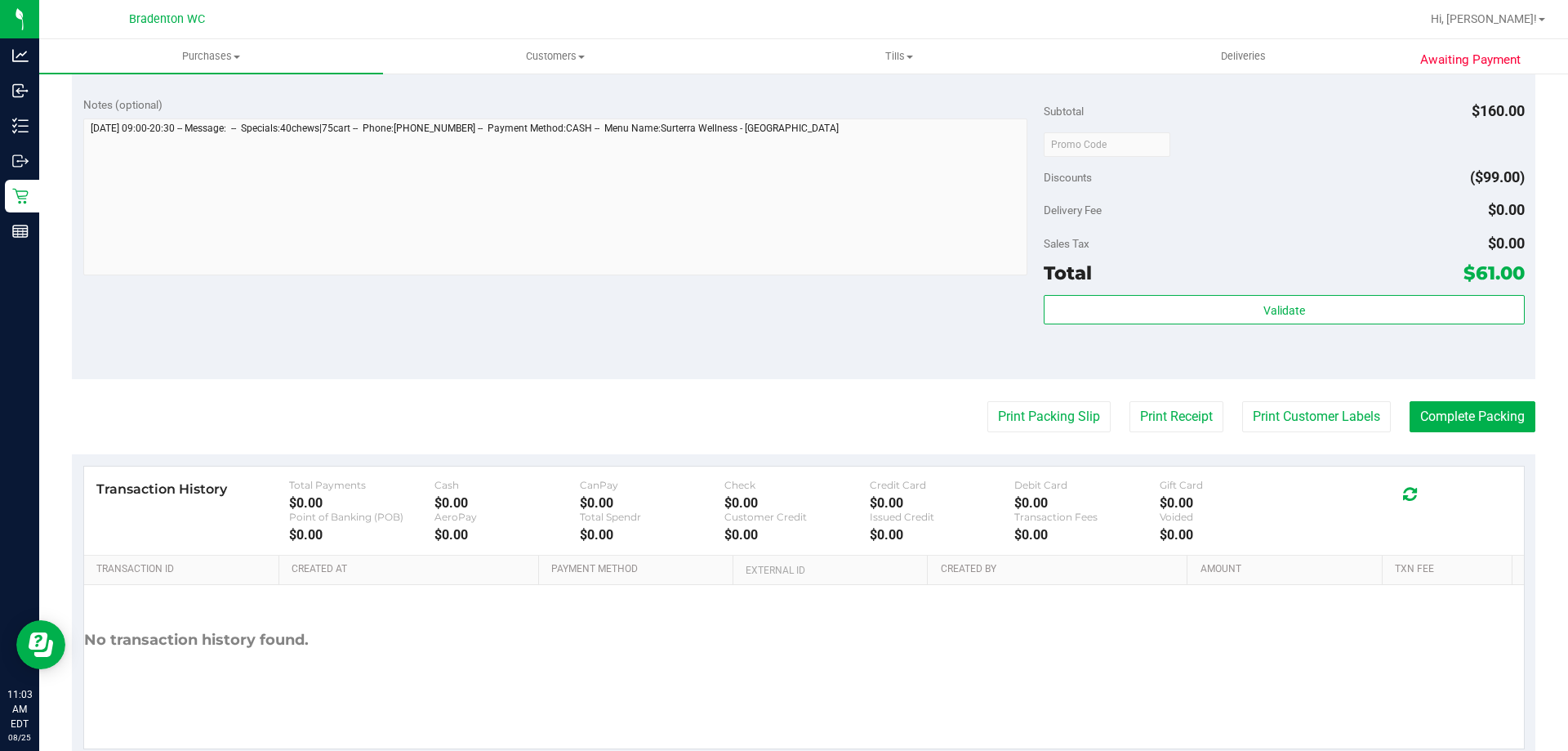
scroll to position [695, 0]
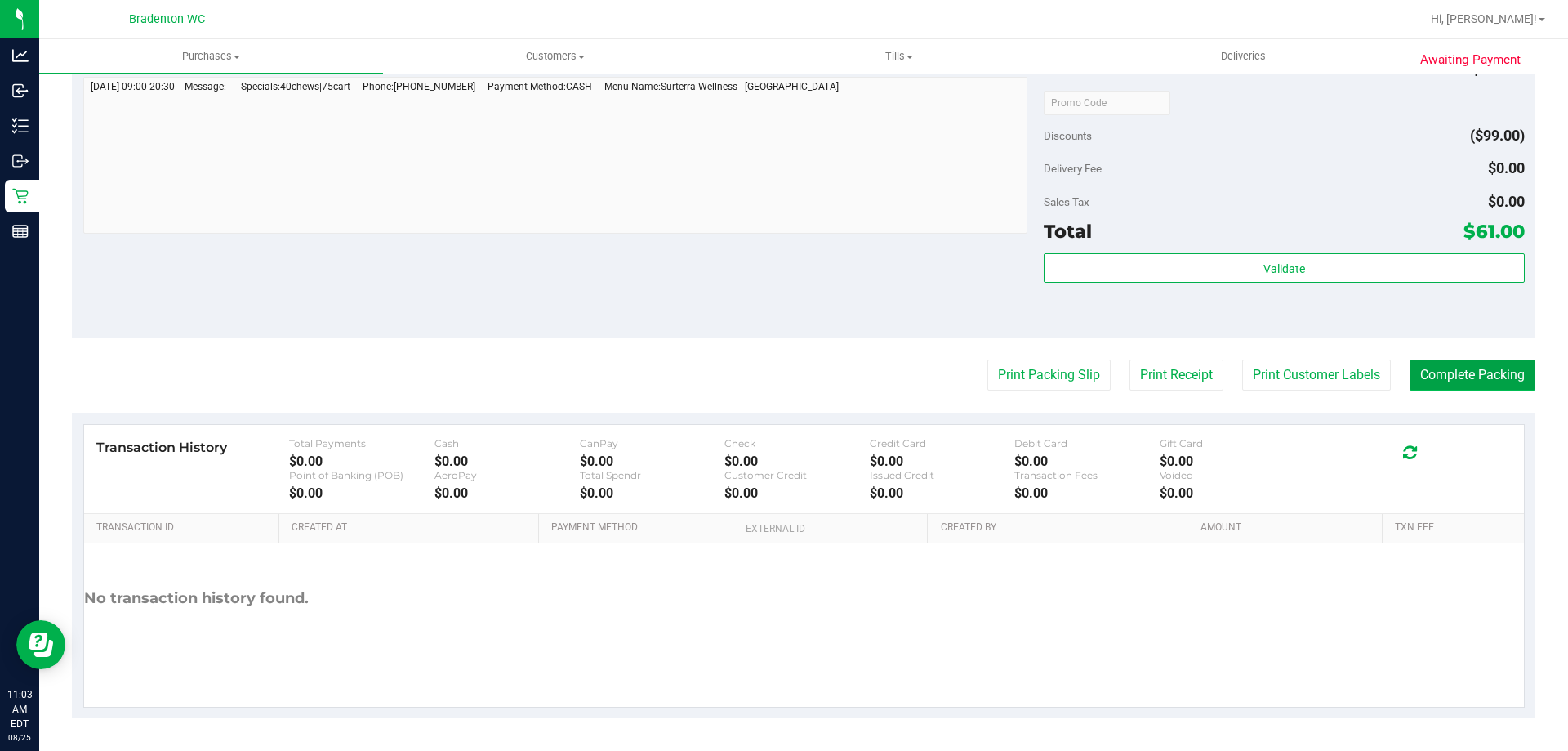
click at [1444, 376] on button "Complete Packing" at bounding box center [1472, 375] width 126 height 31
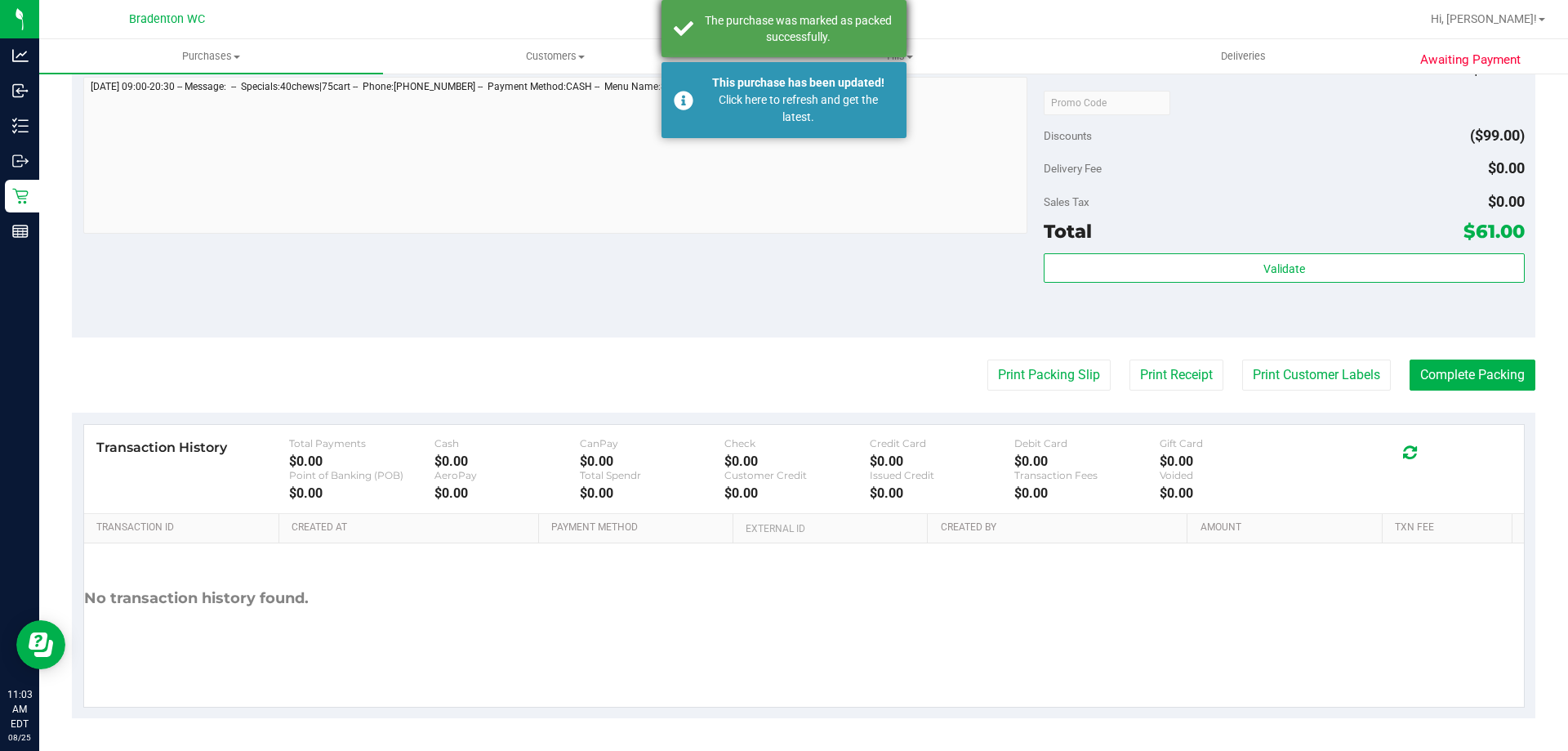
click at [783, 38] on div "The purchase was marked as packed successfully." at bounding box center [798, 28] width 191 height 32
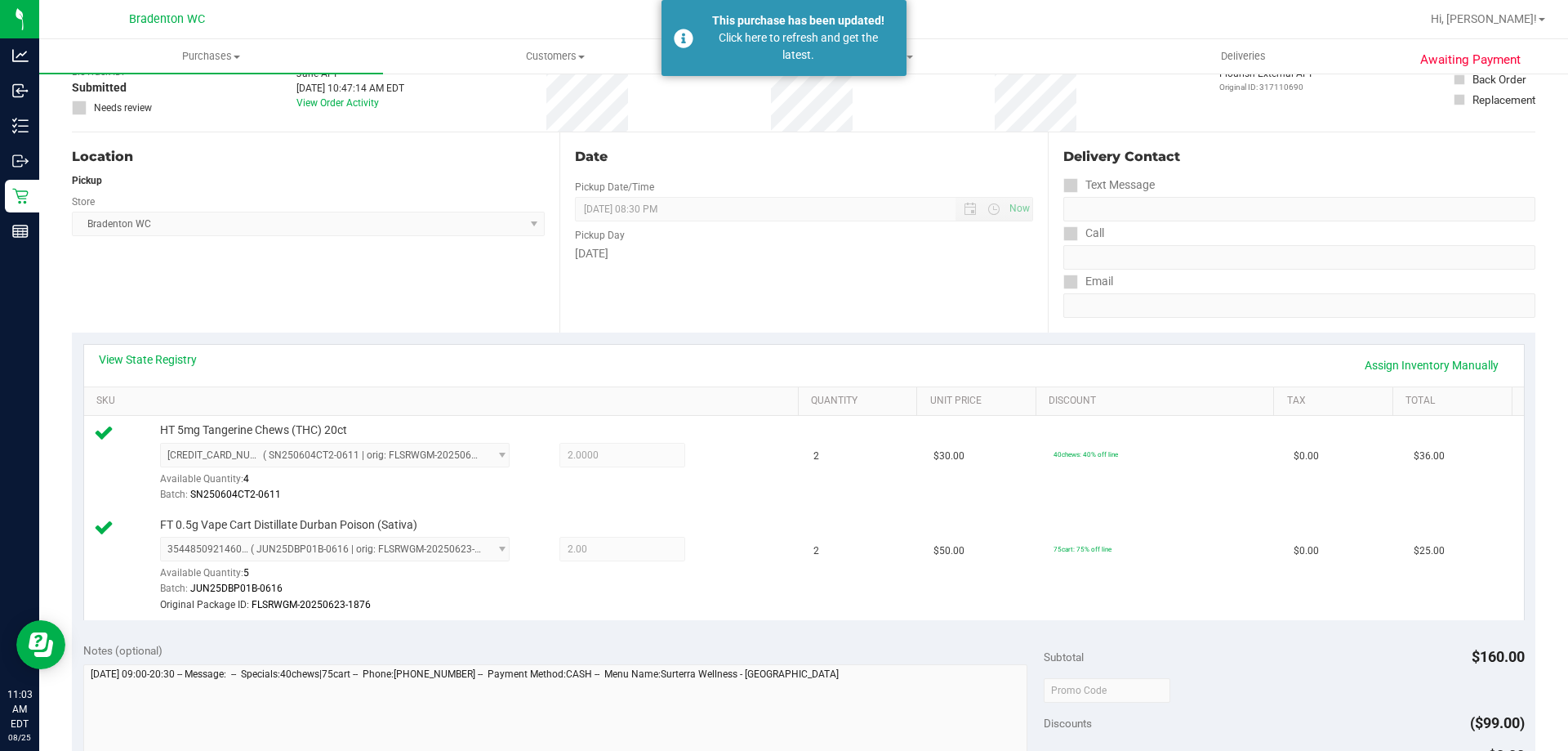
scroll to position [0, 0]
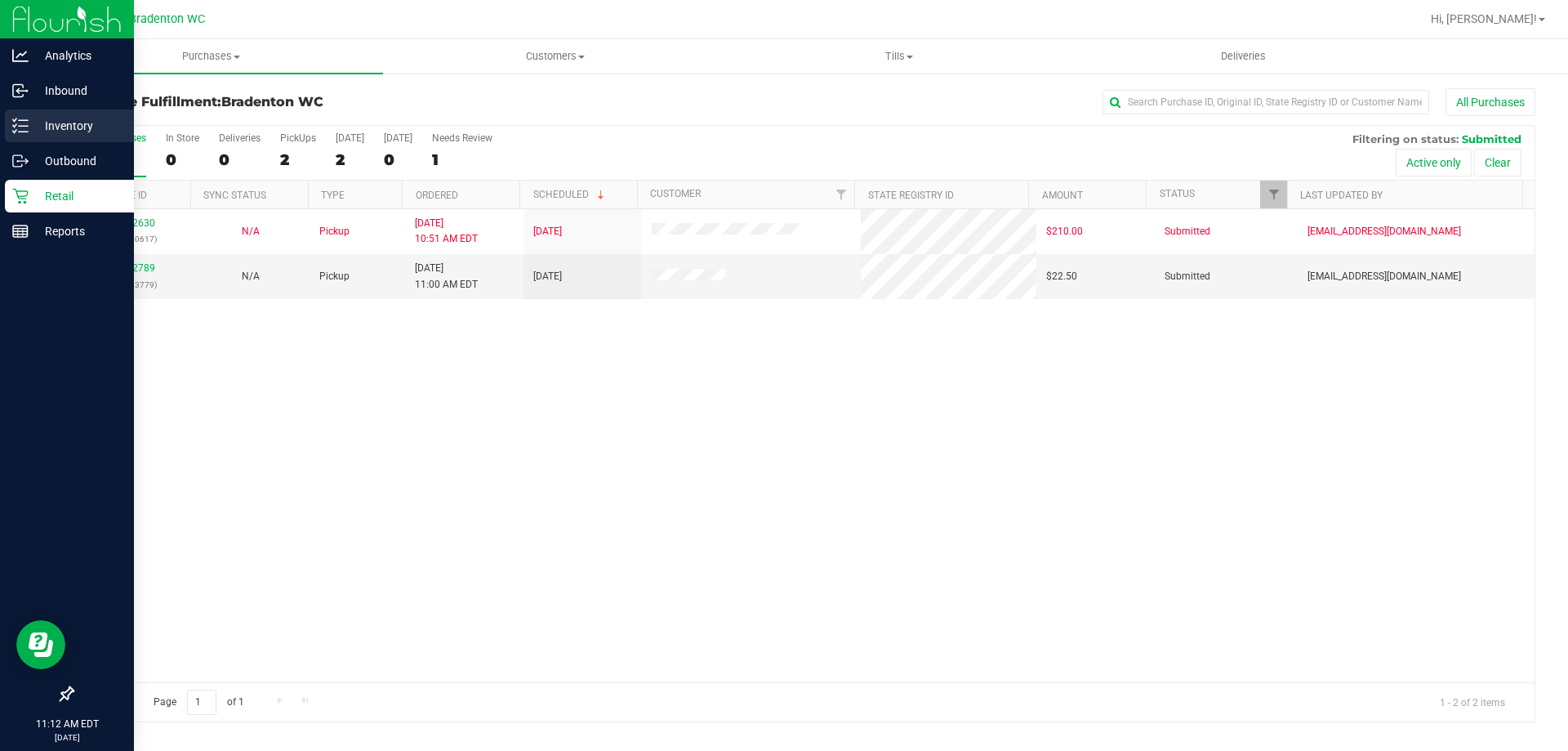
click at [27, 121] on icon at bounding box center [20, 125] width 16 height 16
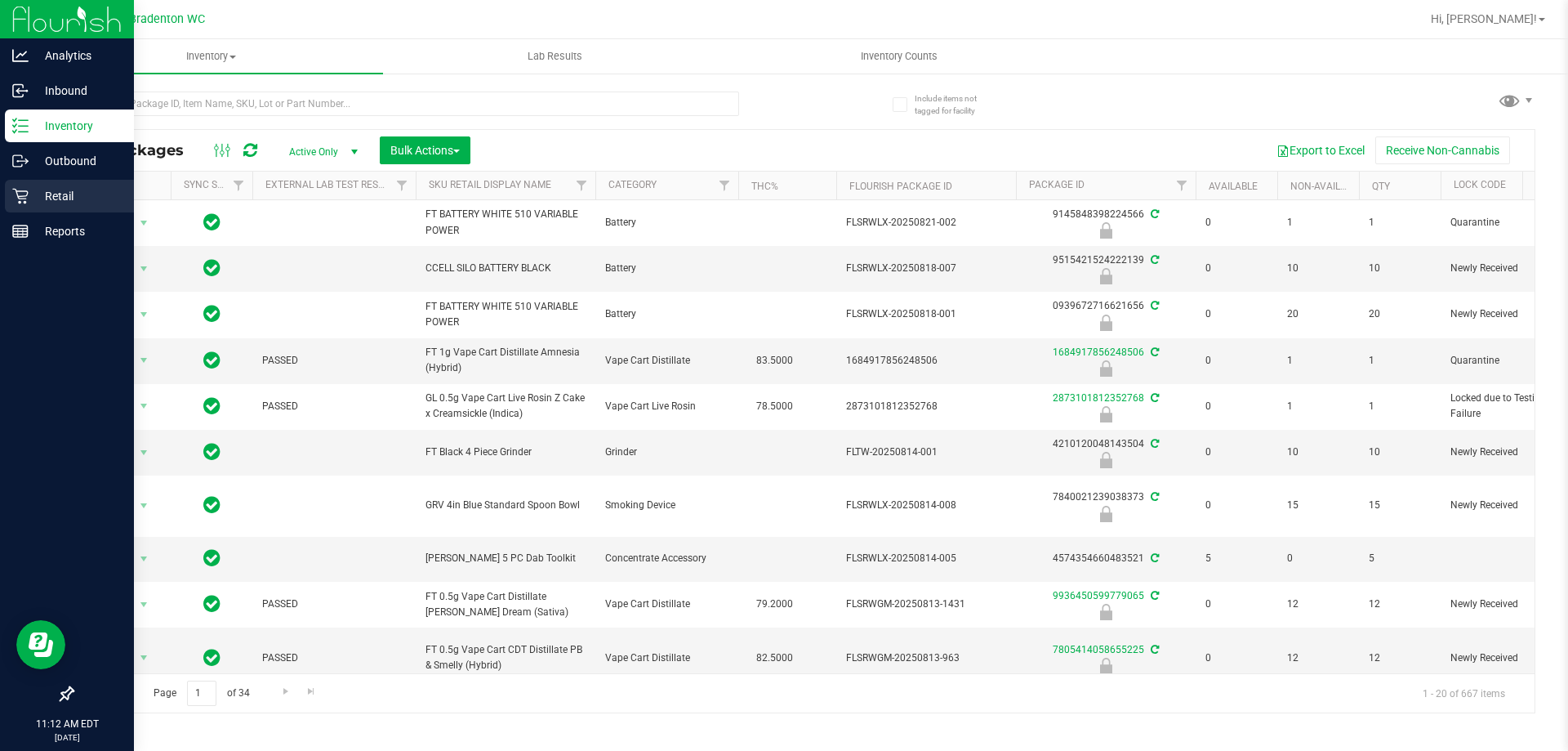
click at [45, 191] on p "Retail" at bounding box center [77, 195] width 98 height 20
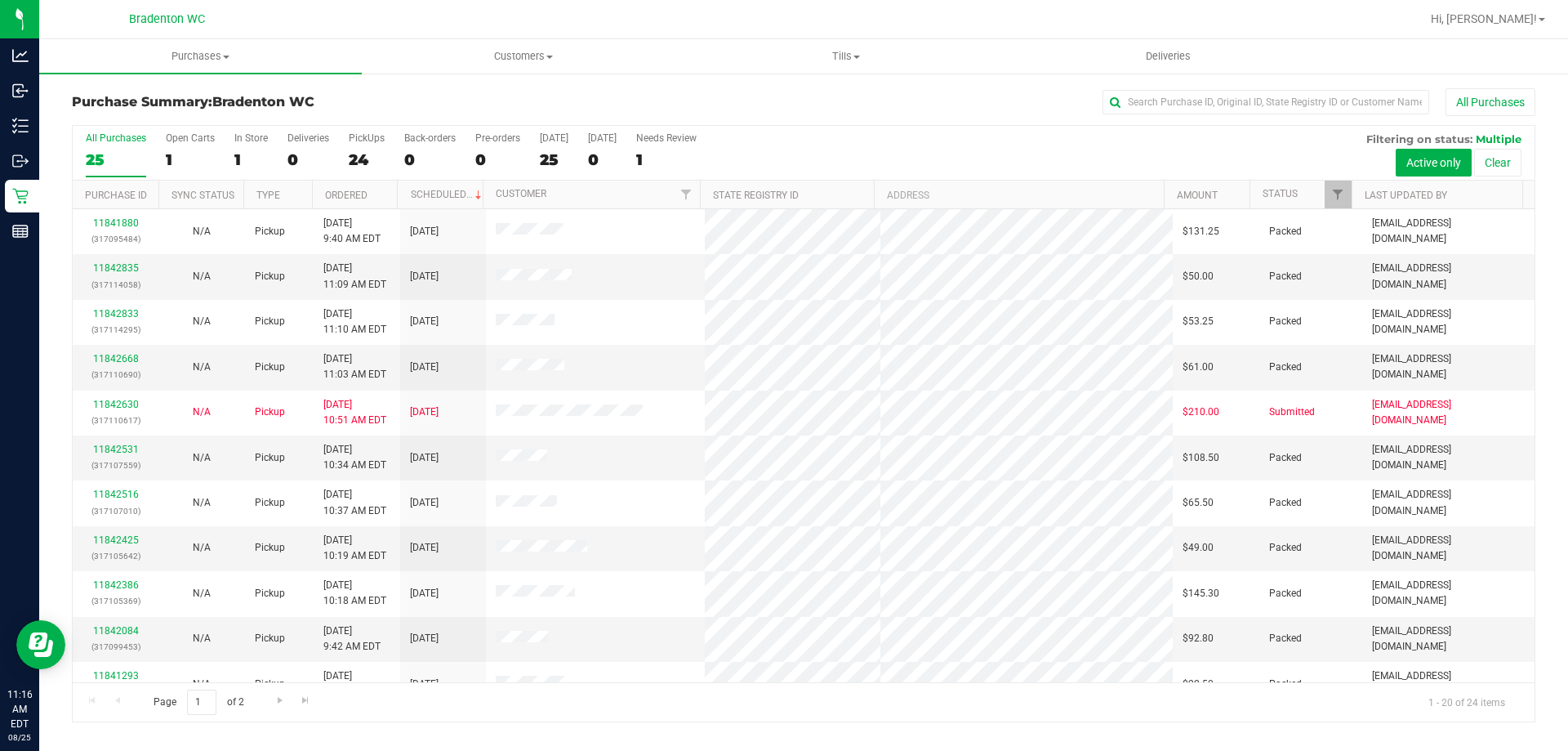
click at [1330, 48] on link "Deliveries" at bounding box center [1168, 56] width 322 height 34
